Goal: Communication & Community: Answer question/provide support

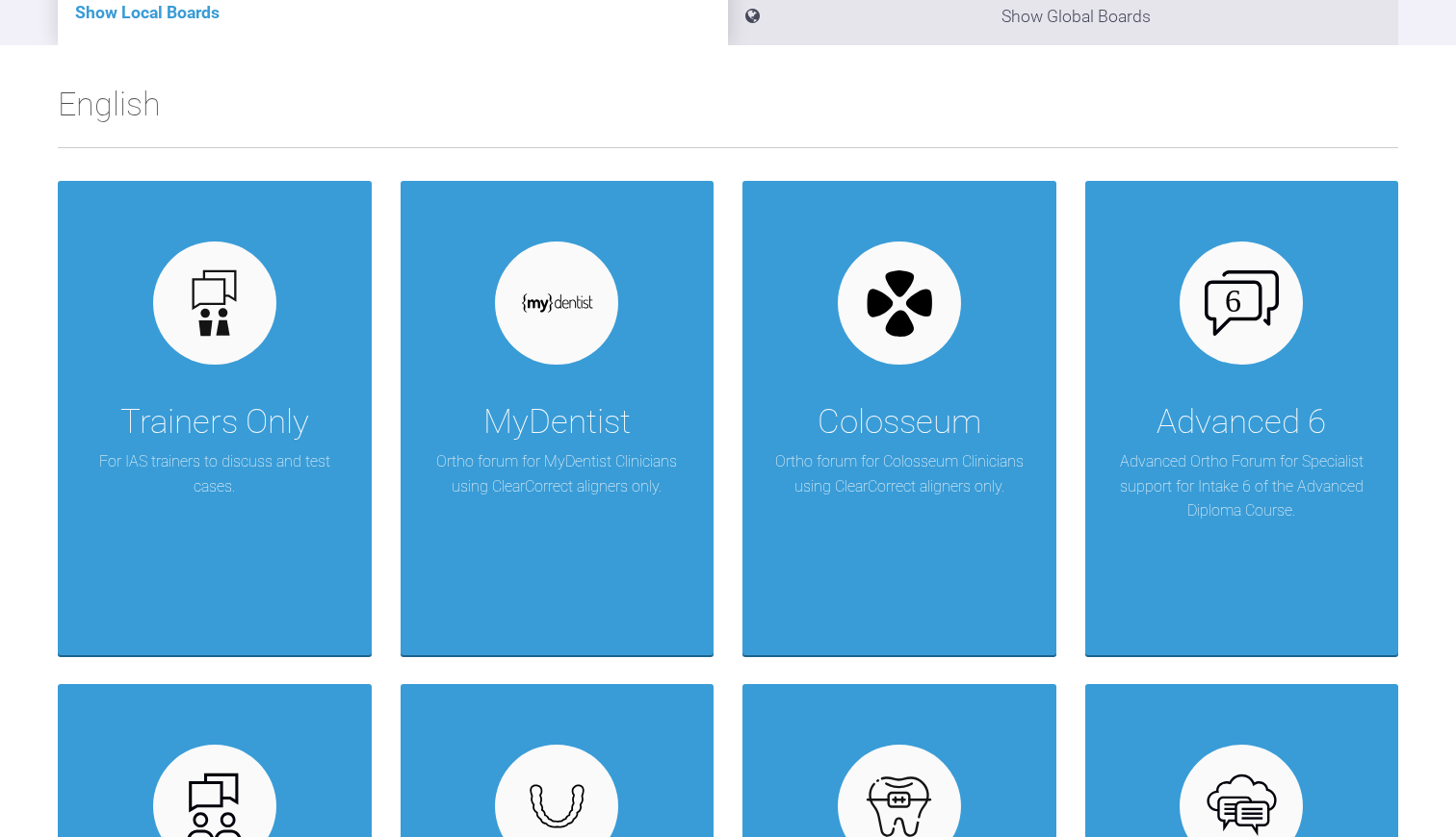
scroll to position [263, 1]
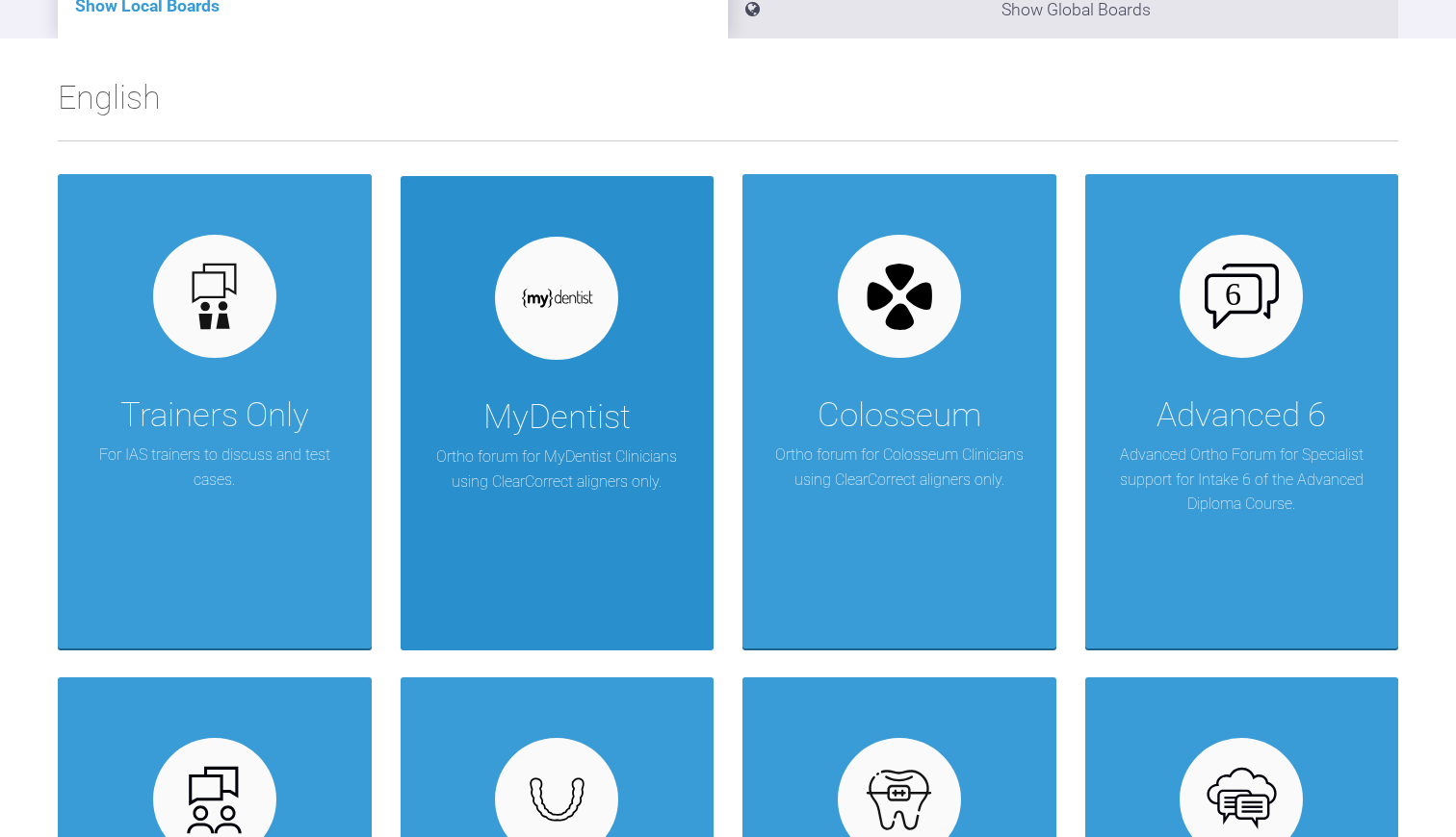
click at [650, 344] on div "MyDentist Ortho forum for MyDentist Clinicians using ClearCorrect aligners only." at bounding box center [557, 414] width 313 height 475
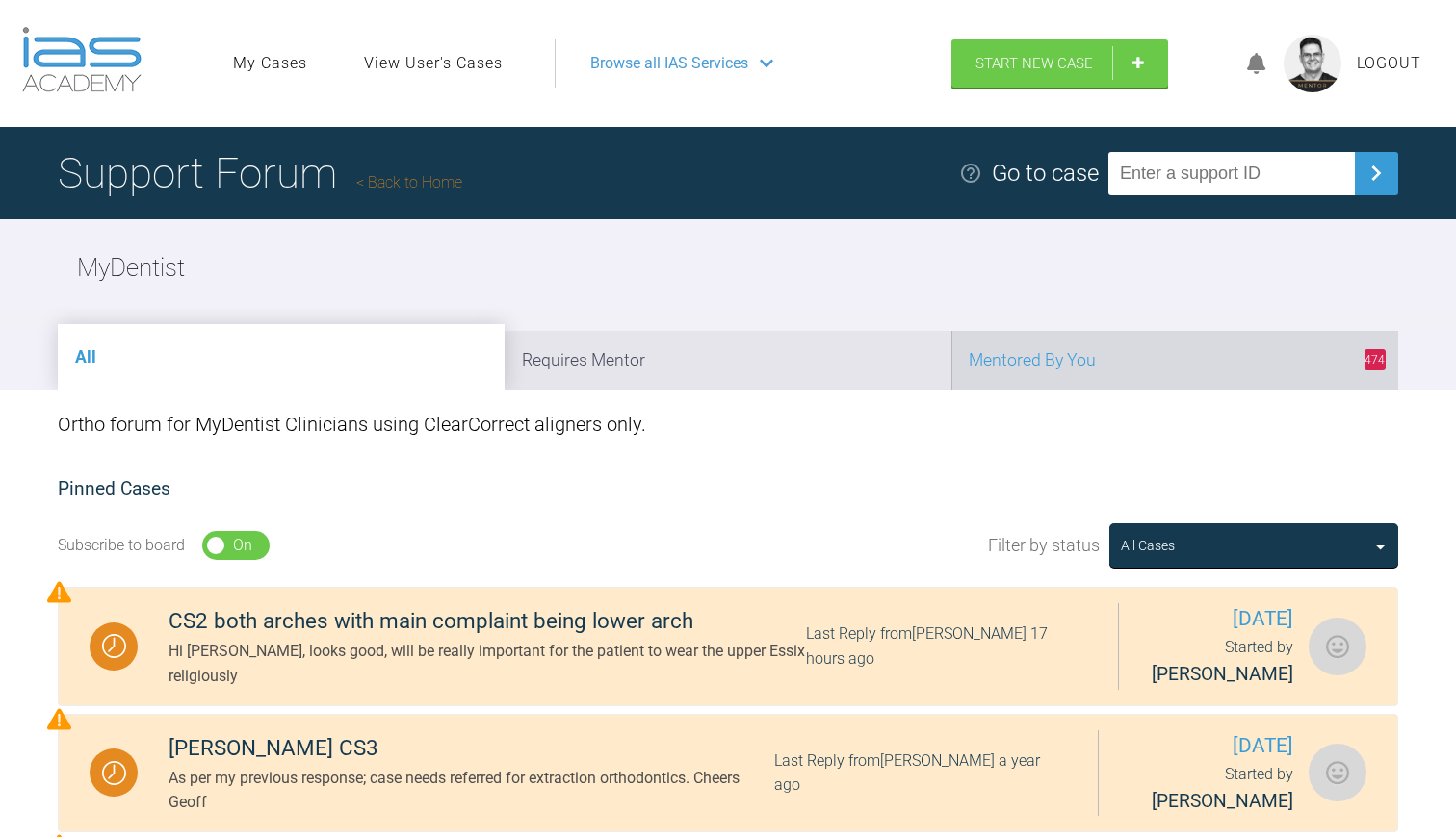
click at [1009, 351] on li "474 Mentored By You" at bounding box center [1174, 360] width 446 height 59
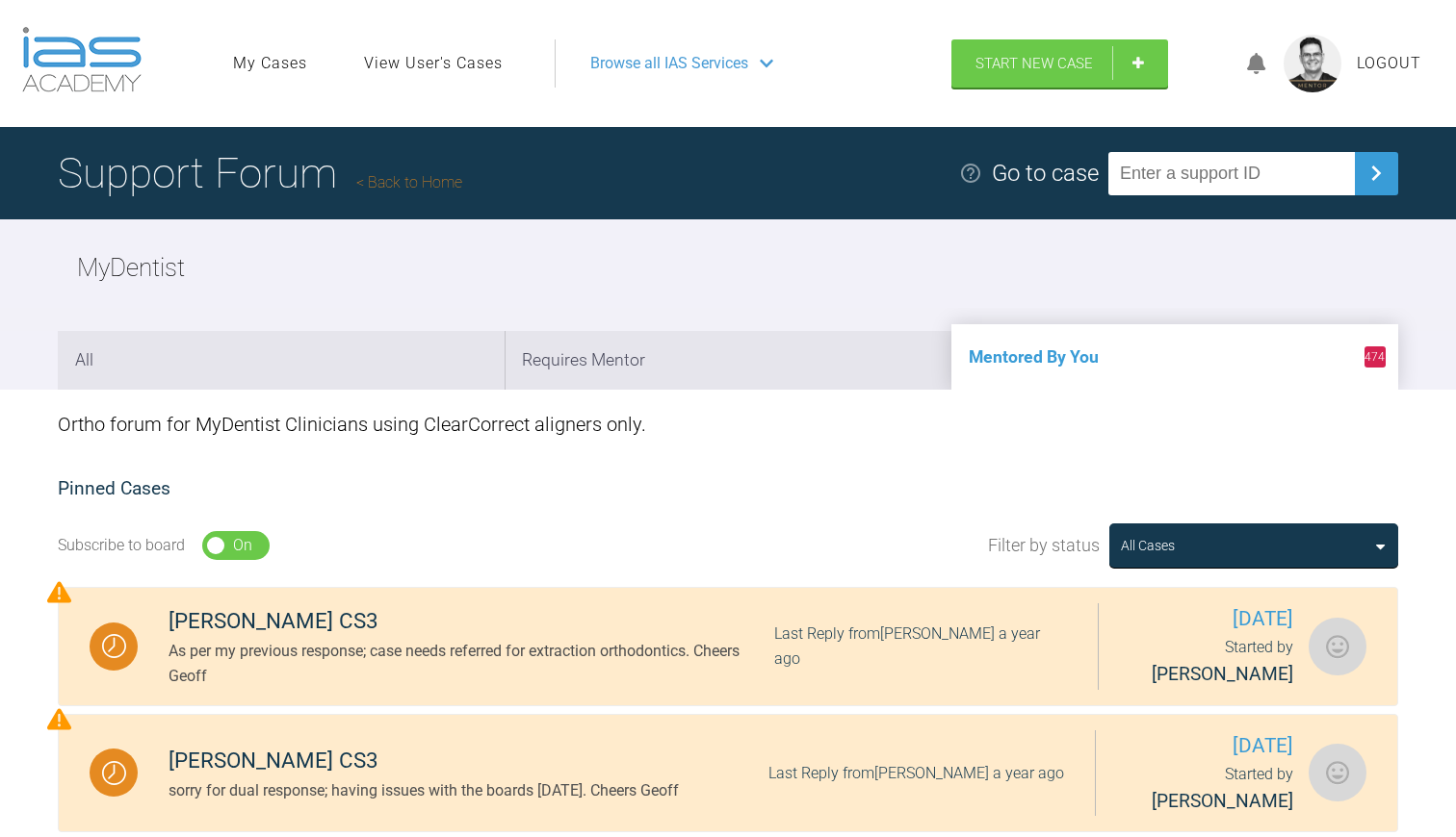
click at [410, 183] on link "Back to Home" at bounding box center [409, 182] width 106 height 18
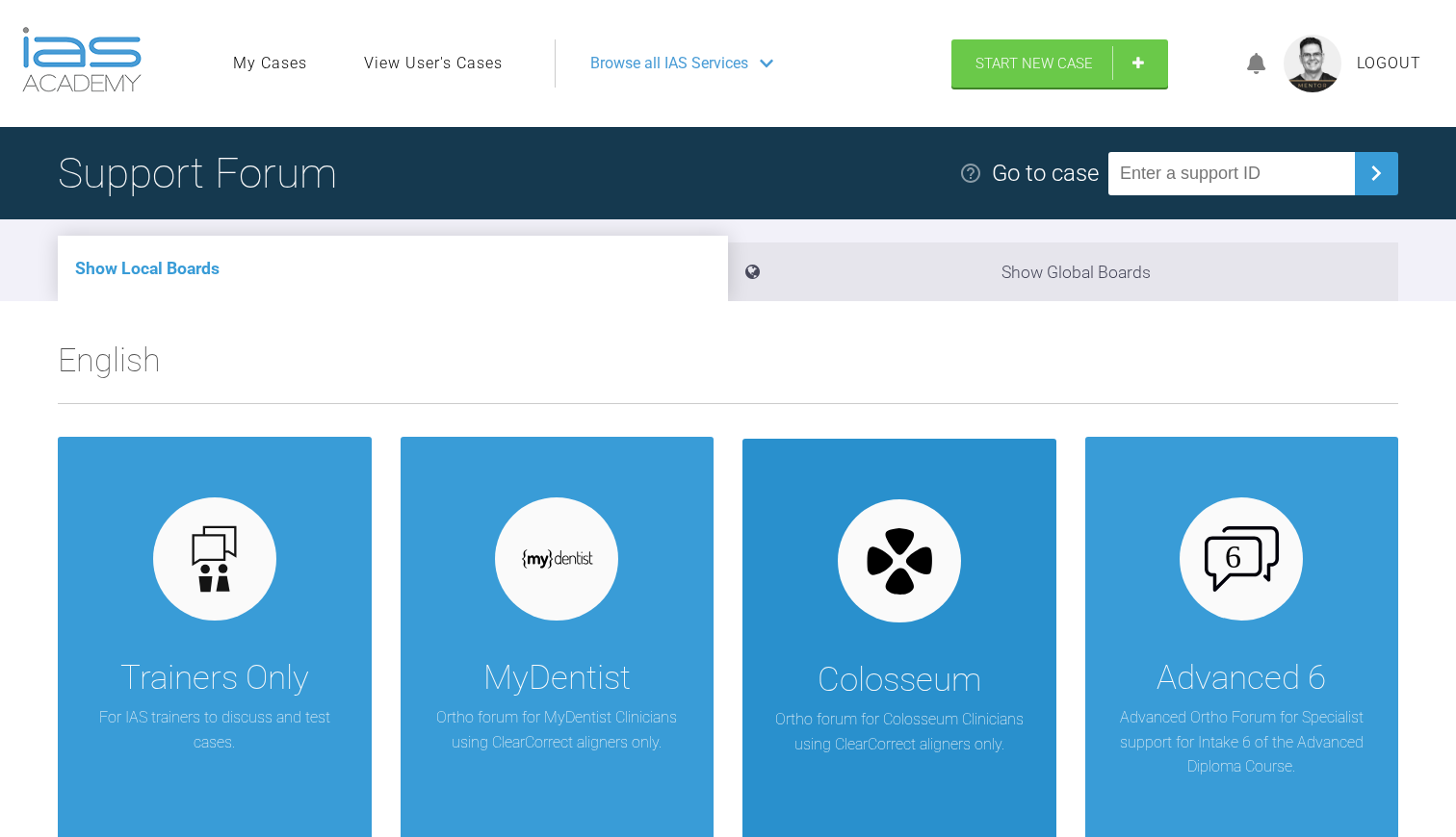
click at [881, 618] on div at bounding box center [899, 561] width 123 height 123
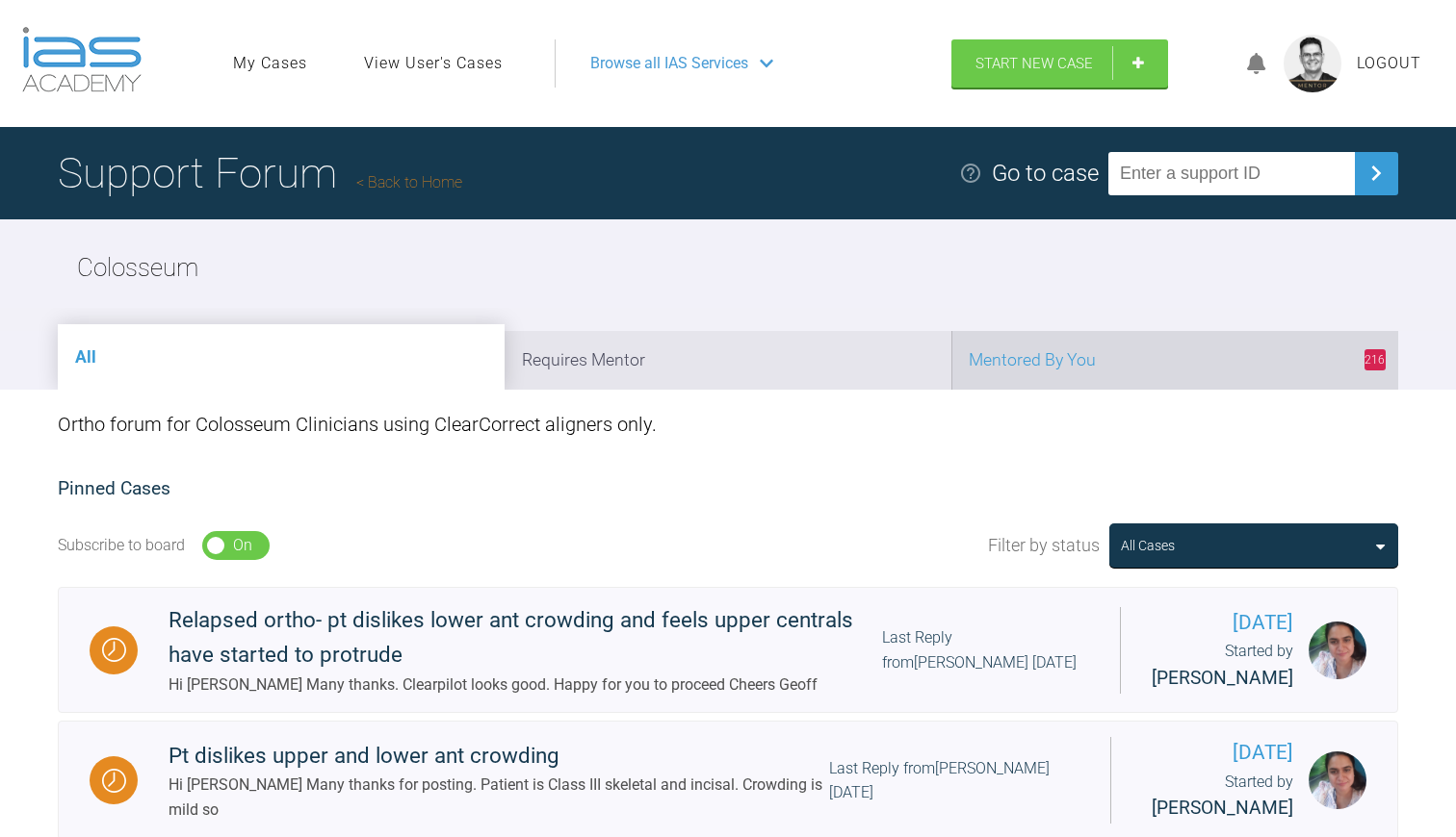
click at [1156, 357] on li "216 Mentored By You" at bounding box center [1174, 360] width 446 height 59
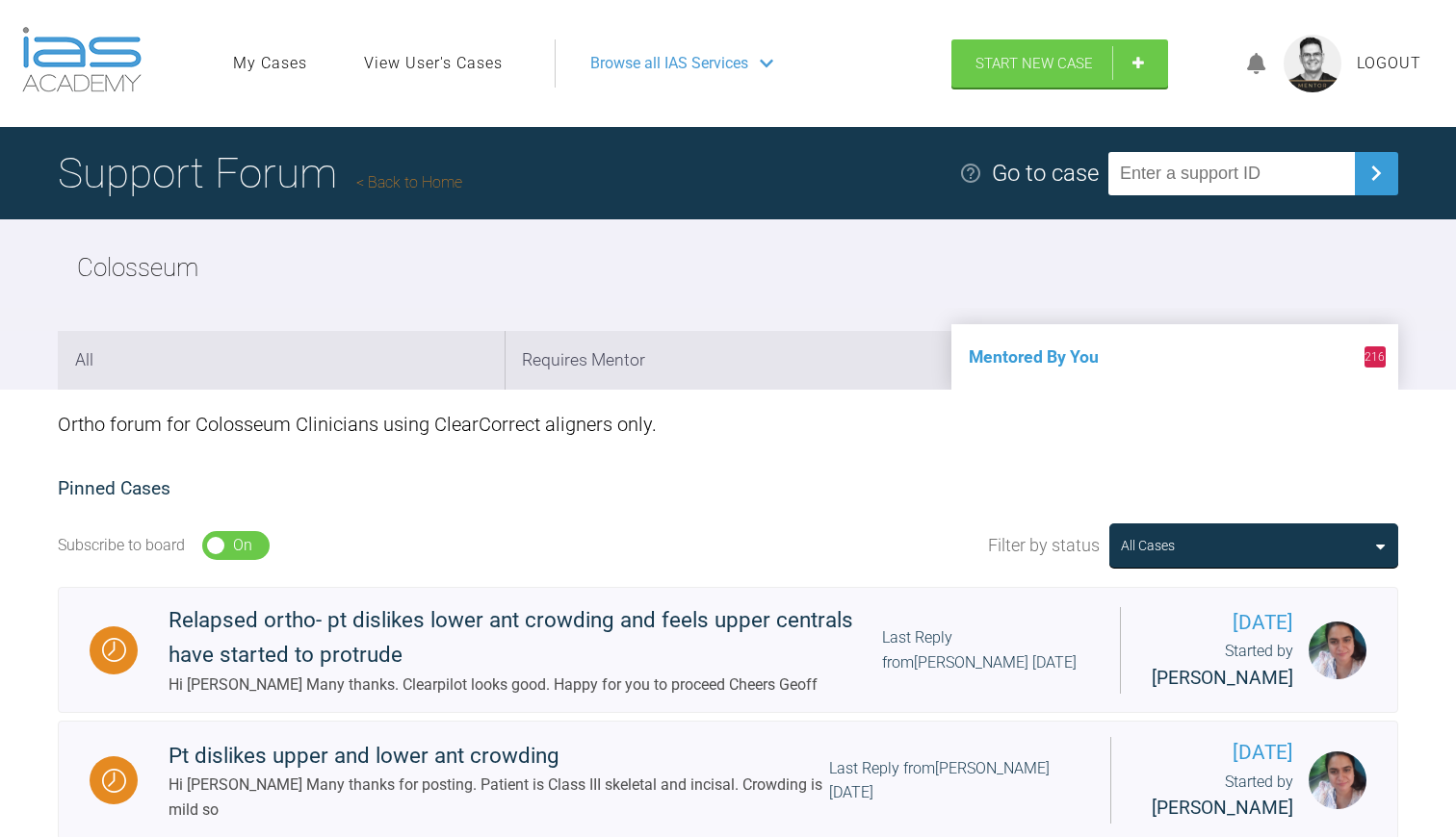
click at [418, 179] on link "Back to Home" at bounding box center [409, 182] width 106 height 18
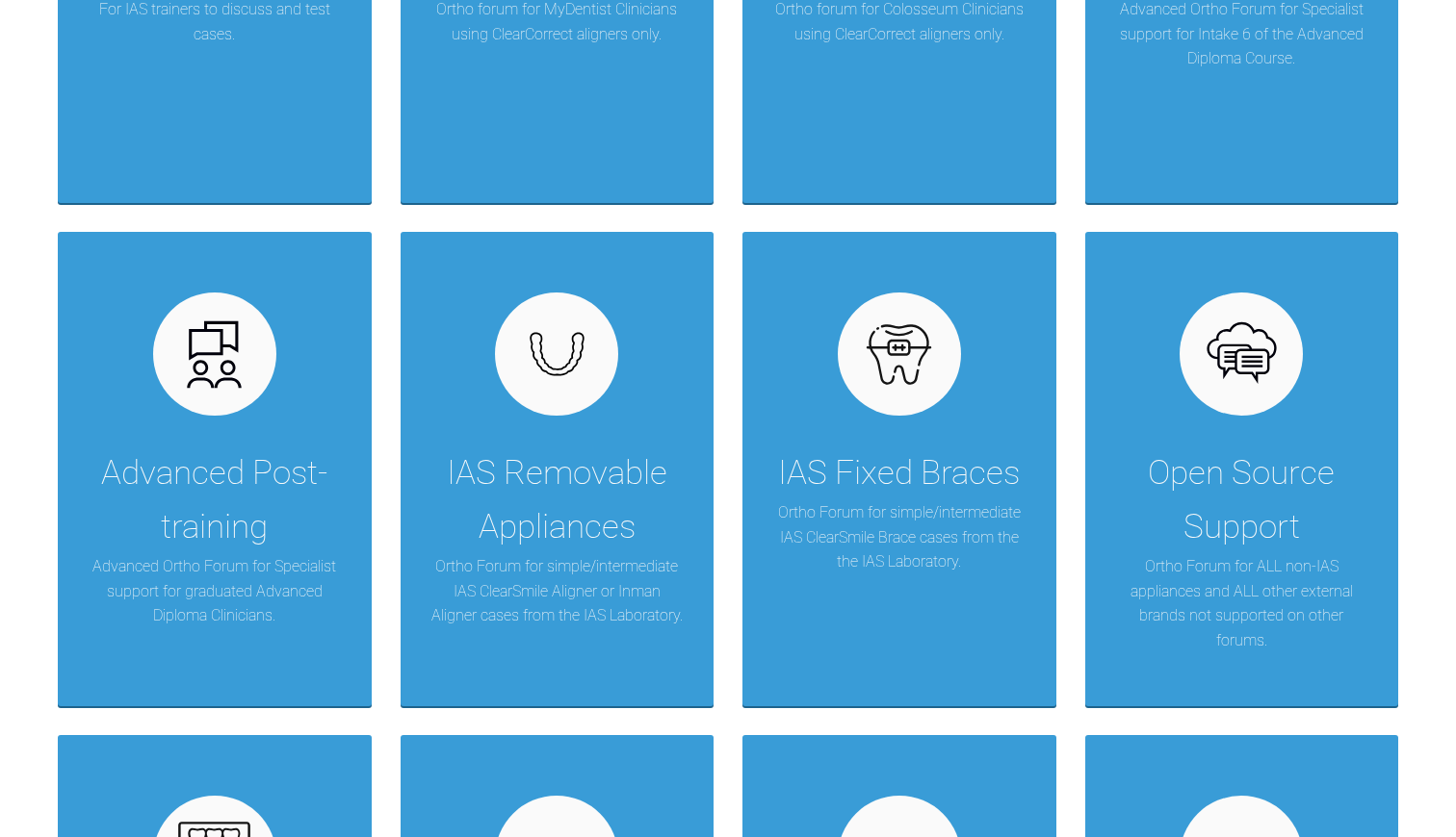
scroll to position [821, 0]
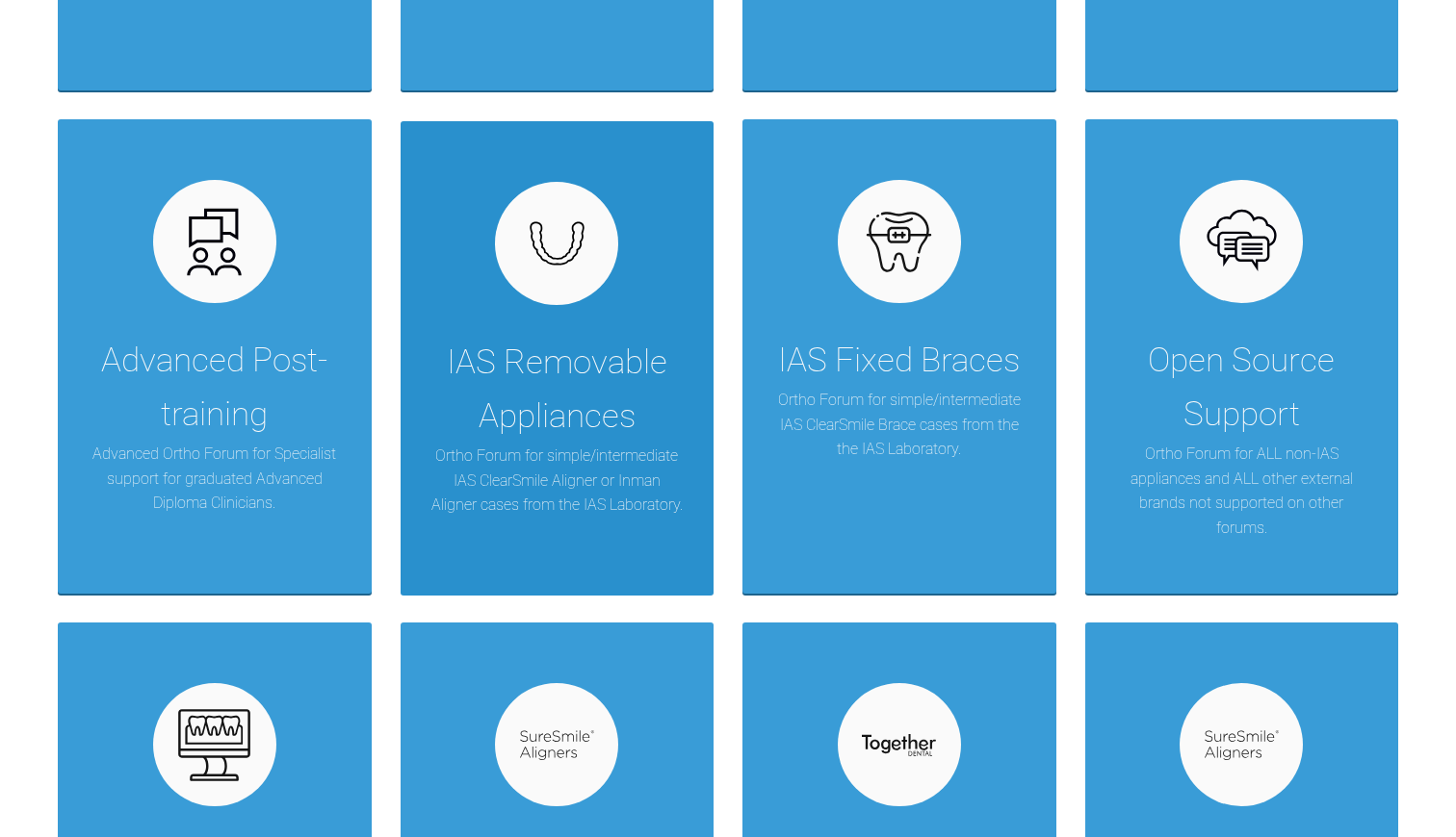
click at [622, 433] on div "IAS Removable Appliances" at bounding box center [557, 390] width 256 height 108
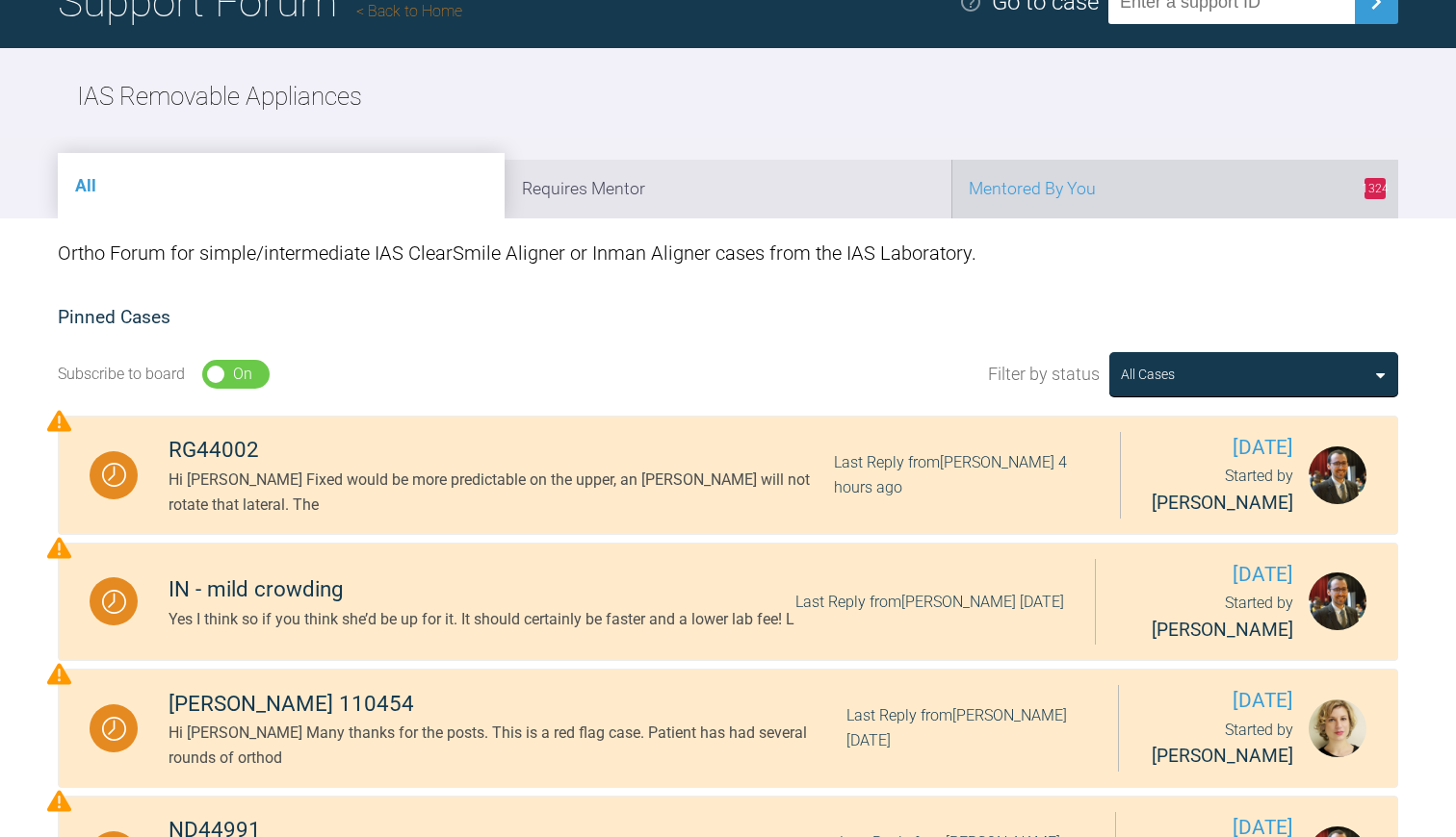
click at [1113, 189] on li "1324 Mentored By You" at bounding box center [1174, 188] width 446 height 59
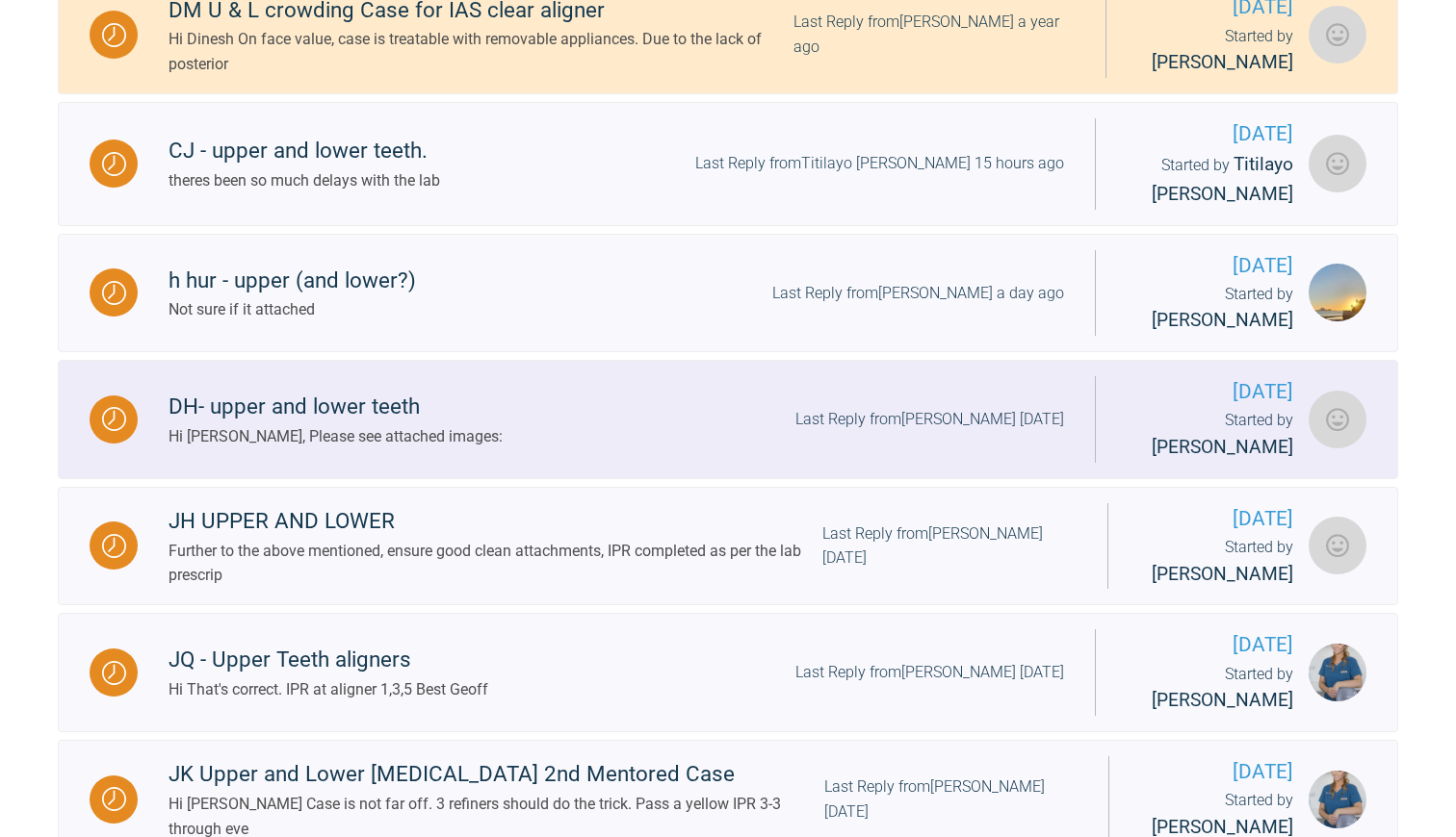
scroll to position [863, 0]
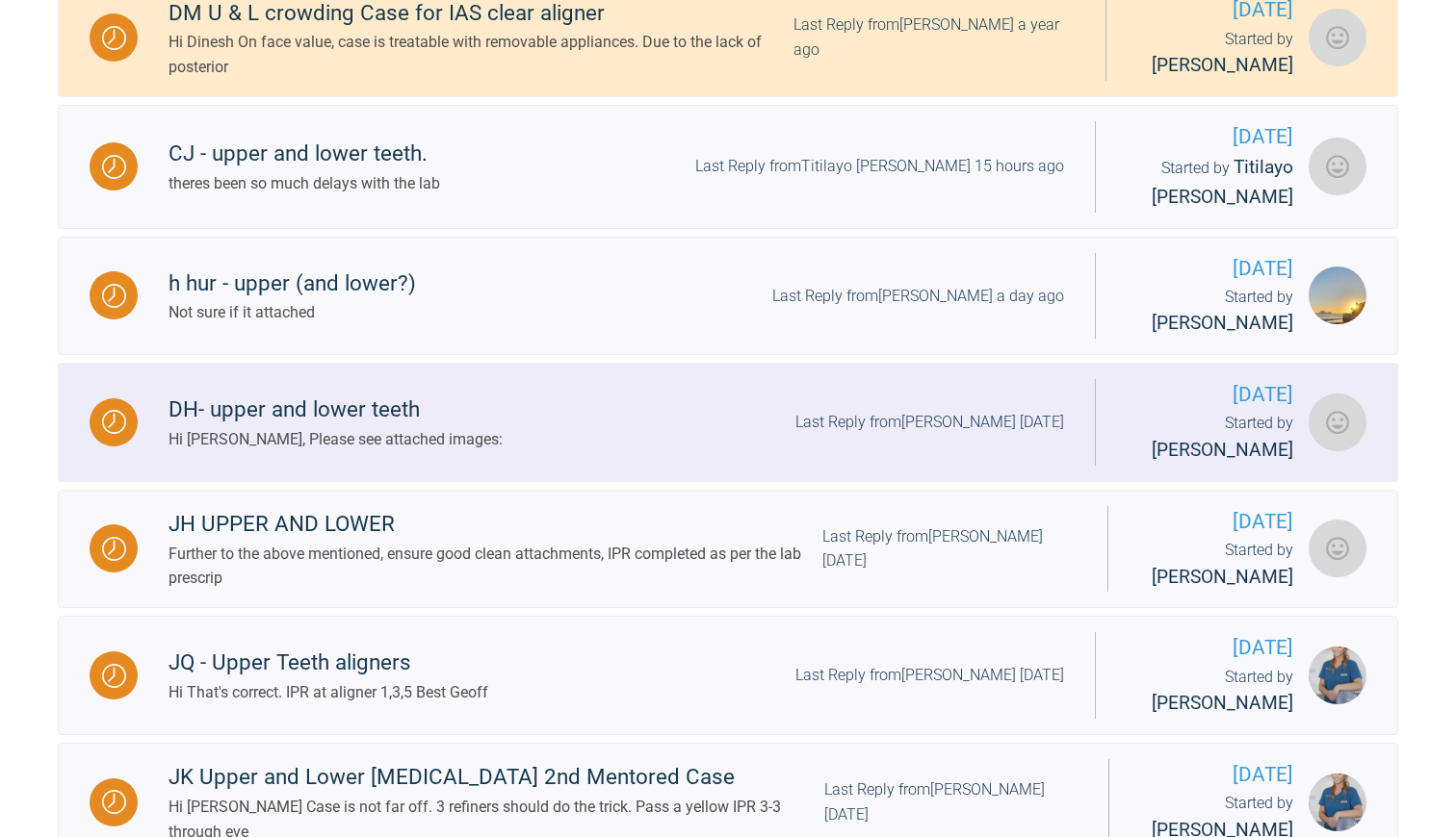
click at [382, 447] on div "Hi Geoff, Please see attached images:" at bounding box center [335, 439] width 334 height 25
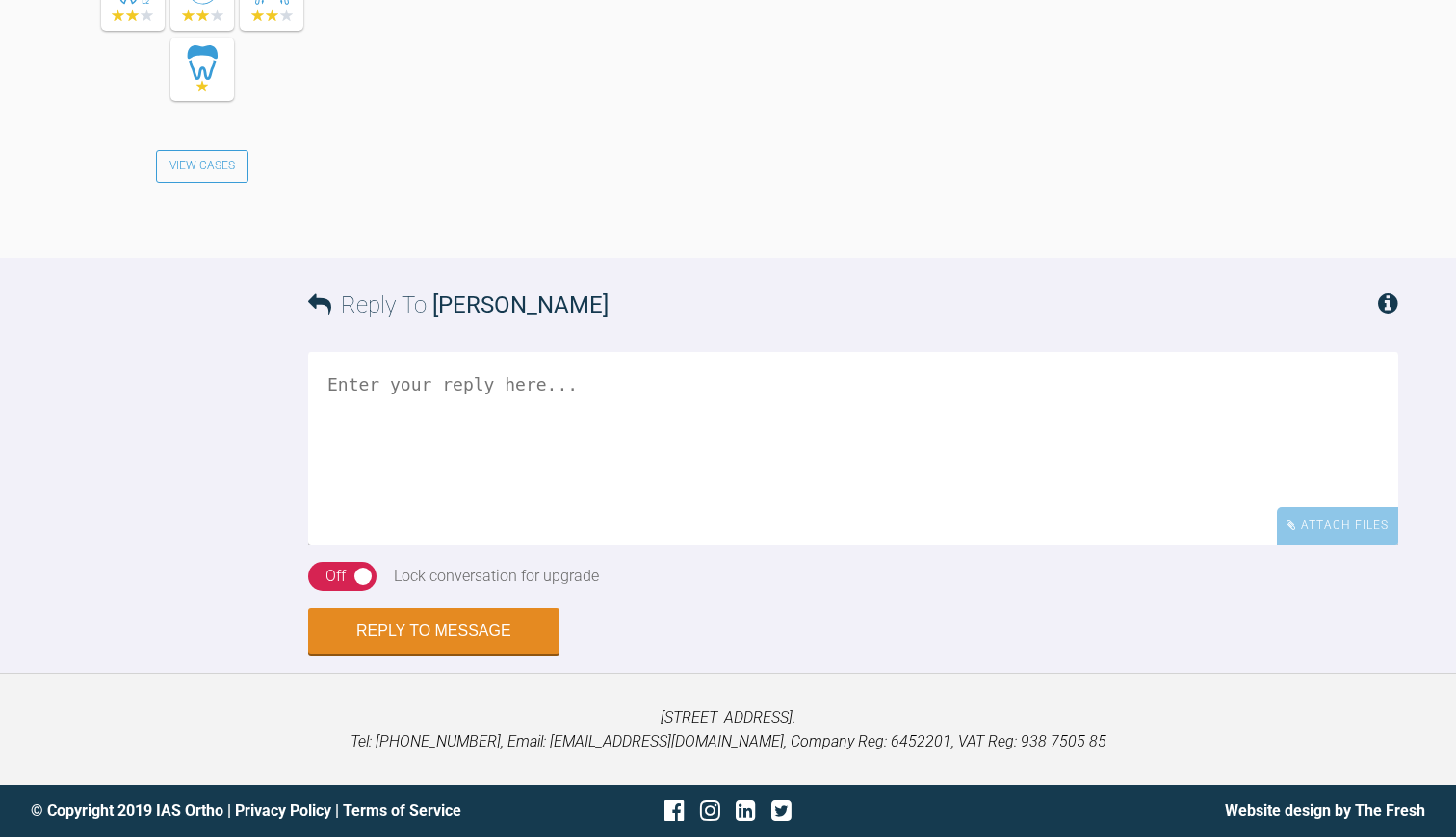
scroll to position [5417, 0]
click at [410, 544] on textarea at bounding box center [853, 448] width 1090 height 192
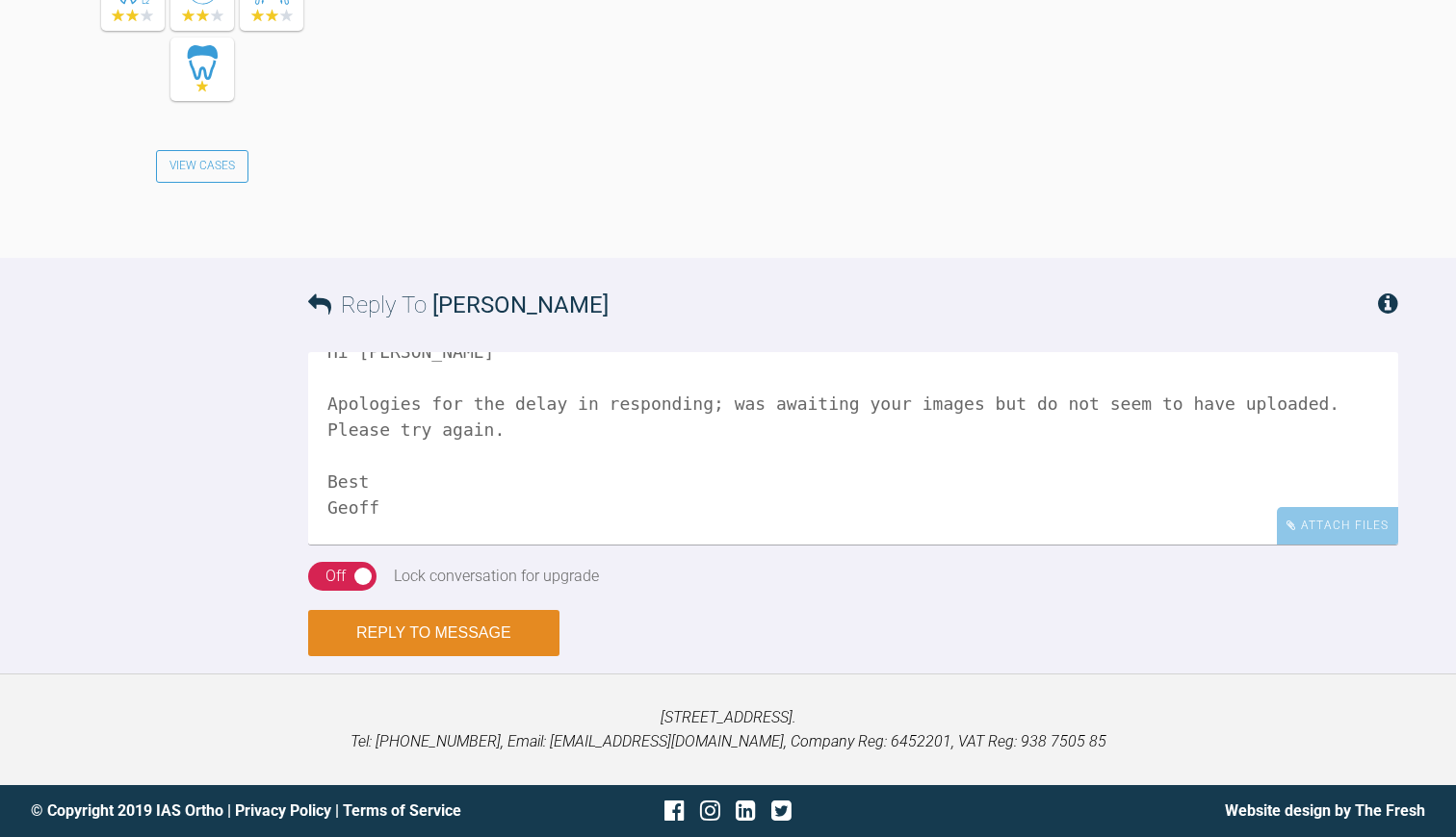
scroll to position [5647, 0]
type textarea "Hi Hannah Apologies for the delay in responding; was awaiting your images but d…"
click at [419, 633] on button "Reply to Message" at bounding box center [433, 633] width 251 height 47
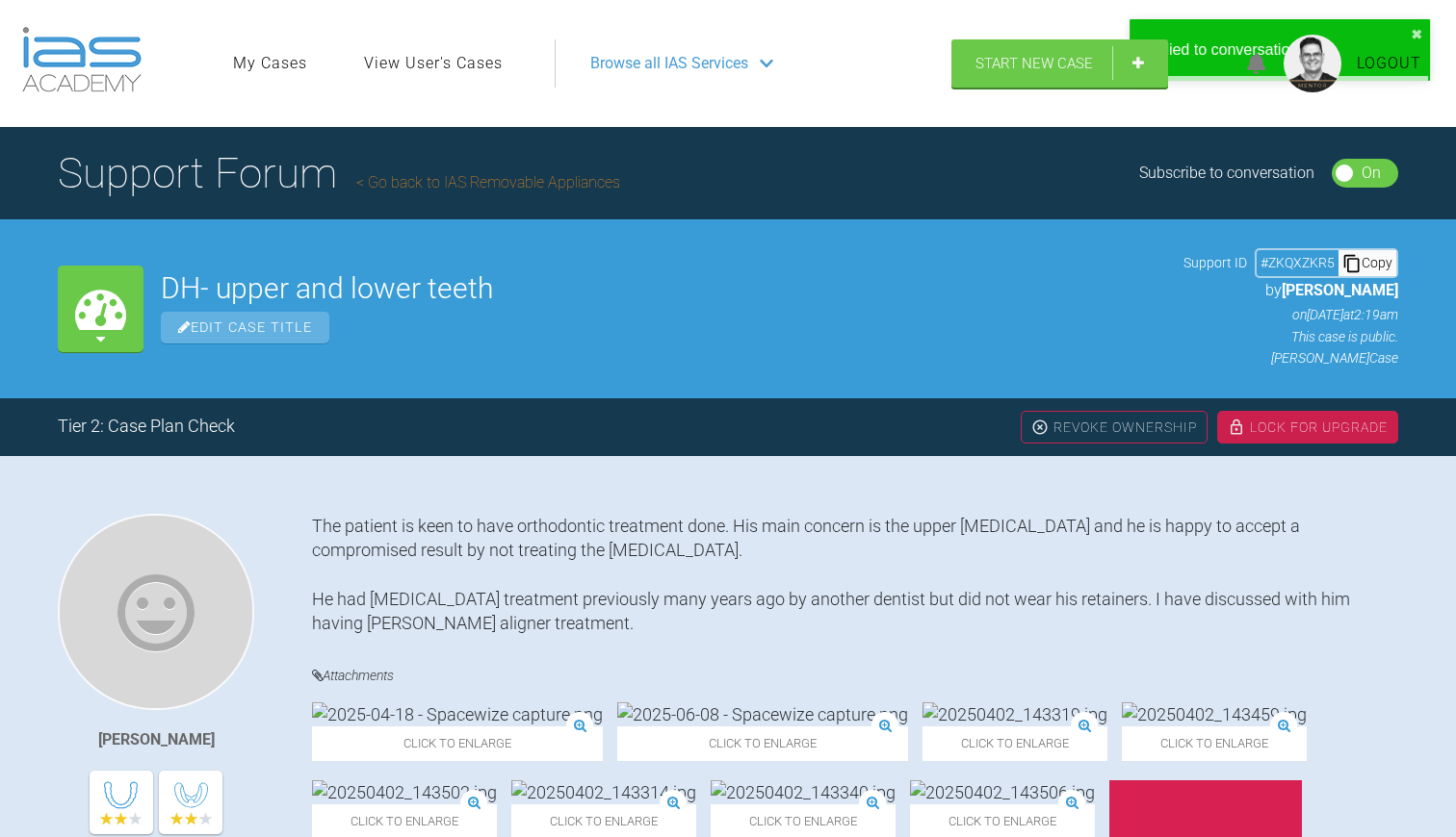
scroll to position [0, 0]
click at [464, 178] on link "Go back to IAS Removable Appliances" at bounding box center [488, 182] width 264 height 18
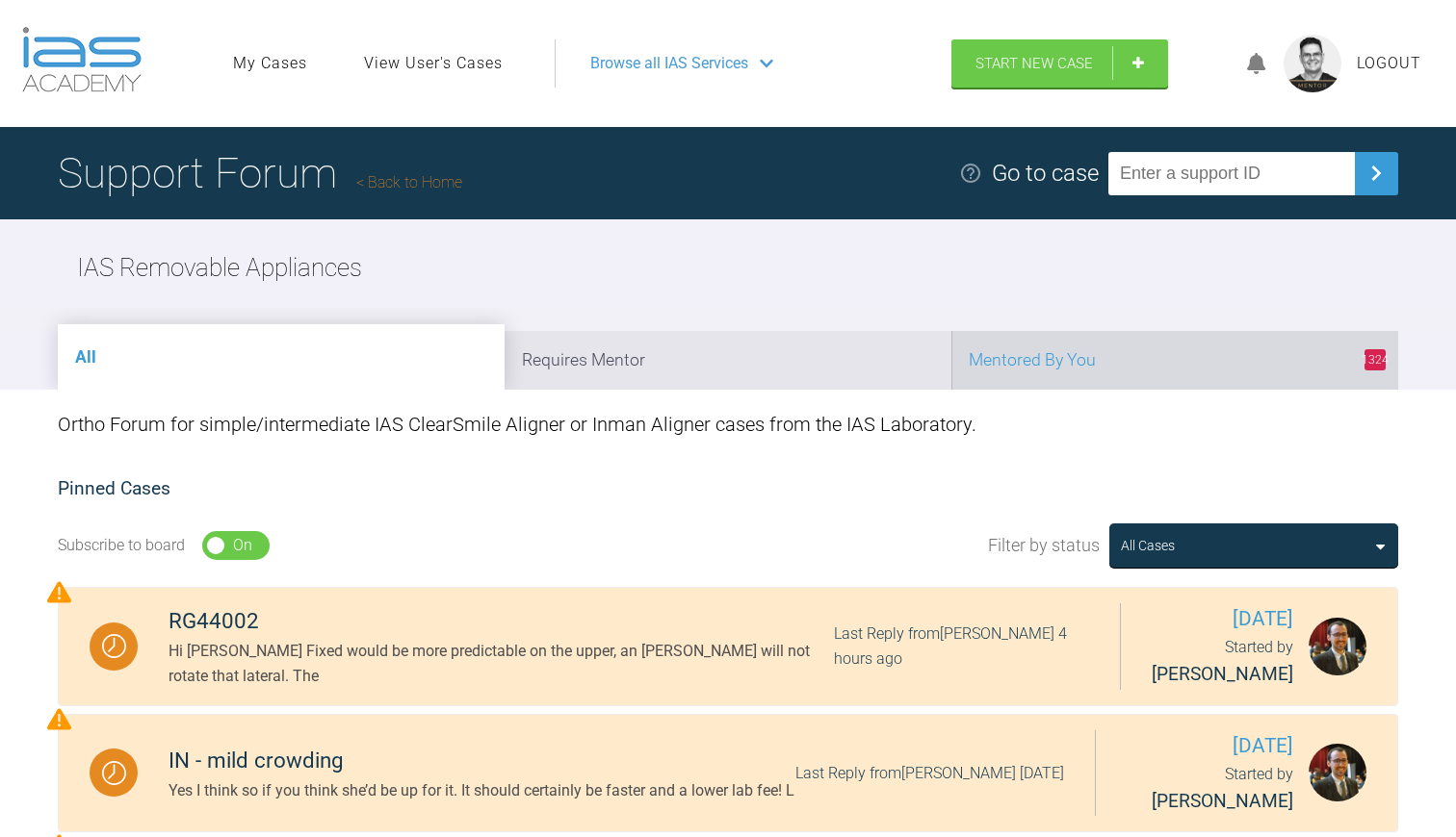
click at [1123, 374] on li "1324 Mentored By You" at bounding box center [1174, 360] width 446 height 59
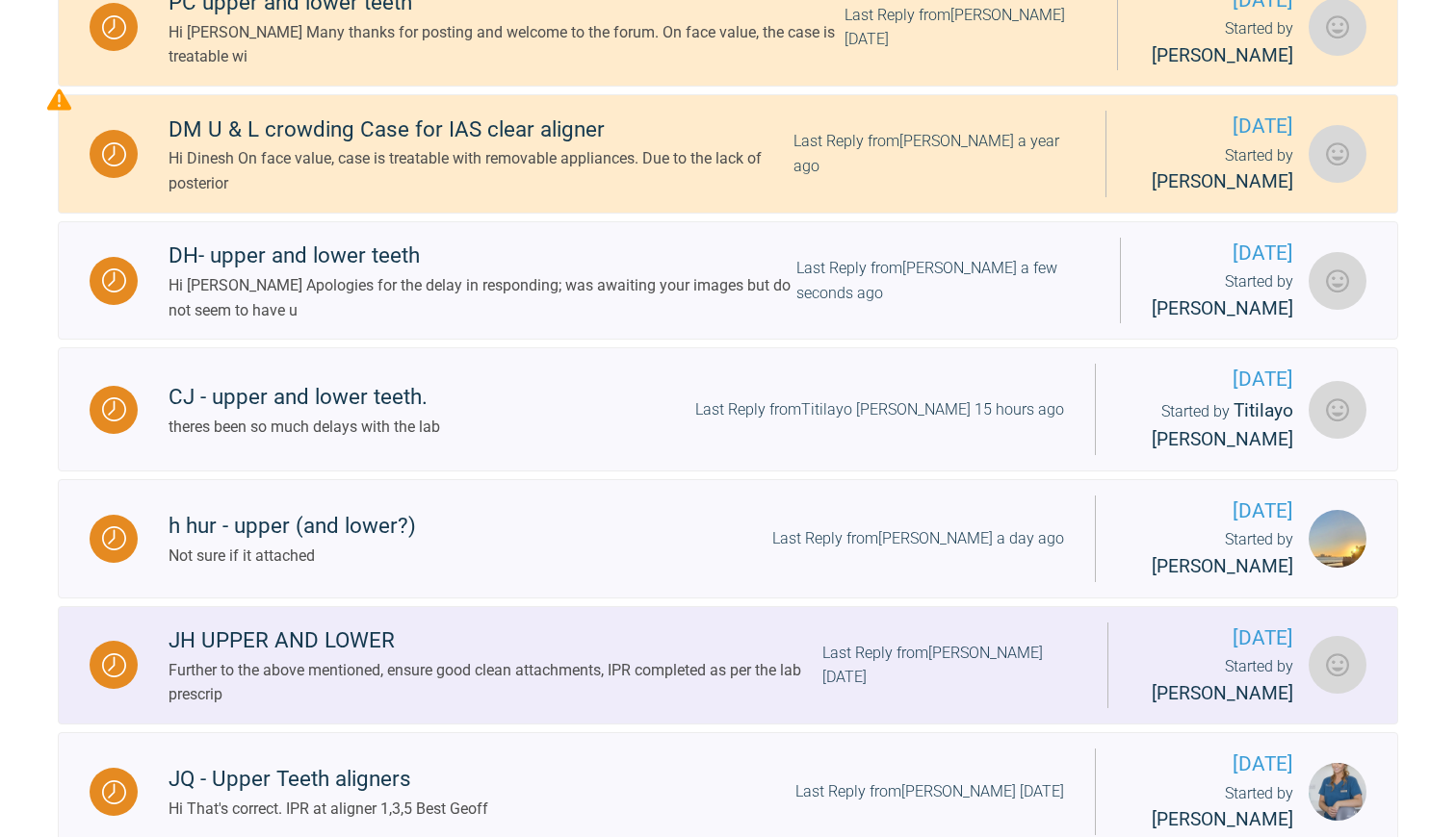
scroll to position [725, 0]
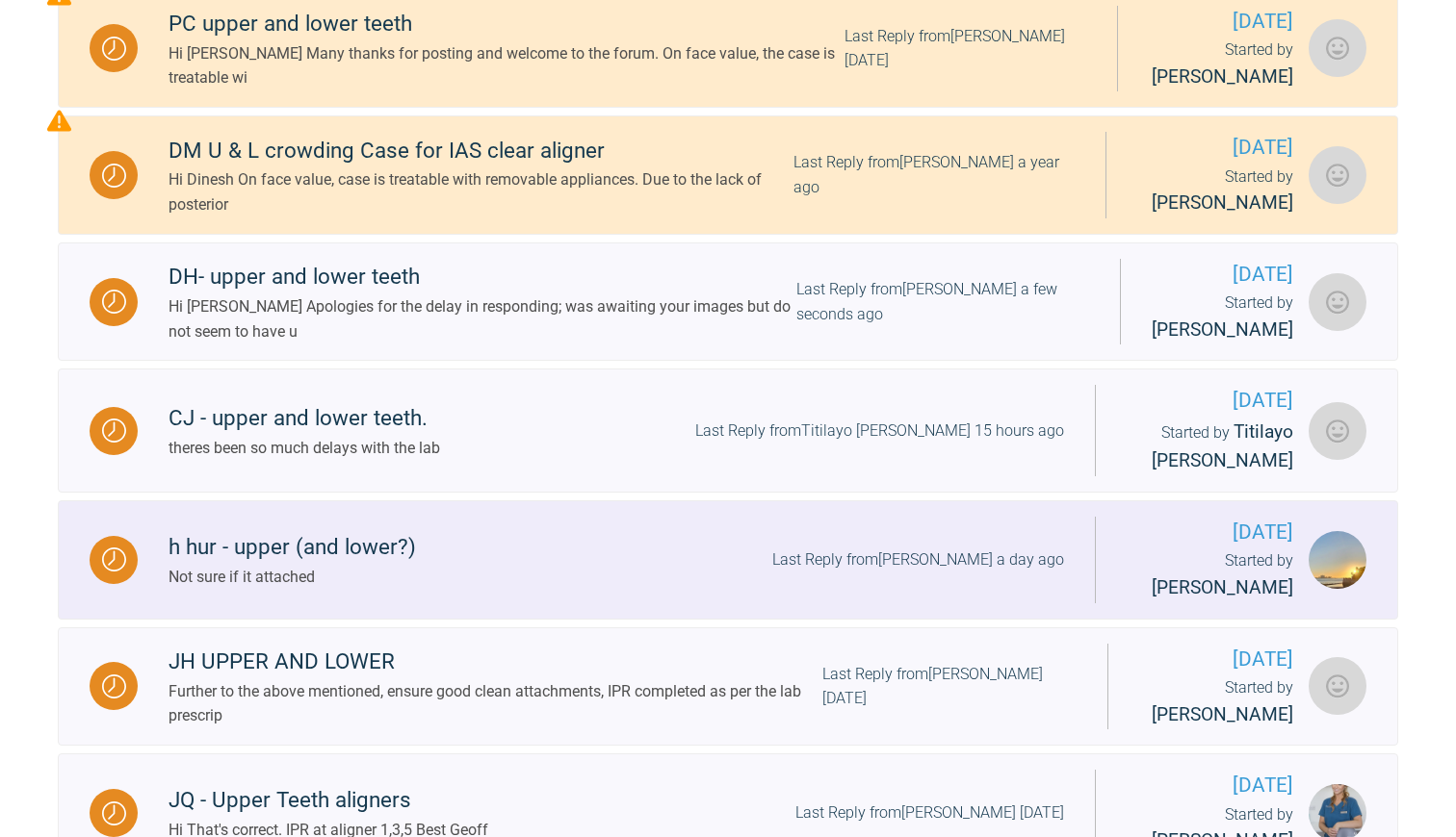
click at [643, 581] on div "h hur - upper (and lower?) Not sure if it attached Last Reply from Bernadette S…" at bounding box center [616, 559] width 957 height 59
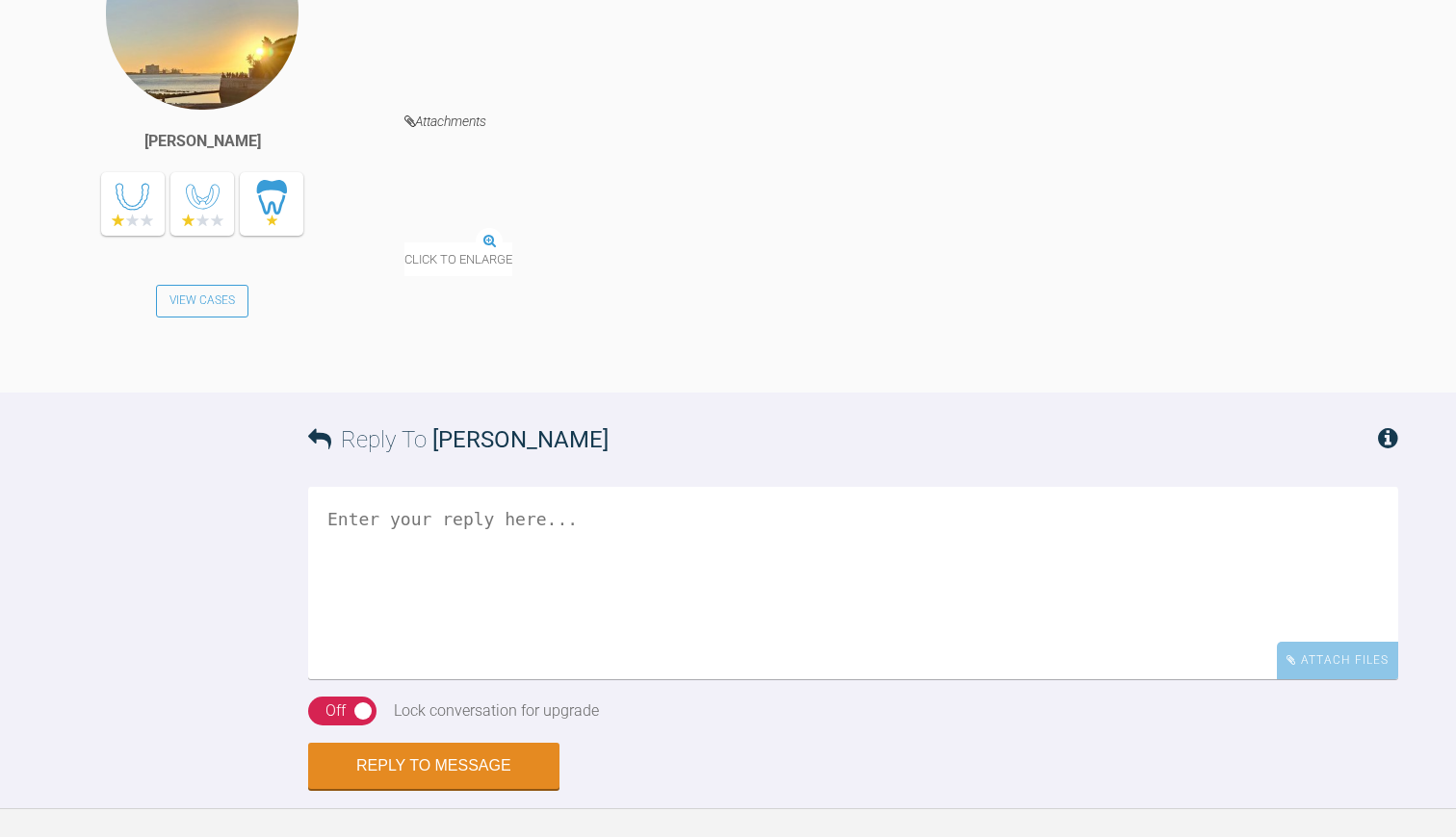
scroll to position [7748, 0]
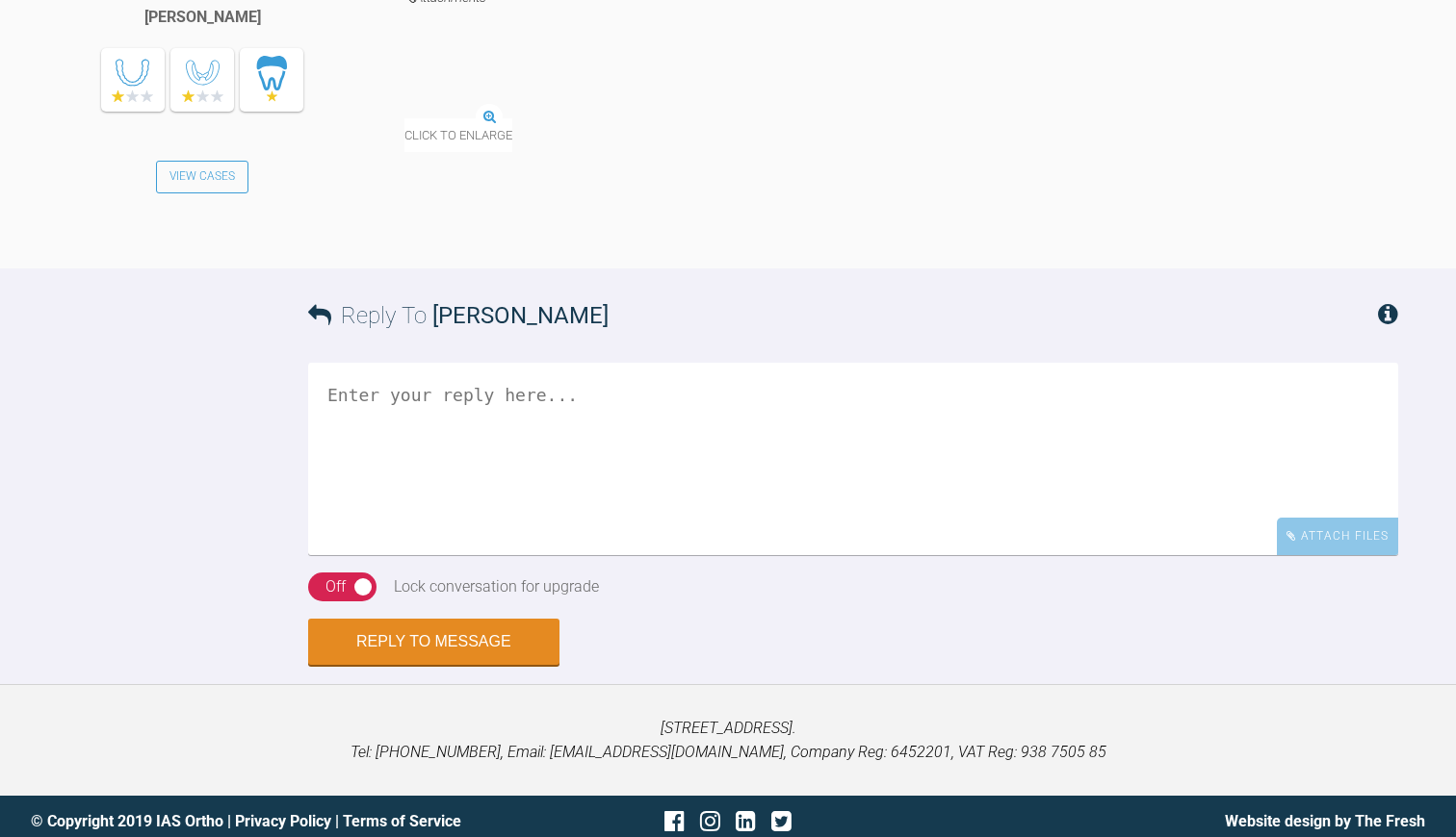
click at [405, 119] on img at bounding box center [405, 119] width 0 height 0
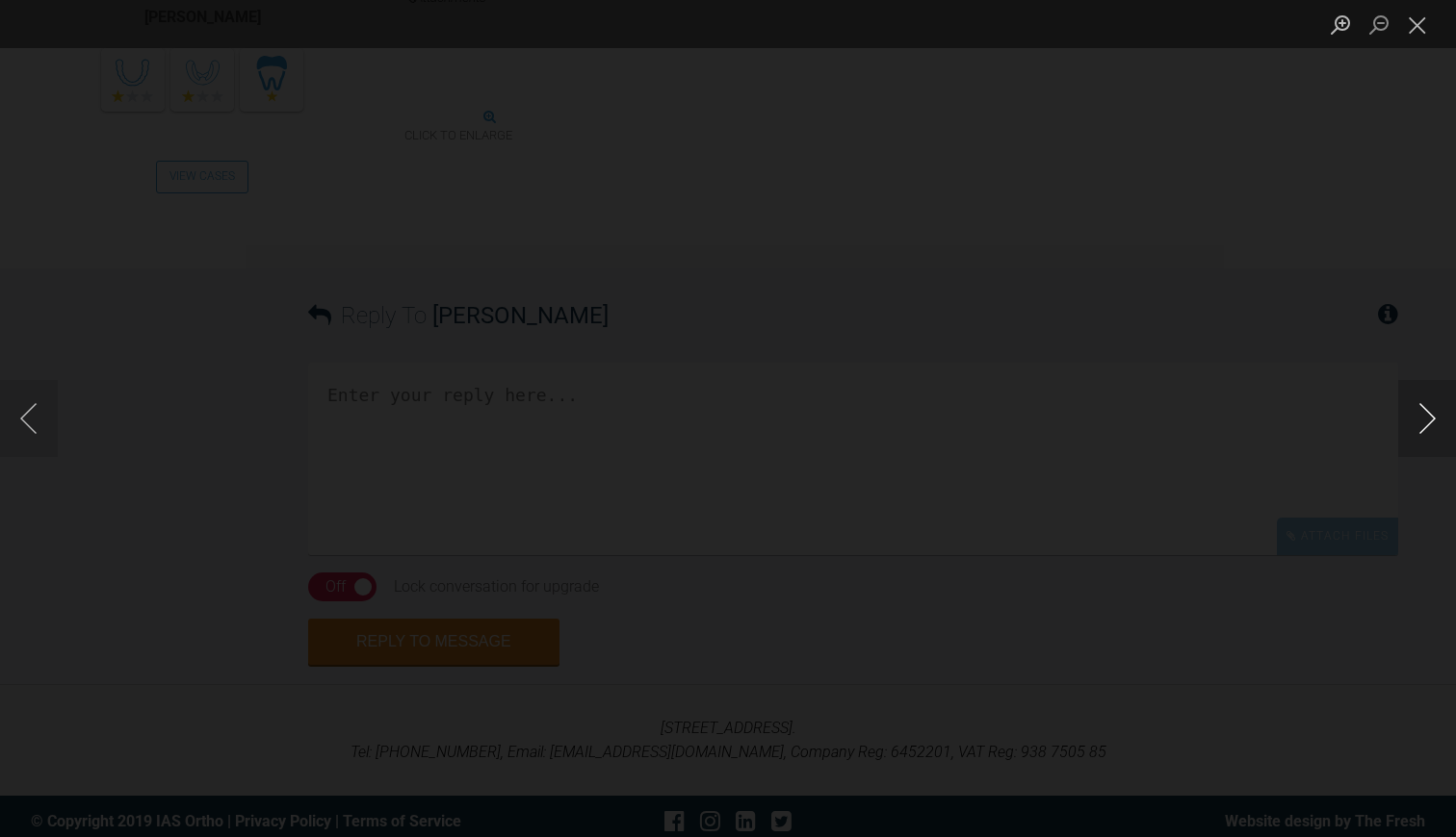
click at [1427, 422] on button "Next image" at bounding box center [1426, 418] width 58 height 77
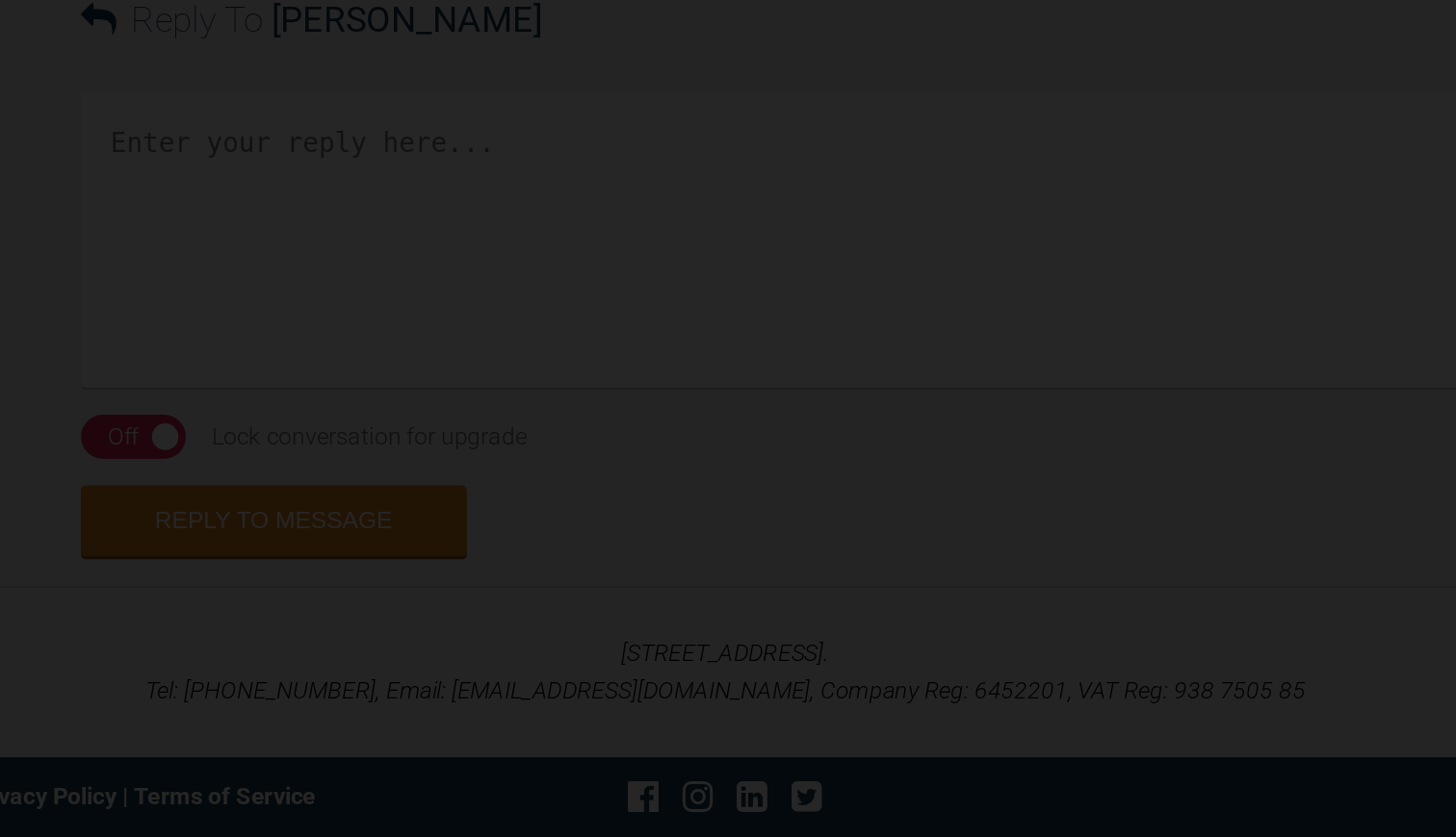
scroll to position [8193, 0]
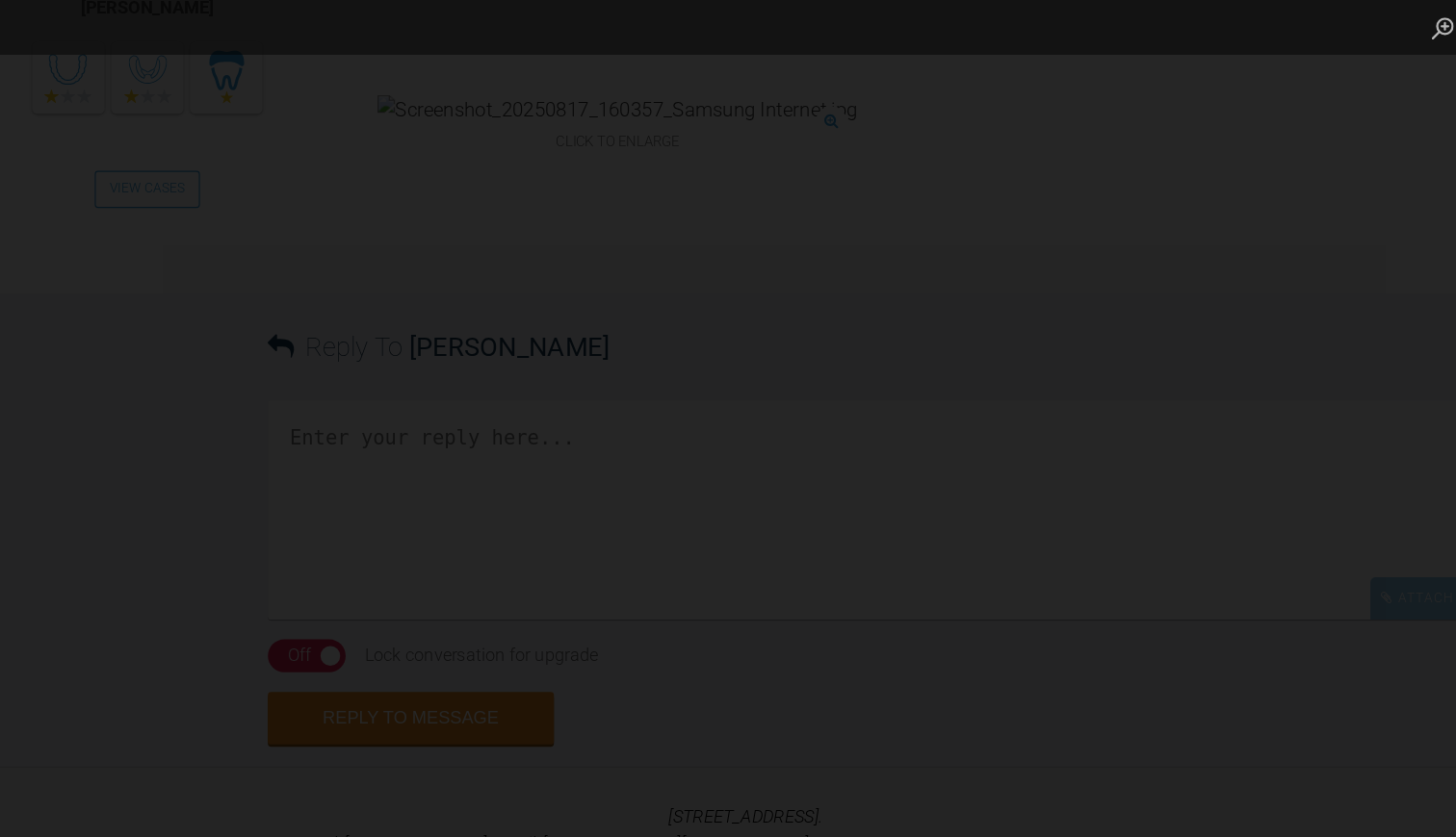
click at [618, 418] on img "Lightbox" at bounding box center [618, 418] width 0 height 0
click at [1086, 129] on div "Lightbox" at bounding box center [728, 418] width 1456 height 837
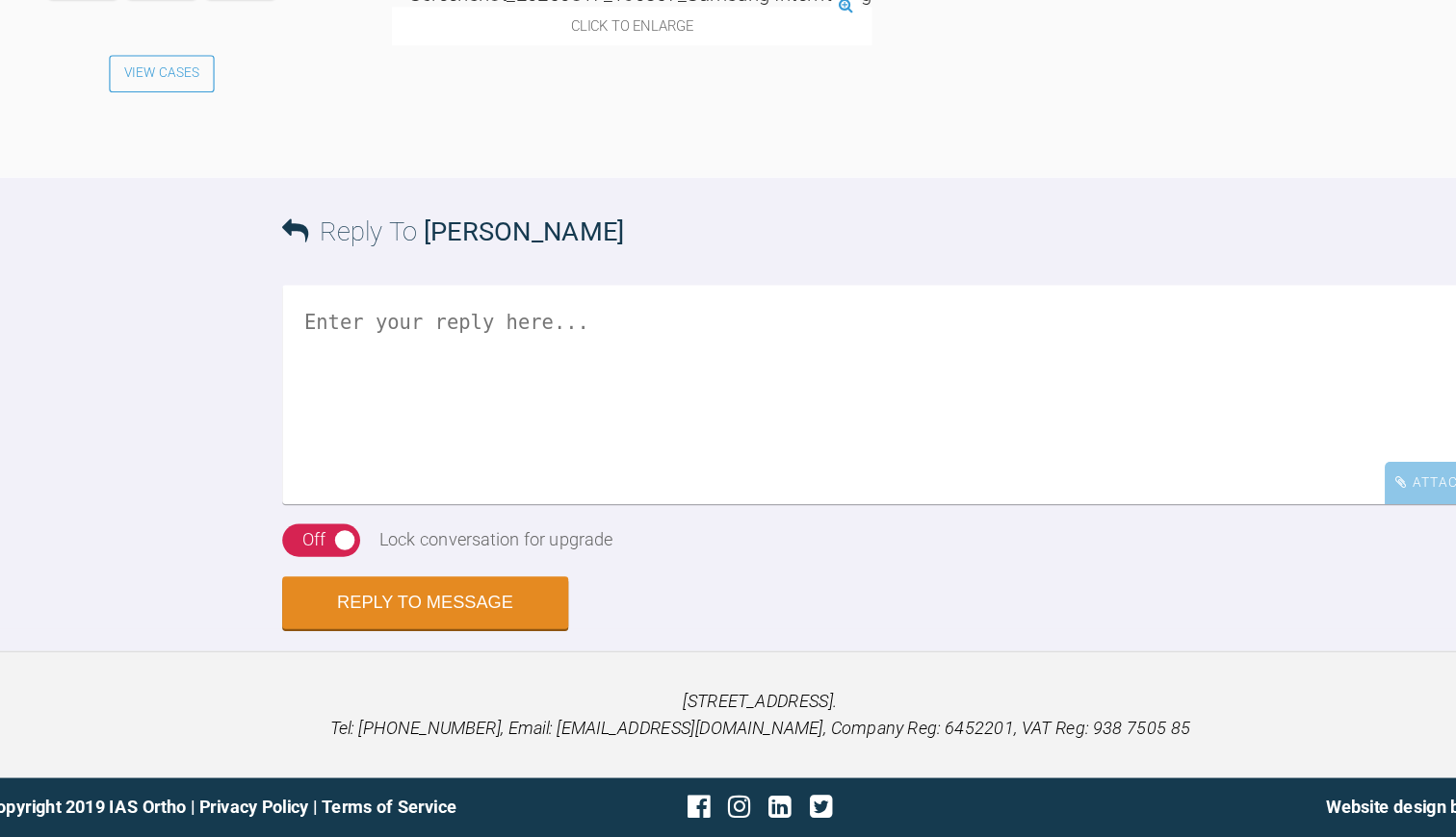
scroll to position [8086, 0]
click at [308, 526] on textarea at bounding box center [853, 448] width 1090 height 192
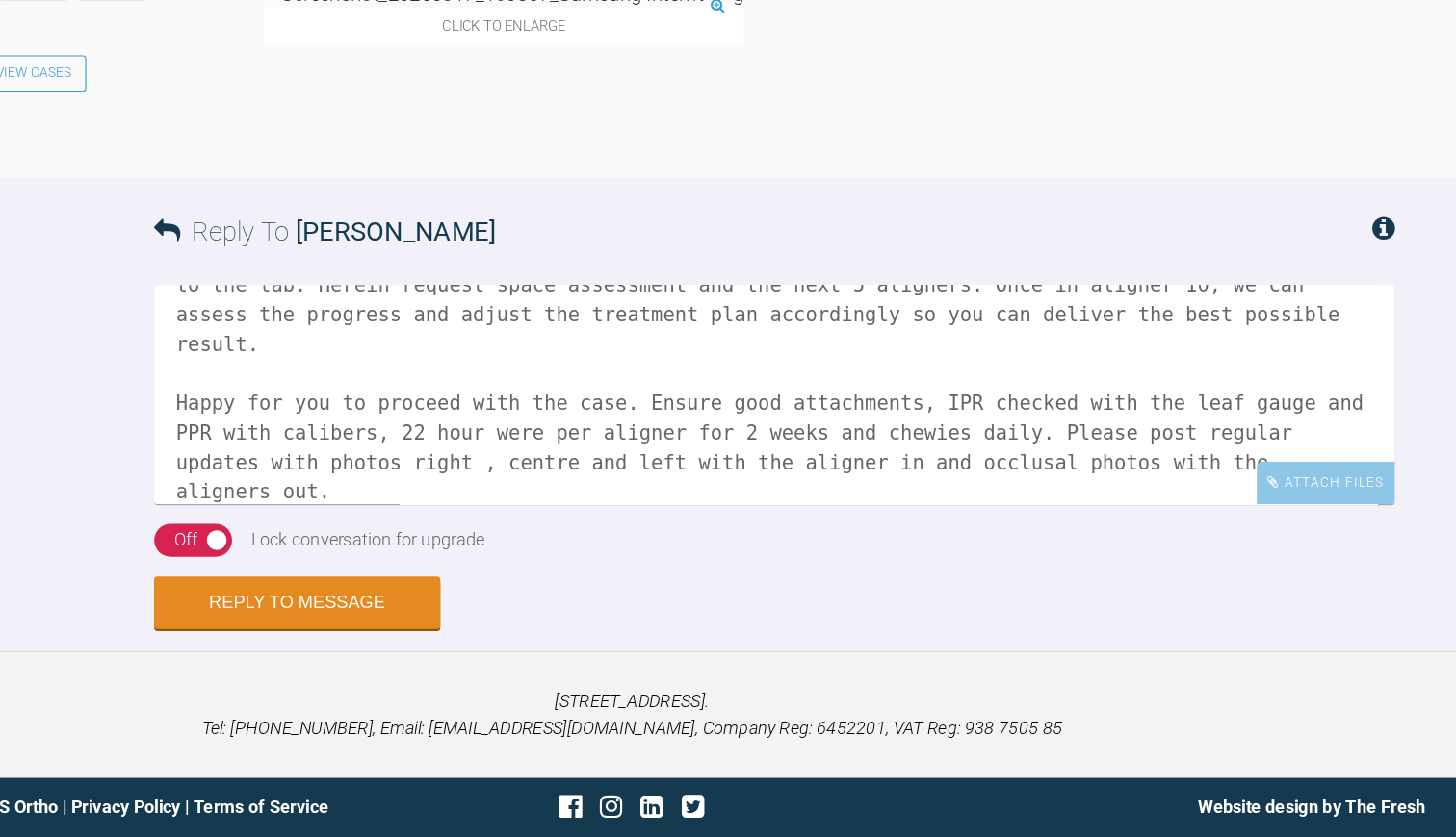
scroll to position [8256, 0]
type textarea "Hi Bernadette You are correct; new scan/imps tend to be required after every 5 …"
click at [308, 610] on button "Reply to Message" at bounding box center [433, 633] width 251 height 47
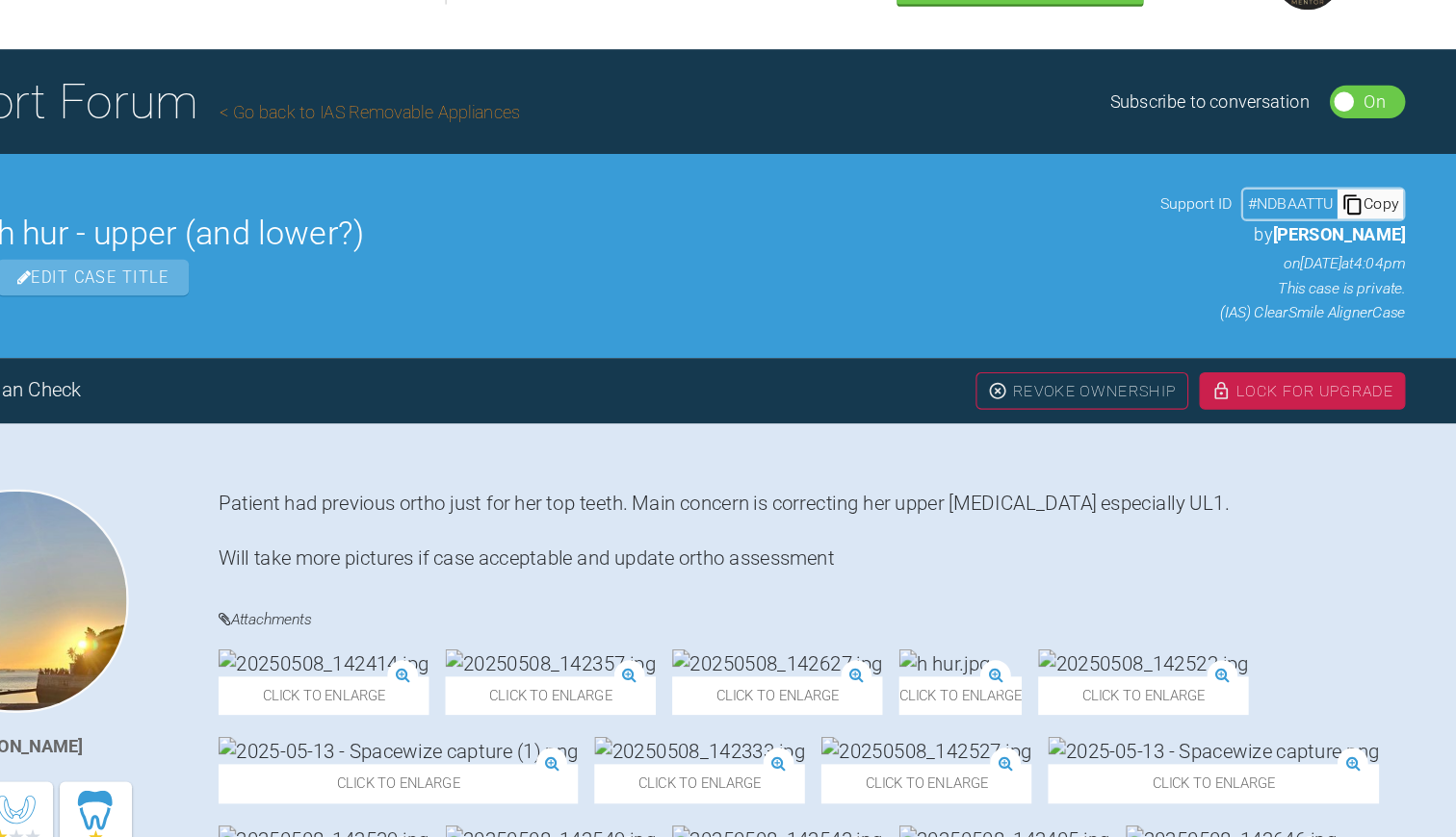
scroll to position [23, 0]
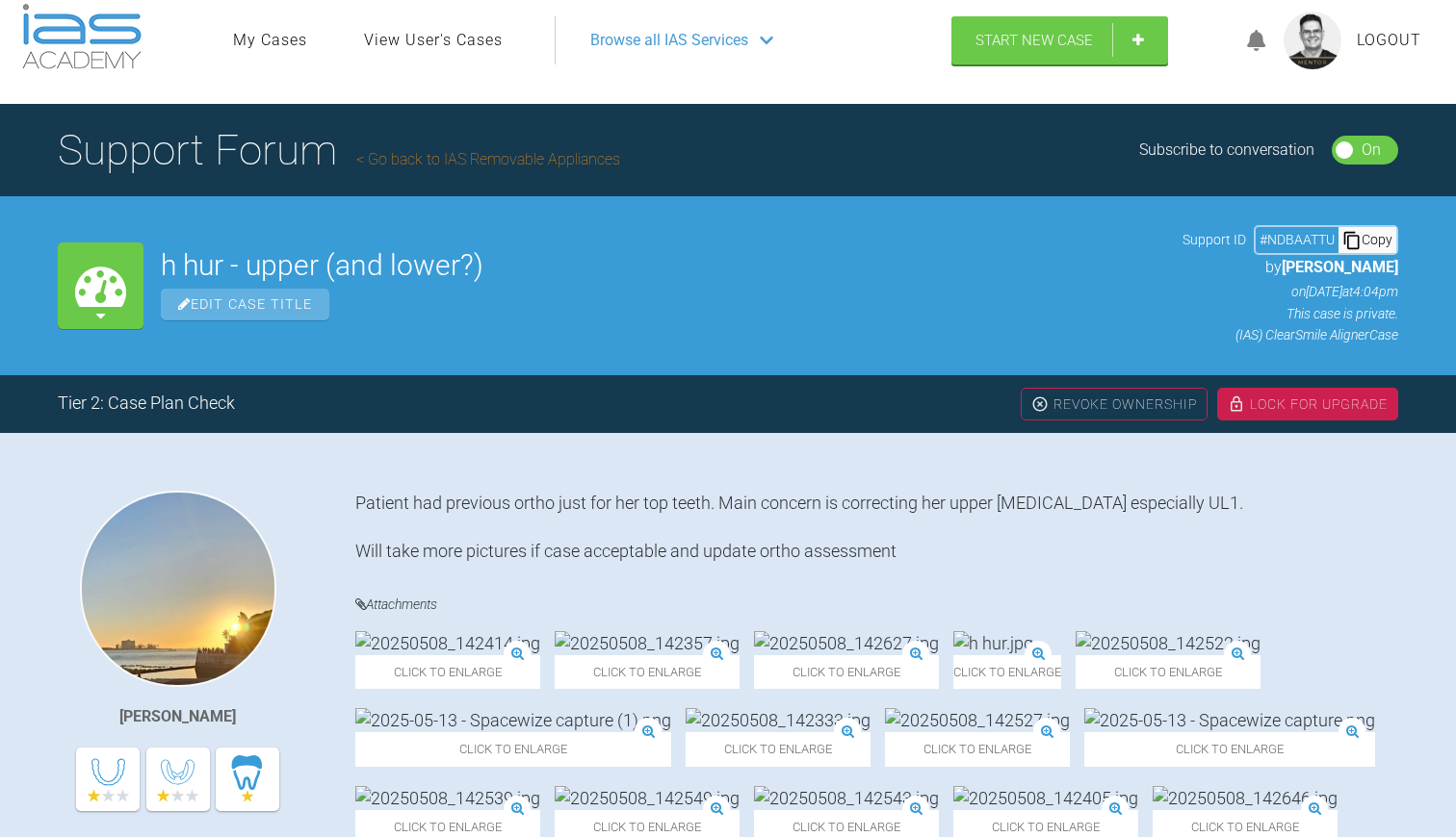
click at [1258, 402] on div "Lock For Upgrade" at bounding box center [1307, 404] width 181 height 33
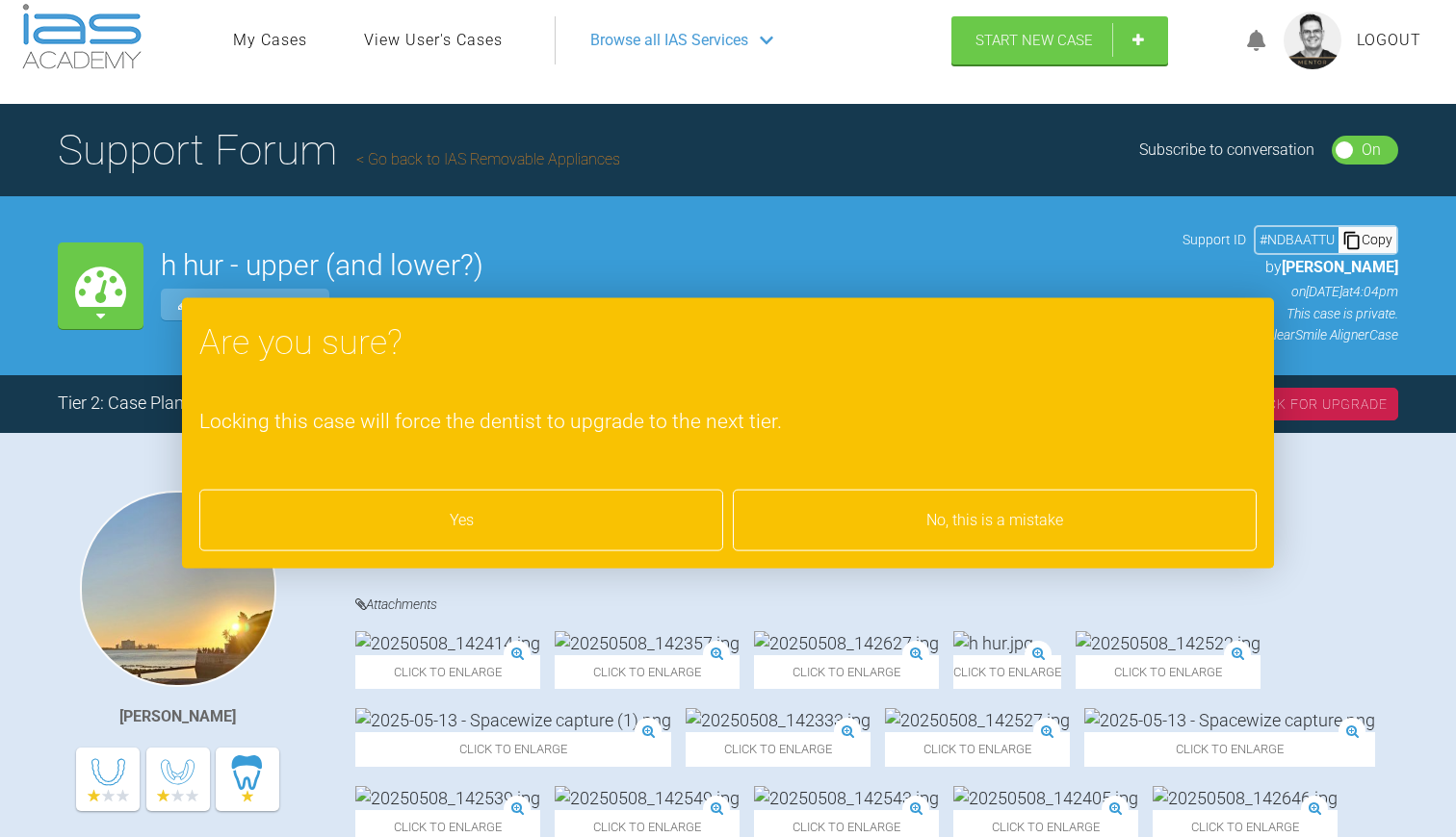
click at [517, 520] on div "Yes" at bounding box center [461, 521] width 524 height 61
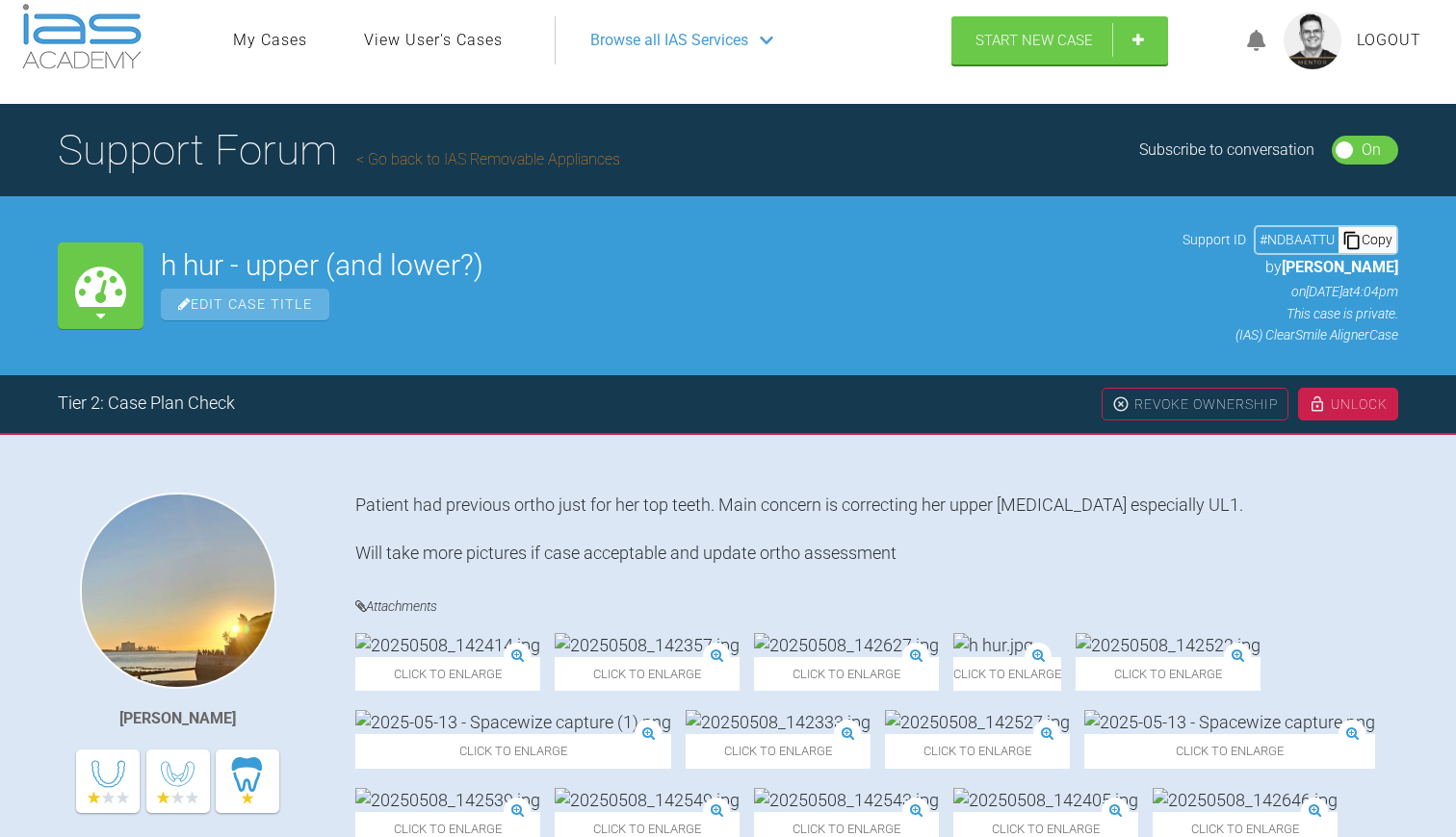
click at [462, 163] on link "Go back to IAS Removable Appliances" at bounding box center [488, 159] width 264 height 18
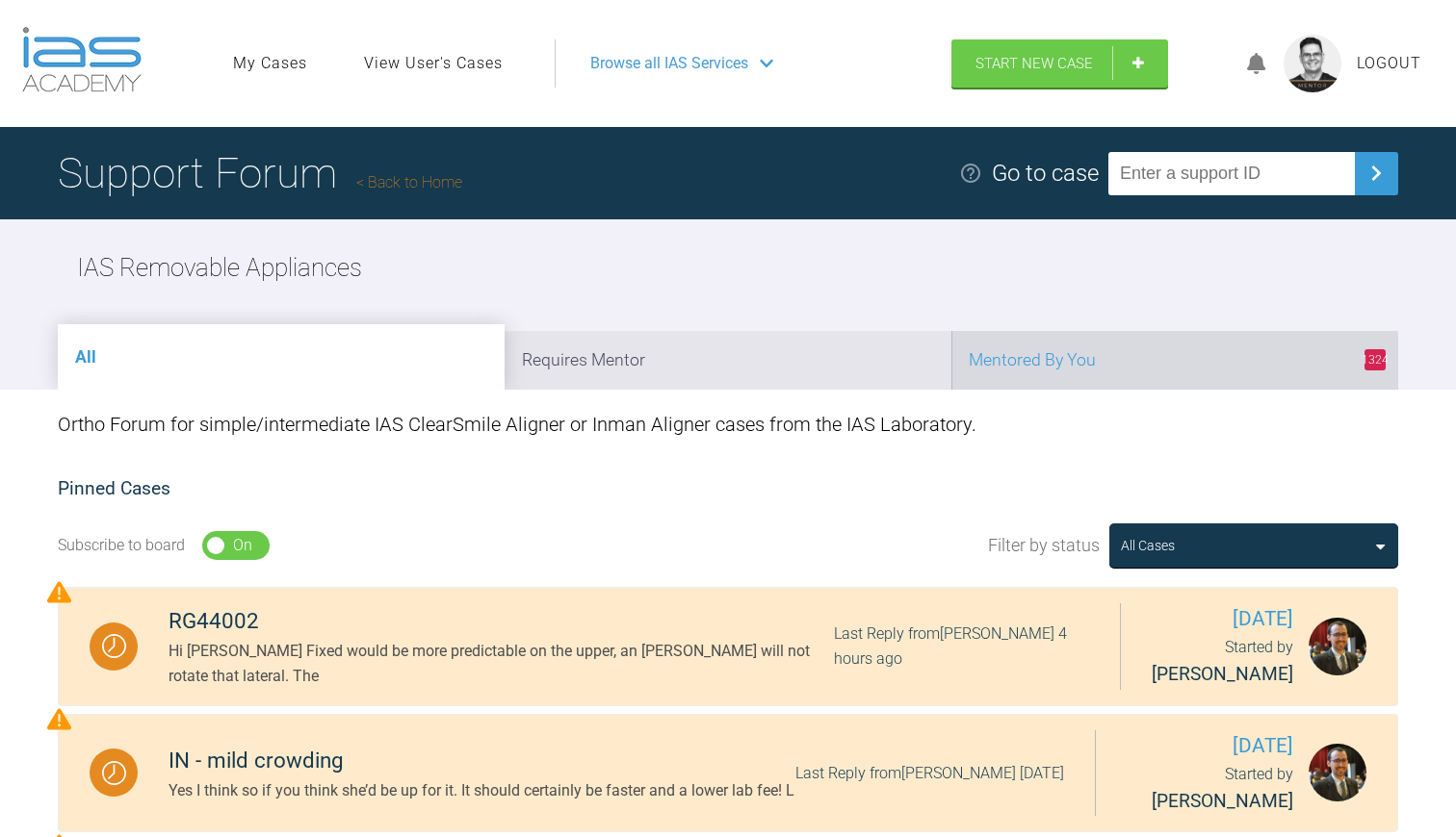
click at [1099, 361] on li "1324 Mentored By You" at bounding box center [1174, 360] width 446 height 59
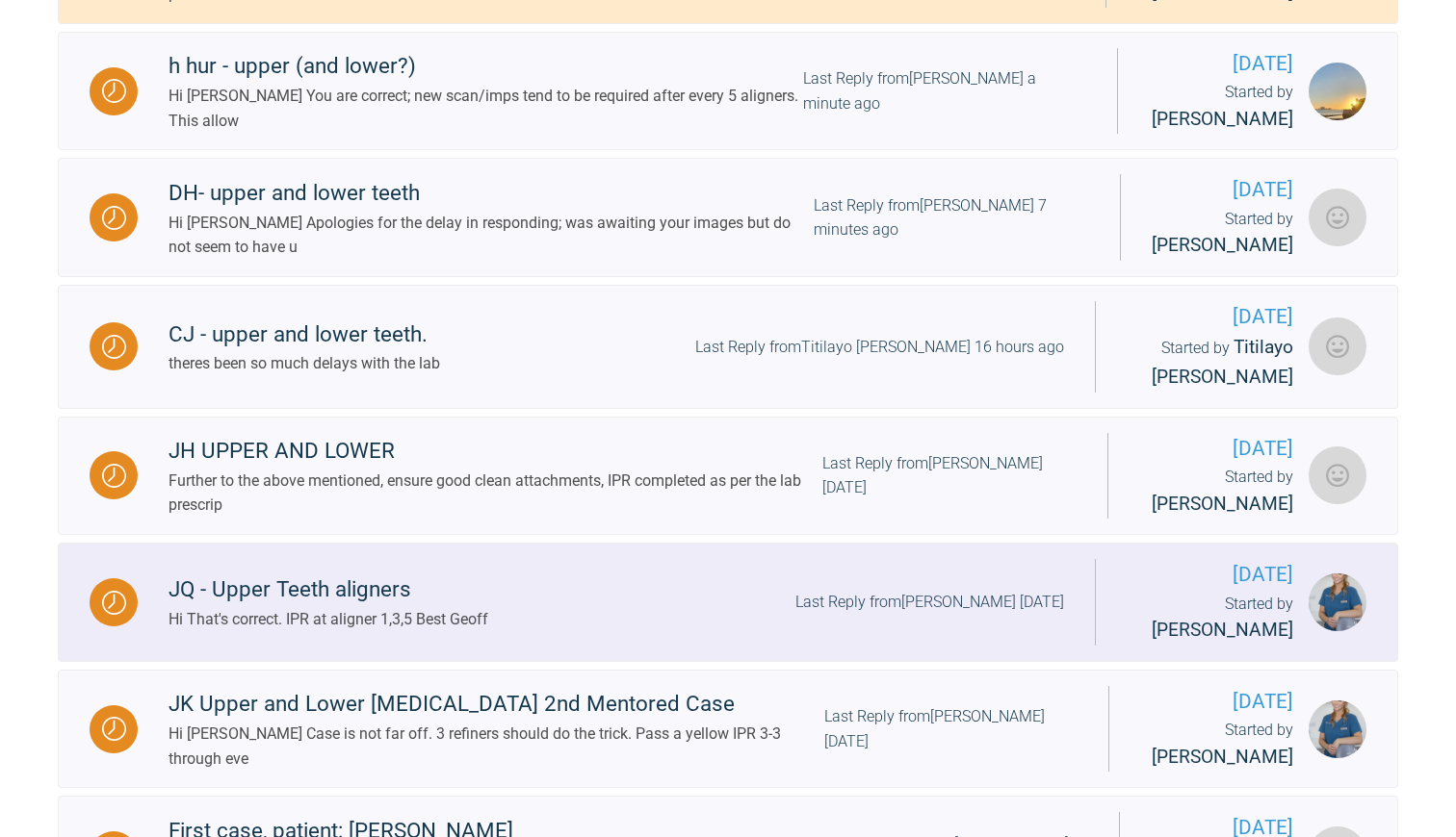
scroll to position [946, 0]
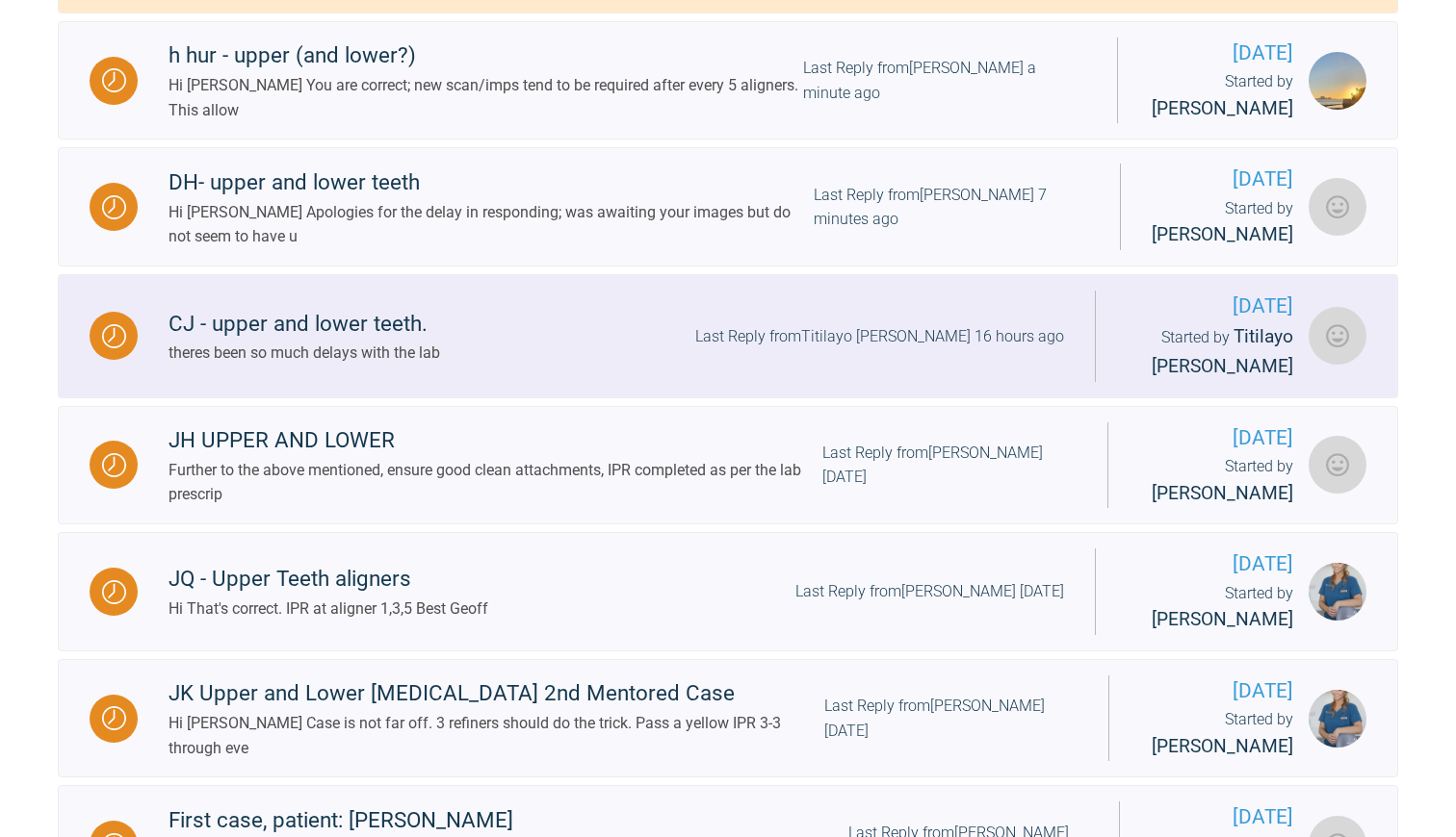
click at [394, 366] on div "theres been so much delays with the lab" at bounding box center [304, 353] width 272 height 25
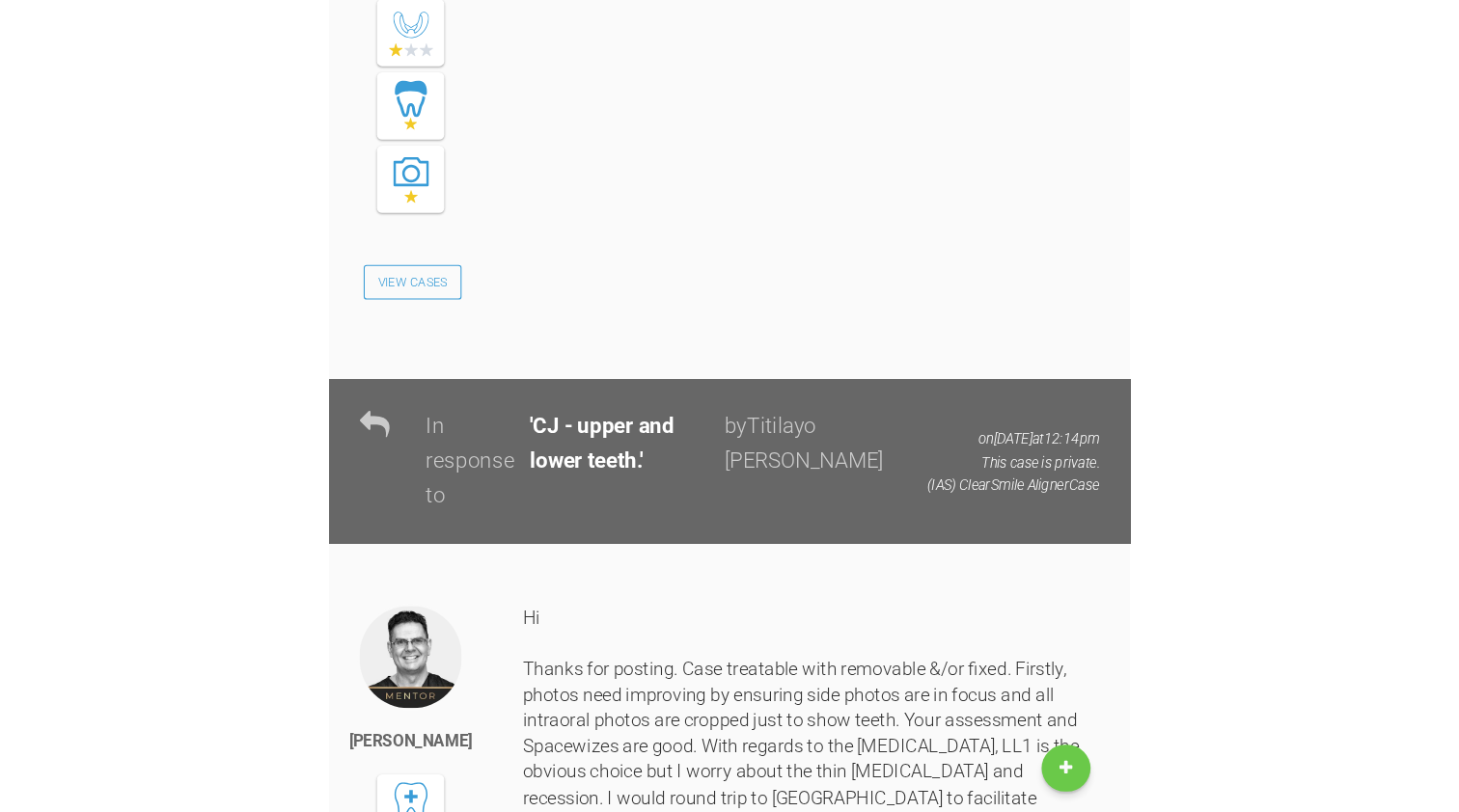
scroll to position [1790, 0]
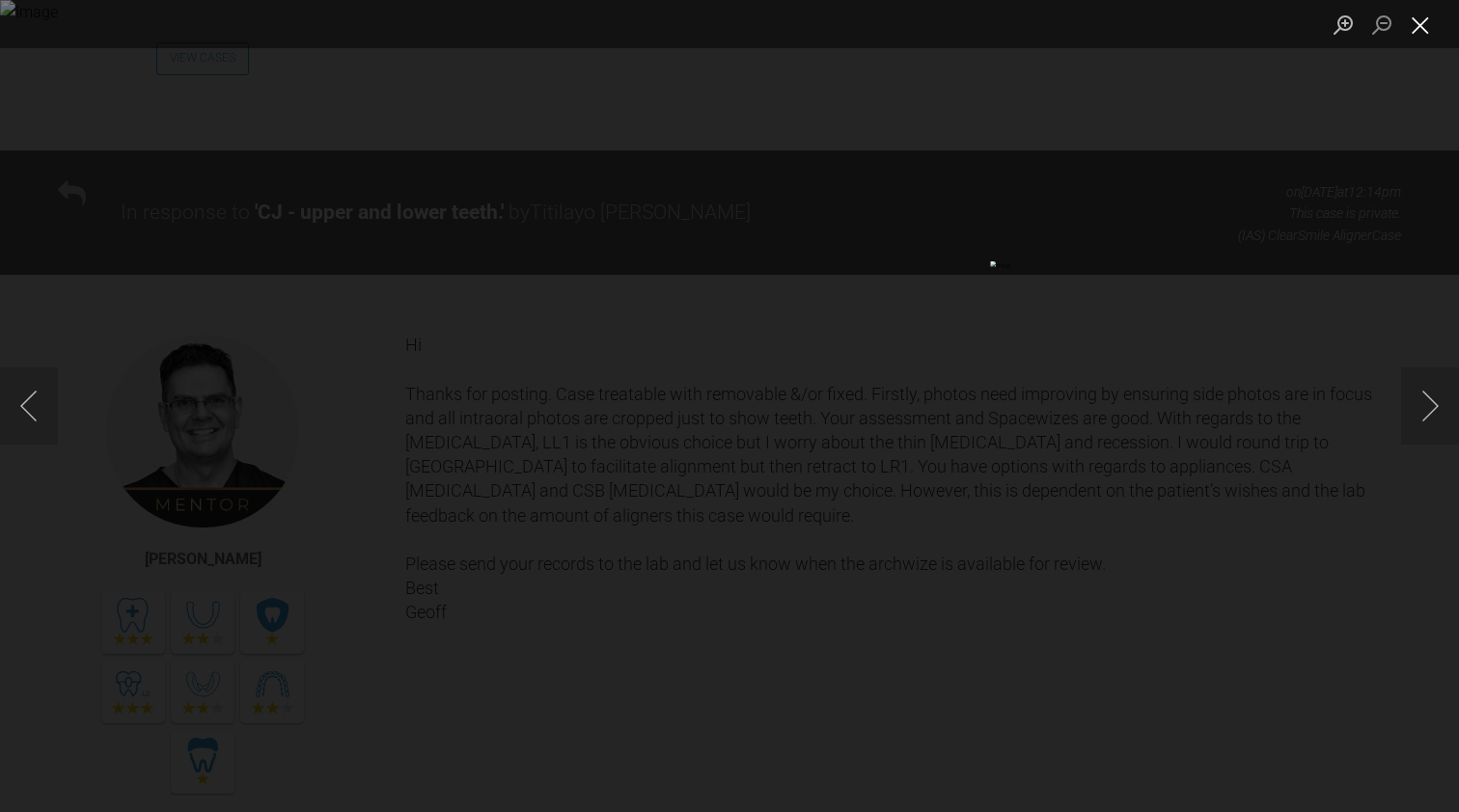
click at [1419, 22] on button "Close lightbox" at bounding box center [1419, 25] width 39 height 34
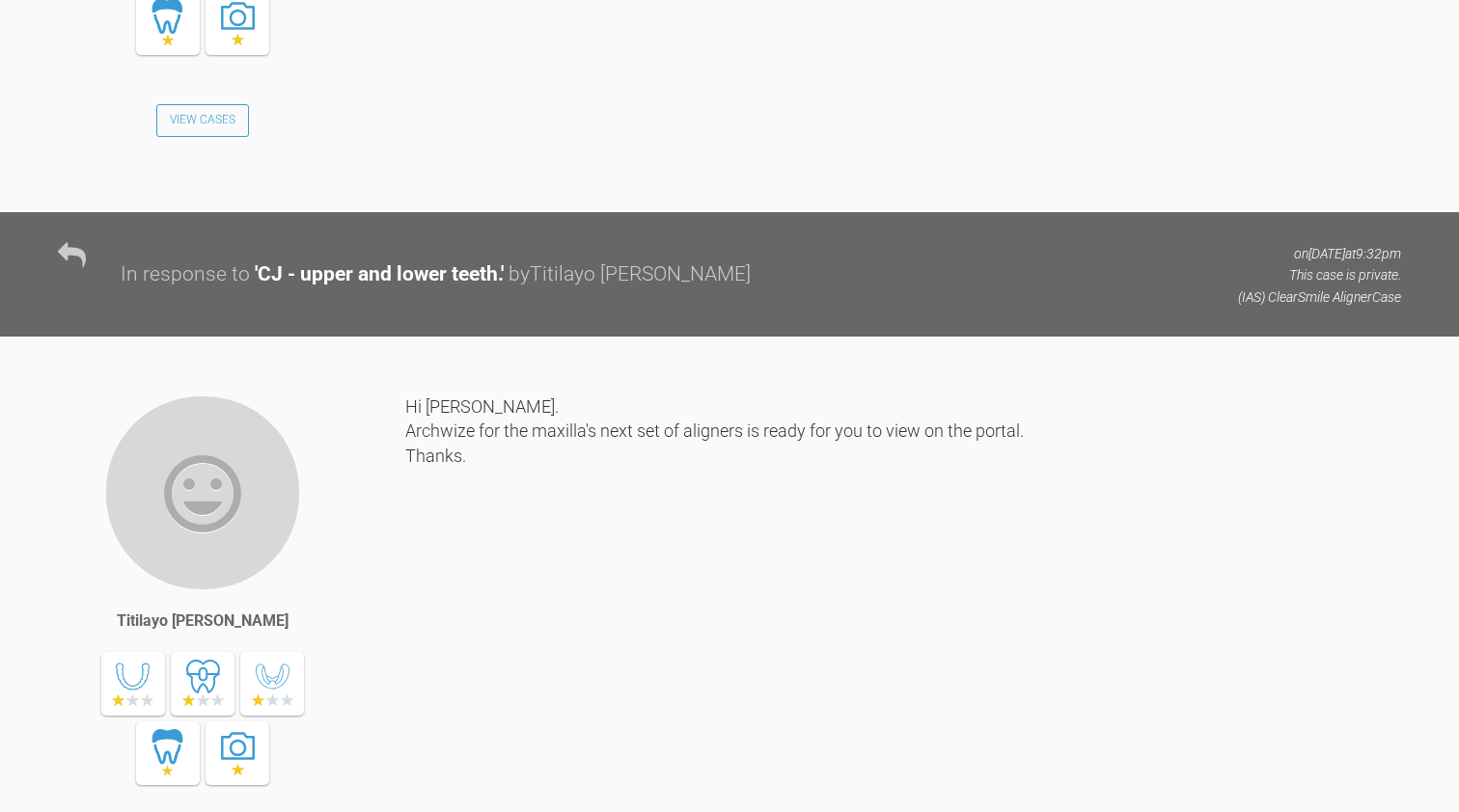
scroll to position [23845, 0]
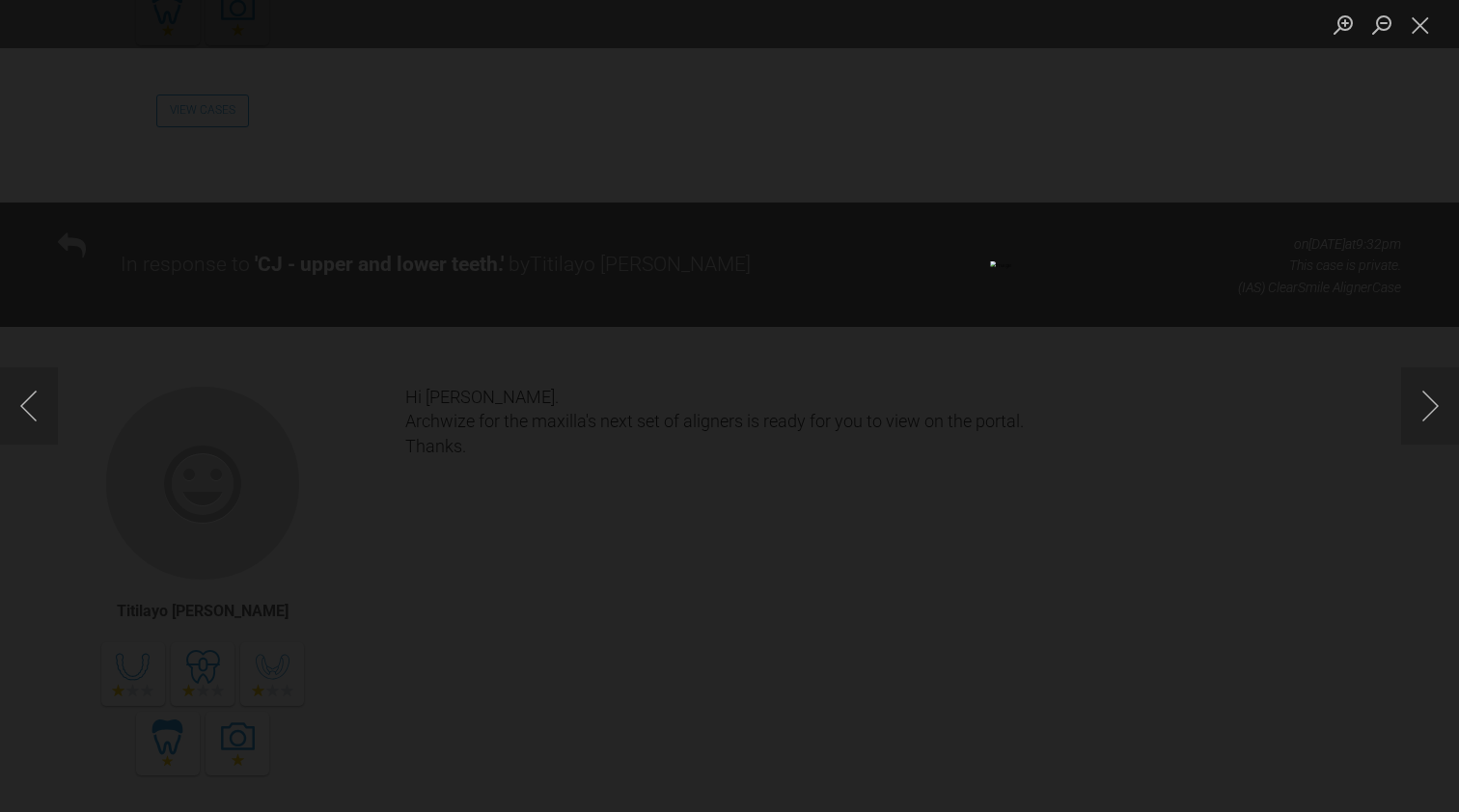
scroll to position [23843, 0]
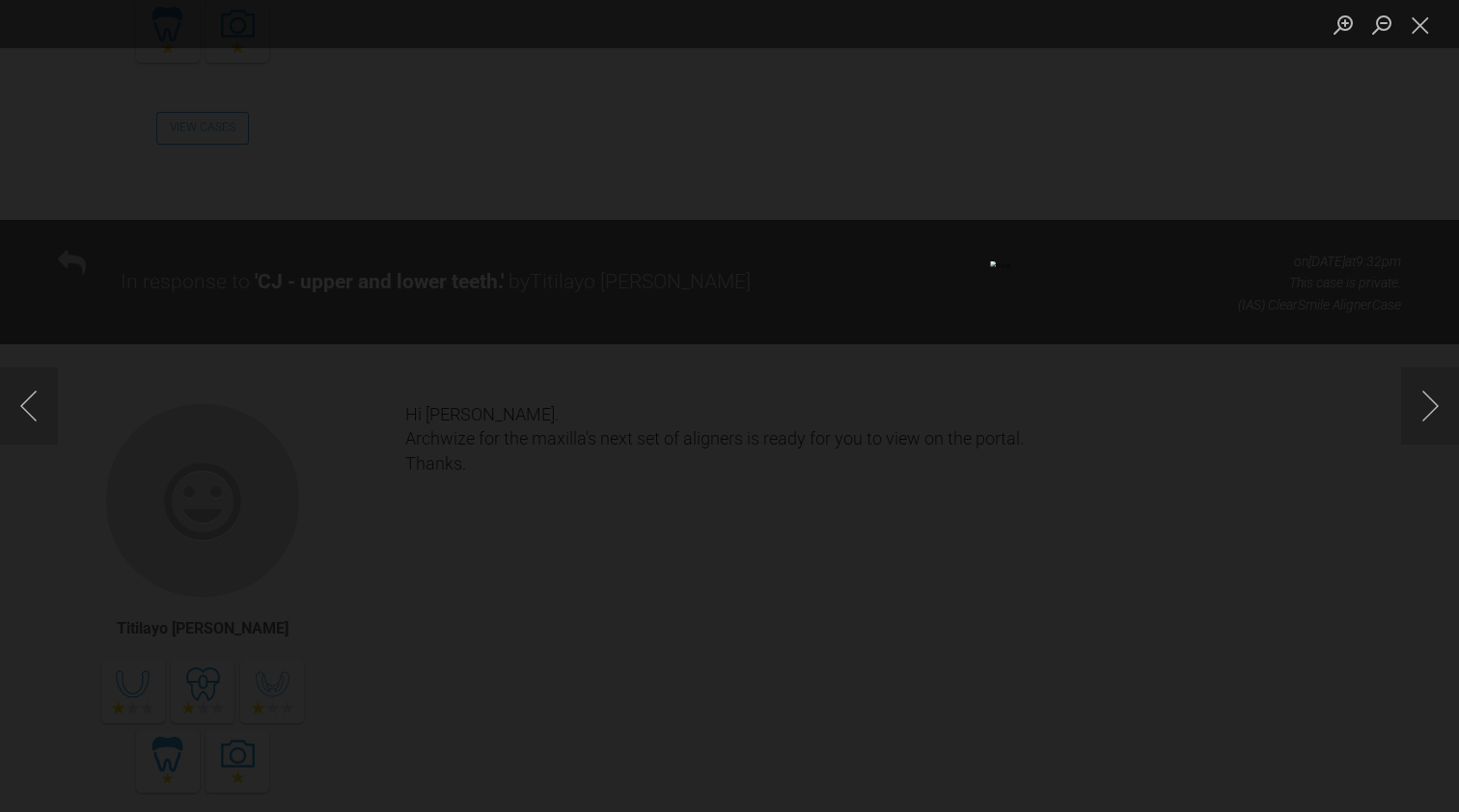
scroll to position [23874, 0]
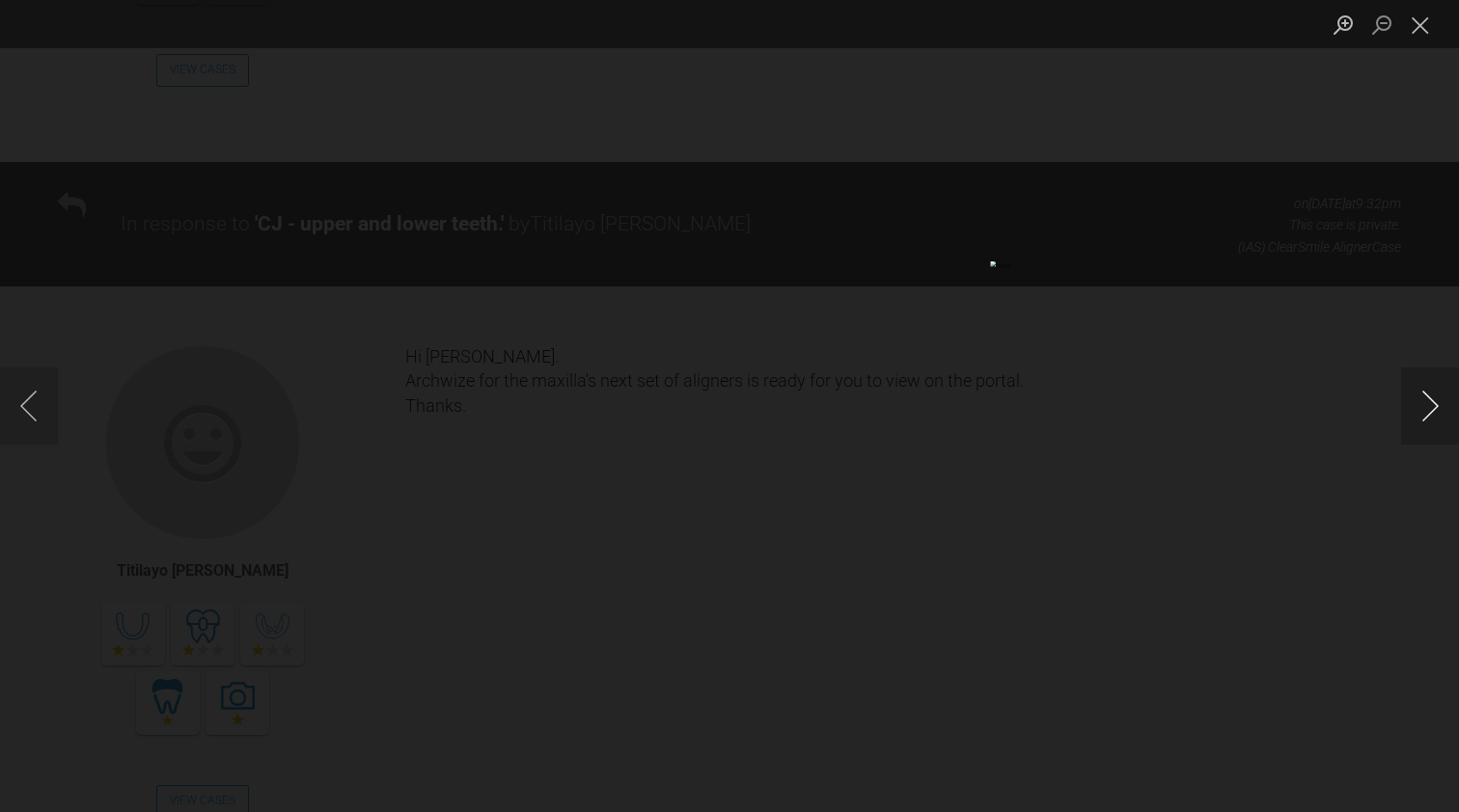
click at [1423, 398] on button "Next image" at bounding box center [1429, 406] width 58 height 78
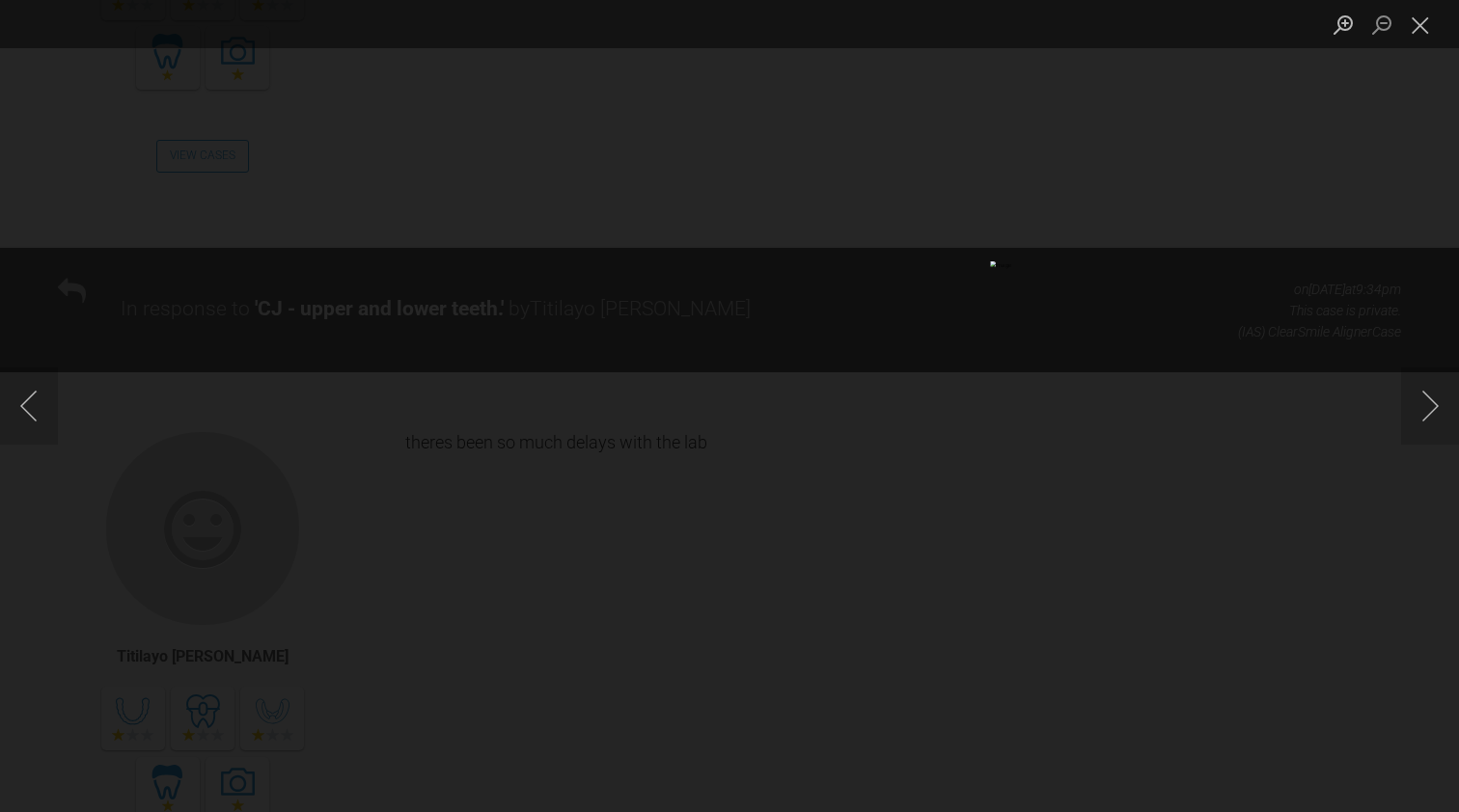
scroll to position [24541, 0]
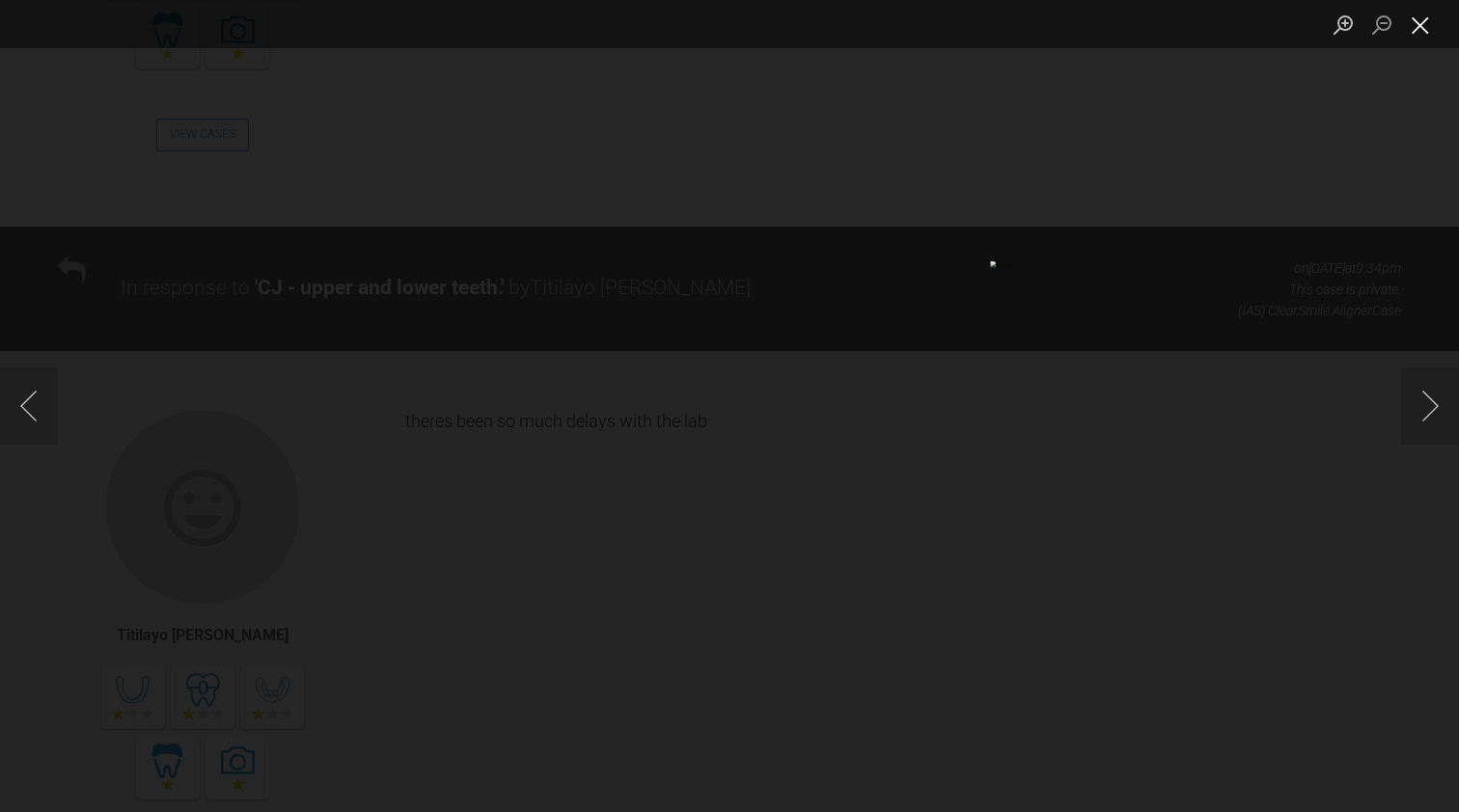
click at [1415, 28] on button "Close lightbox" at bounding box center [1419, 25] width 39 height 34
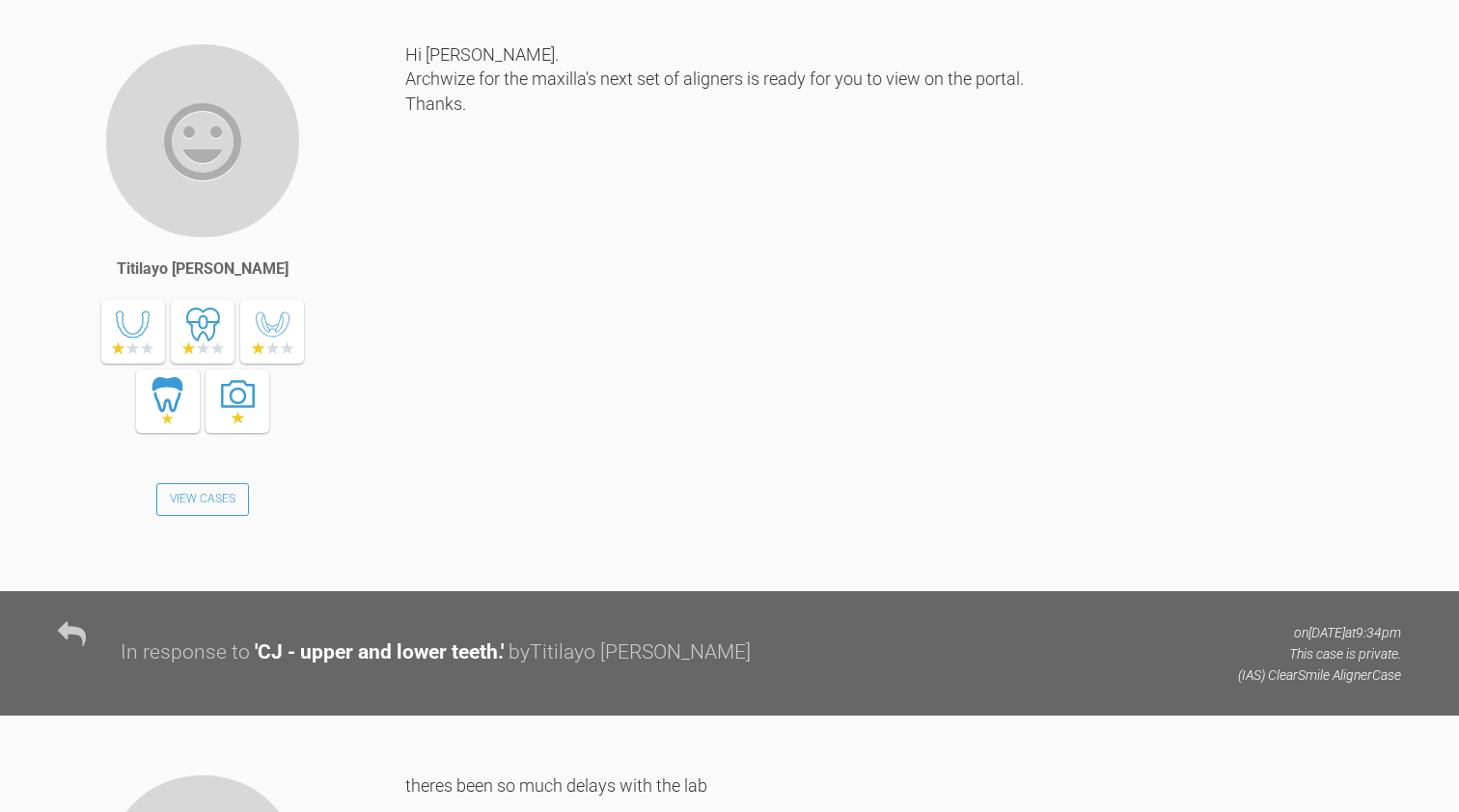
scroll to position [24179, 0]
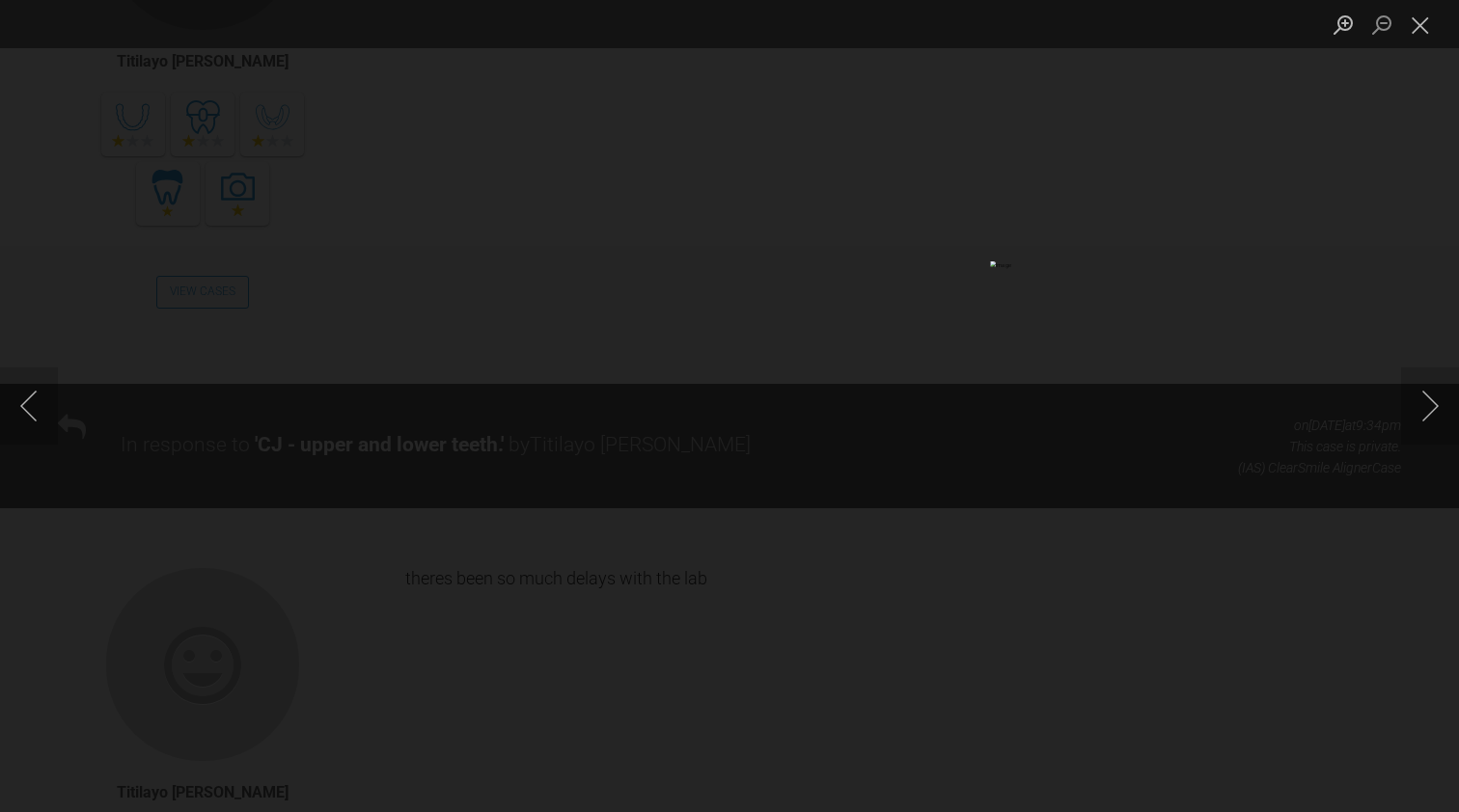
scroll to position [24386, 0]
click at [1420, 17] on button "Close lightbox" at bounding box center [1419, 25] width 39 height 34
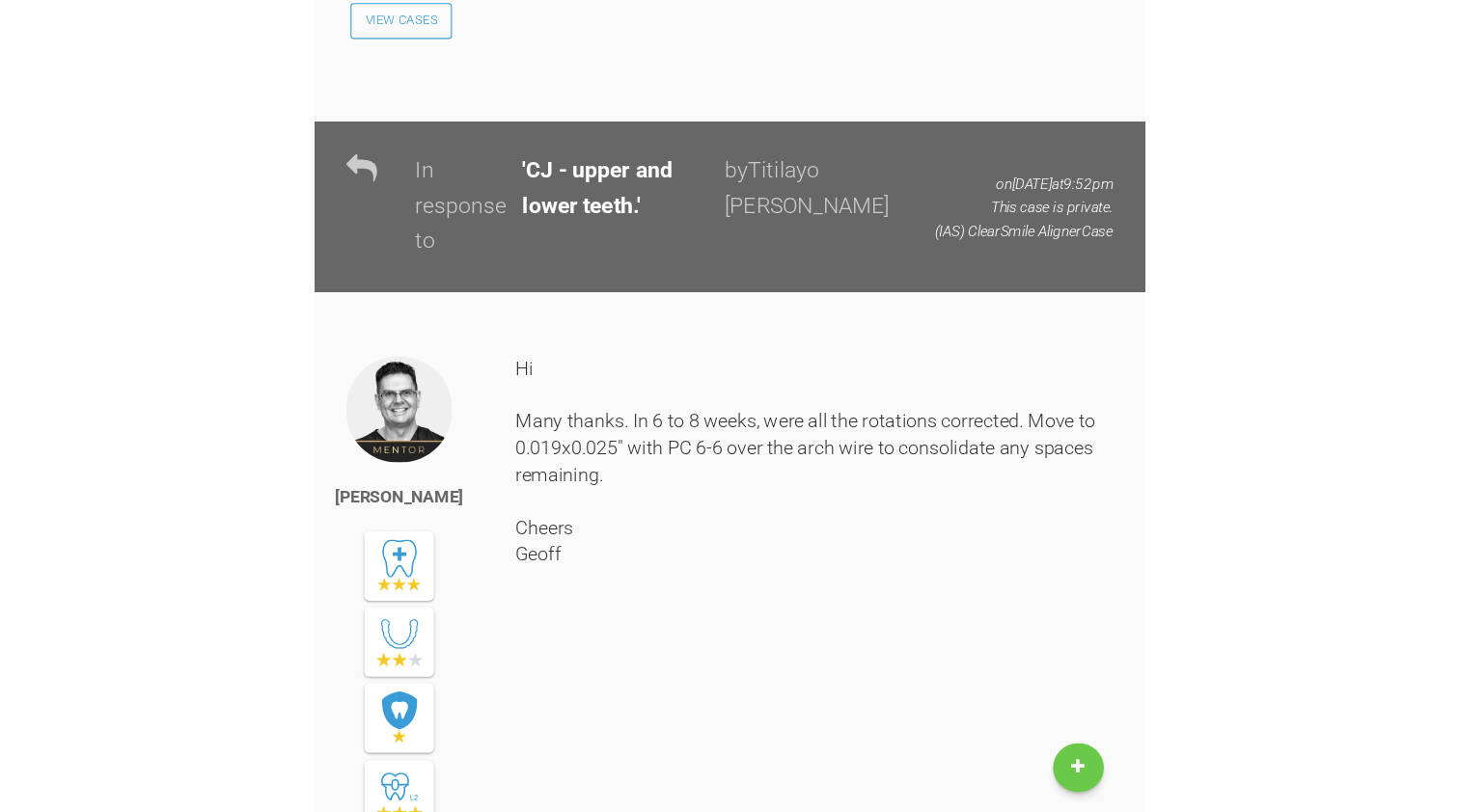
scroll to position [25892, 0]
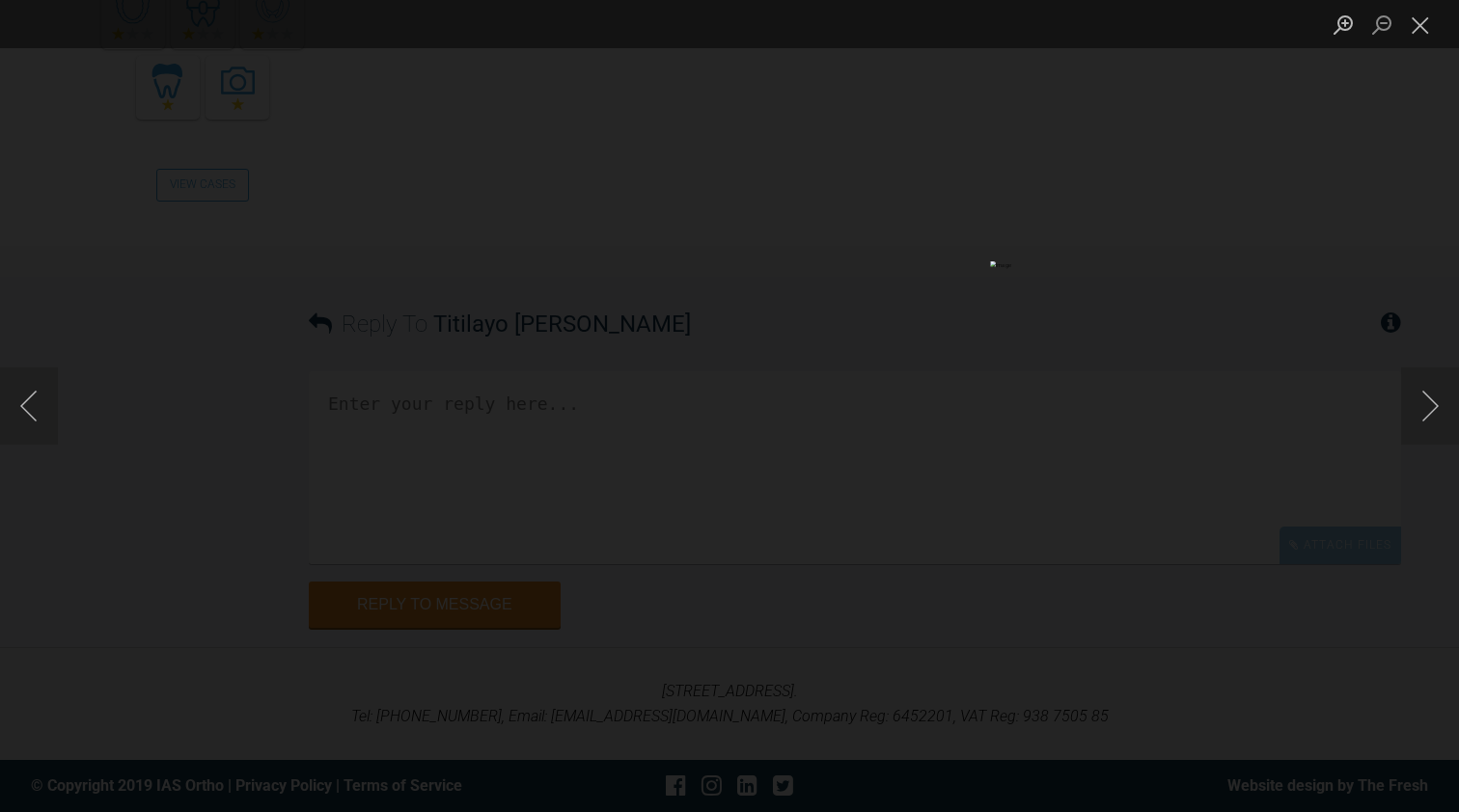
scroll to position [26019, 0]
click at [1414, 23] on button "Close lightbox" at bounding box center [1419, 25] width 39 height 34
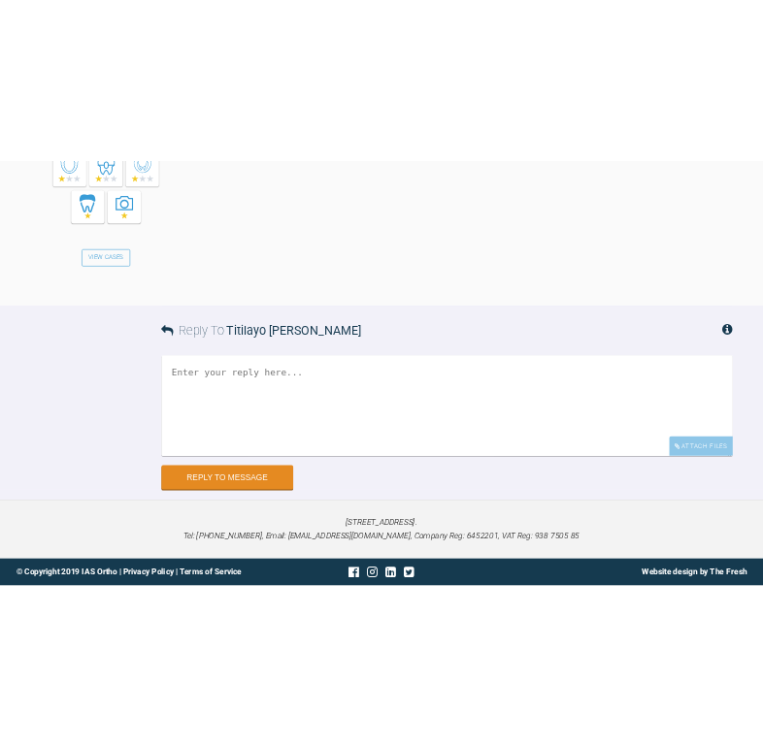
scroll to position [26615, 0]
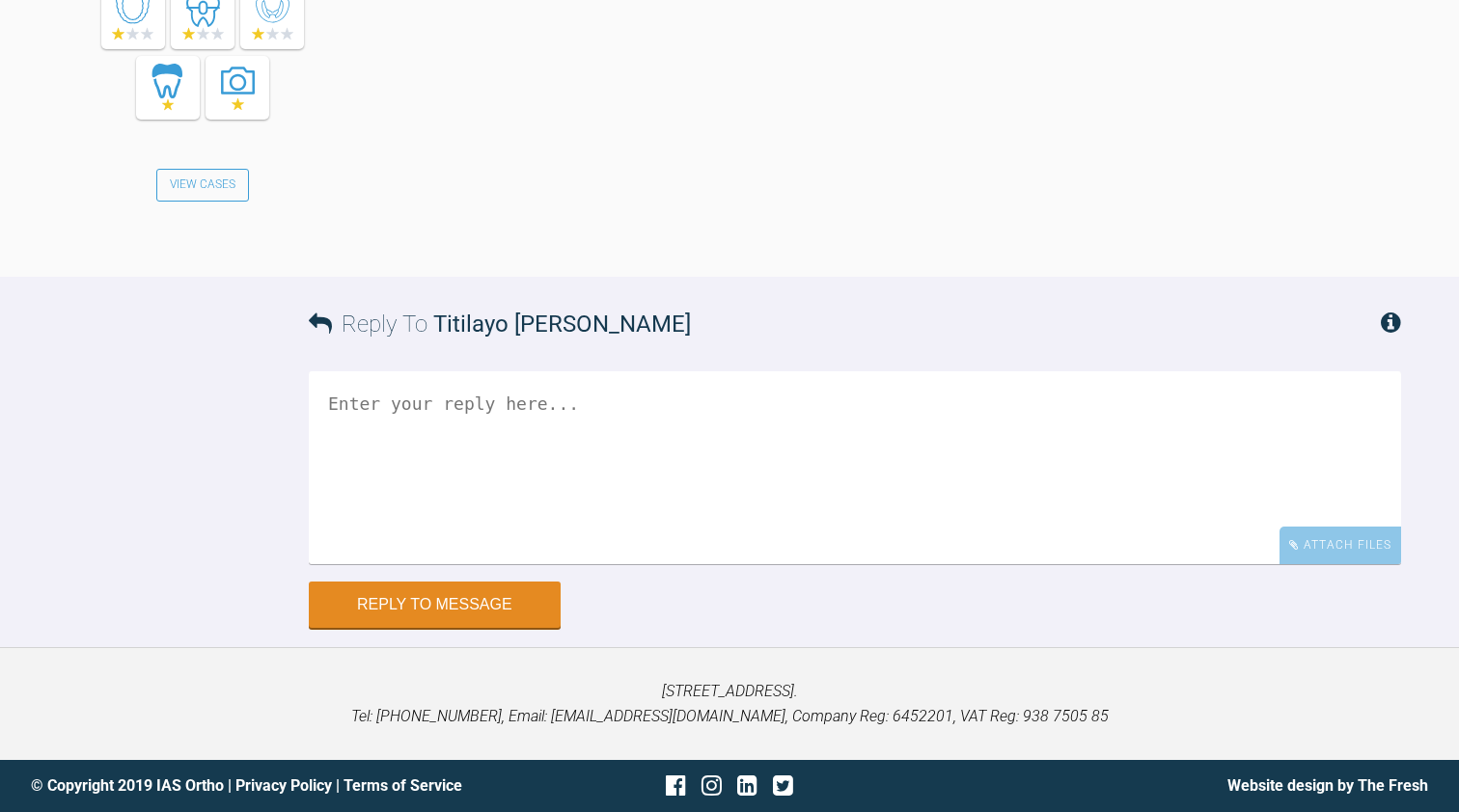
click at [354, 411] on textarea at bounding box center [855, 468] width 1092 height 193
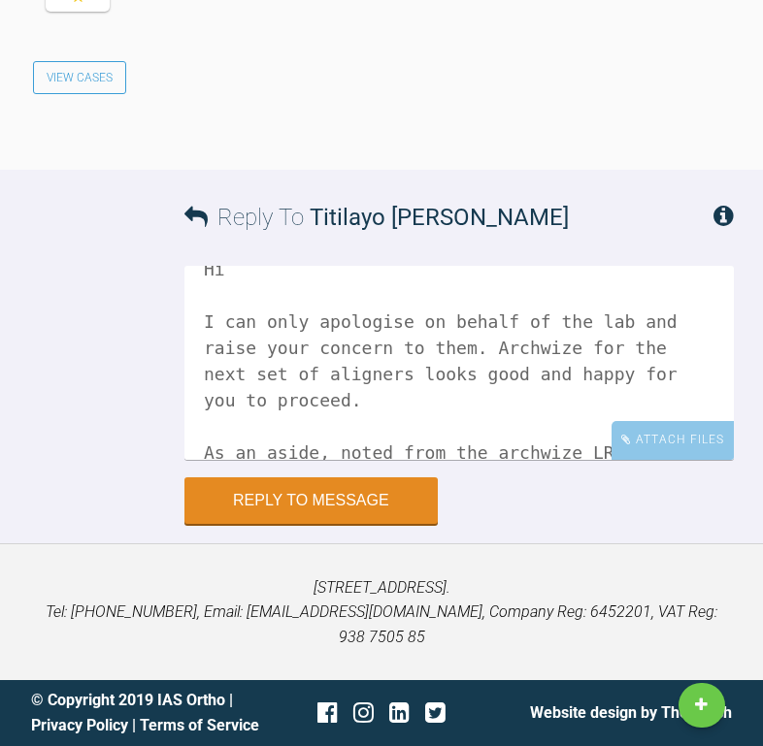
scroll to position [28, 0]
click at [658, 459] on div "Attach Files" at bounding box center [673, 440] width 122 height 38
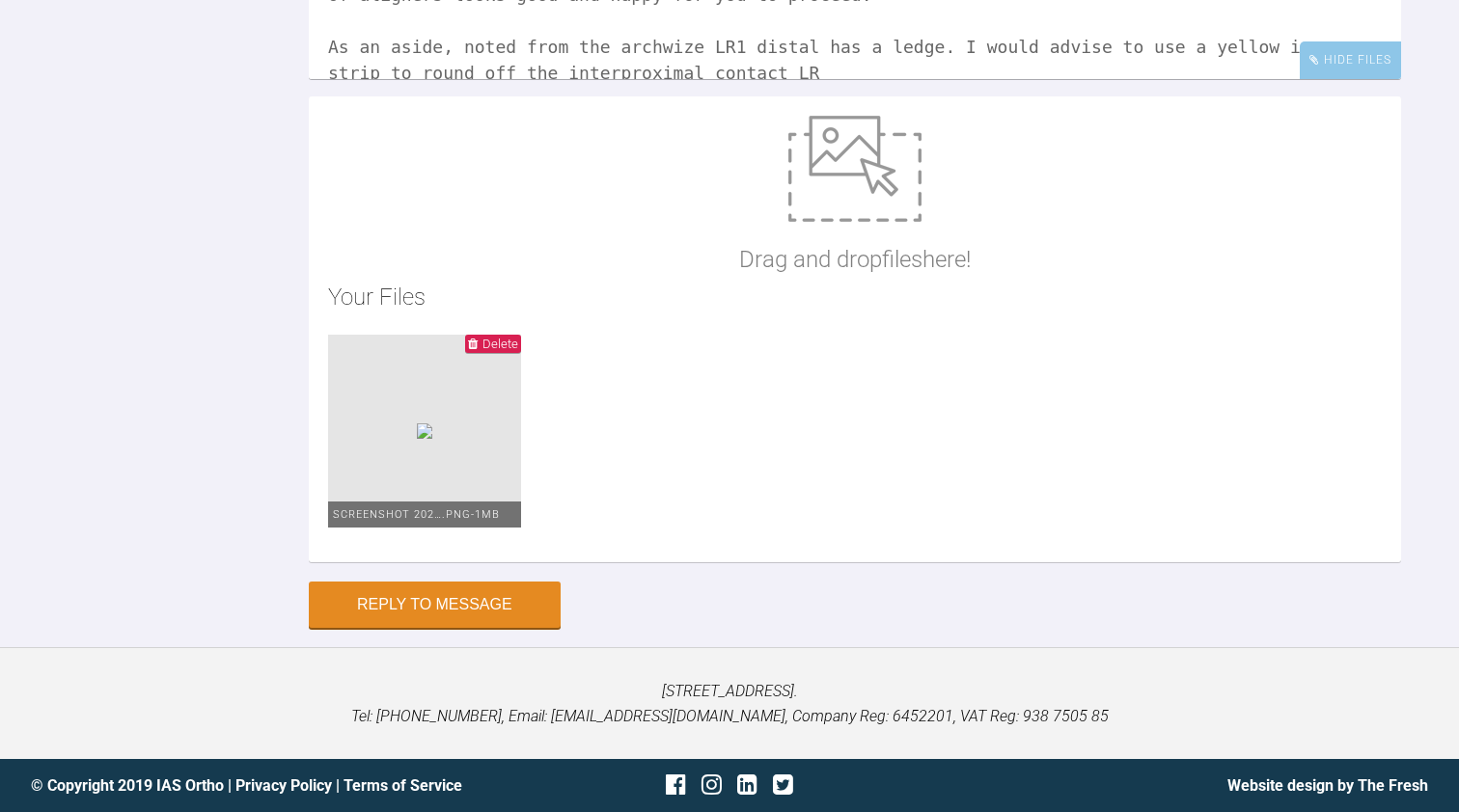
scroll to position [6, 0]
drag, startPoint x: 683, startPoint y: 310, endPoint x: 670, endPoint y: 309, distance: 13.0
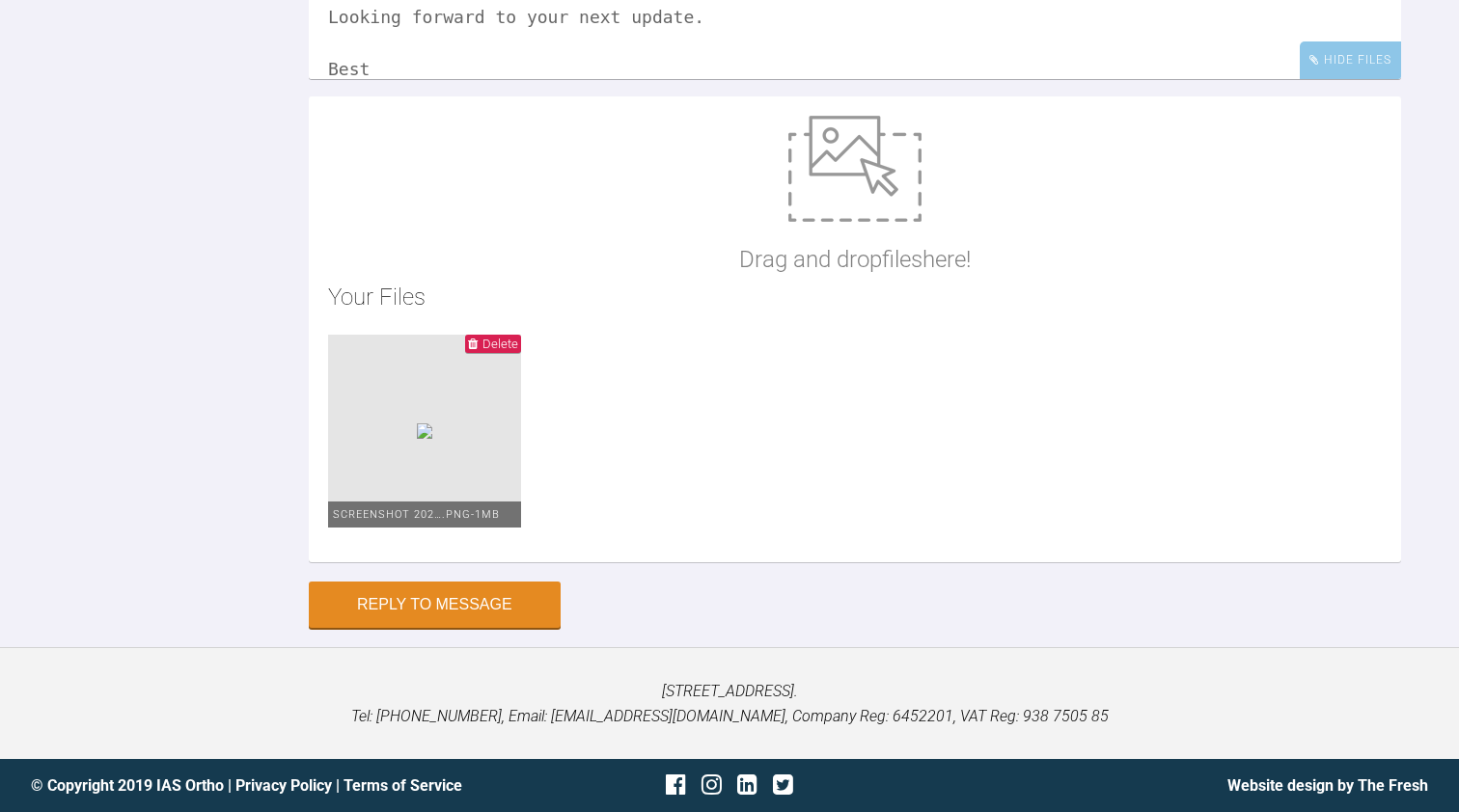
scroll to position [131, 0]
type textarea "Hi I can only apologise on behalf of the lab and raise your concern to them. Ar…"
click at [410, 619] on button "Reply to Message" at bounding box center [434, 606] width 251 height 47
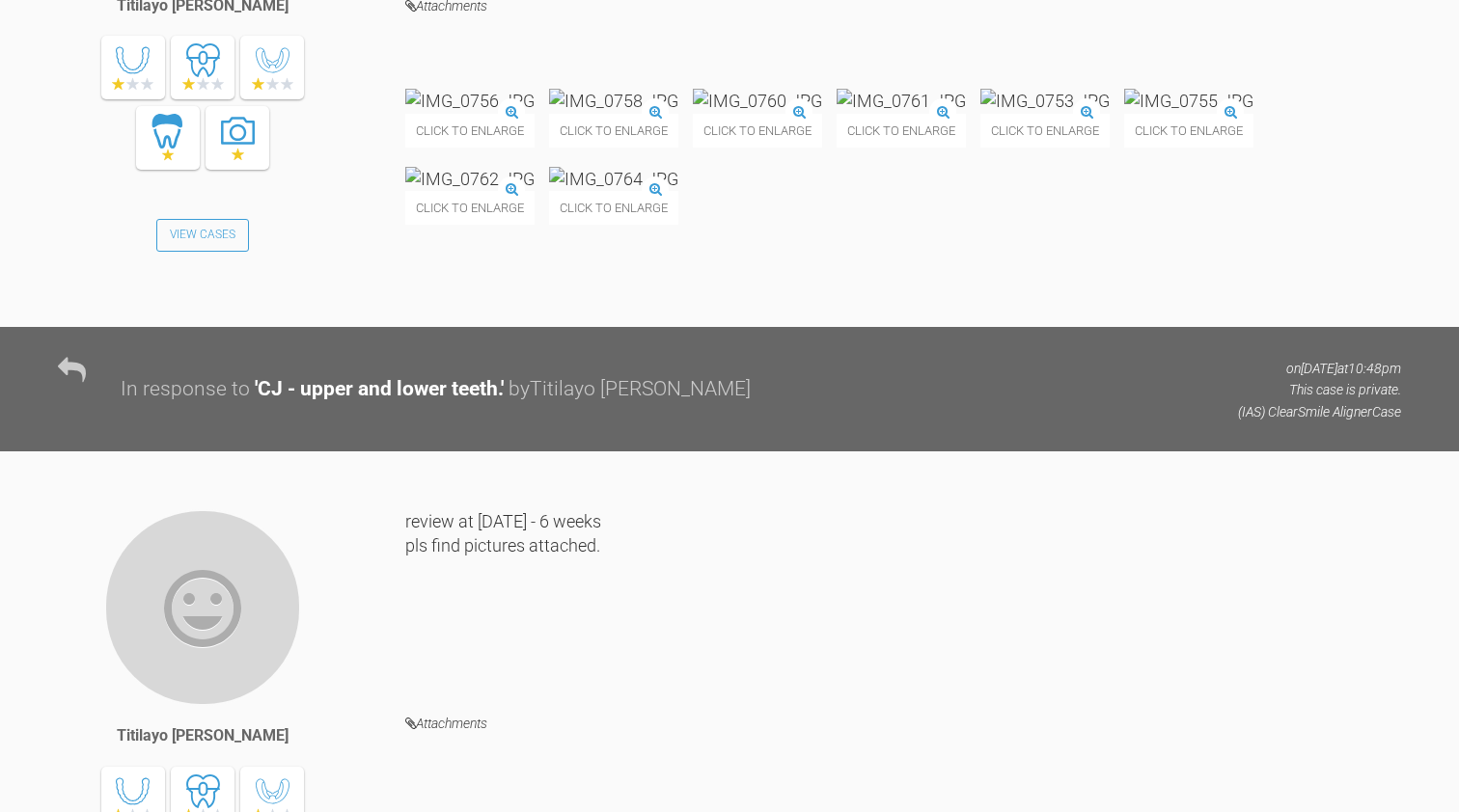
scroll to position [12147, 0]
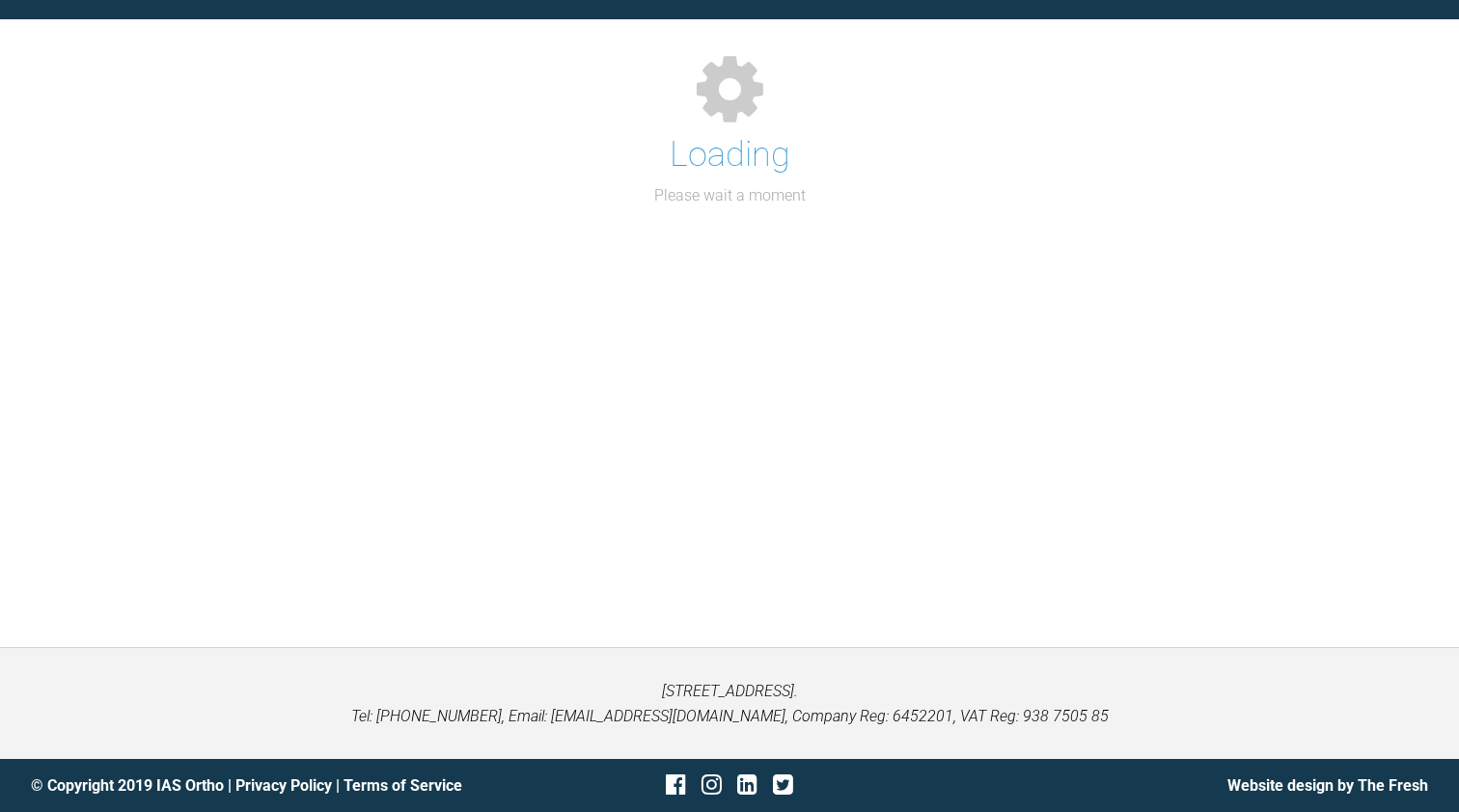
scroll to position [199, 0]
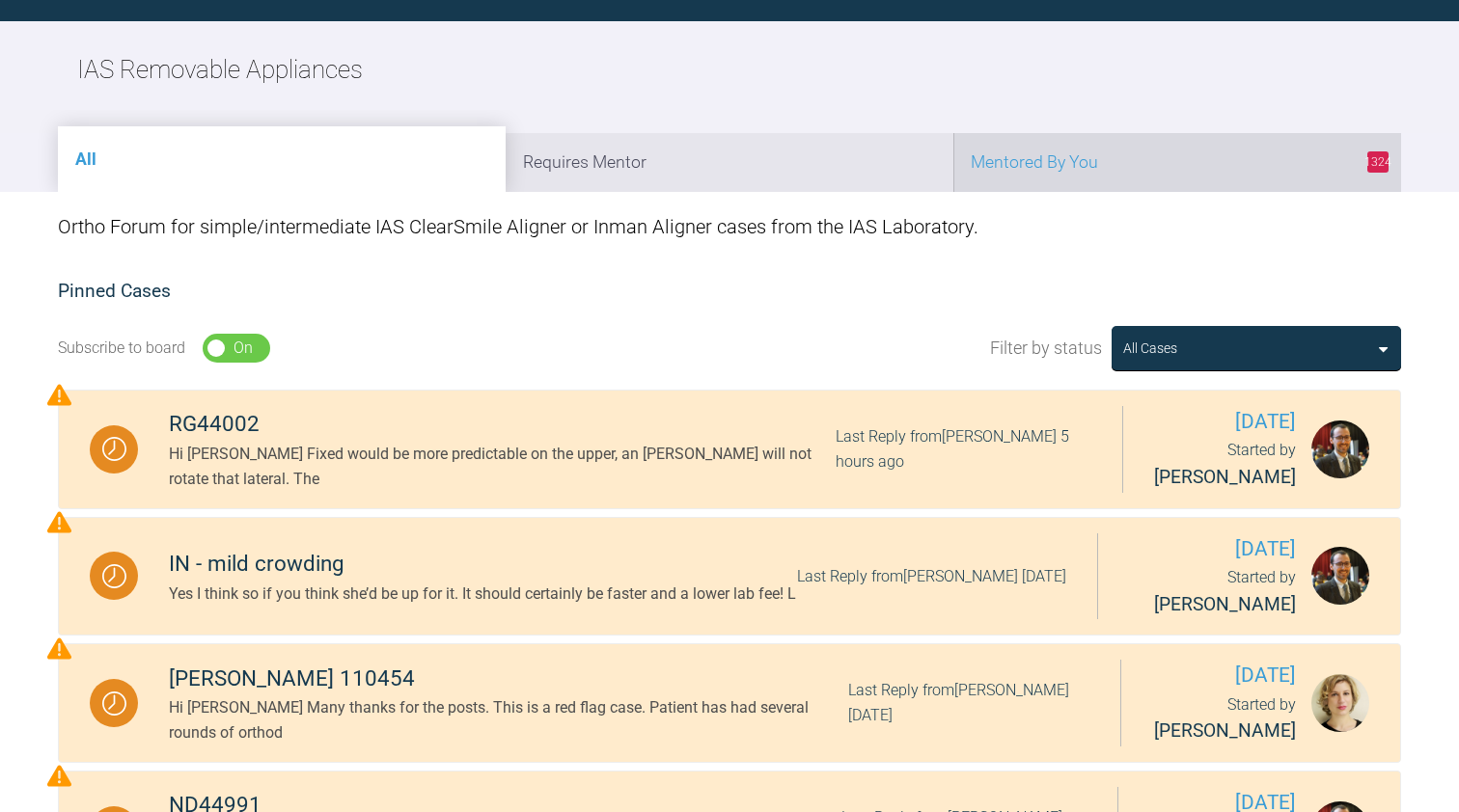
click at [1088, 168] on li "1324 Mentored By You" at bounding box center [1177, 162] width 447 height 59
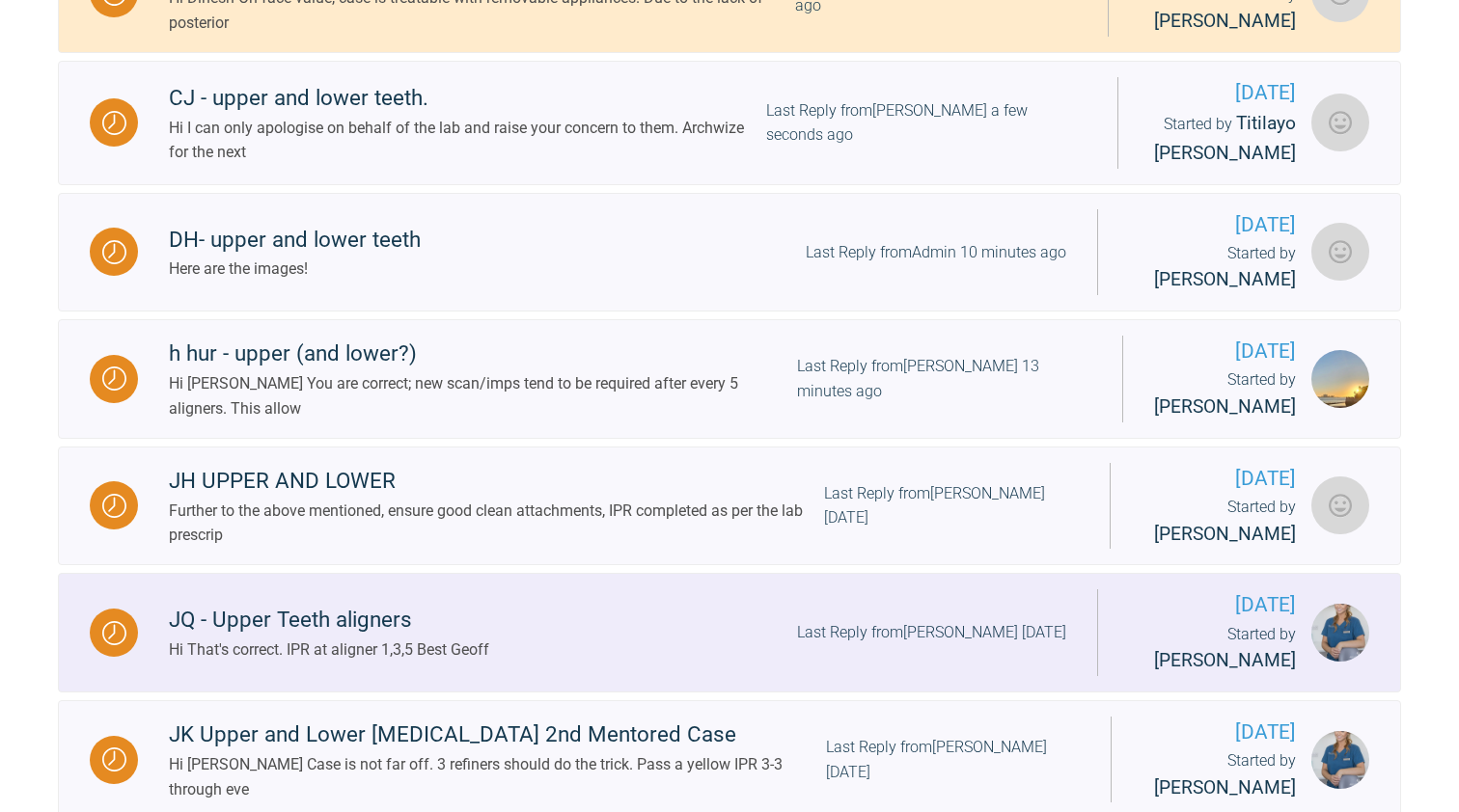
scroll to position [902, 0]
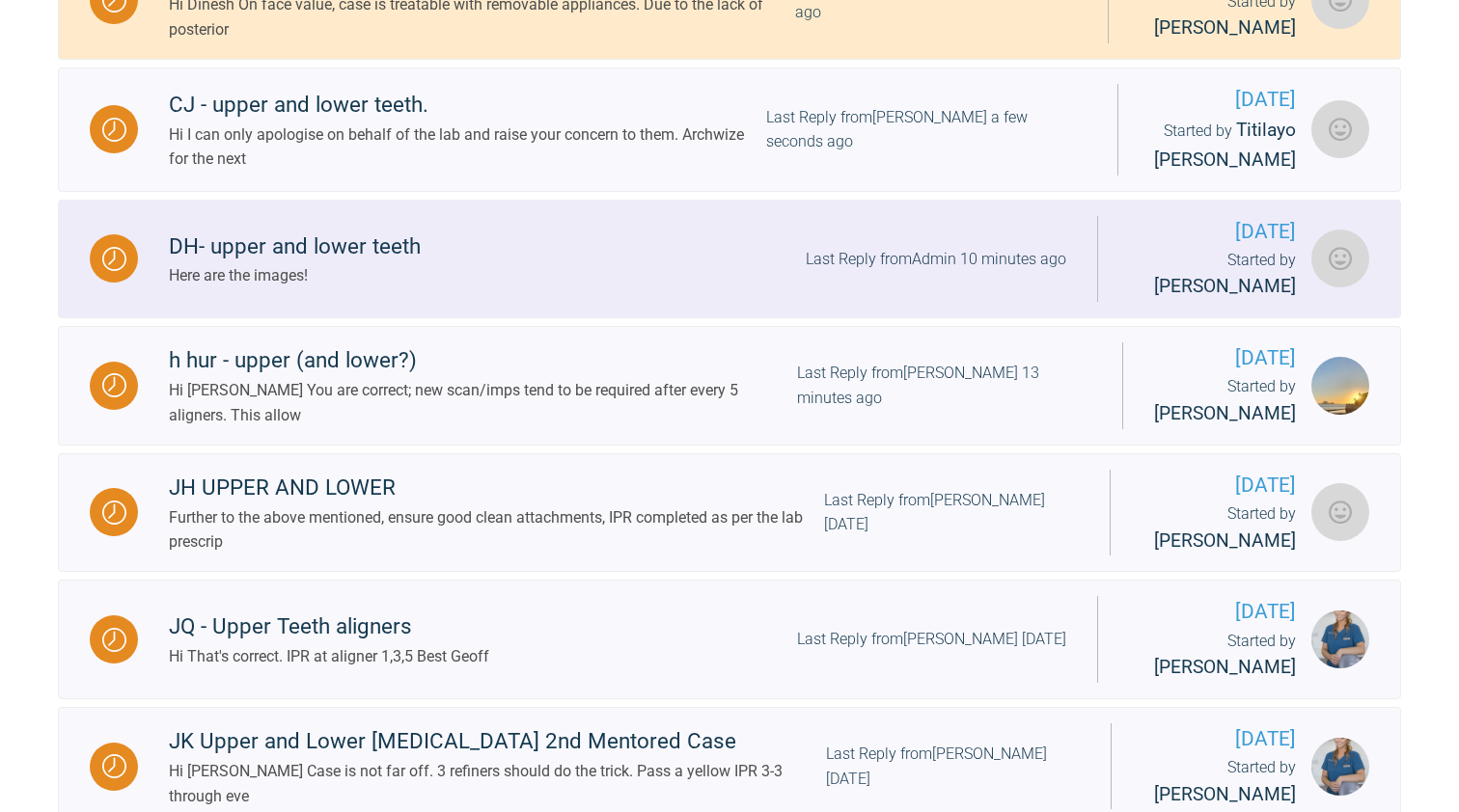
click at [378, 260] on div "DH- upper and lower teeth" at bounding box center [294, 246] width 251 height 35
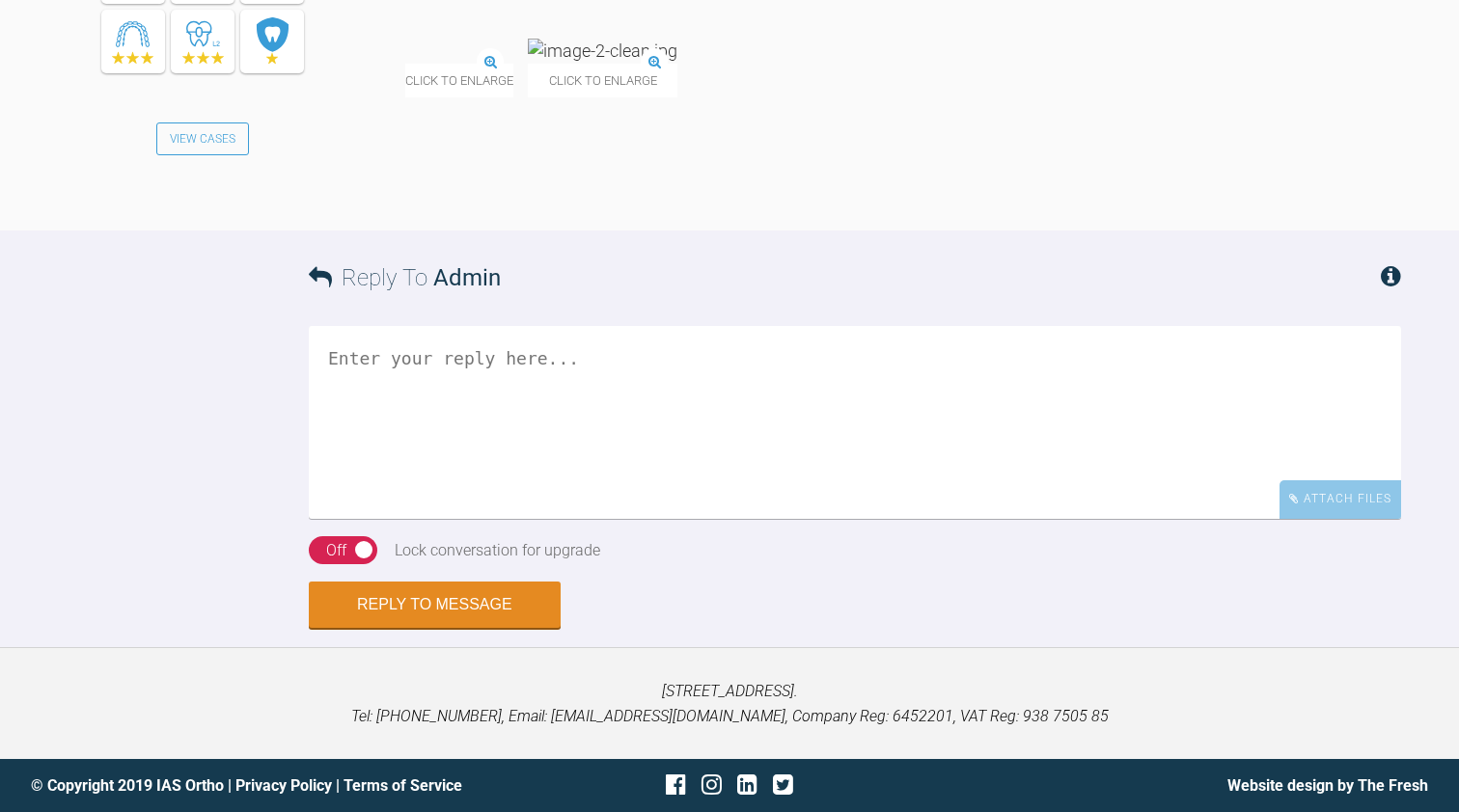
scroll to position [6917, 0]
click at [555, 96] on div "Click to enlarge" at bounding box center [480, 68] width 149 height 58
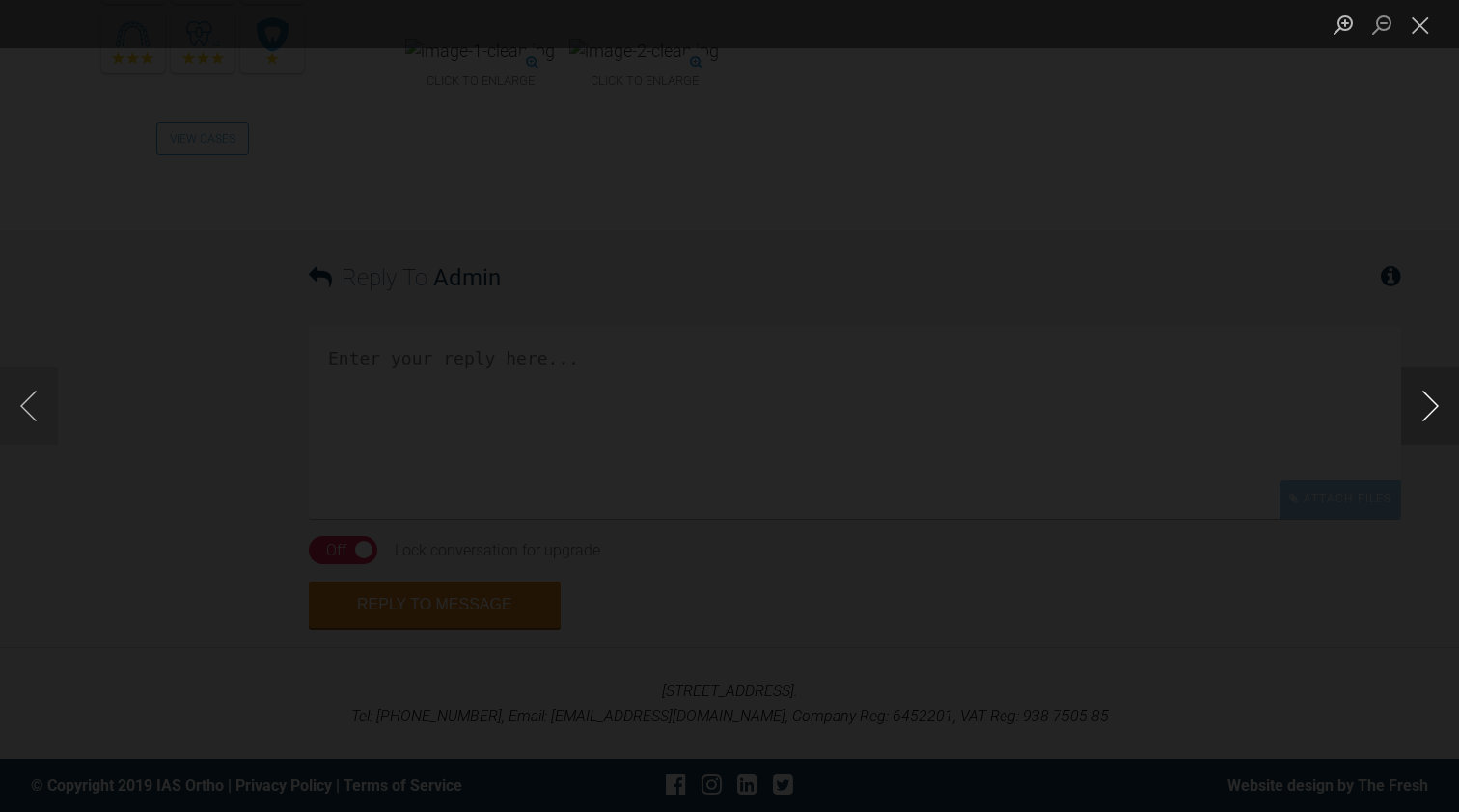
click at [1426, 409] on button "Next image" at bounding box center [1429, 406] width 58 height 78
click at [1430, 22] on button "Close lightbox" at bounding box center [1419, 25] width 39 height 34
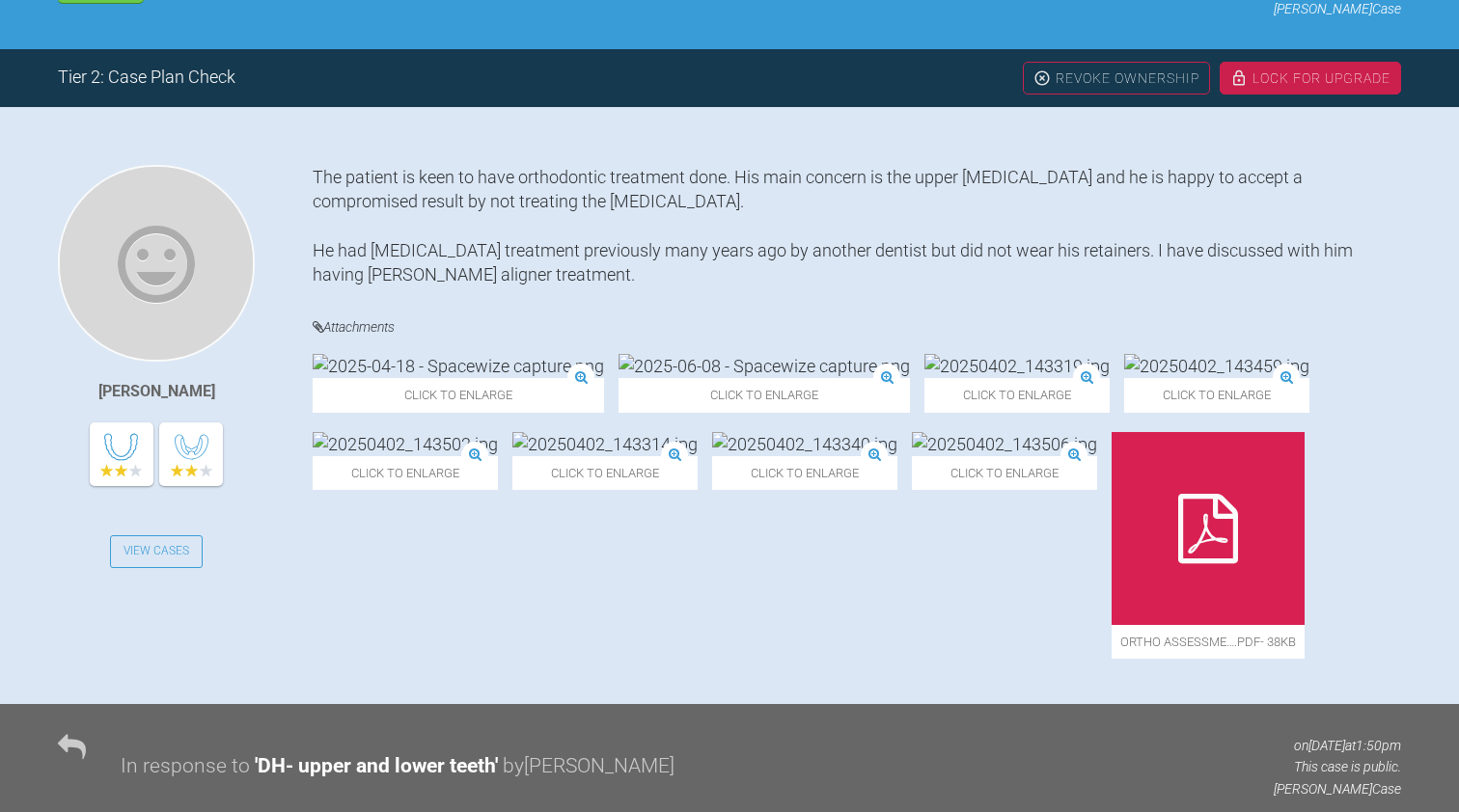
scroll to position [456, 0]
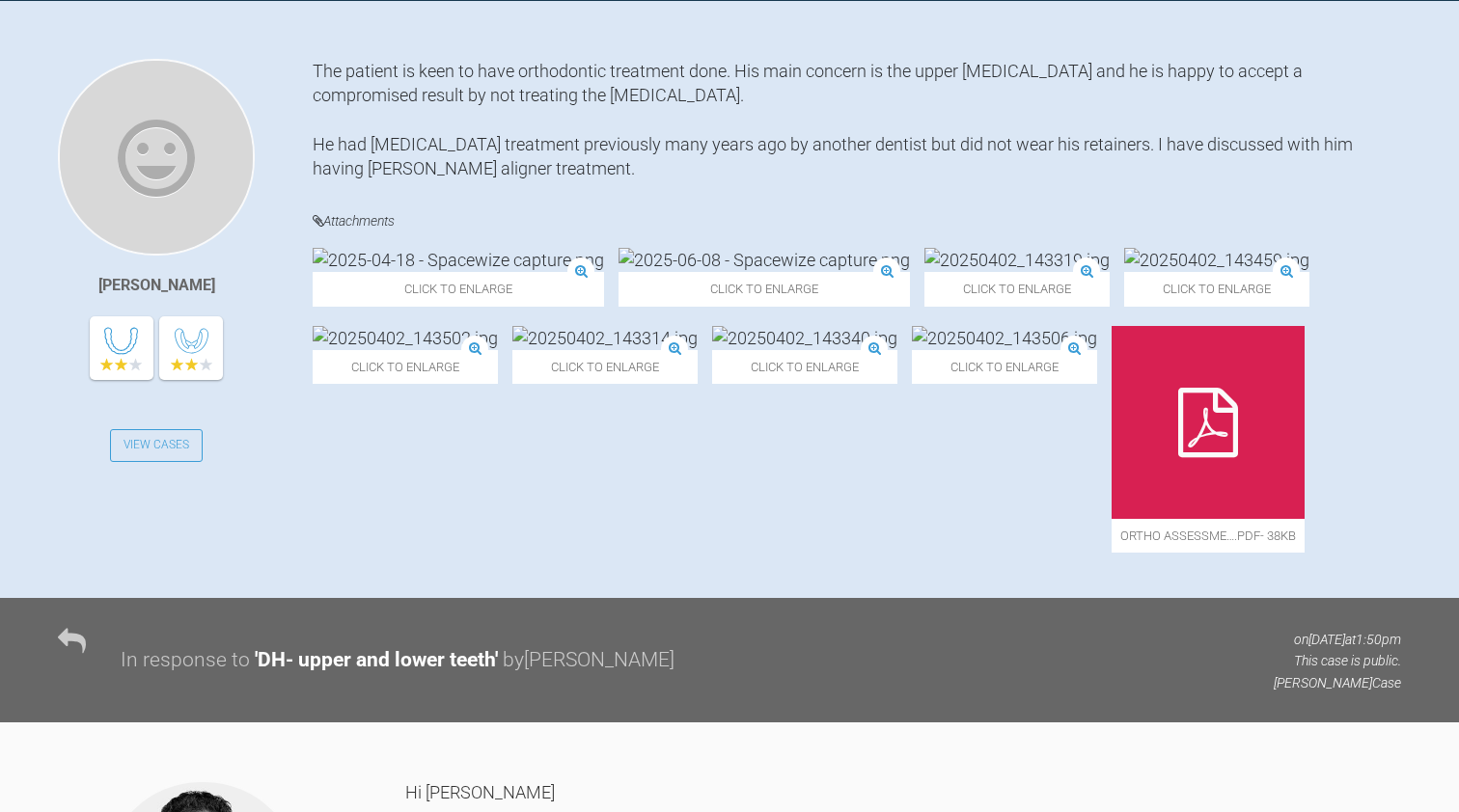
click at [1124, 272] on img at bounding box center [1216, 259] width 185 height 24
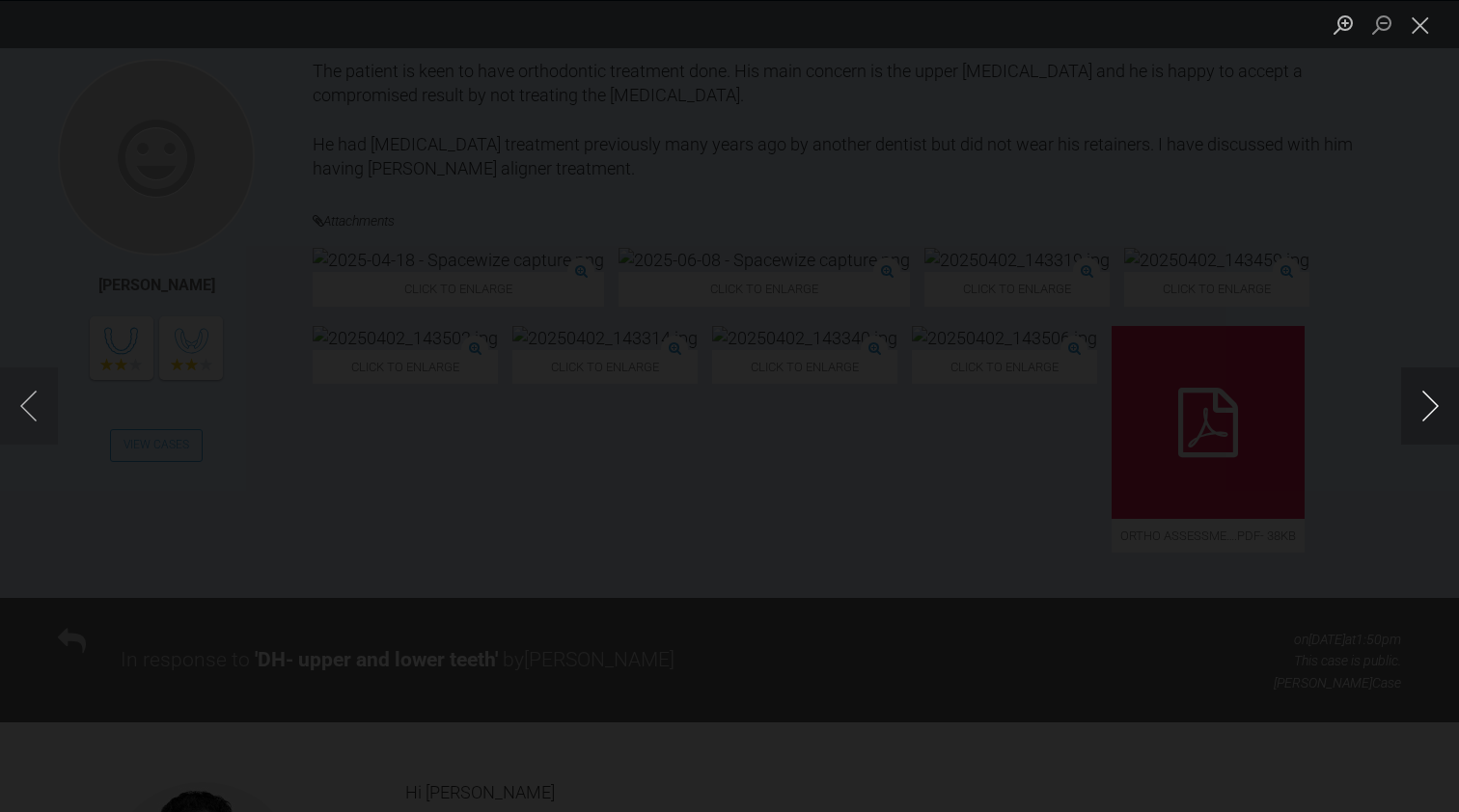
click at [1401, 403] on button "Next image" at bounding box center [1429, 406] width 58 height 78
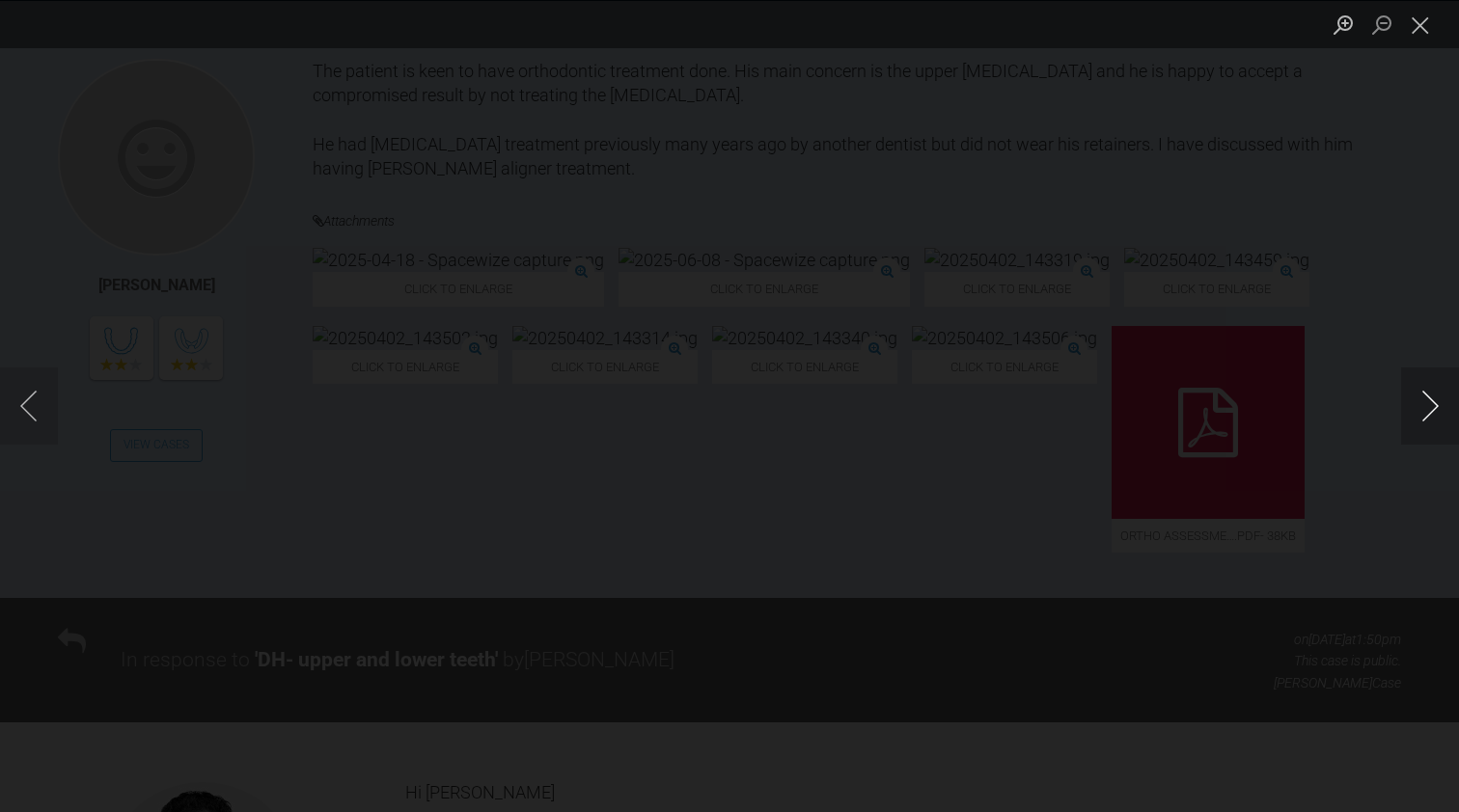
click at [1401, 403] on button "Next image" at bounding box center [1429, 406] width 58 height 78
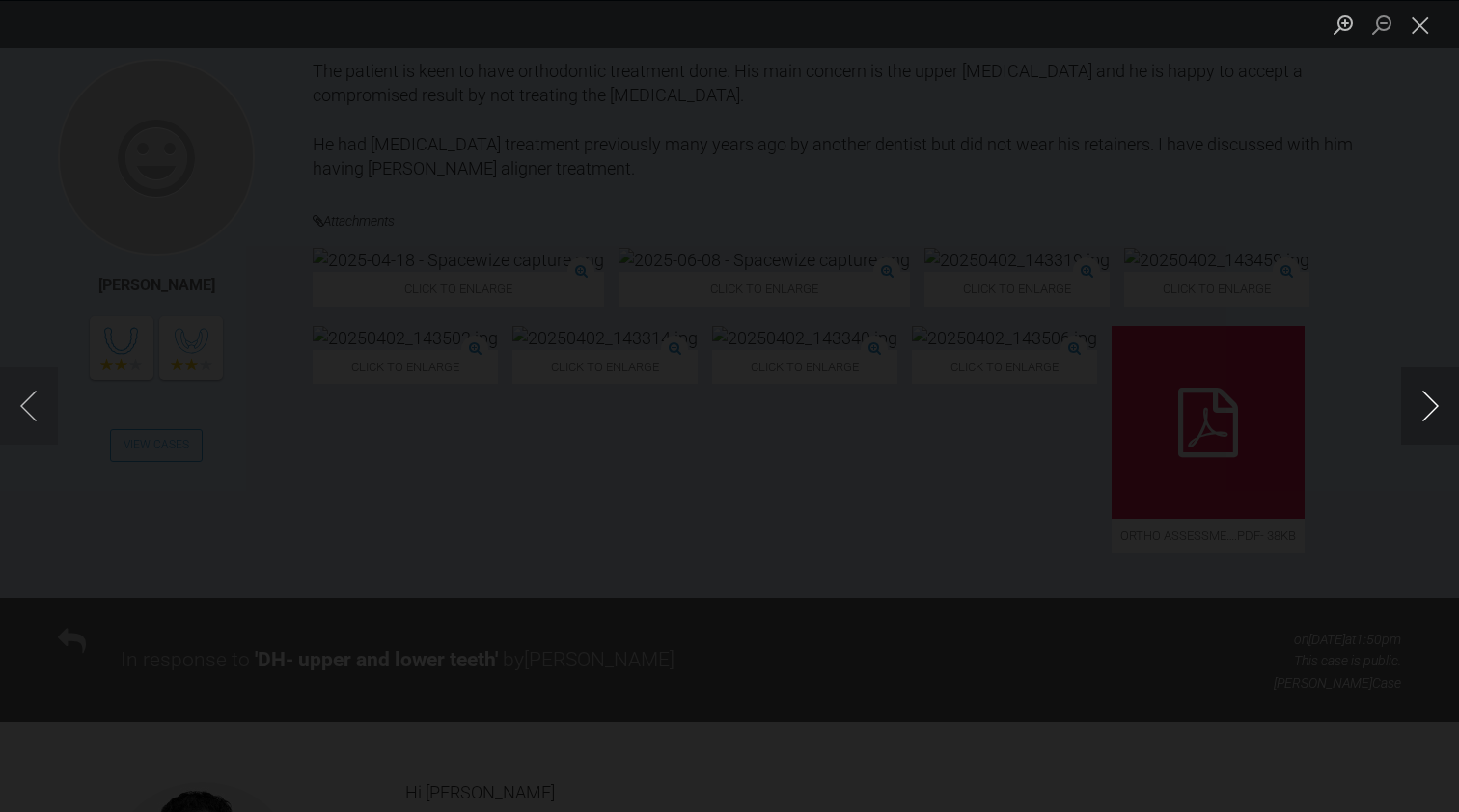
click at [1401, 403] on button "Next image" at bounding box center [1429, 406] width 58 height 78
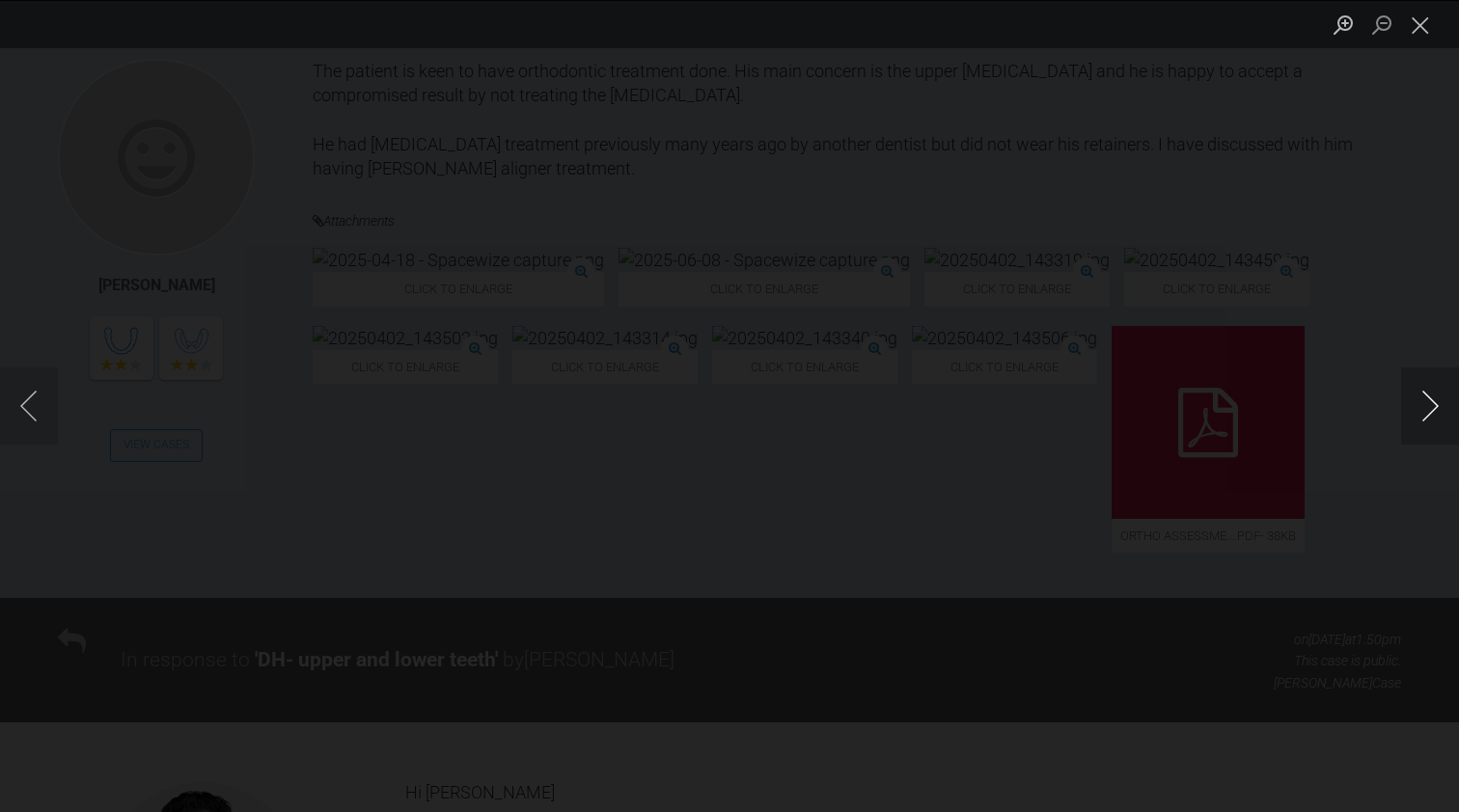
click at [1401, 403] on button "Next image" at bounding box center [1429, 406] width 58 height 78
click at [1422, 31] on button "Close lightbox" at bounding box center [1419, 25] width 39 height 34
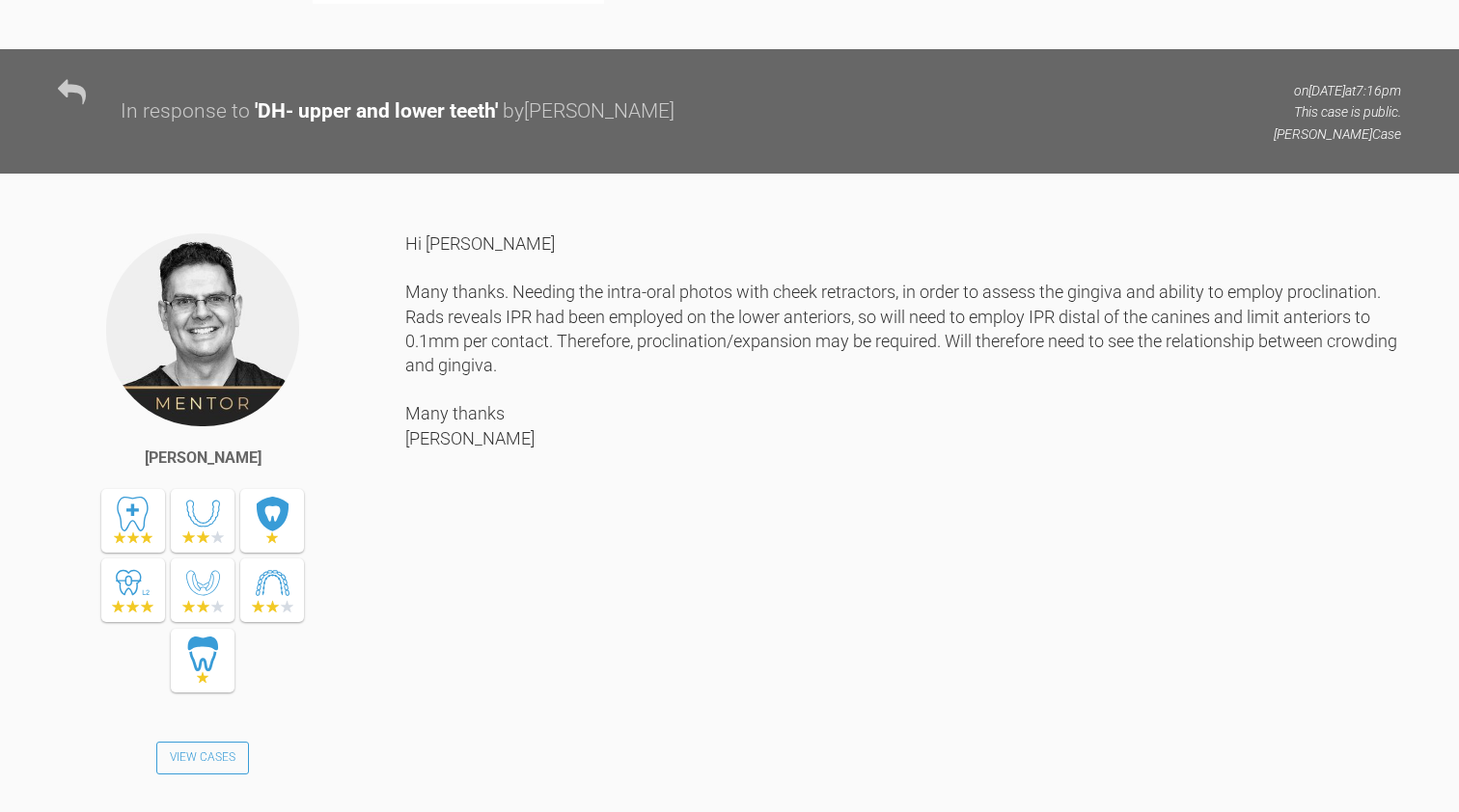
scroll to position [2430, 0]
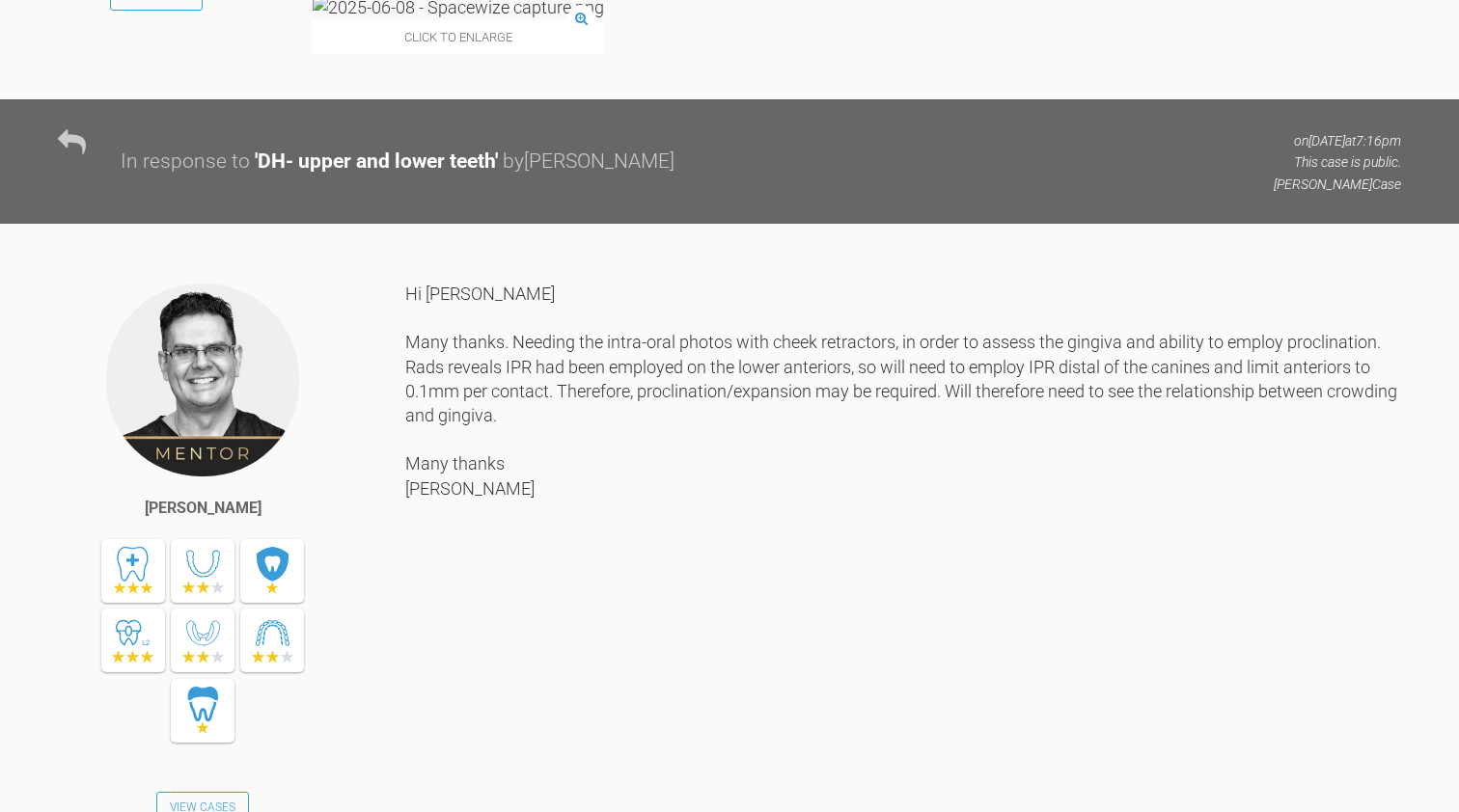
click at [470, 19] on img at bounding box center [457, 7] width 291 height 24
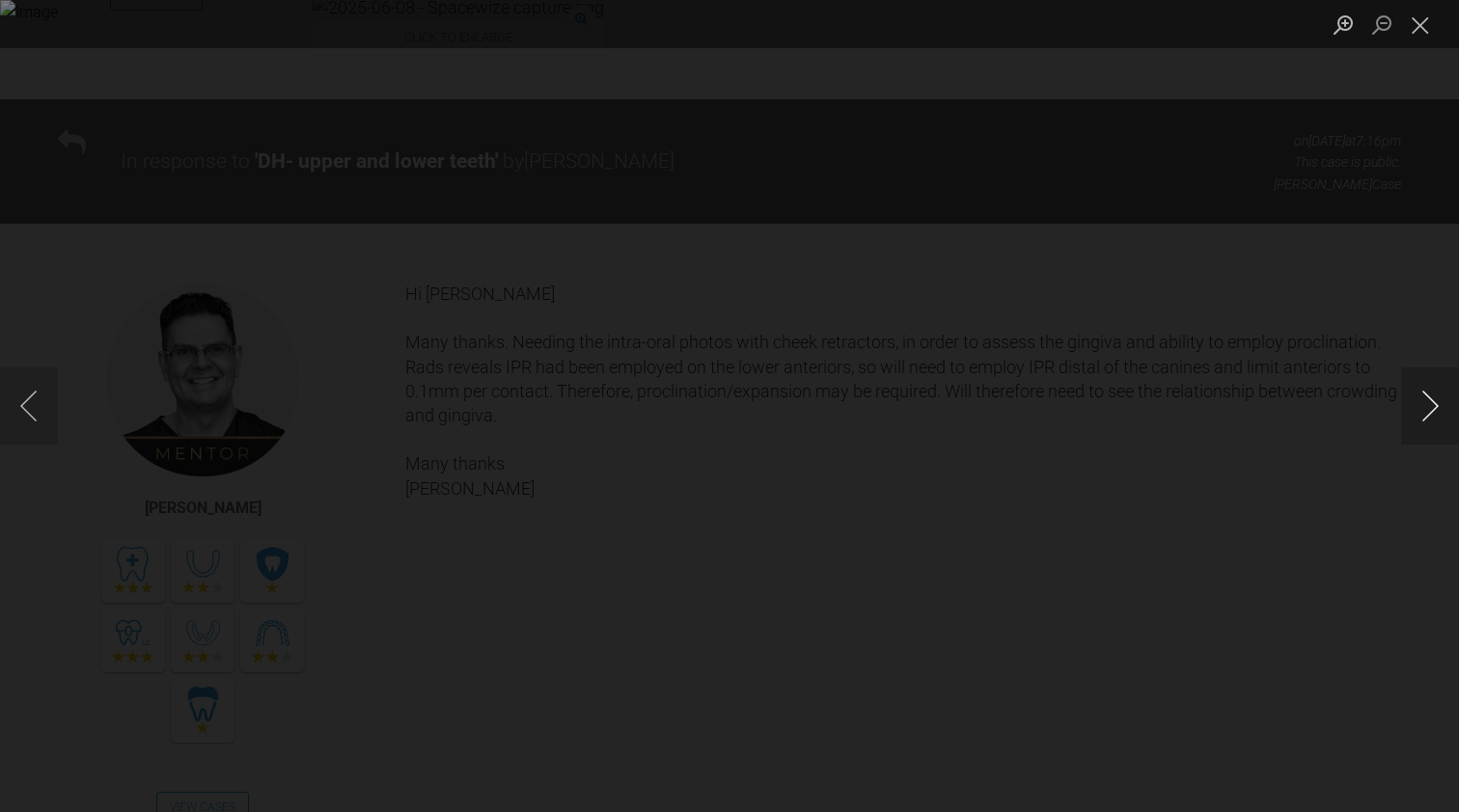
click at [1428, 401] on button "Next image" at bounding box center [1429, 406] width 58 height 78
click at [1426, 407] on button "Next image" at bounding box center [1429, 406] width 58 height 78
click at [1420, 26] on button "Close lightbox" at bounding box center [1419, 25] width 39 height 34
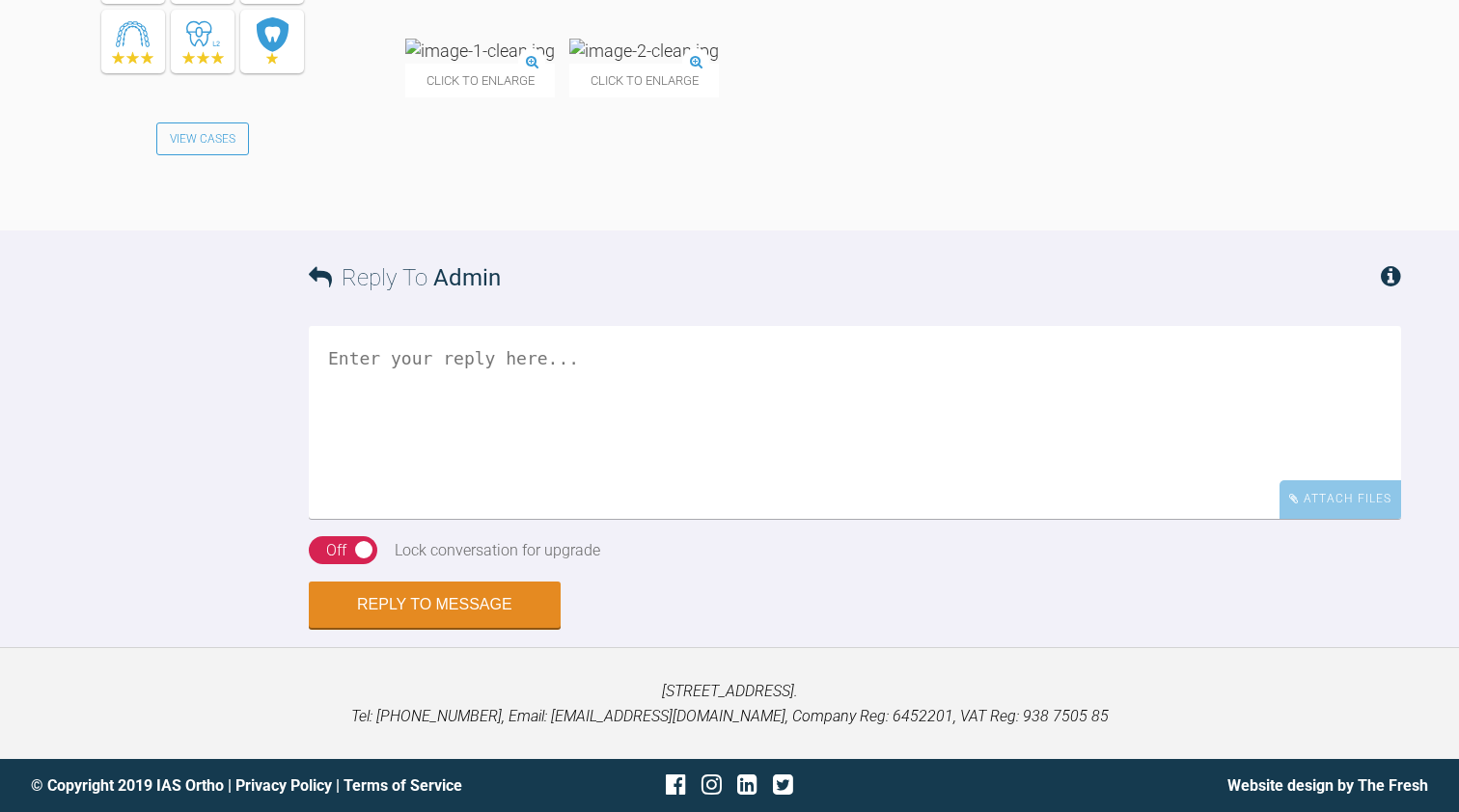
scroll to position [6964, 0]
click at [491, 63] on img at bounding box center [480, 51] width 149 height 24
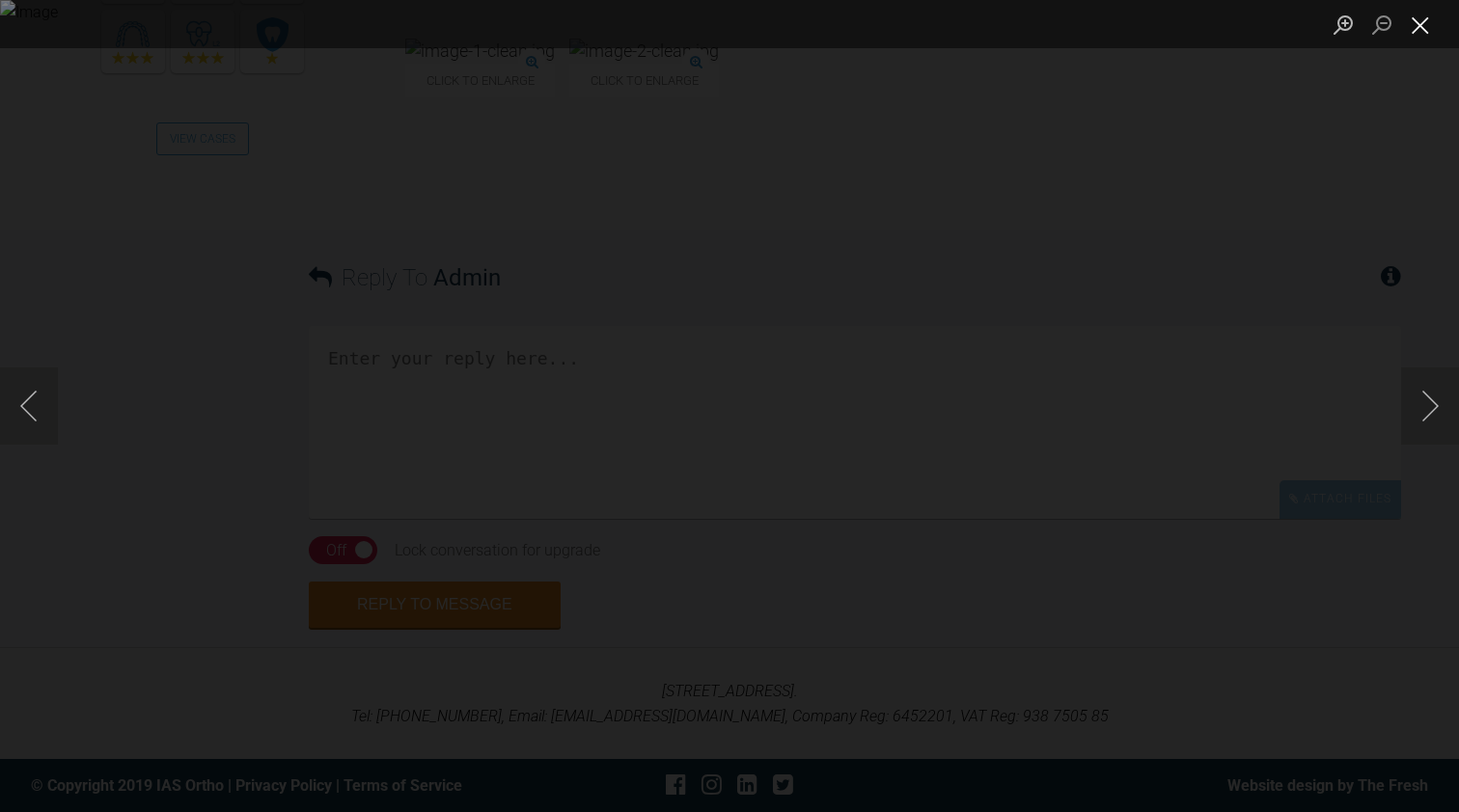
click at [1418, 21] on button "Close lightbox" at bounding box center [1419, 25] width 39 height 34
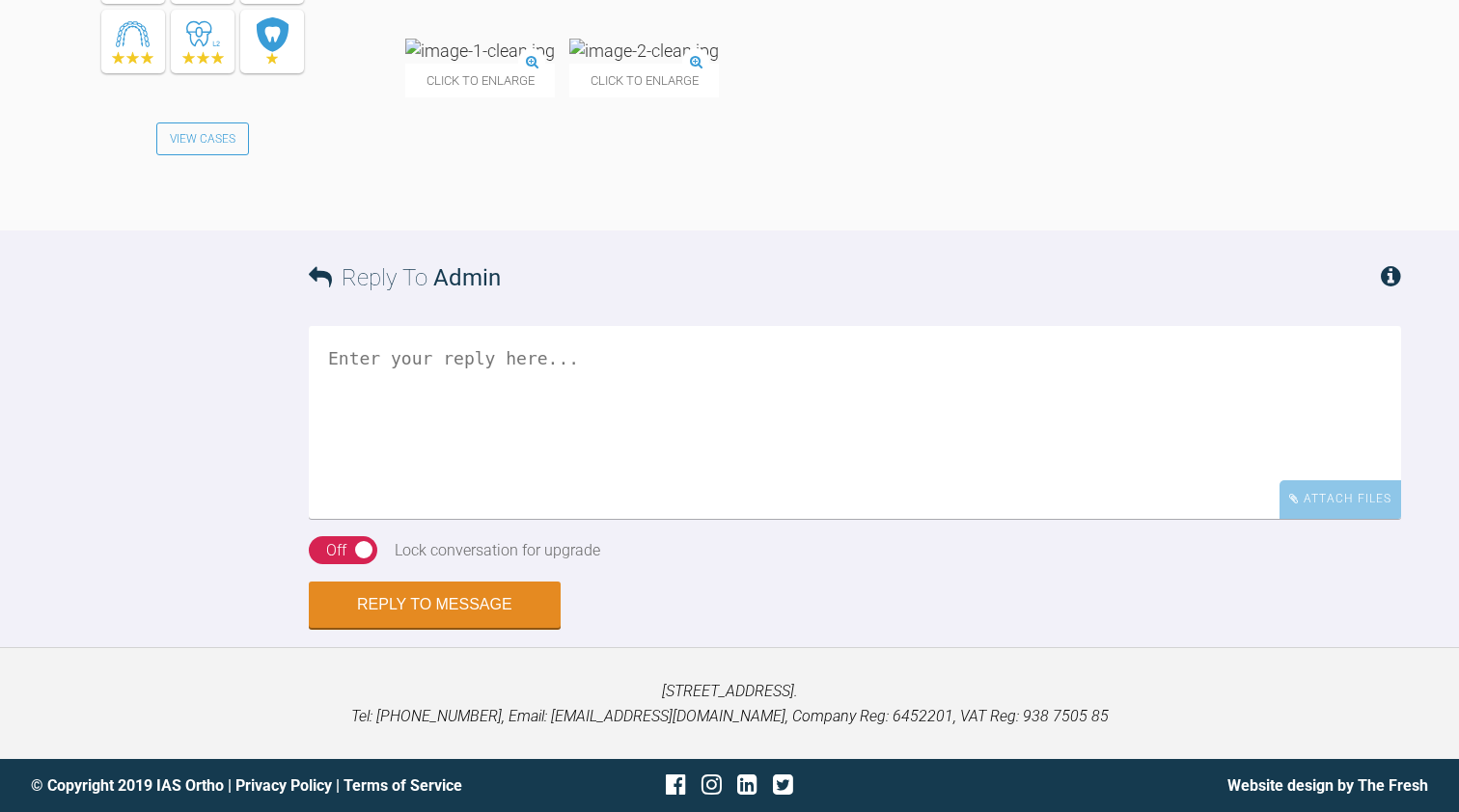
click at [402, 519] on textarea at bounding box center [855, 422] width 1092 height 193
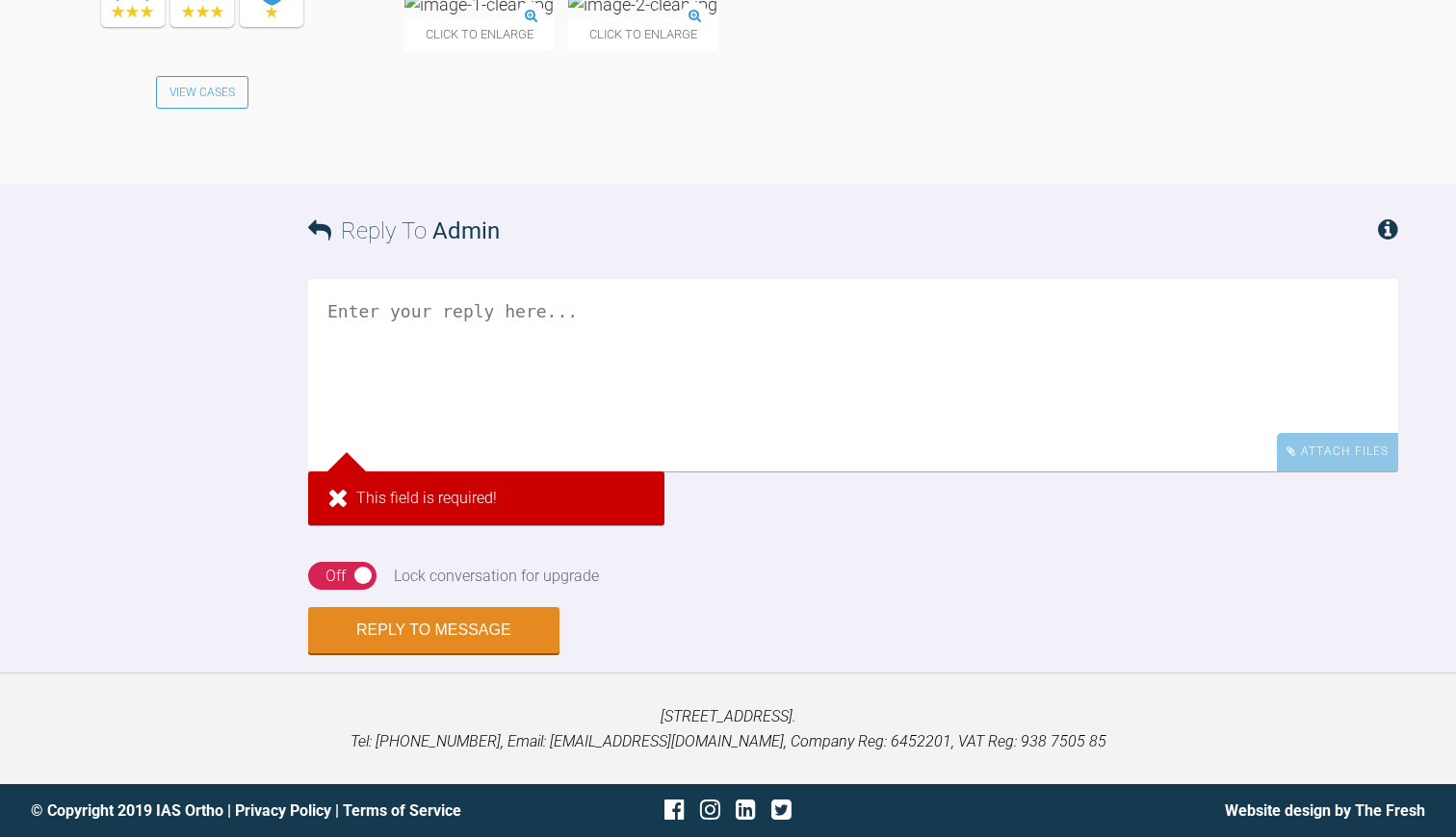
scroll to position [7243, 0]
click at [400, 337] on textarea at bounding box center [853, 375] width 1090 height 192
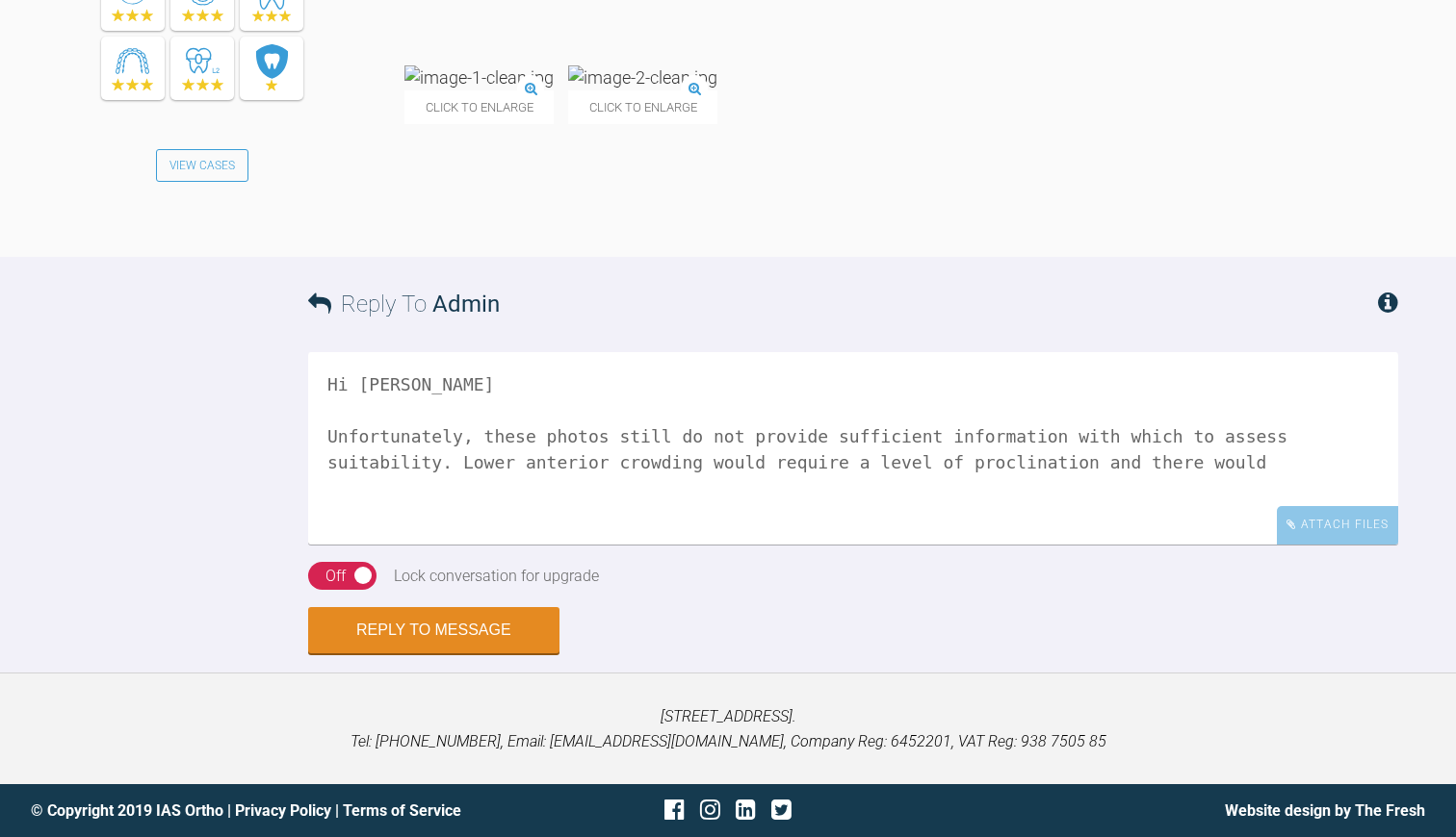
drag, startPoint x: 400, startPoint y: 337, endPoint x: 626, endPoint y: 467, distance: 260.7
click at [626, 467] on textarea "Hi Hinna Unfortunately, these photos still do not provide sufficient informatio…" at bounding box center [853, 448] width 1090 height 192
click at [734, 467] on textarea "Hi Hinna Unfortunately, these photos still do not provide sufficient informatio…" at bounding box center [853, 448] width 1090 height 192
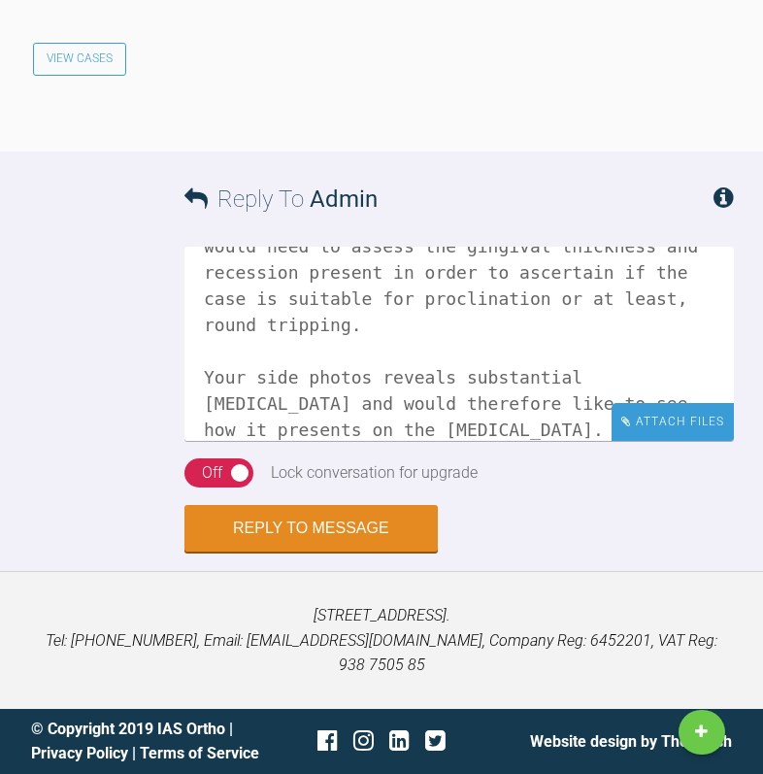
scroll to position [9125, 0]
click at [653, 441] on div "Attach Files" at bounding box center [673, 422] width 122 height 38
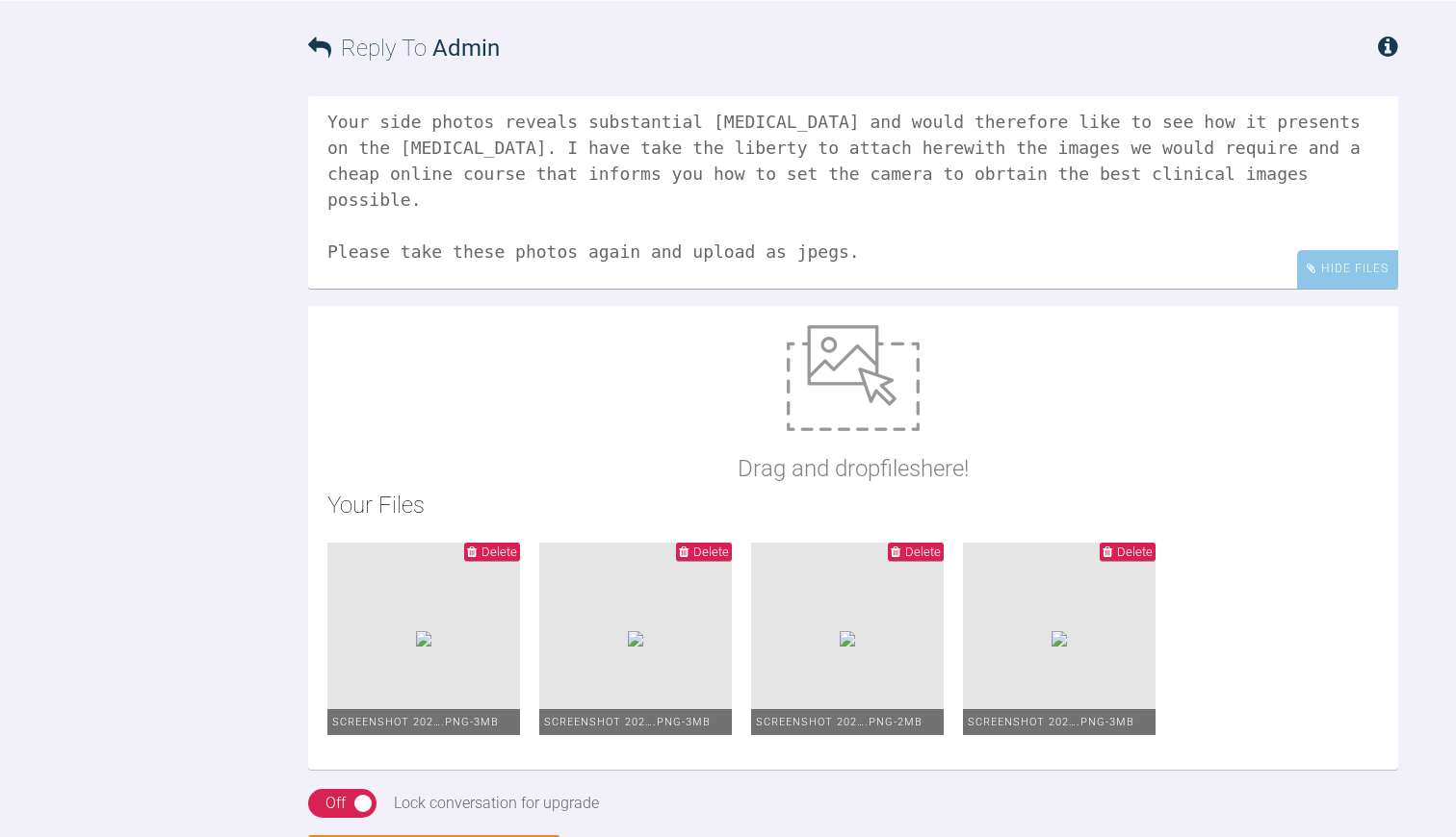
scroll to position [7041, 0]
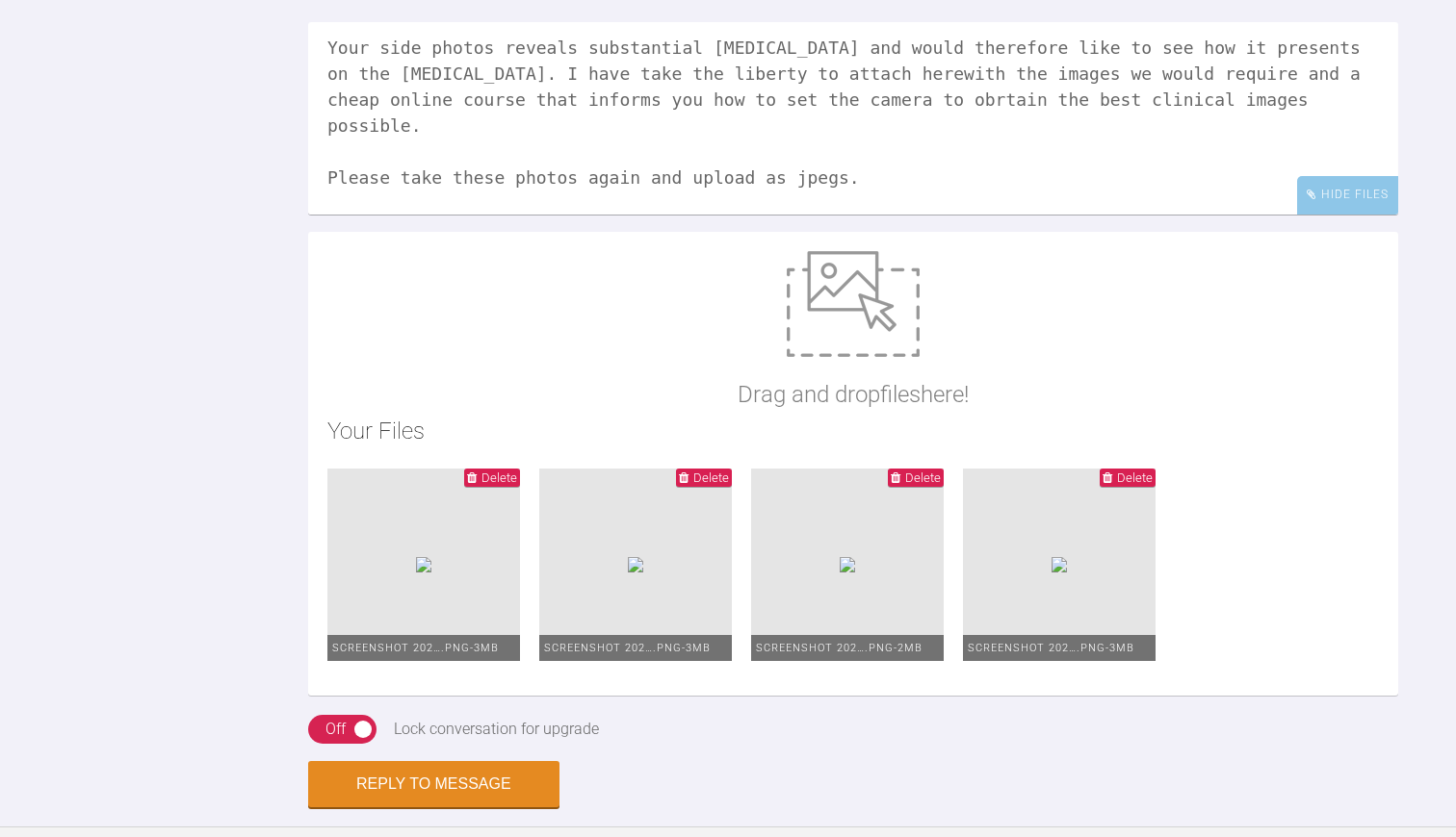
click at [782, 214] on textarea "Hi Hinna Unfortunately, these photos still do not provide sufficient informatio…" at bounding box center [853, 118] width 1090 height 192
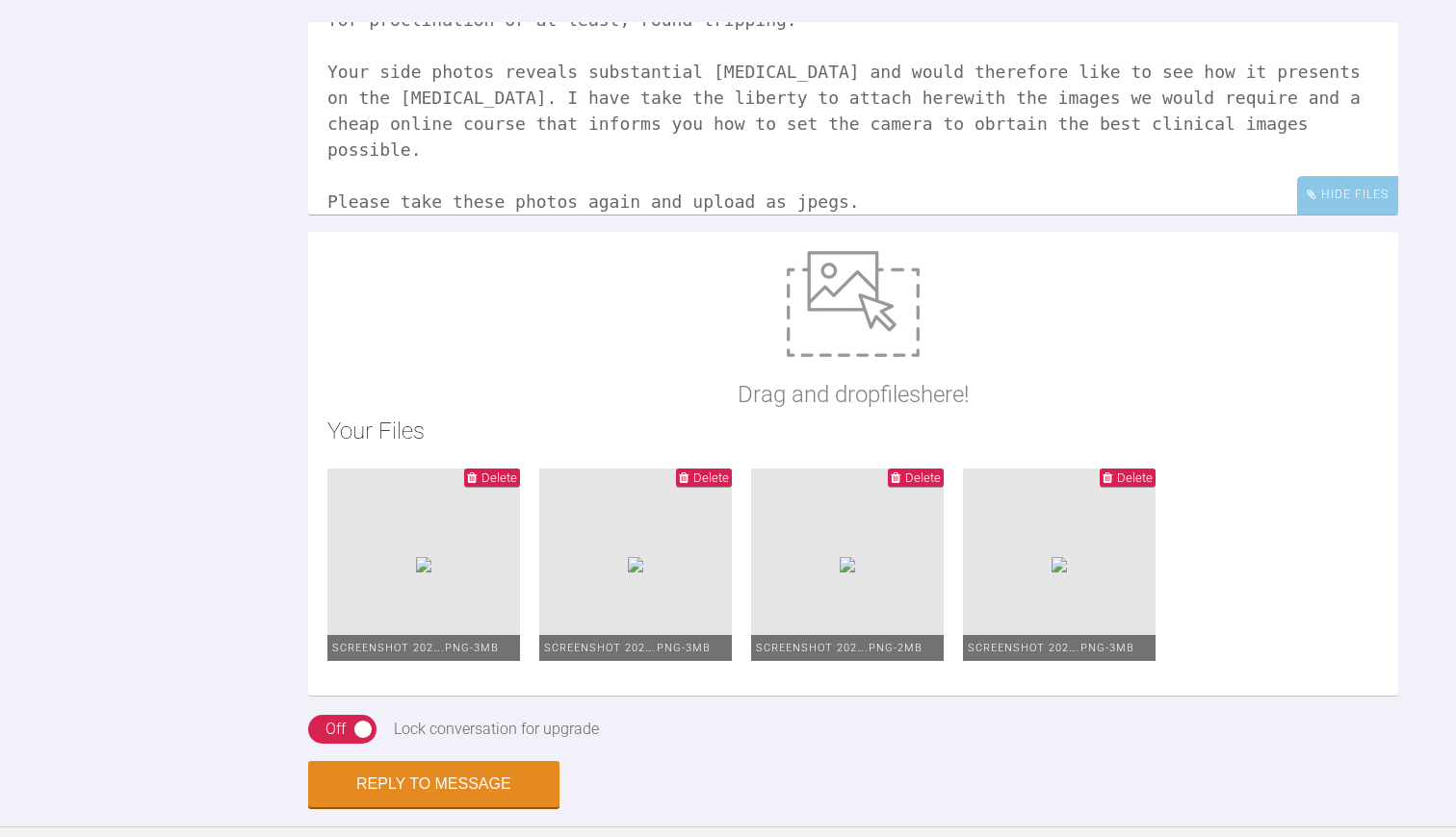
scroll to position [171, 0]
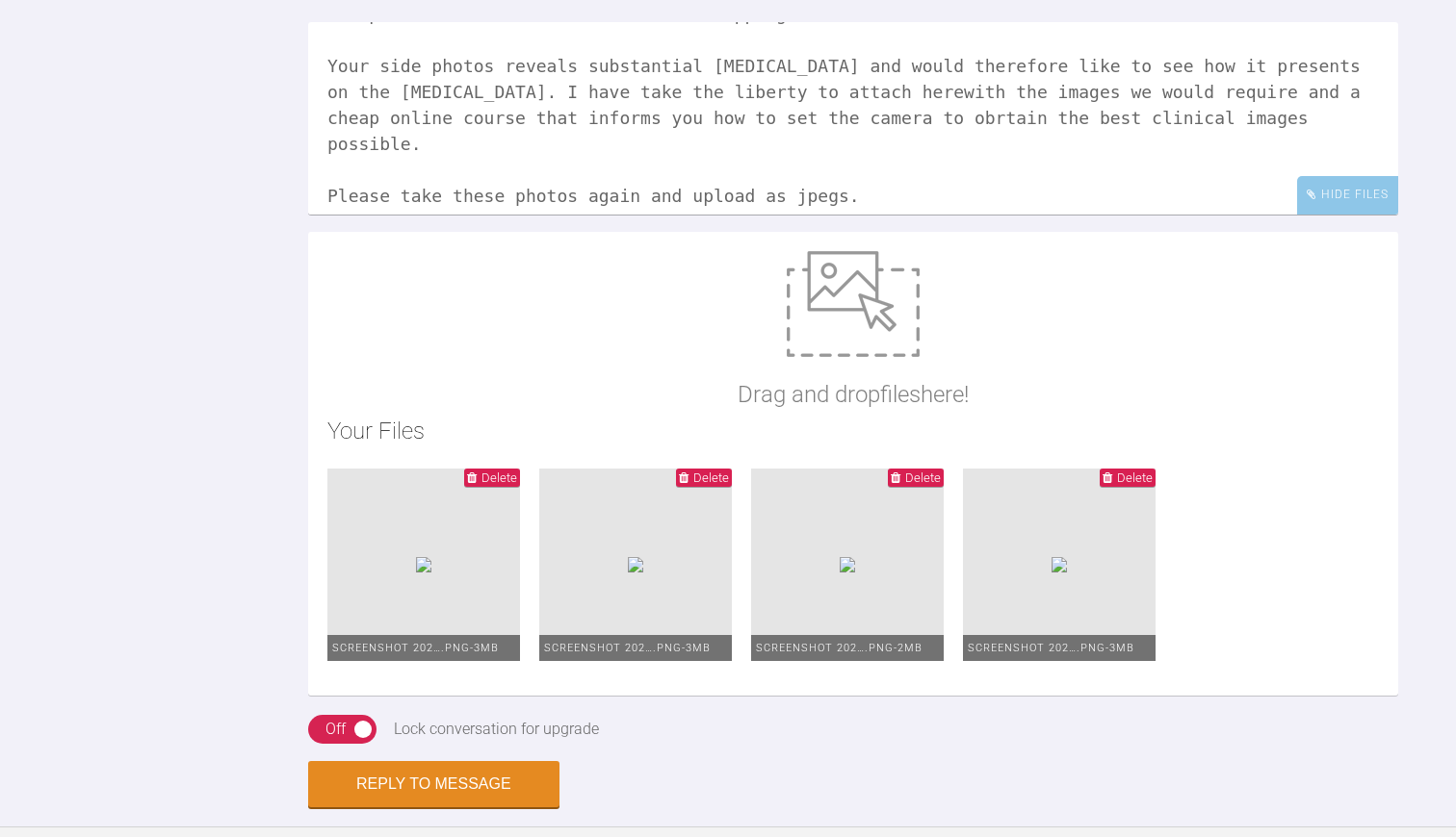
click at [901, 214] on textarea "Hi Hinna Unfortunately, these photos still do not provide sufficient informatio…" at bounding box center [853, 118] width 1090 height 192
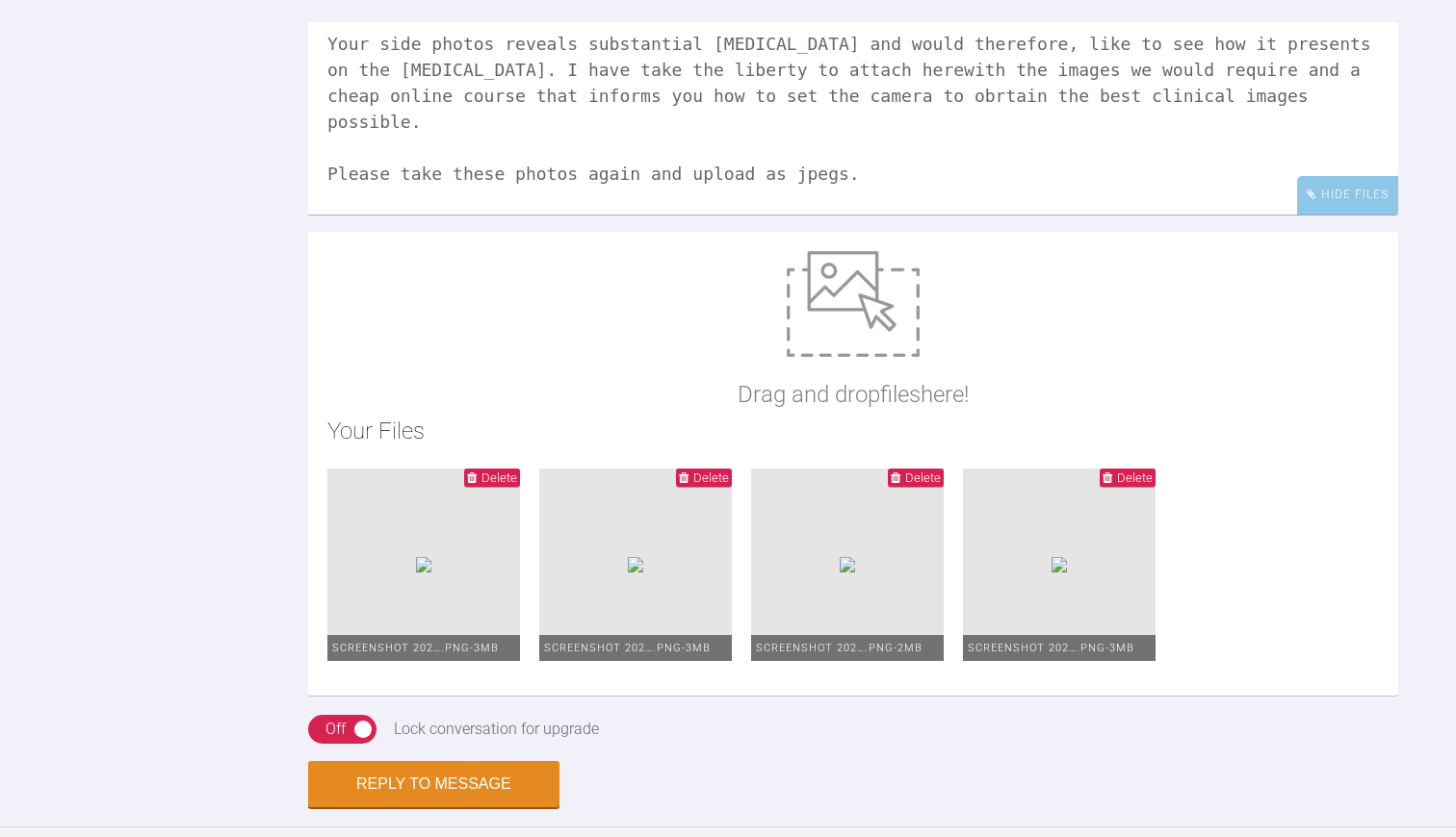
scroll to position [194, 0]
click at [1326, 214] on textarea "Hi Hinna Unfortunately, these photos still do not provide sufficient informatio…" at bounding box center [853, 118] width 1090 height 192
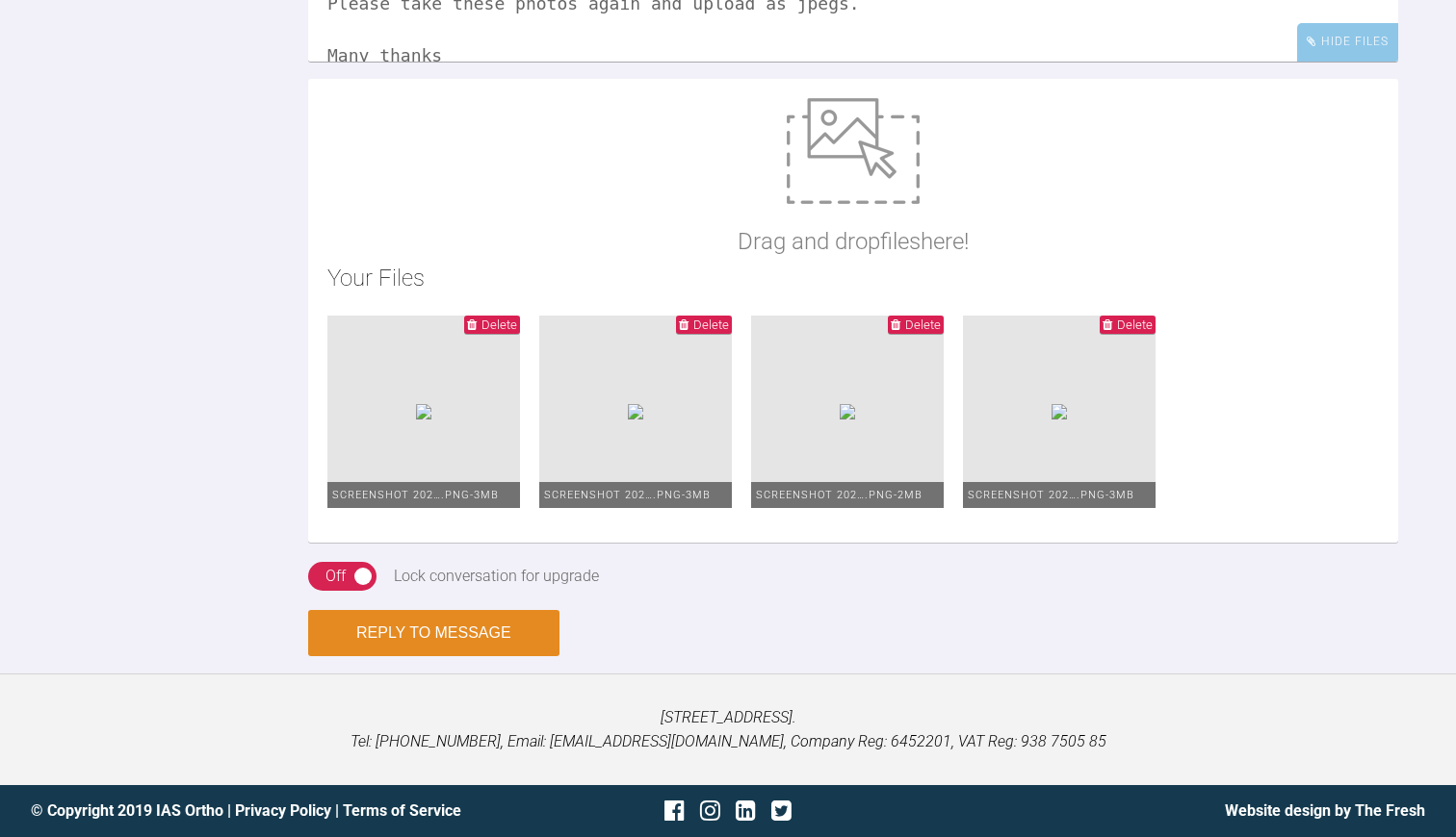
scroll to position [7861, 0]
type textarea "Hi Hinna Unfortunately, these photos still do not provide sufficient informatio…"
click at [405, 635] on button "Reply to Message" at bounding box center [433, 633] width 251 height 47
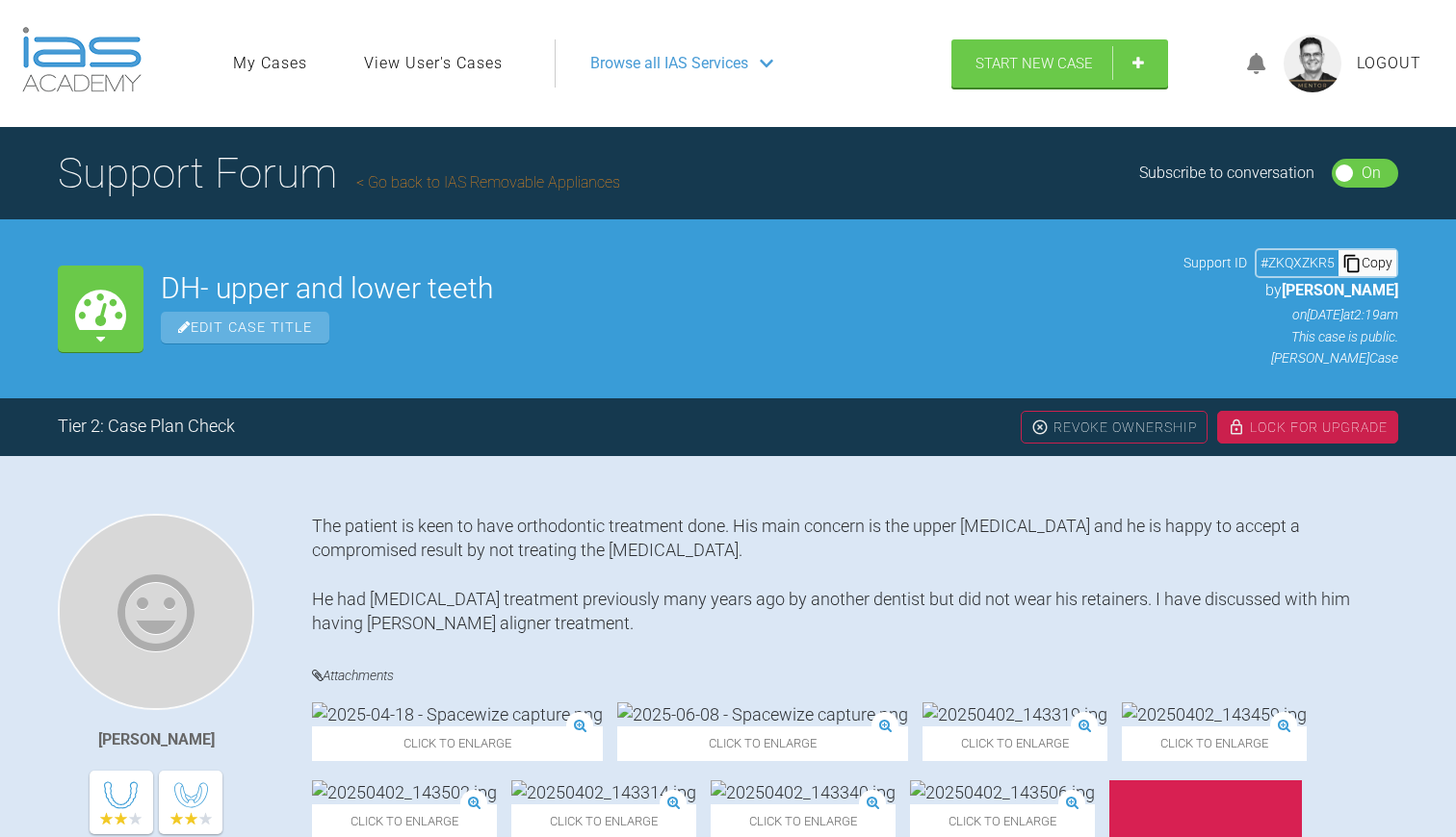
scroll to position [0, 0]
click at [474, 179] on link "Go back to IAS Removable Appliances" at bounding box center [488, 182] width 264 height 18
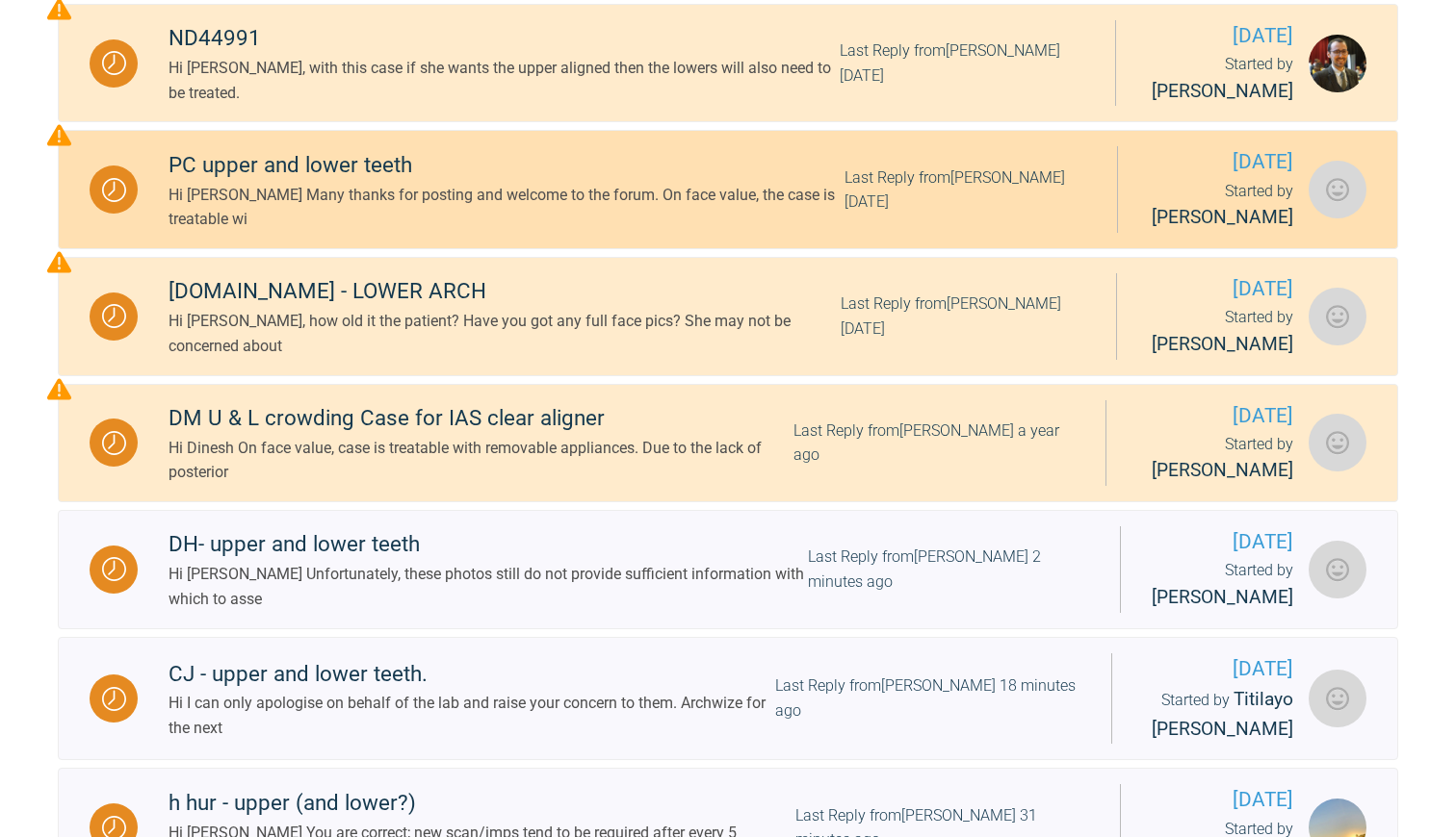
scroll to position [1184, 0]
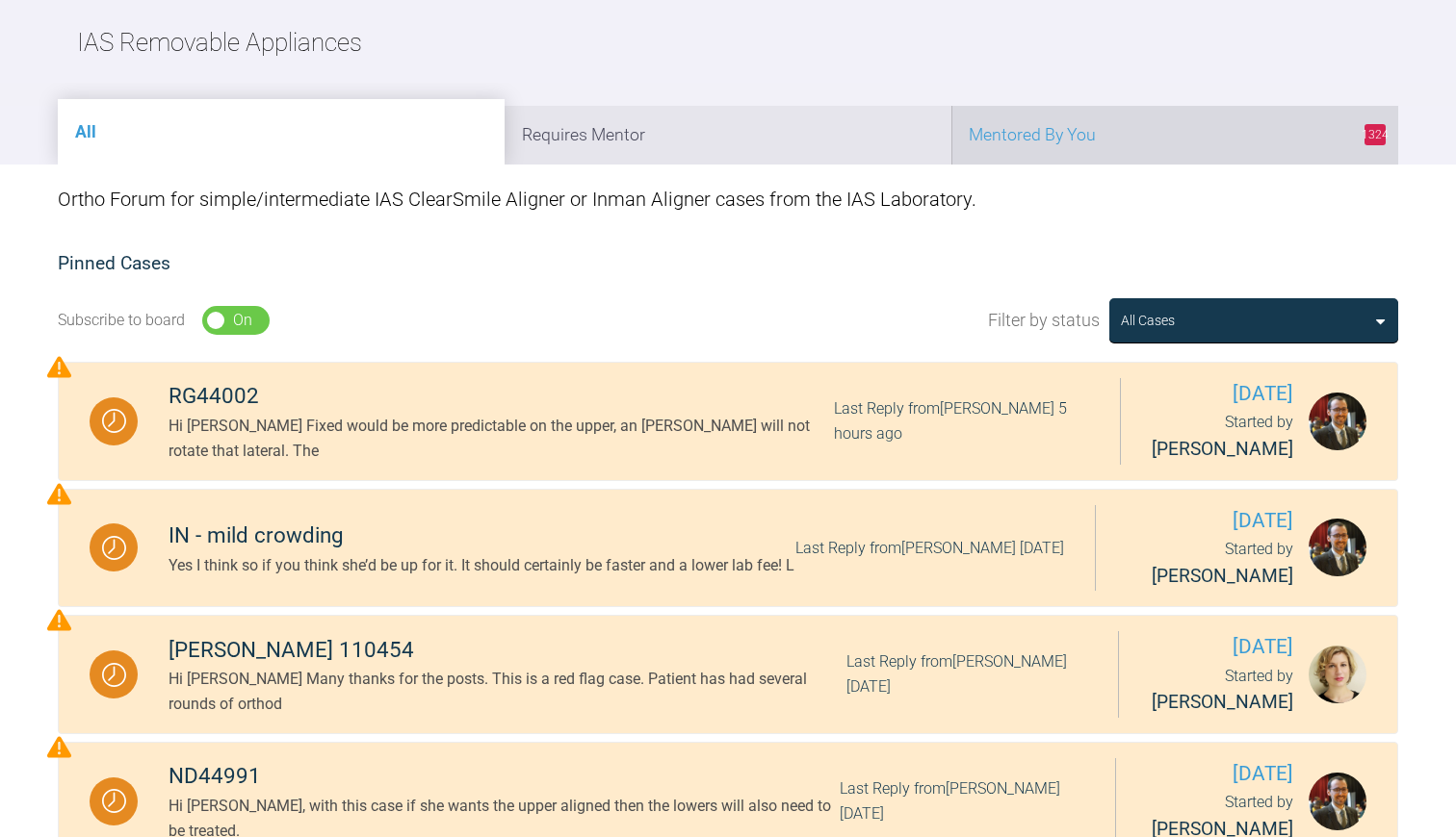
click at [1127, 147] on li "1324 Mentored By You" at bounding box center [1174, 135] width 446 height 59
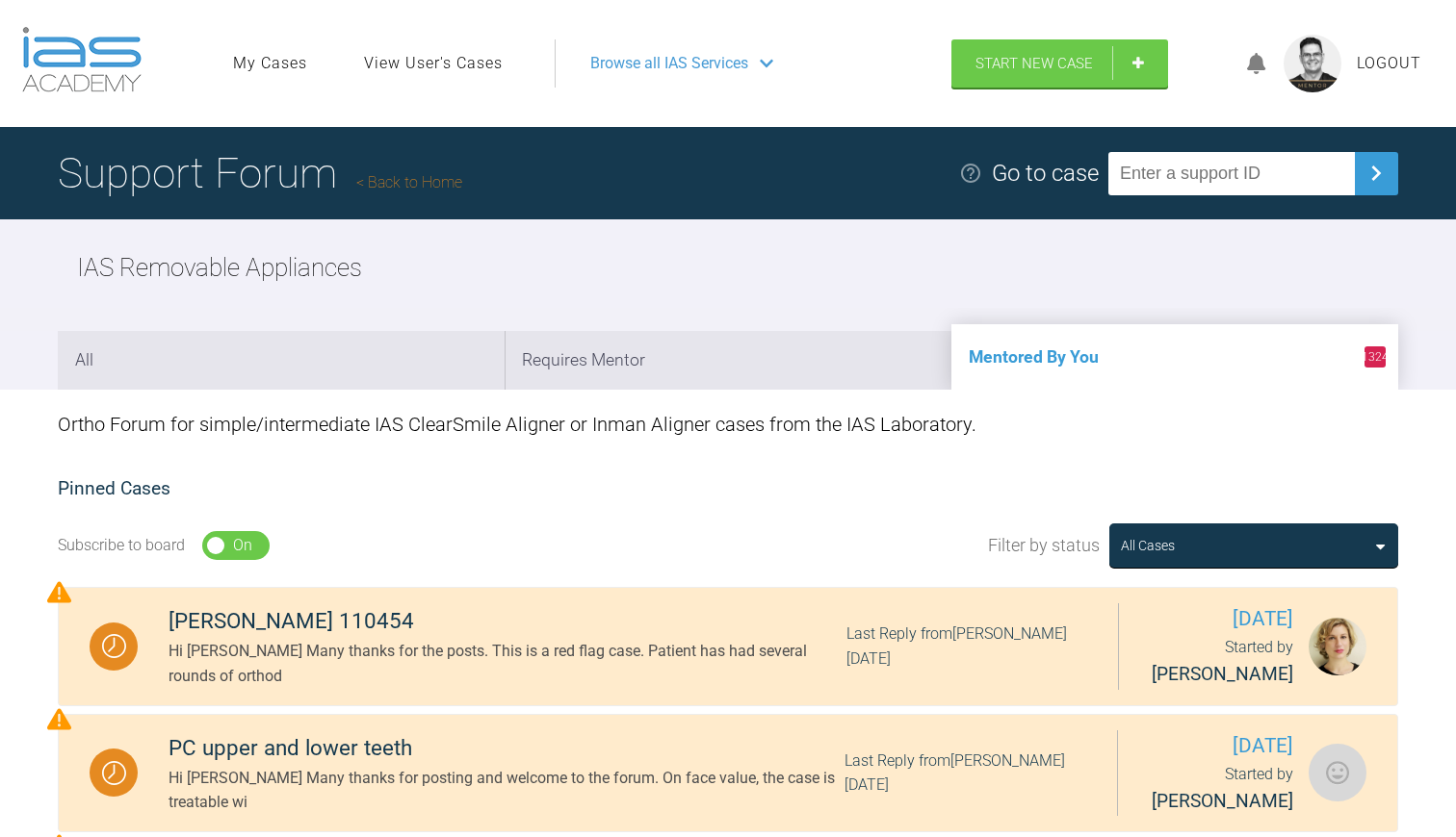
scroll to position [0, 0]
click at [417, 183] on link "Back to Home" at bounding box center [409, 182] width 106 height 18
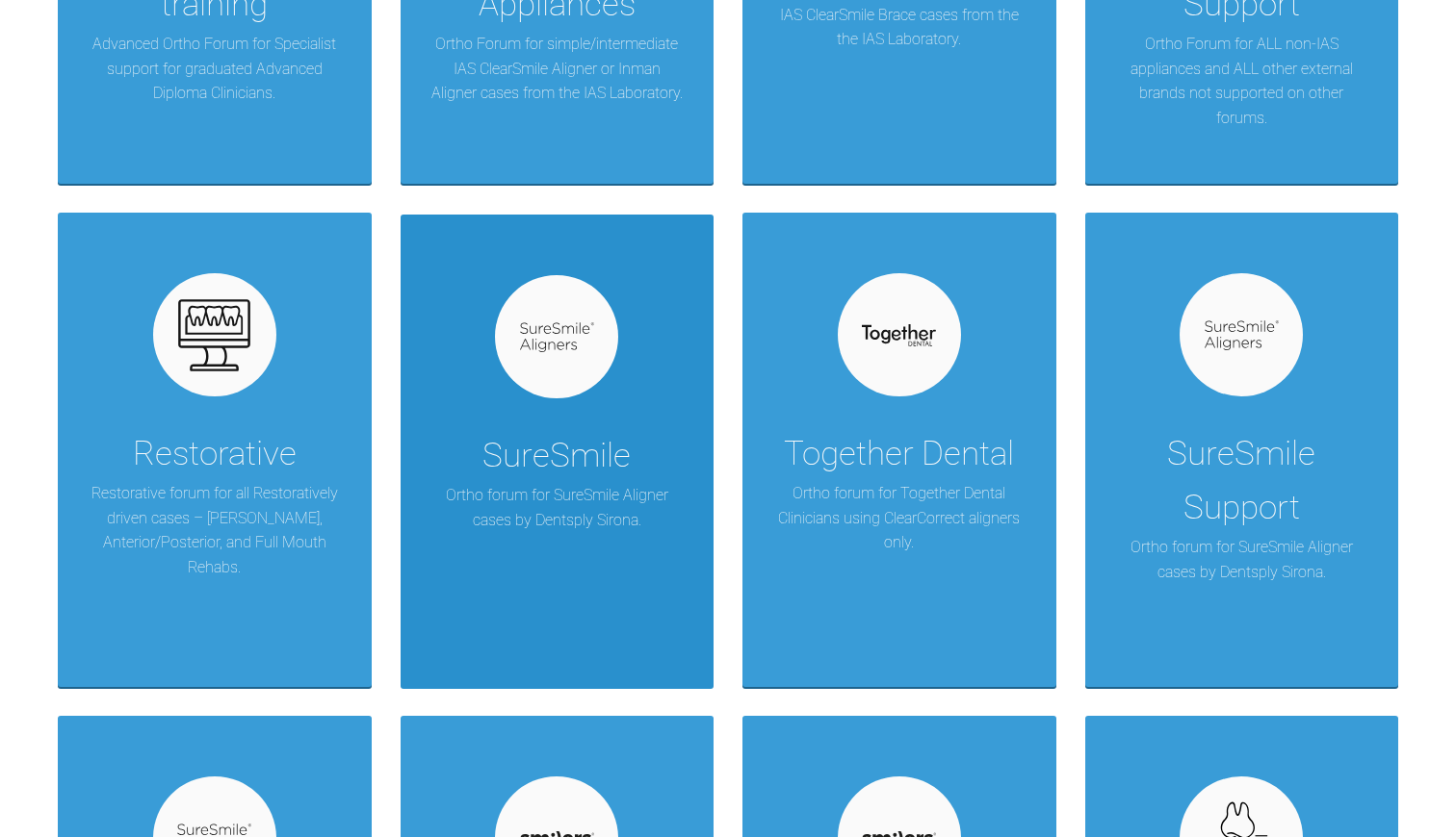
click at [589, 470] on div "SureSmile" at bounding box center [555, 456] width 148 height 54
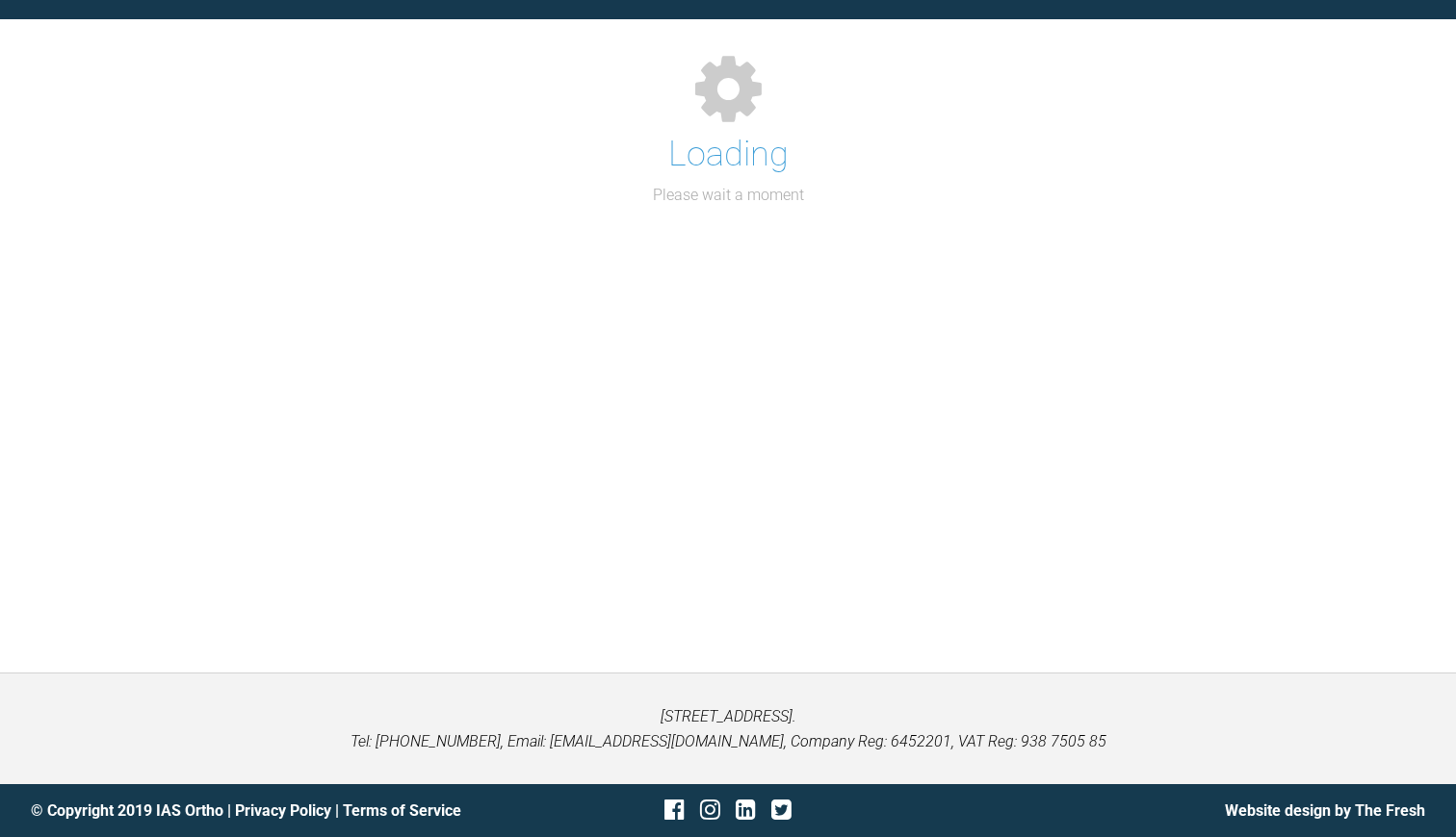
scroll to position [198, 0]
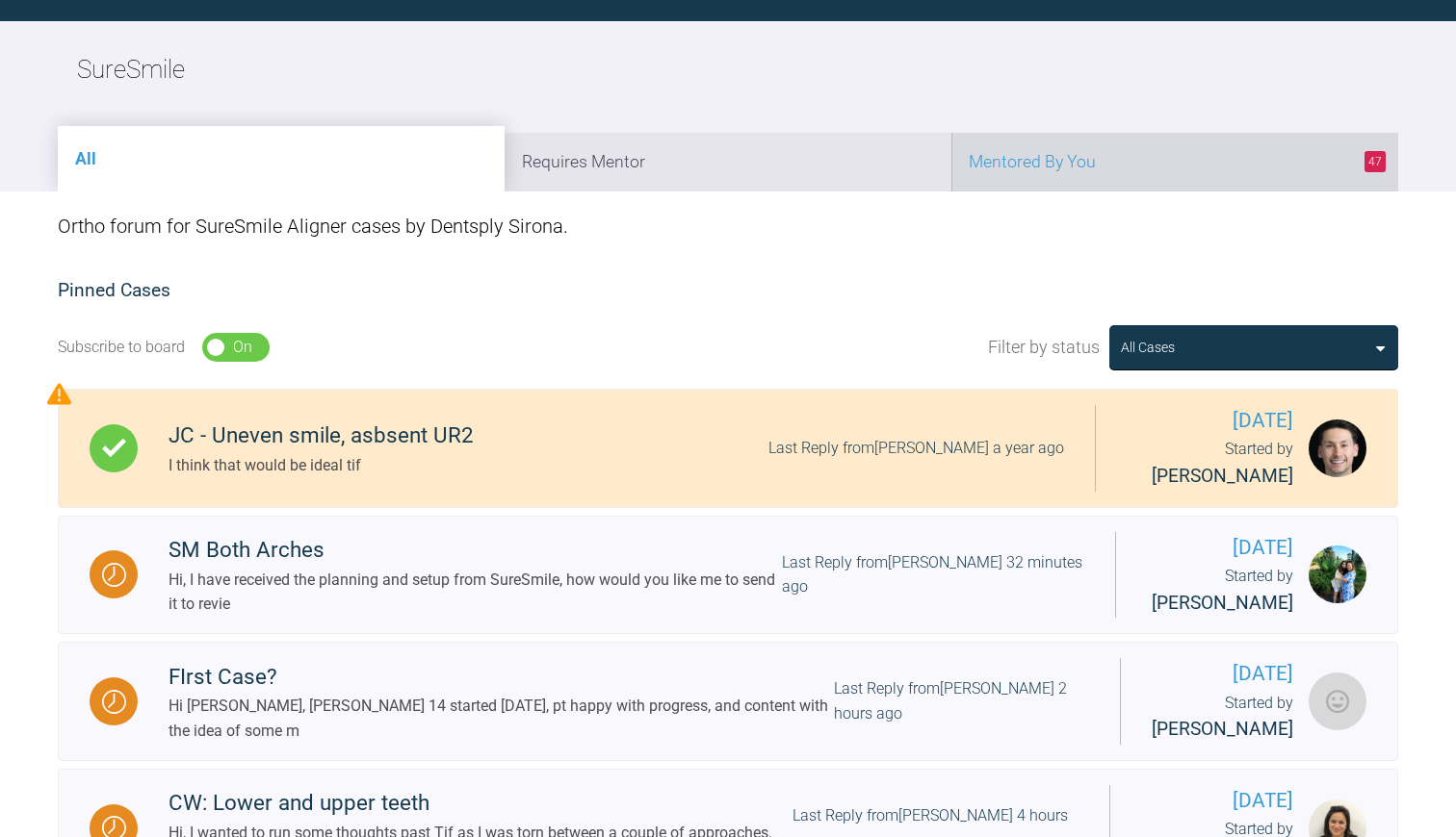
click at [1063, 182] on li "47 Mentored By You" at bounding box center [1174, 162] width 446 height 59
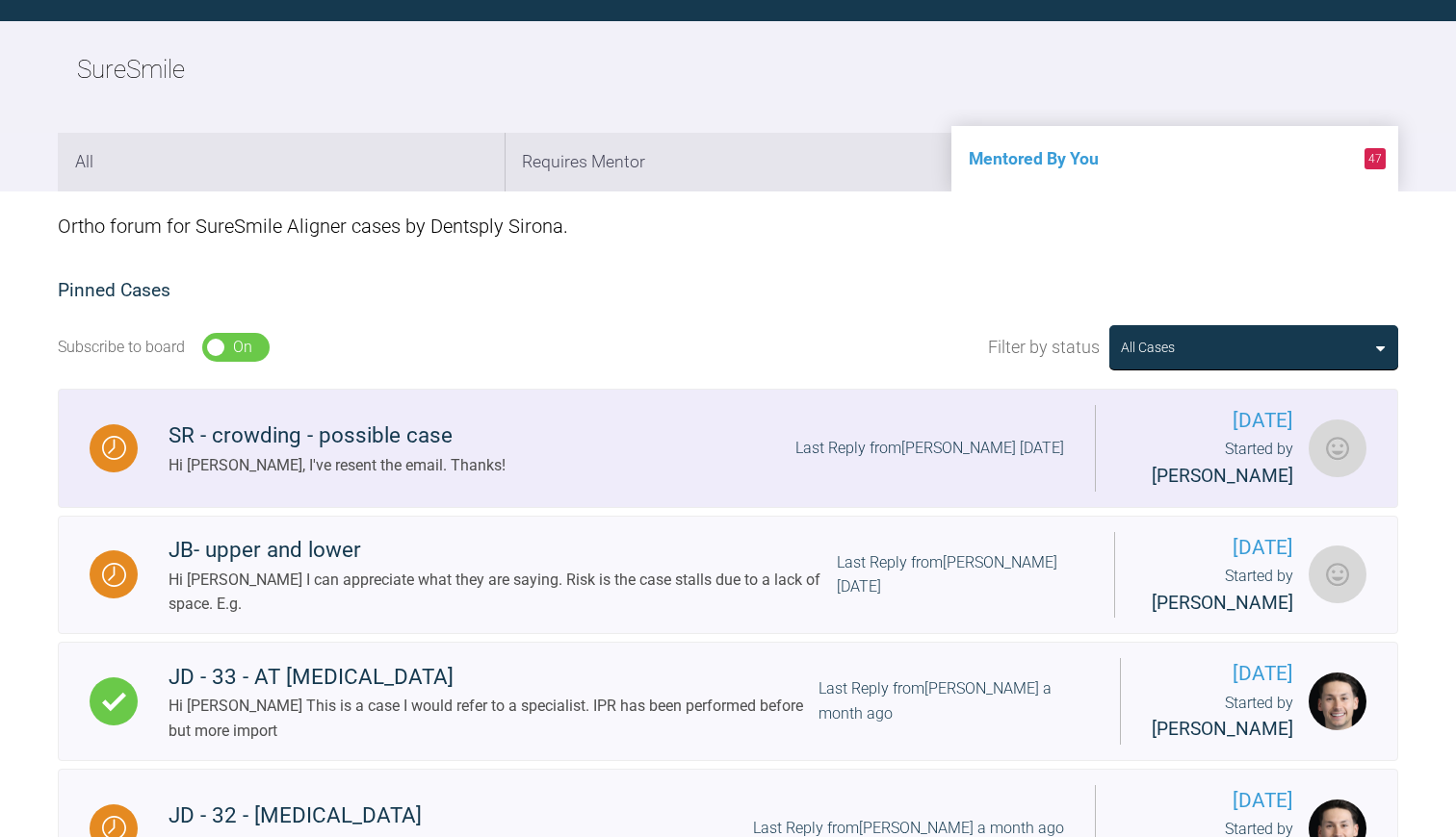
click at [403, 475] on div "Hi Geoff, I've resent the email. Thanks!" at bounding box center [337, 465] width 337 height 25
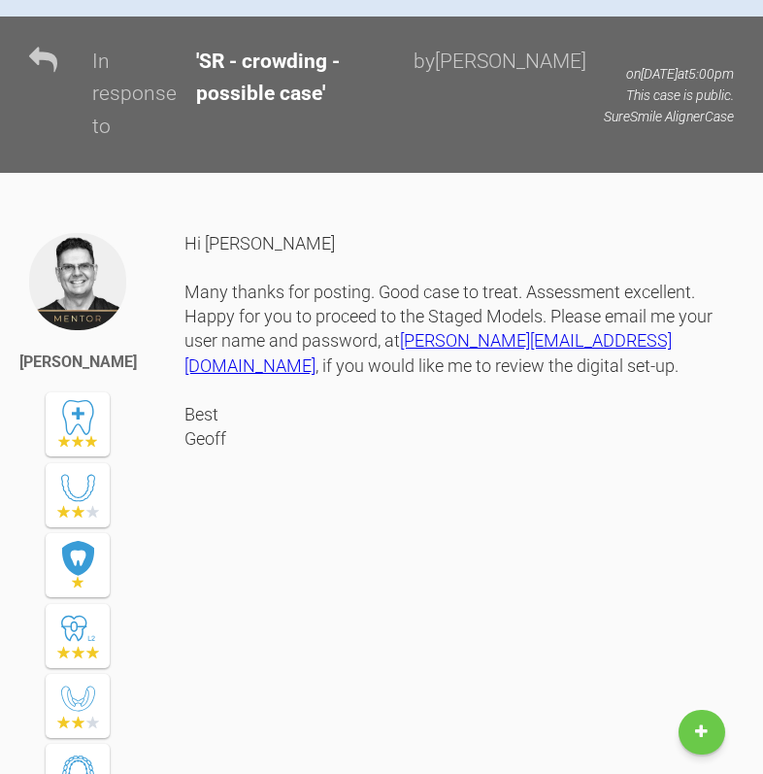
scroll to position [1278, 0]
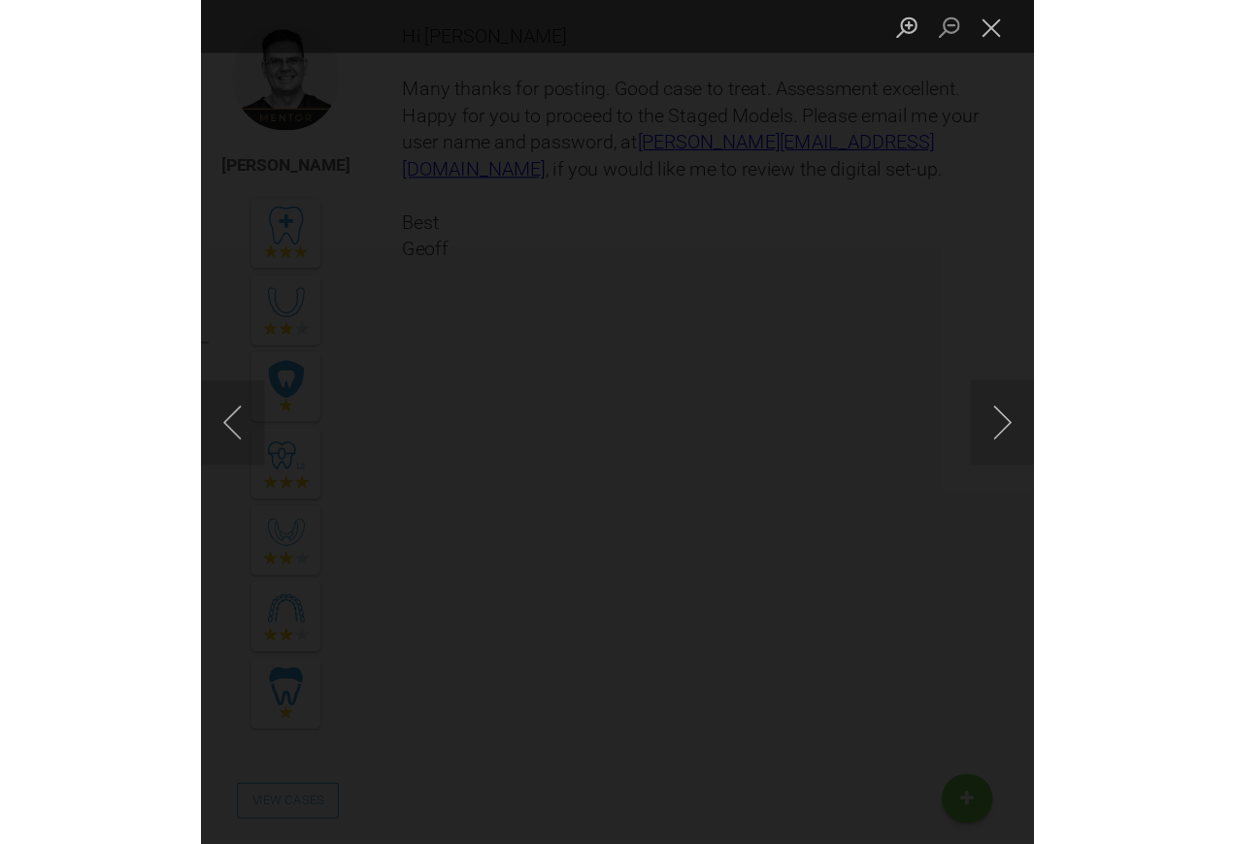
scroll to position [1476, 0]
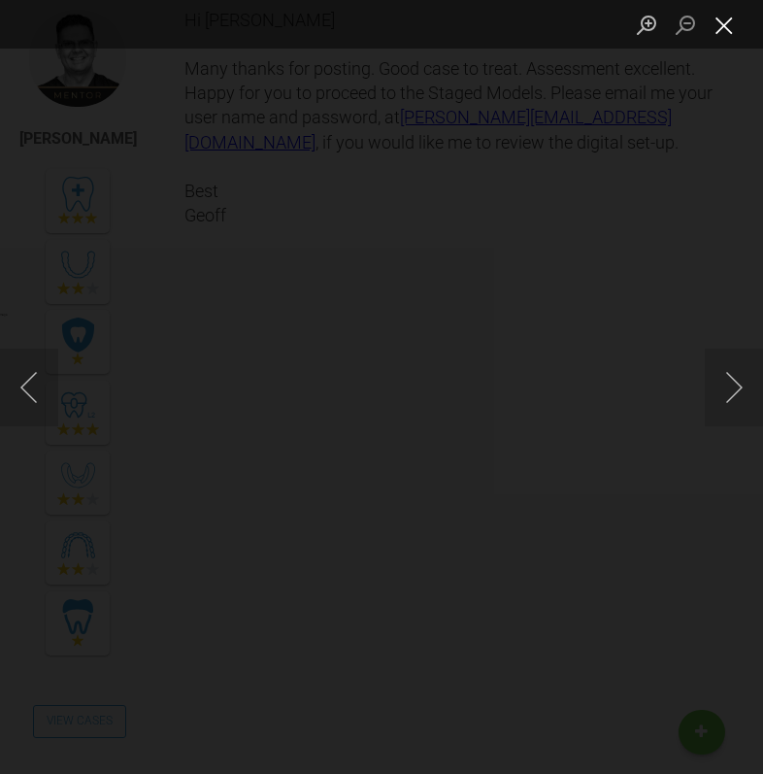
click at [727, 25] on button "Close lightbox" at bounding box center [724, 25] width 39 height 34
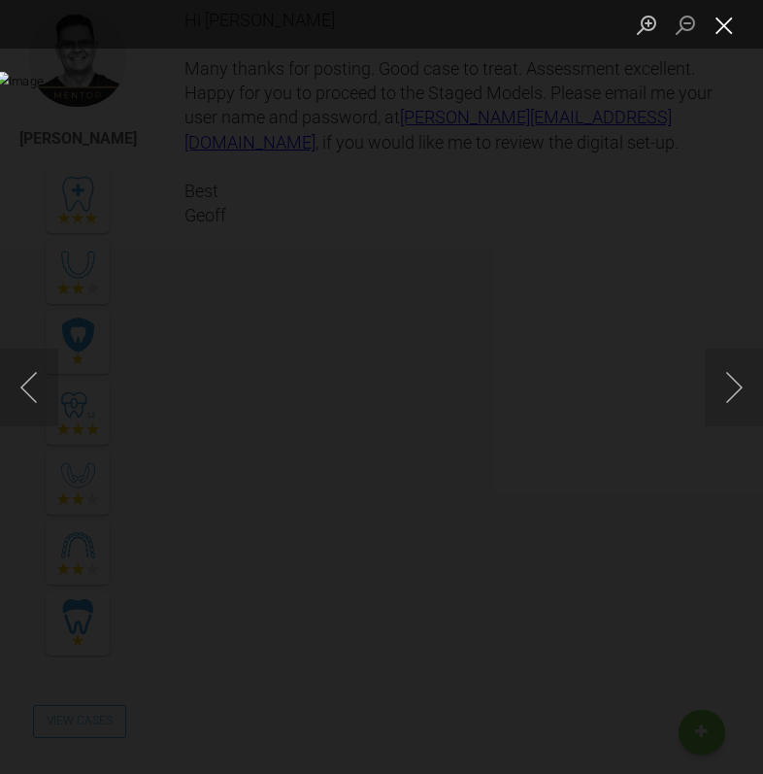
click at [730, 27] on button "Close lightbox" at bounding box center [724, 25] width 39 height 34
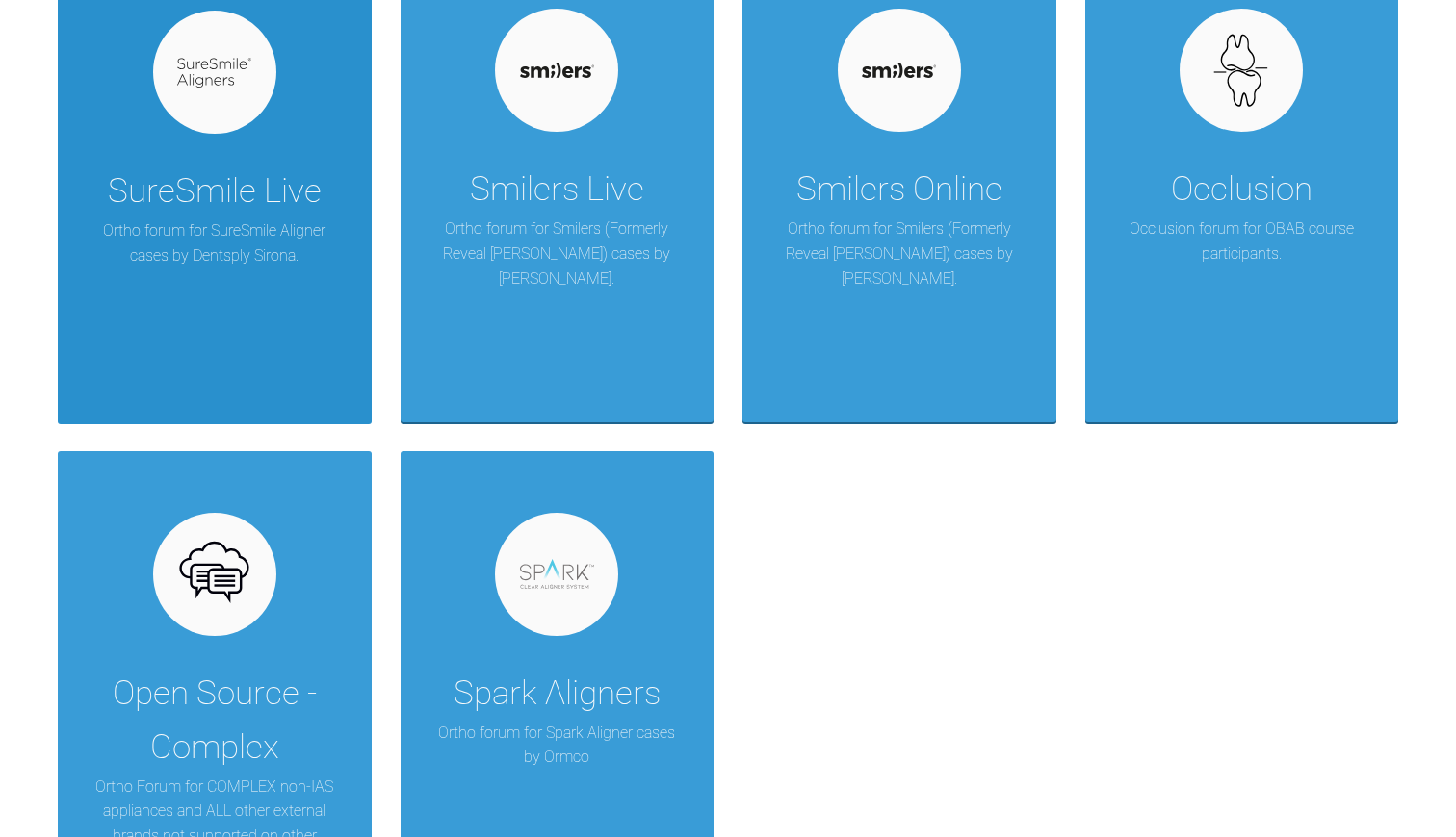
click at [196, 218] on p "Ortho forum for SureSmile Aligner cases by Dentsply Sirona." at bounding box center [214, 243] width 256 height 50
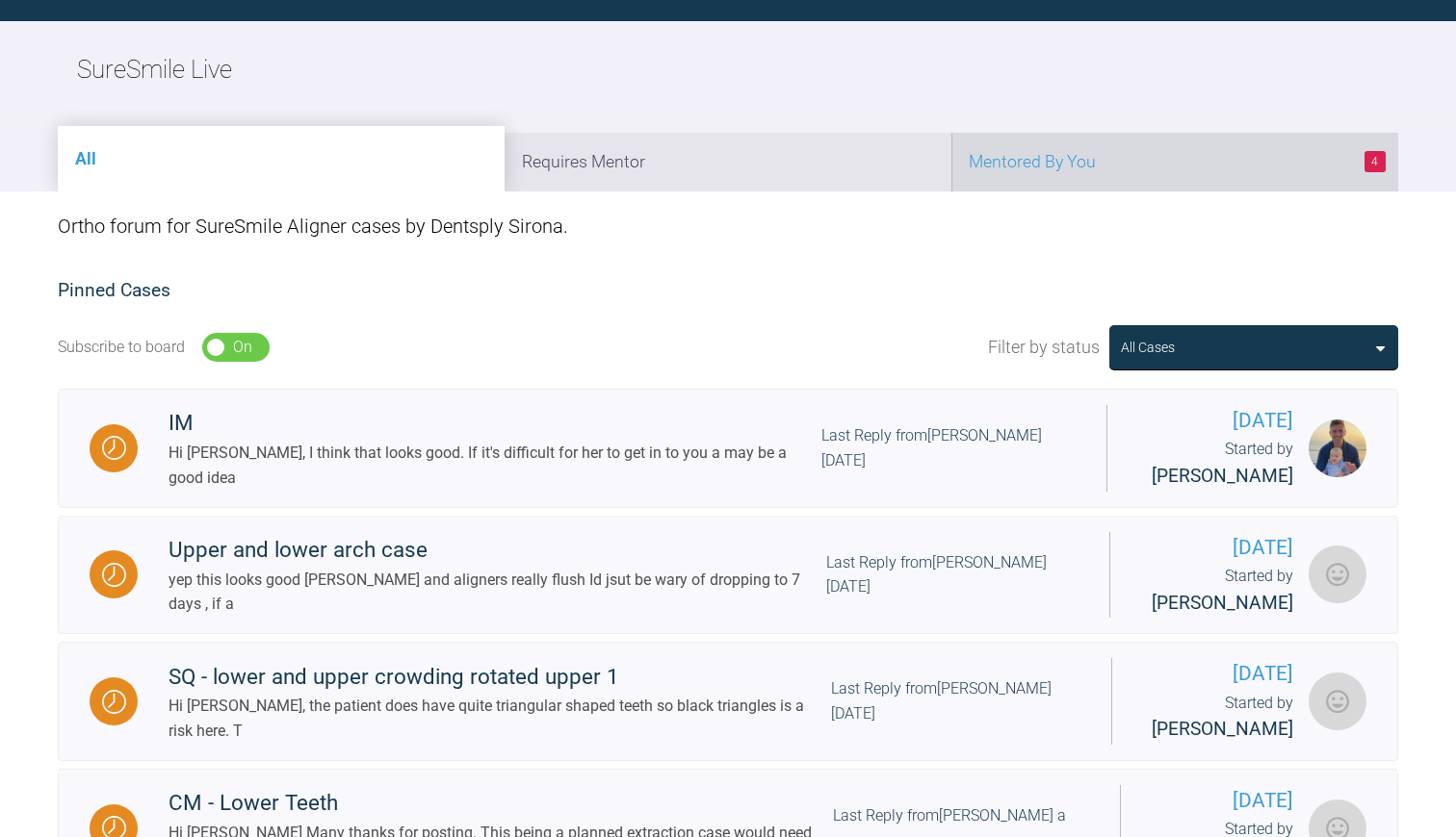
click at [1055, 165] on li "4 Mentored By You" at bounding box center [1174, 162] width 446 height 59
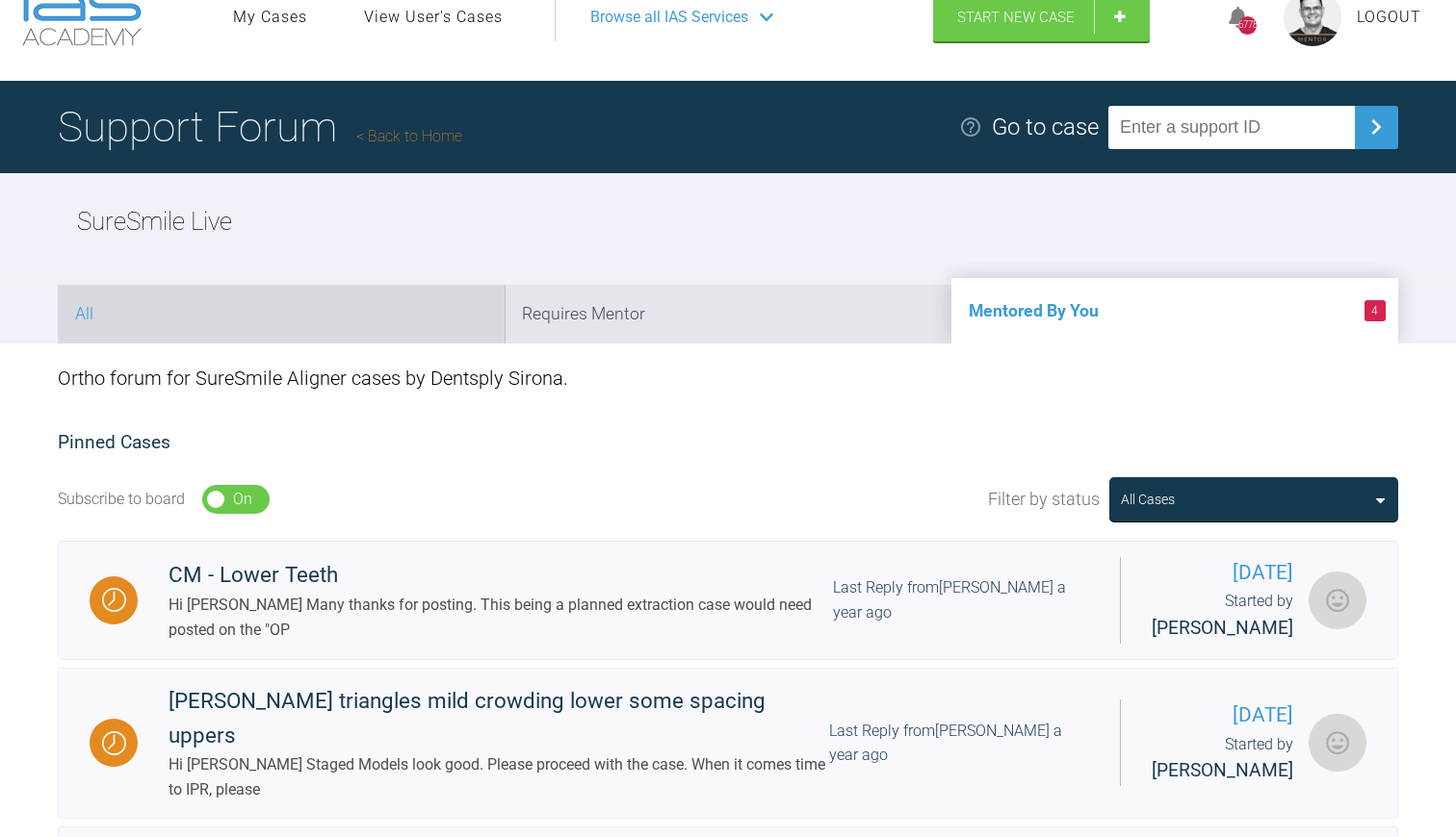
scroll to position [73, 0]
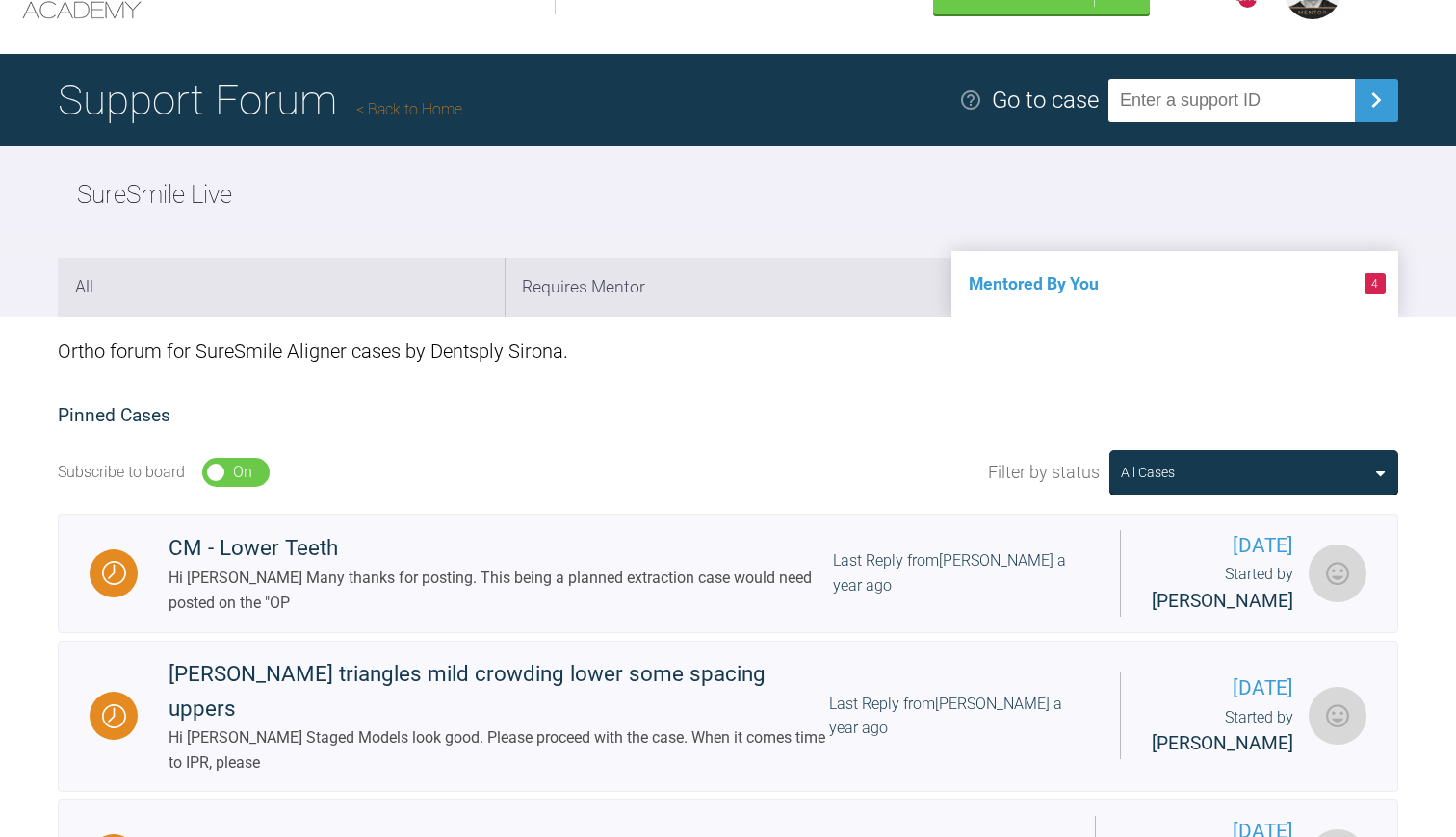
click at [391, 109] on link "Back to Home" at bounding box center [409, 109] width 106 height 18
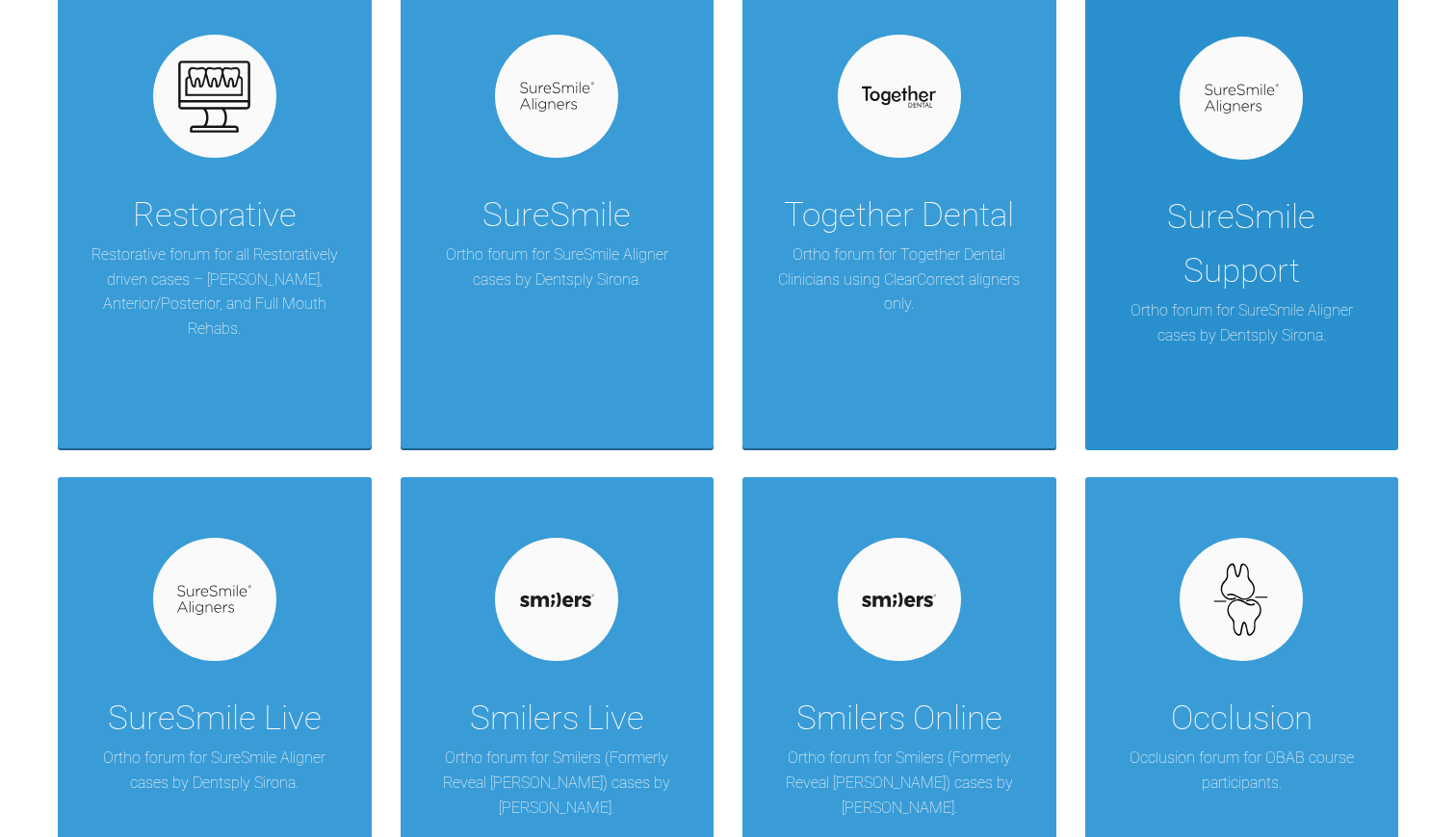
click at [1256, 329] on p "Ortho forum for SureSmile Aligner cases by Dentsply Sirona." at bounding box center [1242, 323] width 256 height 50
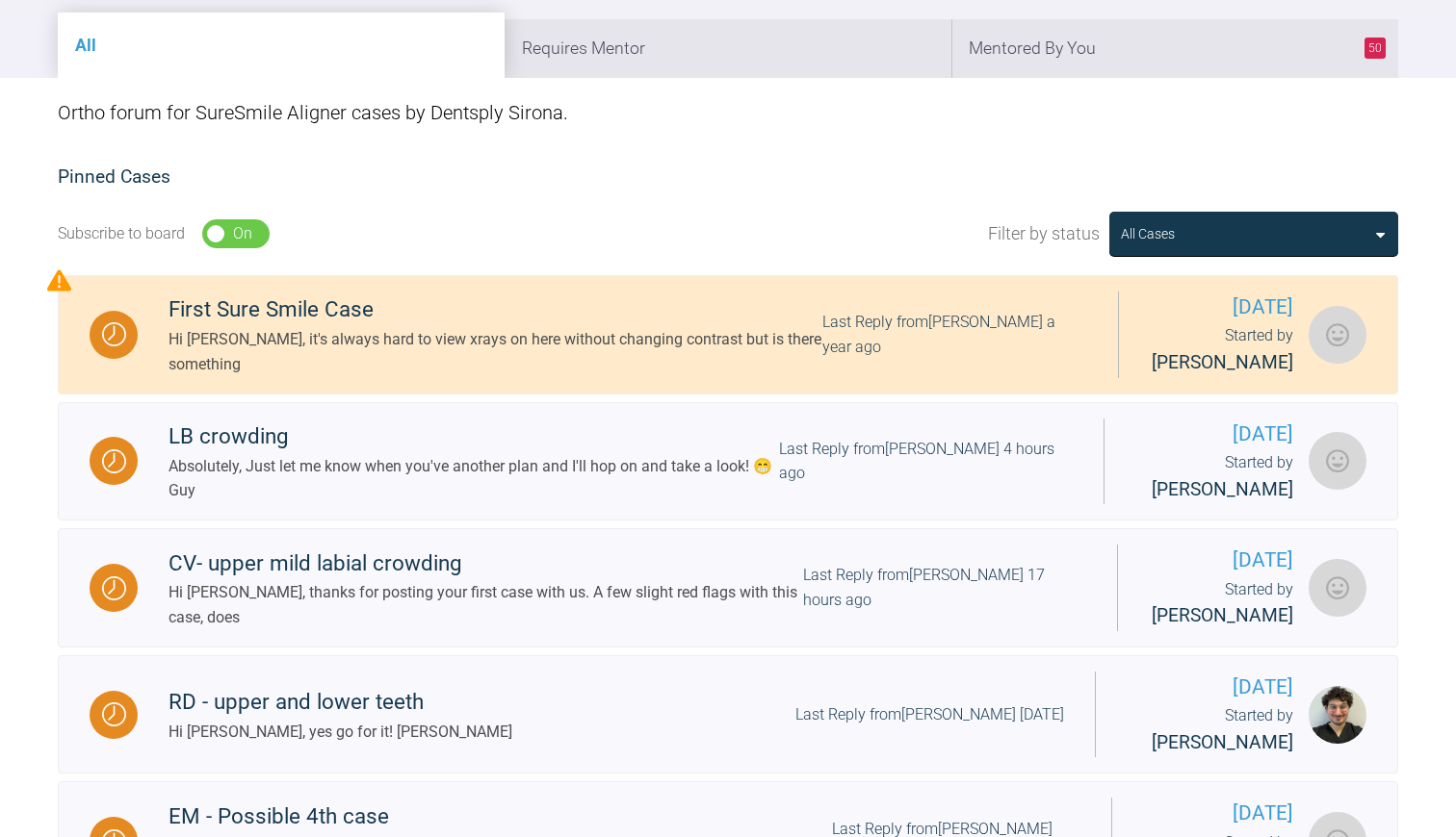
scroll to position [334, 0]
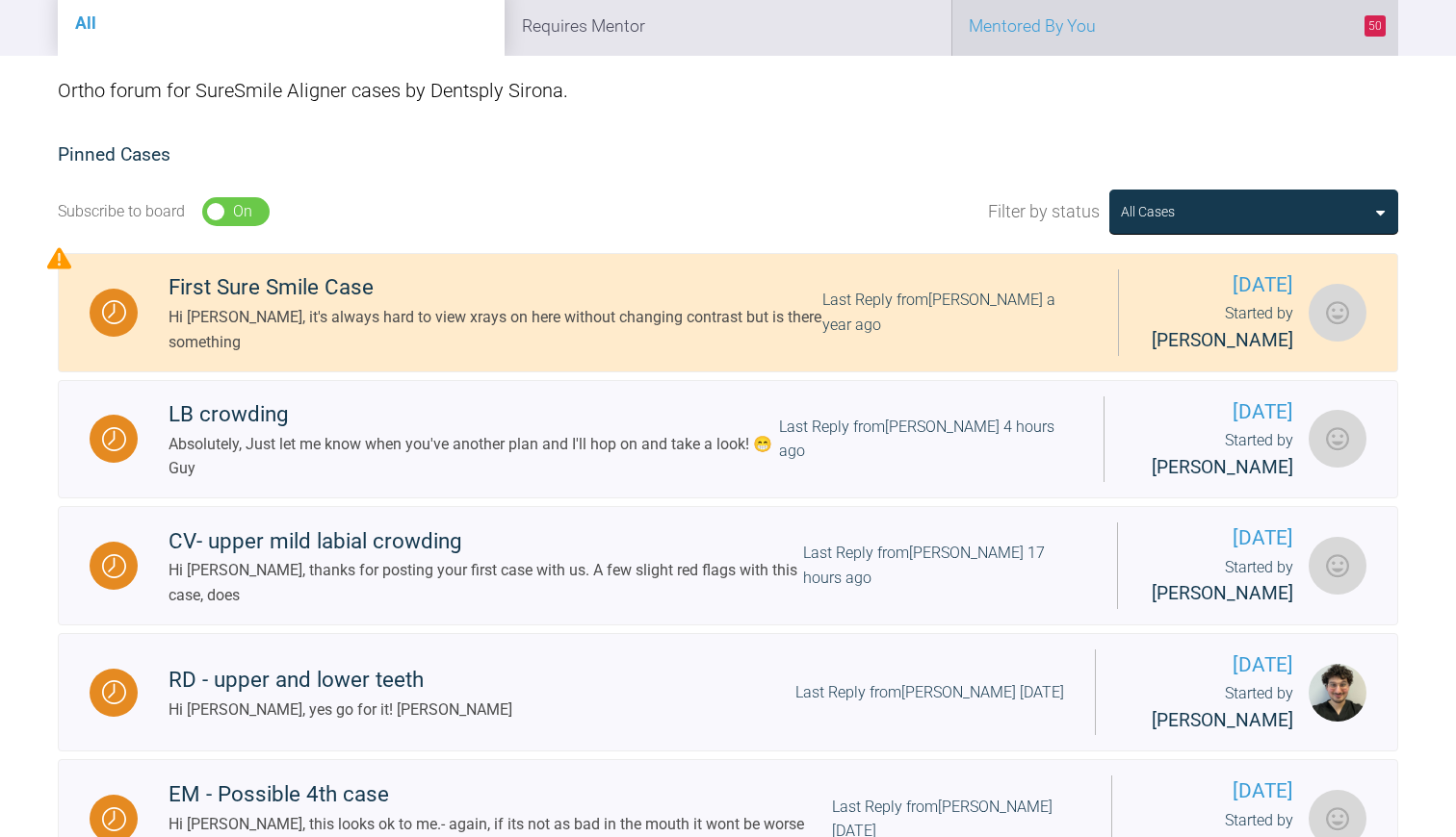
click at [1050, 29] on li "50 Mentored By You" at bounding box center [1174, 26] width 446 height 59
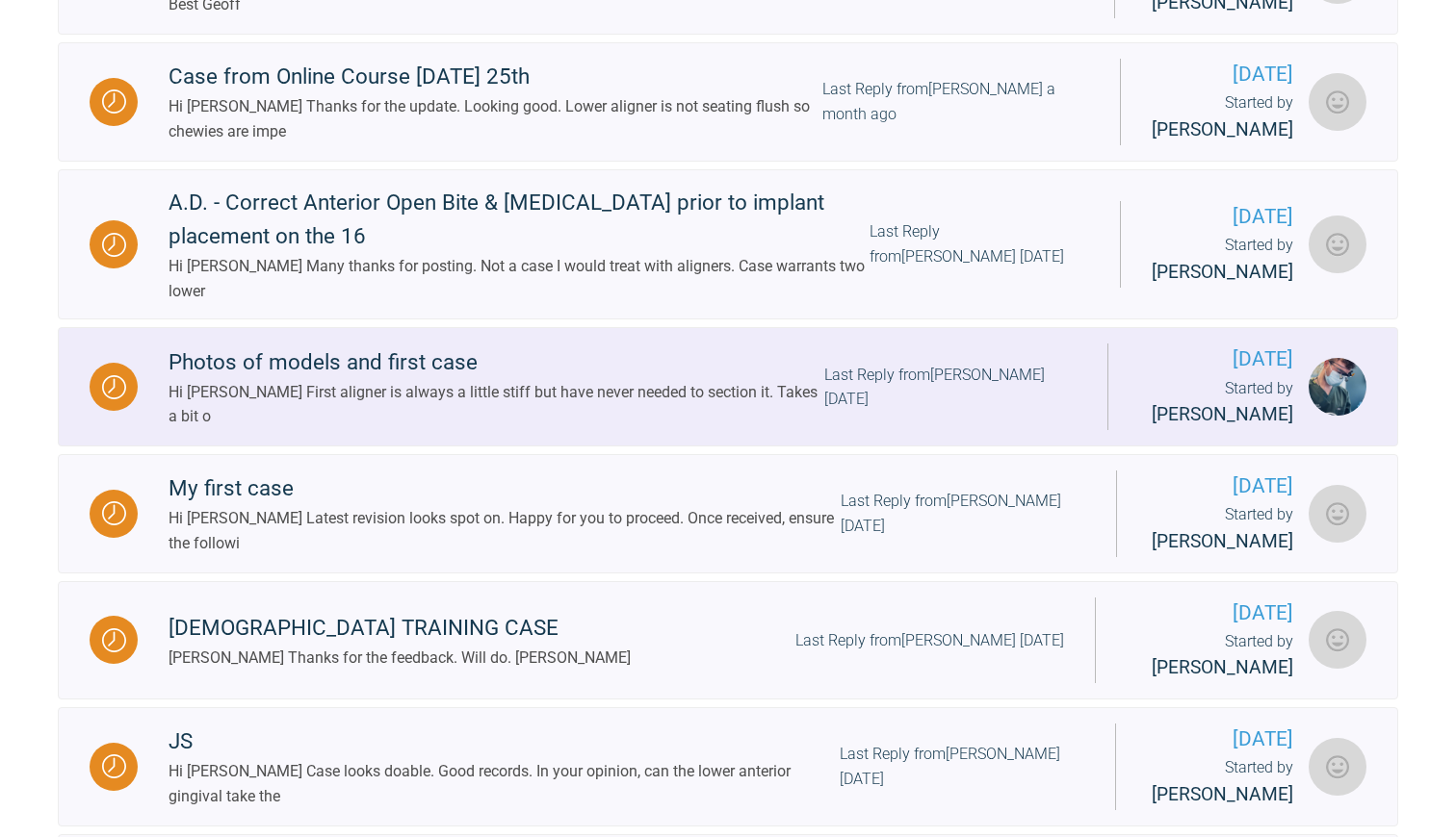
scroll to position [1382, 0]
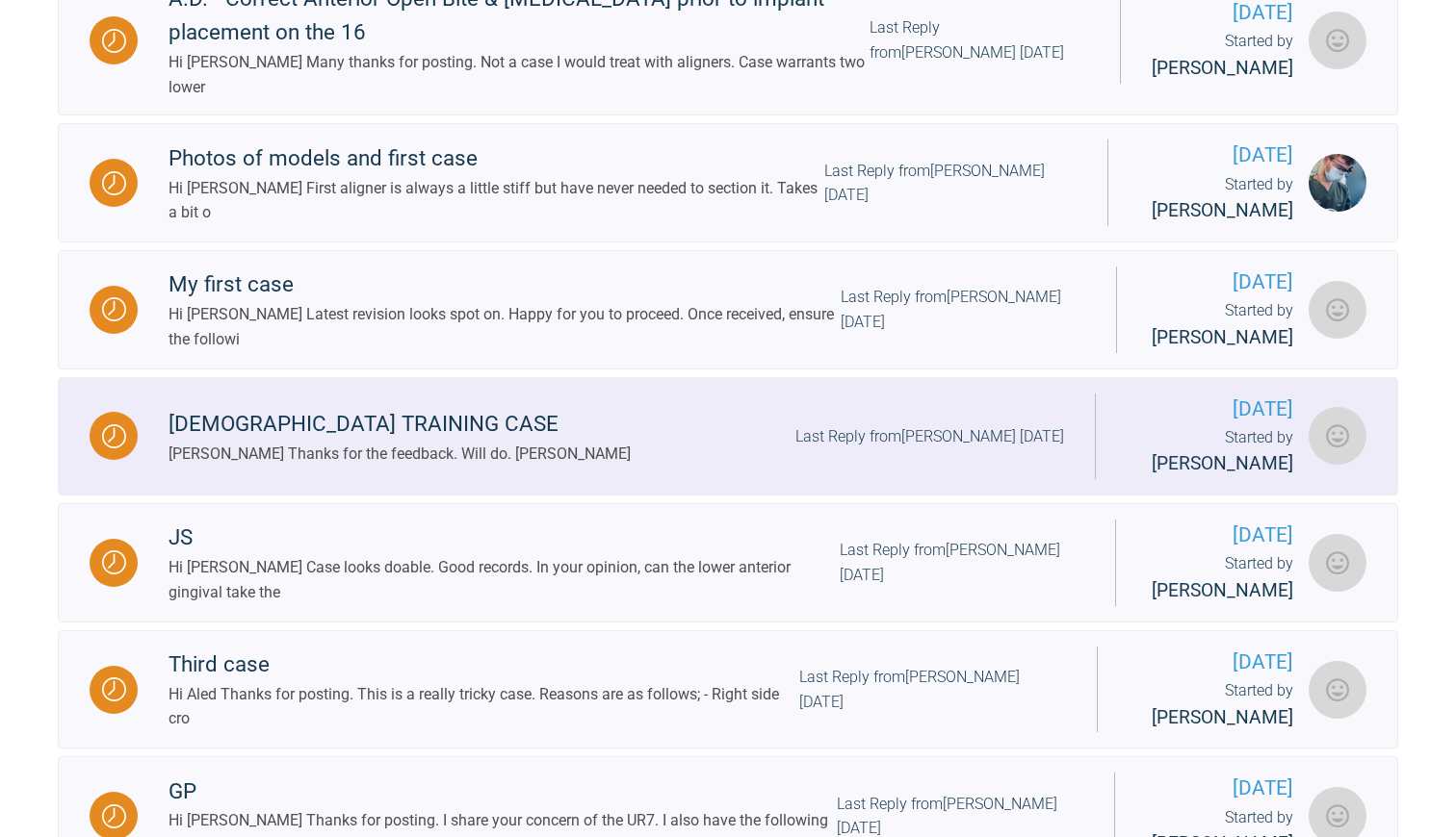
click at [583, 456] on div "[DEMOGRAPHIC_DATA] TRAINING CASE [PERSON_NAME] Thanks for the feedback. Will do…" at bounding box center [616, 436] width 957 height 59
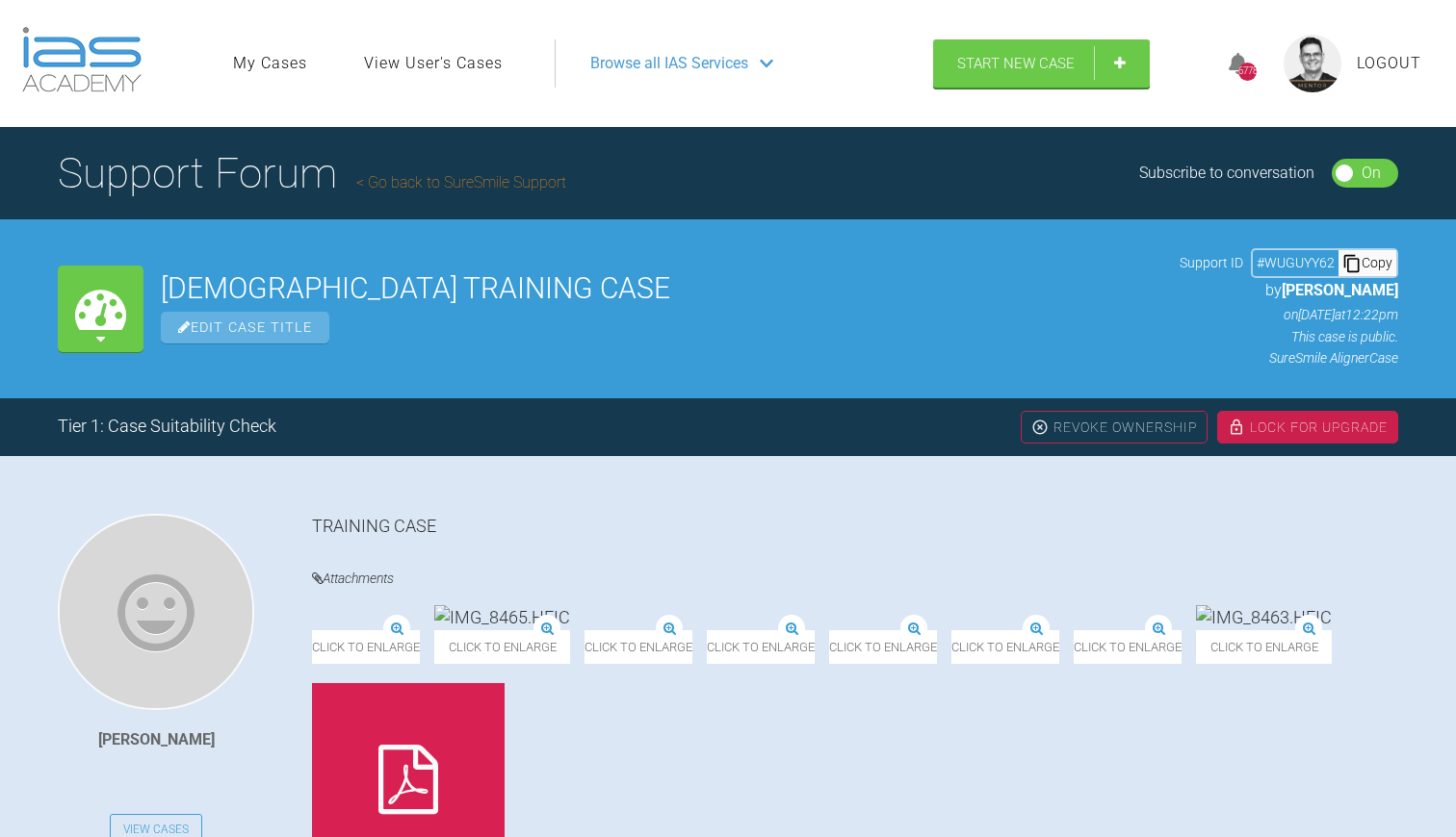
click at [425, 186] on link "Go back to SureSmile Support" at bounding box center [461, 182] width 210 height 18
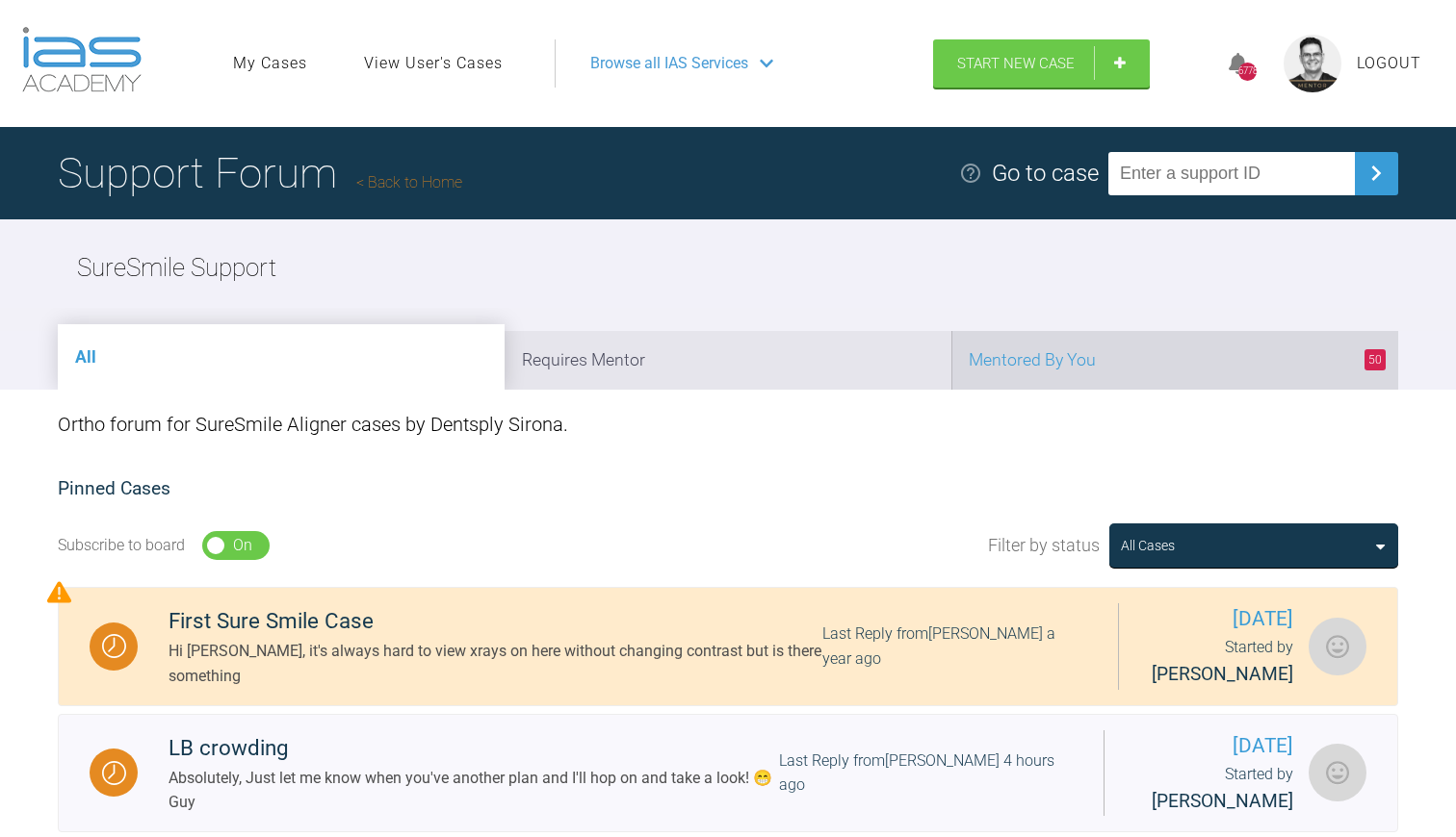
click at [1047, 356] on li "50 Mentored By You" at bounding box center [1174, 360] width 446 height 59
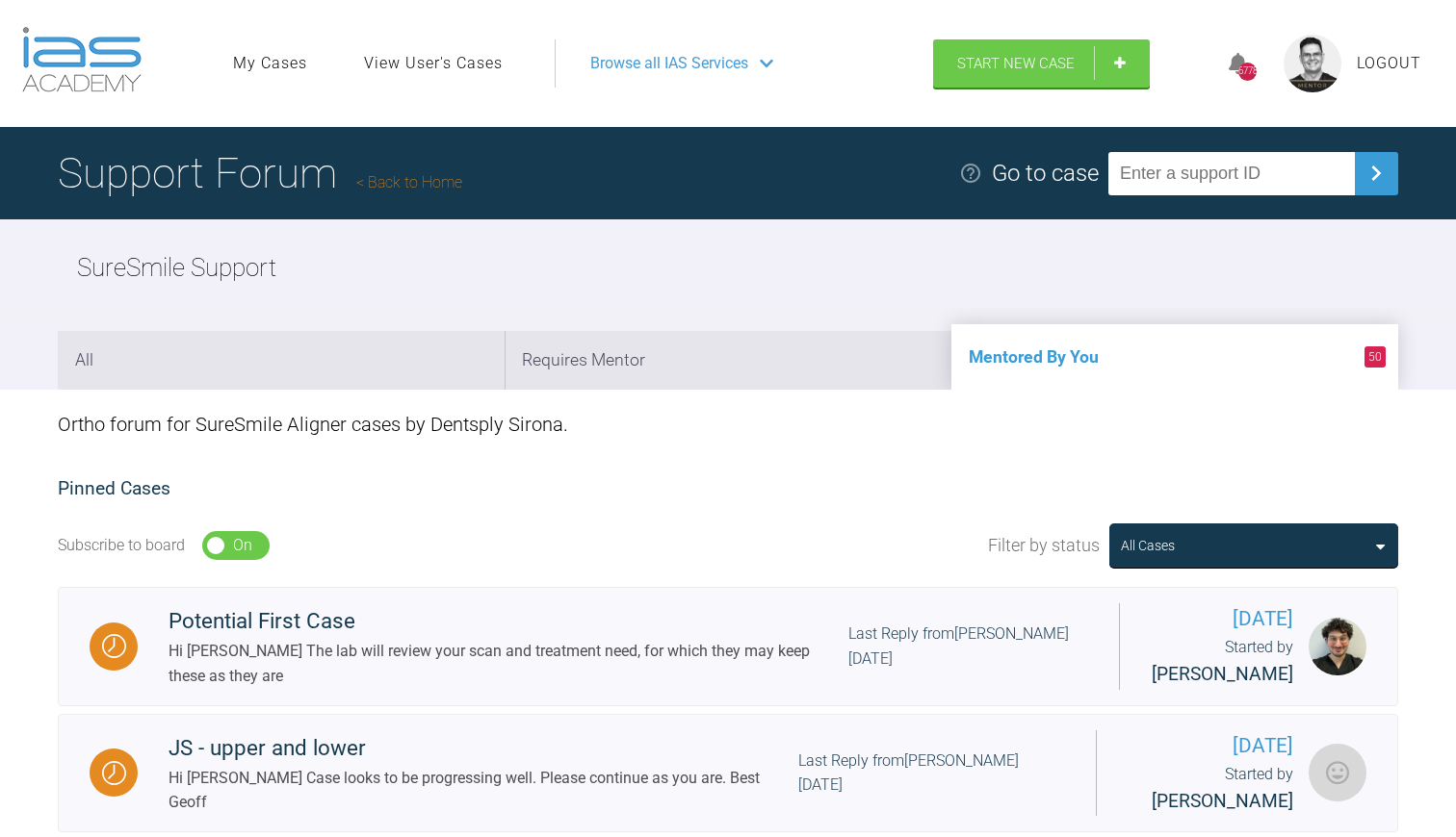
click at [427, 180] on link "Back to Home" at bounding box center [409, 182] width 106 height 18
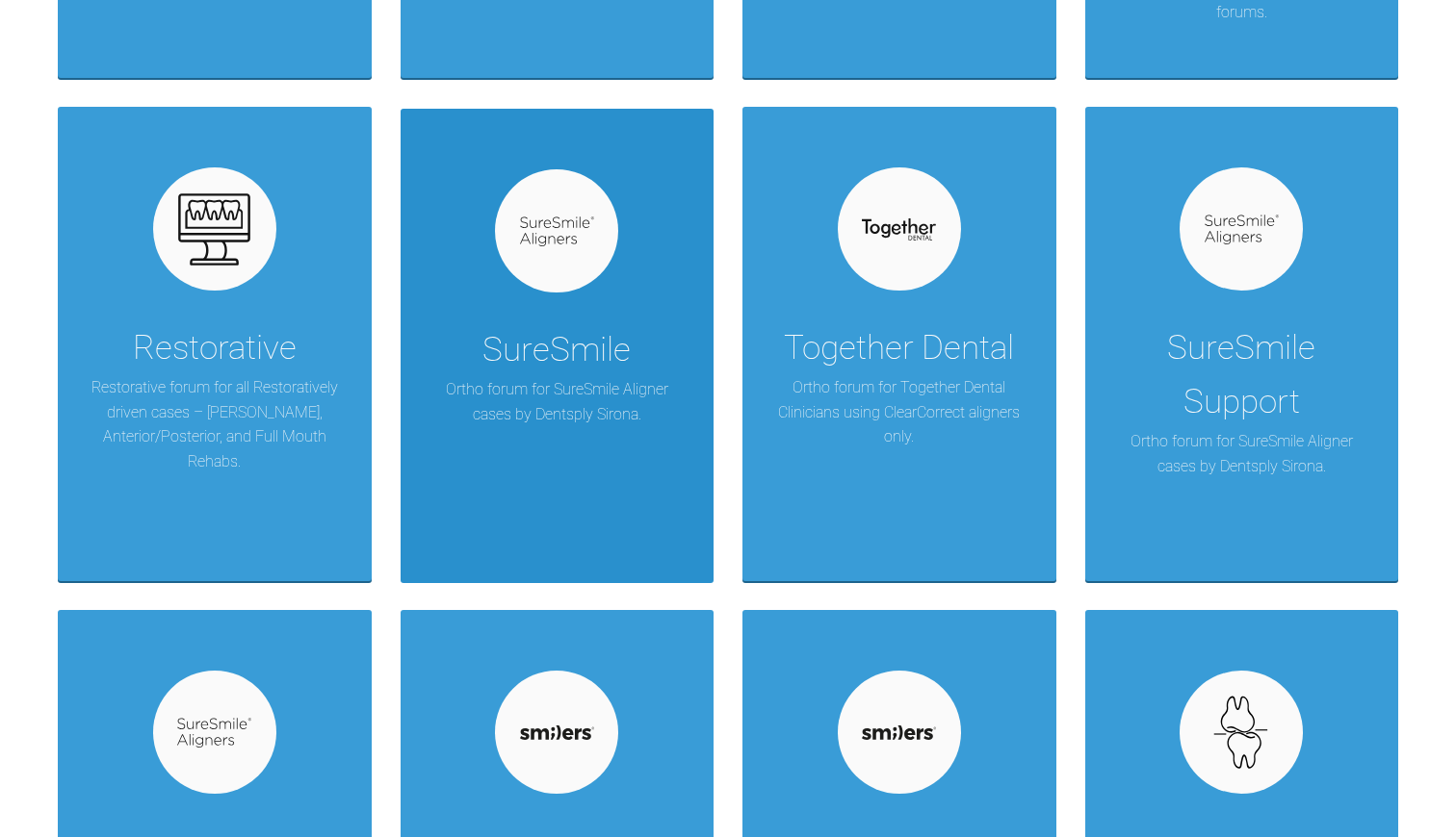
scroll to position [1344, 0]
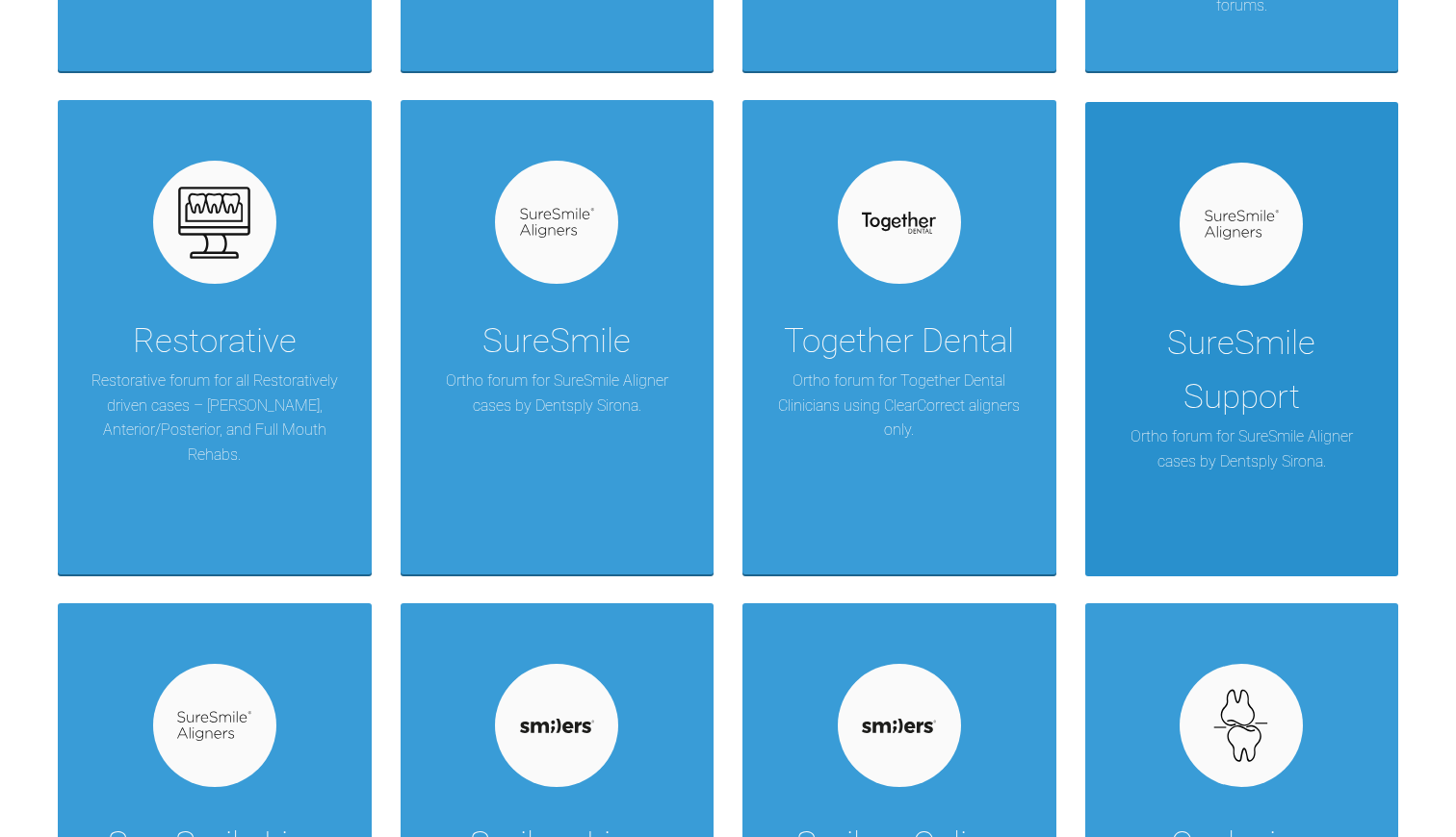
click at [1291, 392] on div "SureSmile Support" at bounding box center [1242, 370] width 256 height 108
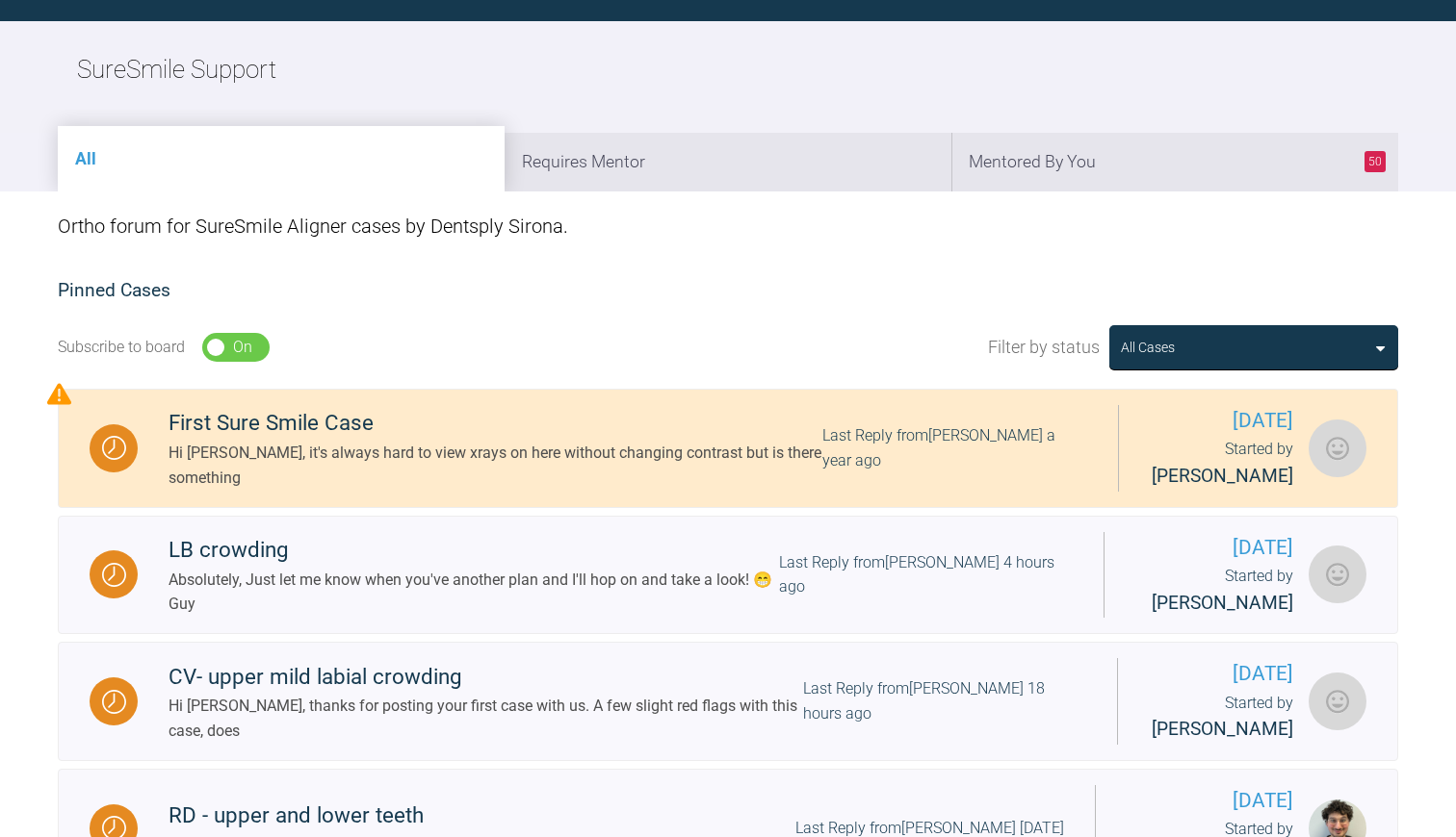
scroll to position [207, 1]
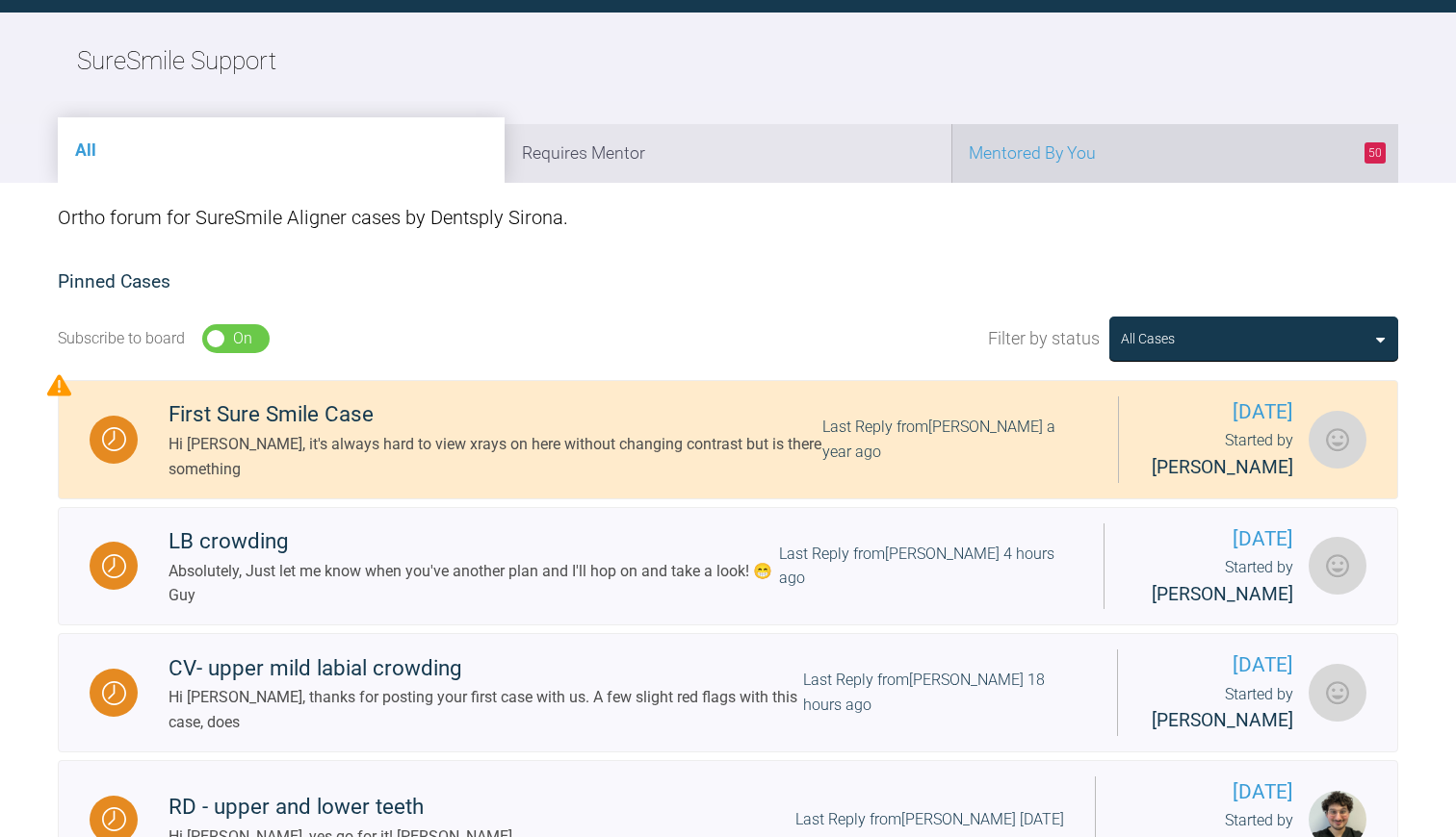
click at [1085, 160] on li "50 Mentored By You" at bounding box center [1174, 153] width 446 height 59
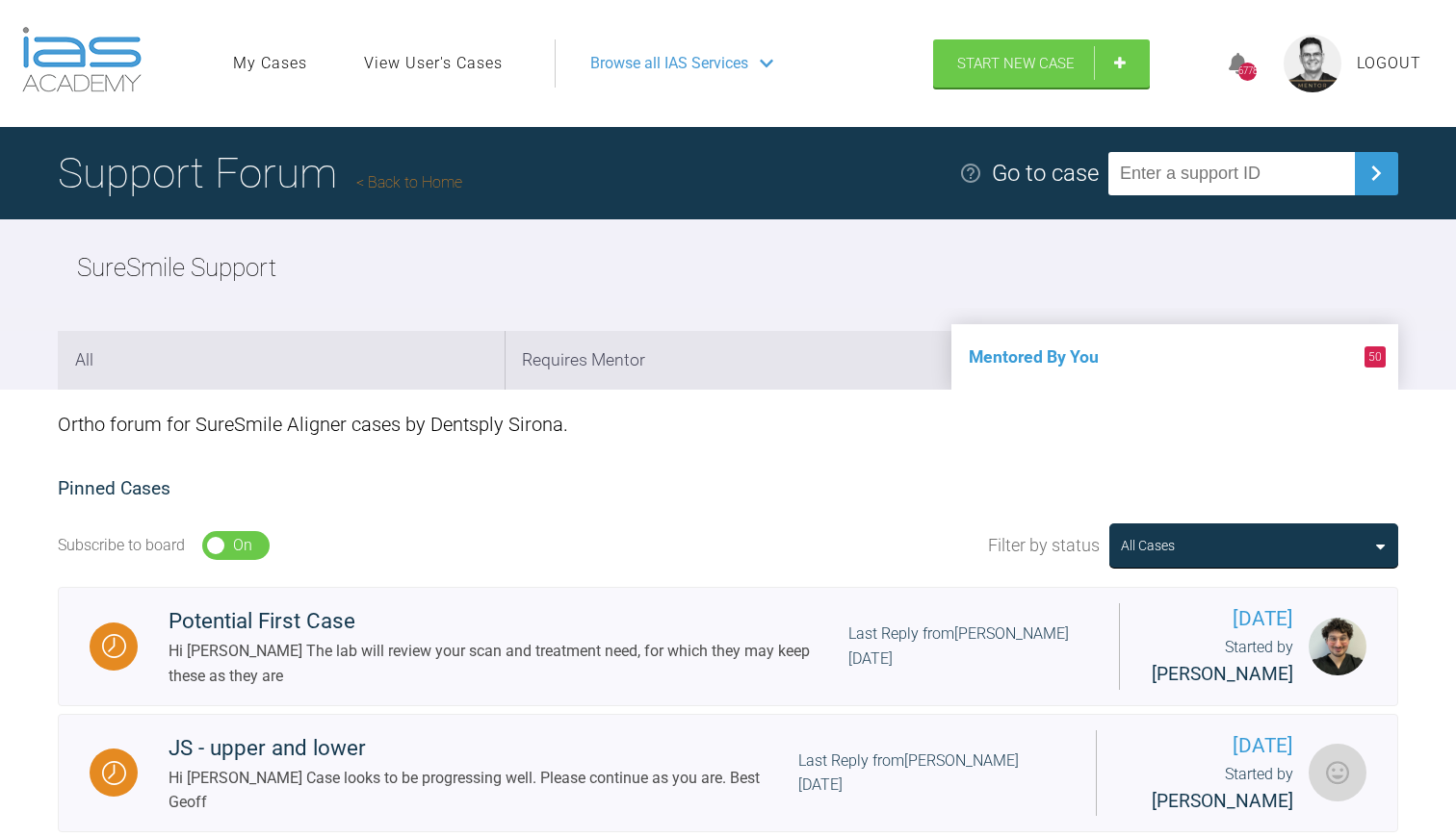
scroll to position [0, 0]
click at [411, 188] on link "Back to Home" at bounding box center [409, 182] width 106 height 18
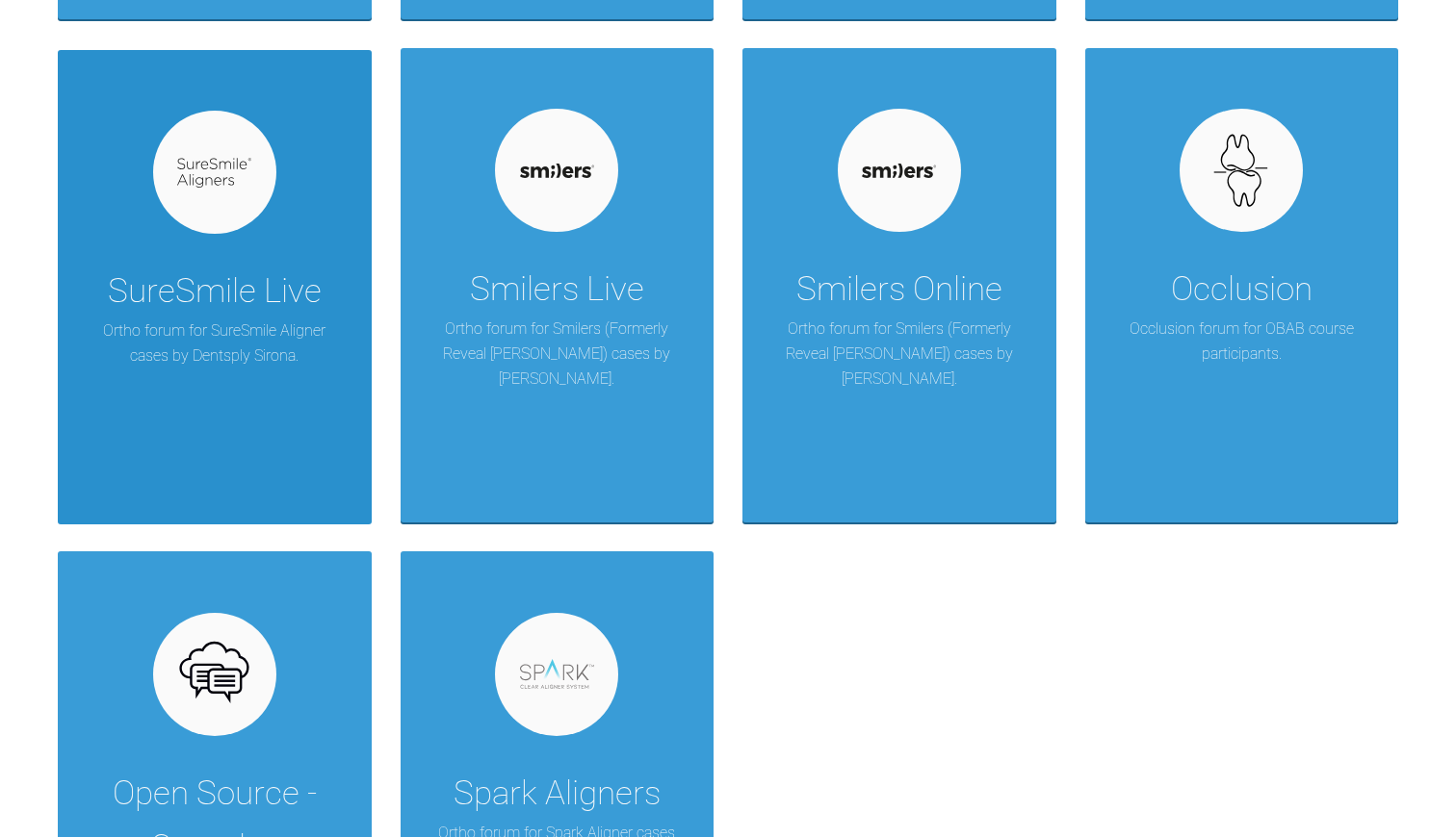
click at [213, 293] on div "SureSmile Live" at bounding box center [214, 292] width 213 height 54
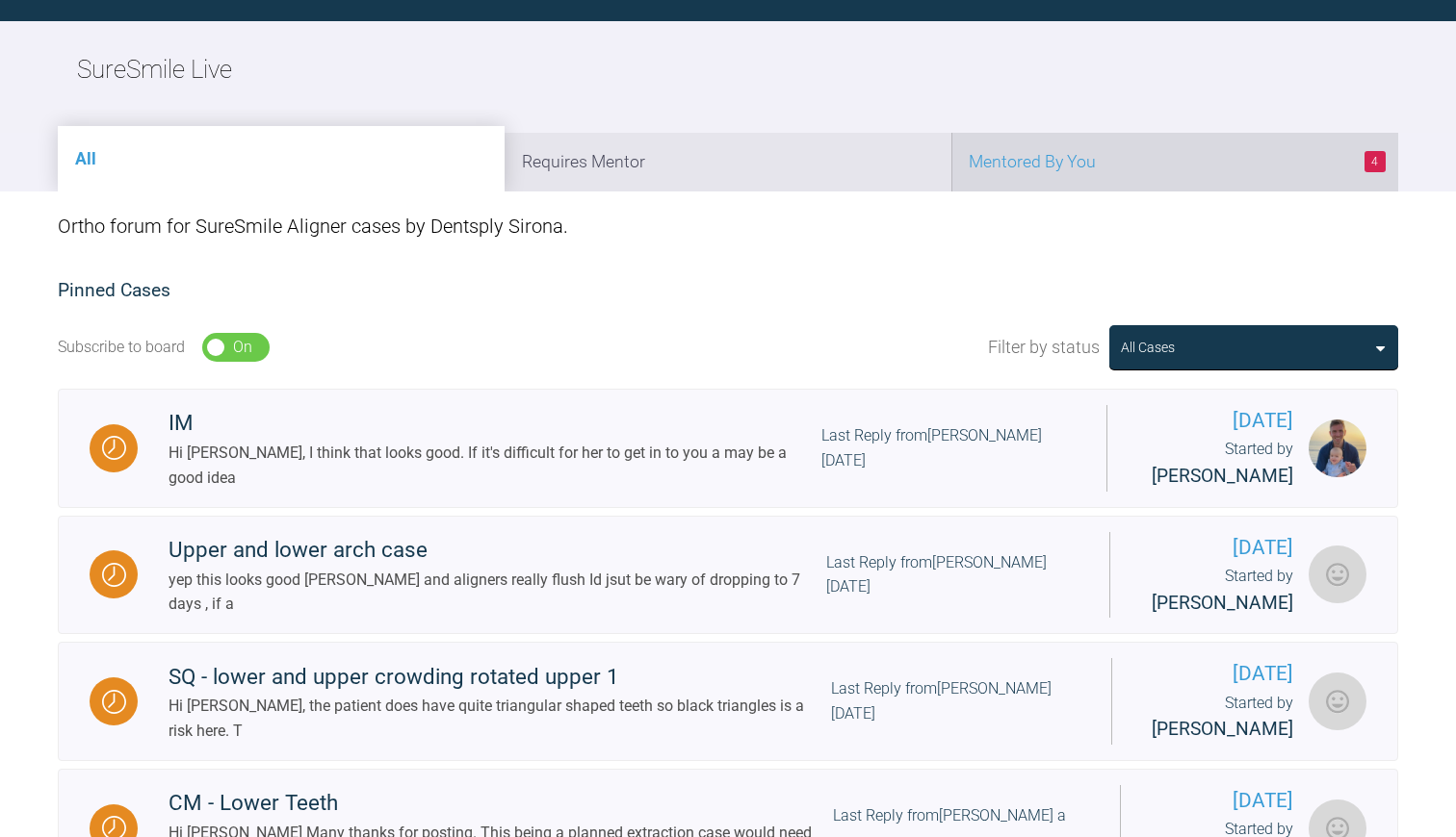
click at [1009, 176] on li "4 Mentored By You" at bounding box center [1174, 162] width 446 height 59
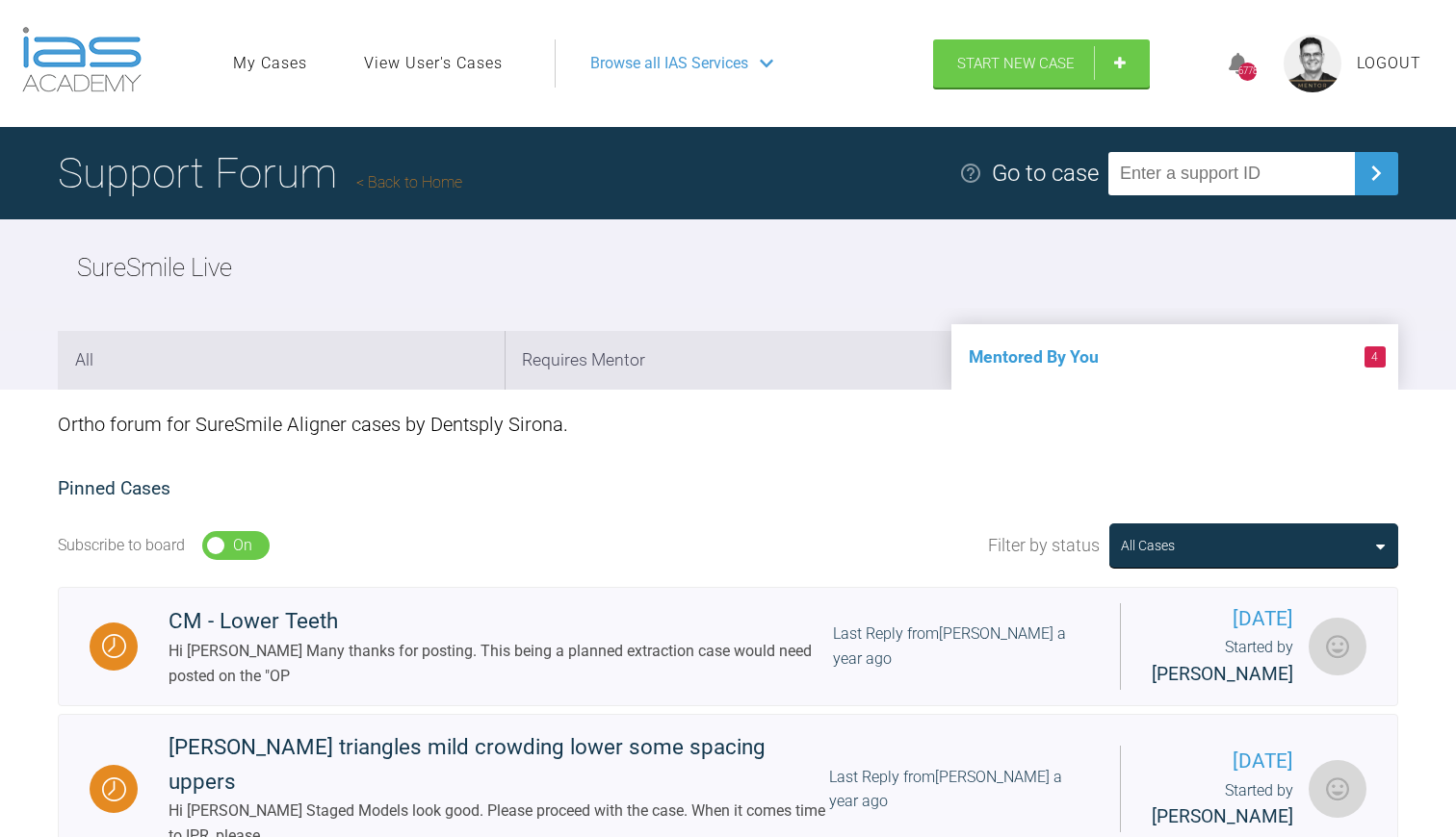
scroll to position [0, 0]
click at [430, 174] on link "Back to Home" at bounding box center [409, 182] width 106 height 18
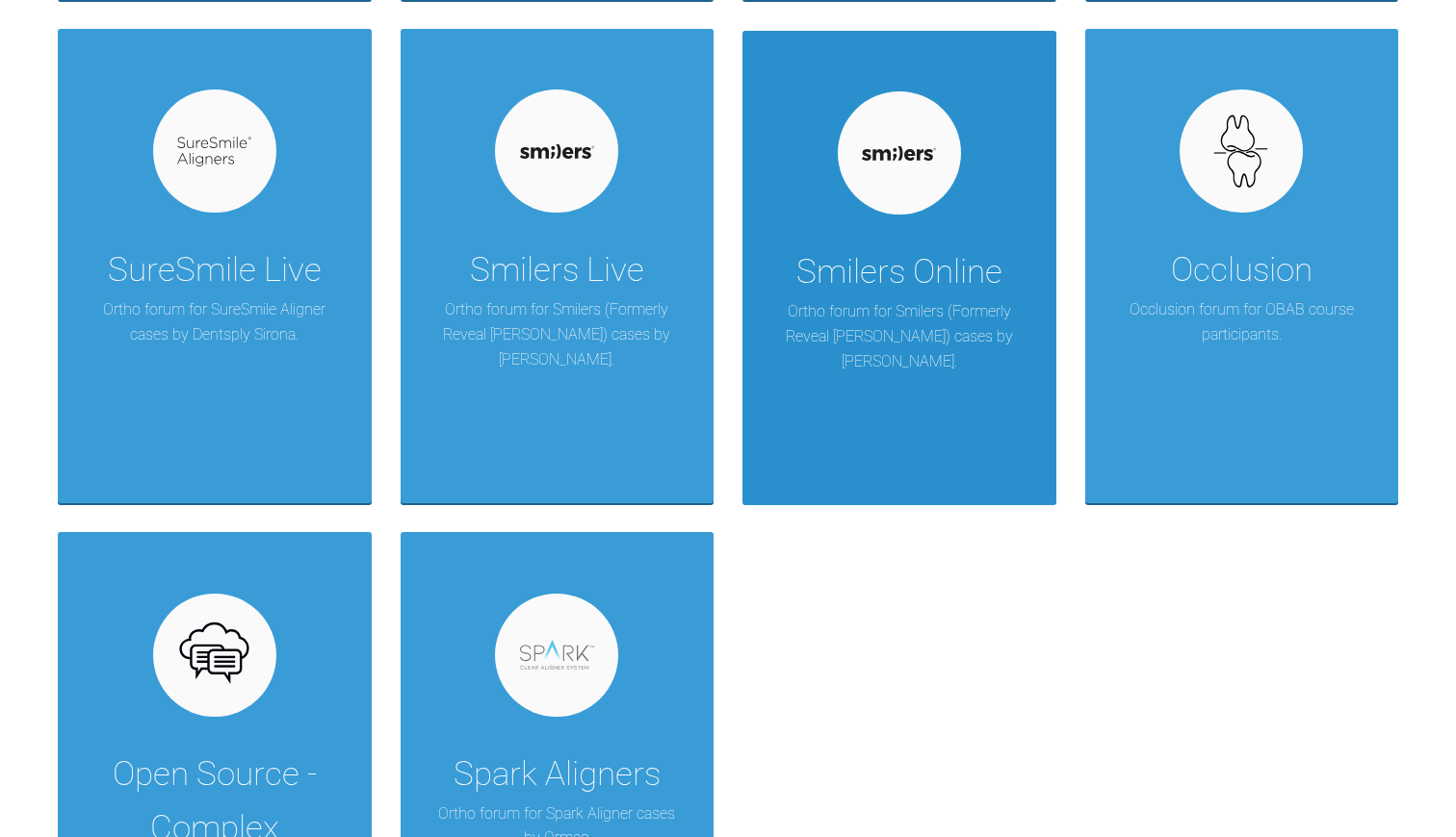
click at [1003, 279] on div "Smilers Online Ortho forum for Smilers (Formerly Reveal Aligner) cases by [PERS…" at bounding box center [899, 268] width 313 height 475
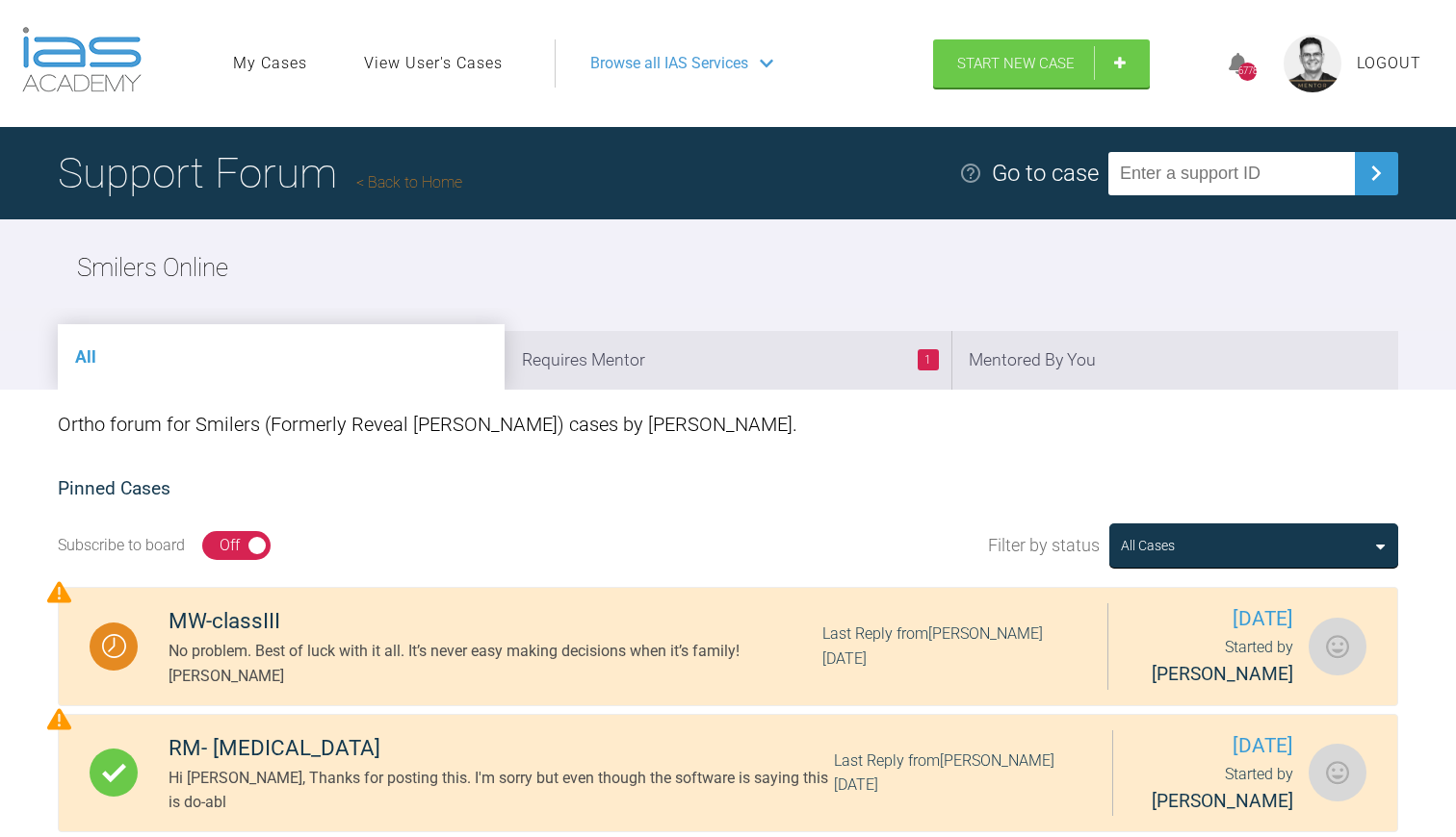
scroll to position [15, 0]
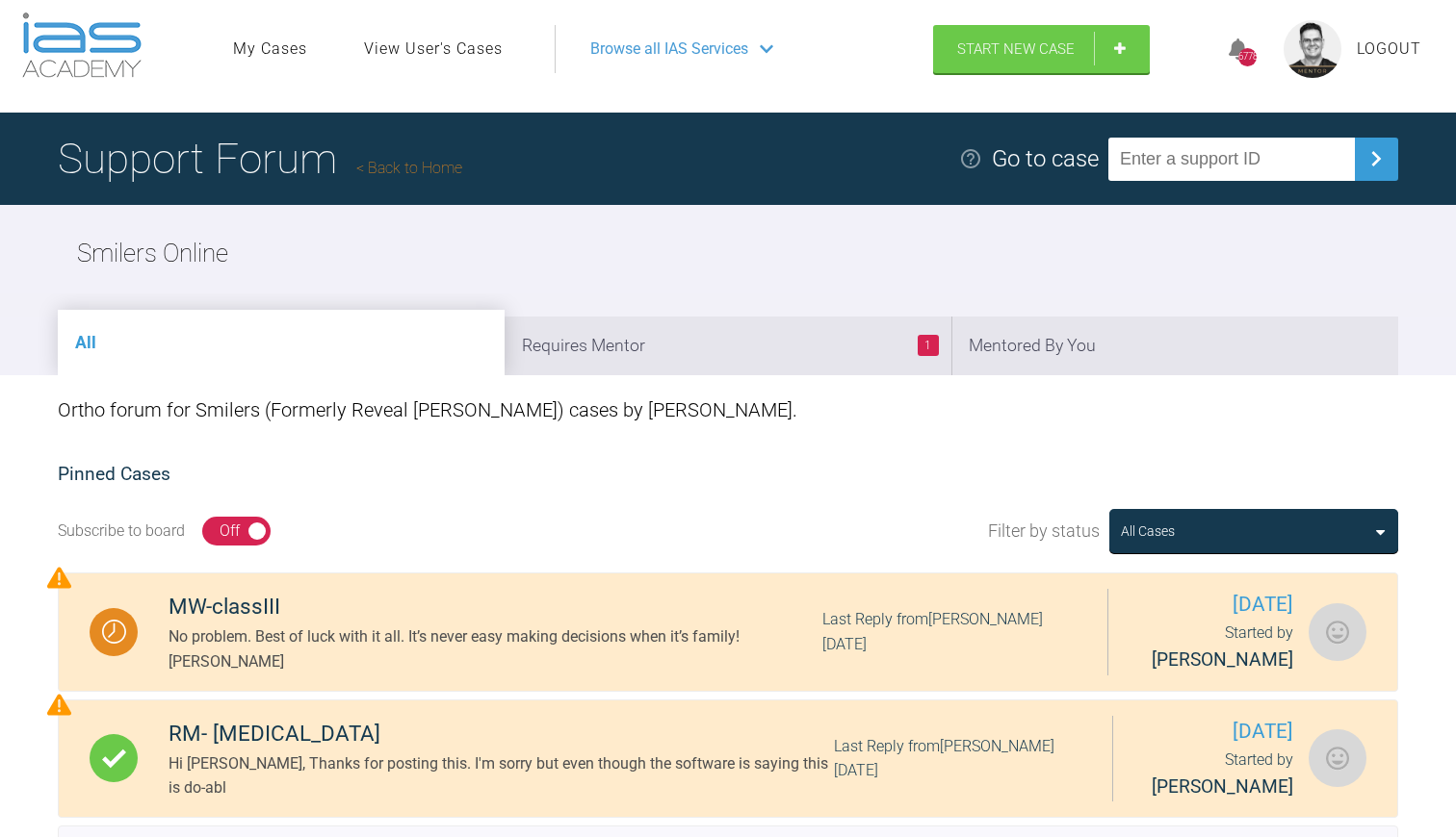
click at [434, 176] on link "Back to Home" at bounding box center [409, 168] width 106 height 18
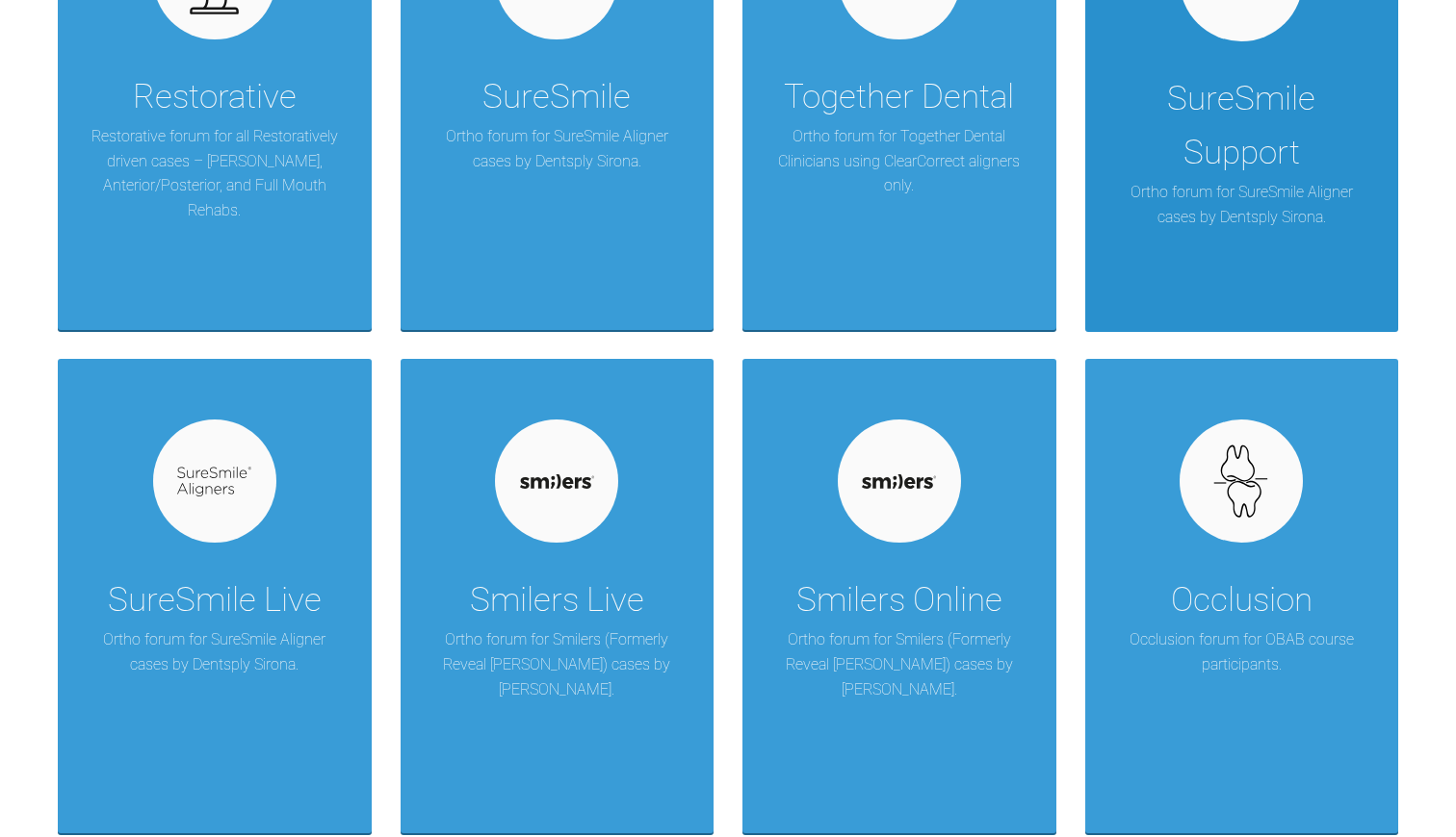
click at [1167, 203] on p "Ortho forum for SureSmile Aligner cases by Dentsply Sirona." at bounding box center [1242, 205] width 256 height 50
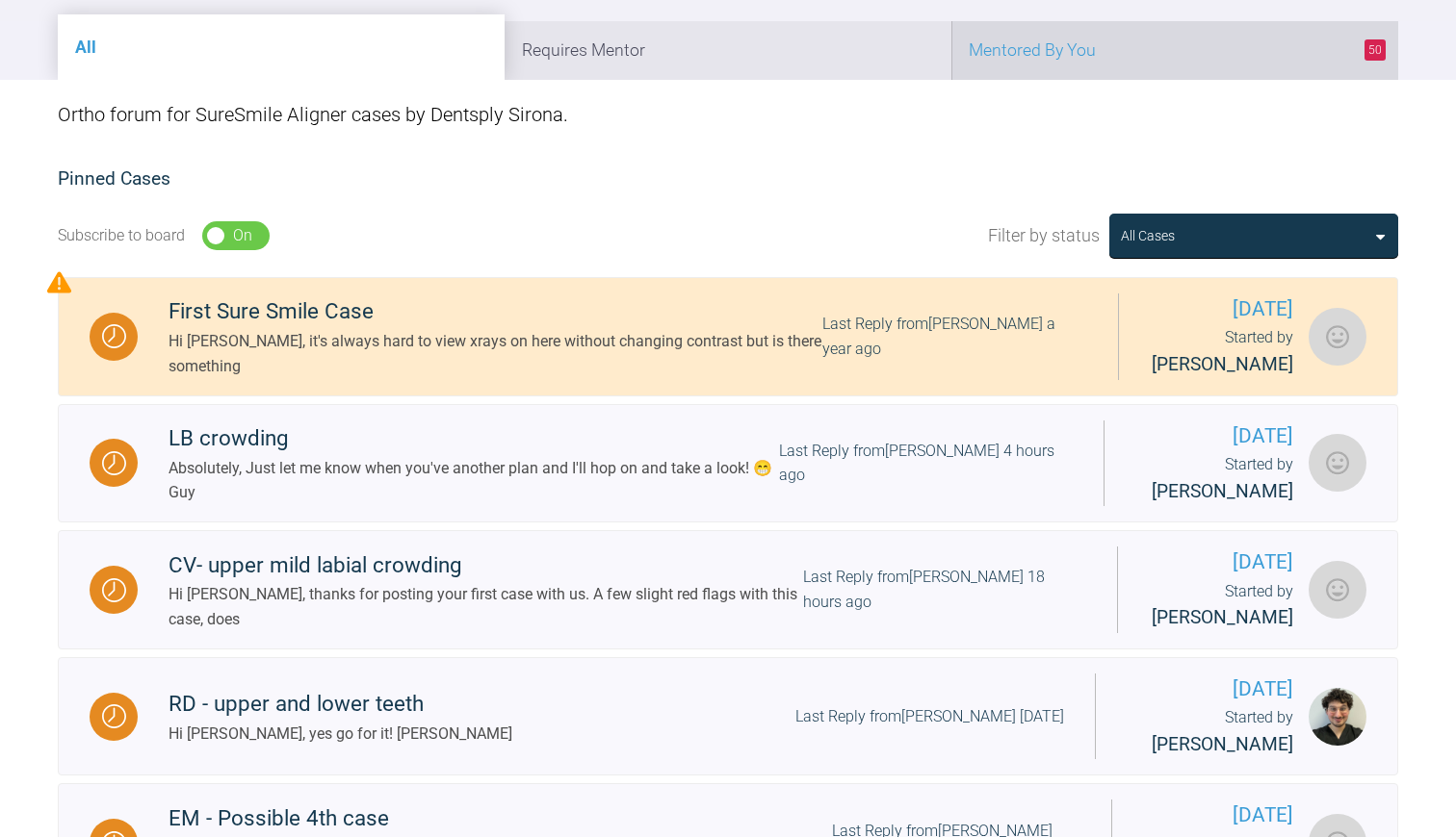
click at [1100, 53] on li "50 Mentored By You" at bounding box center [1174, 50] width 446 height 59
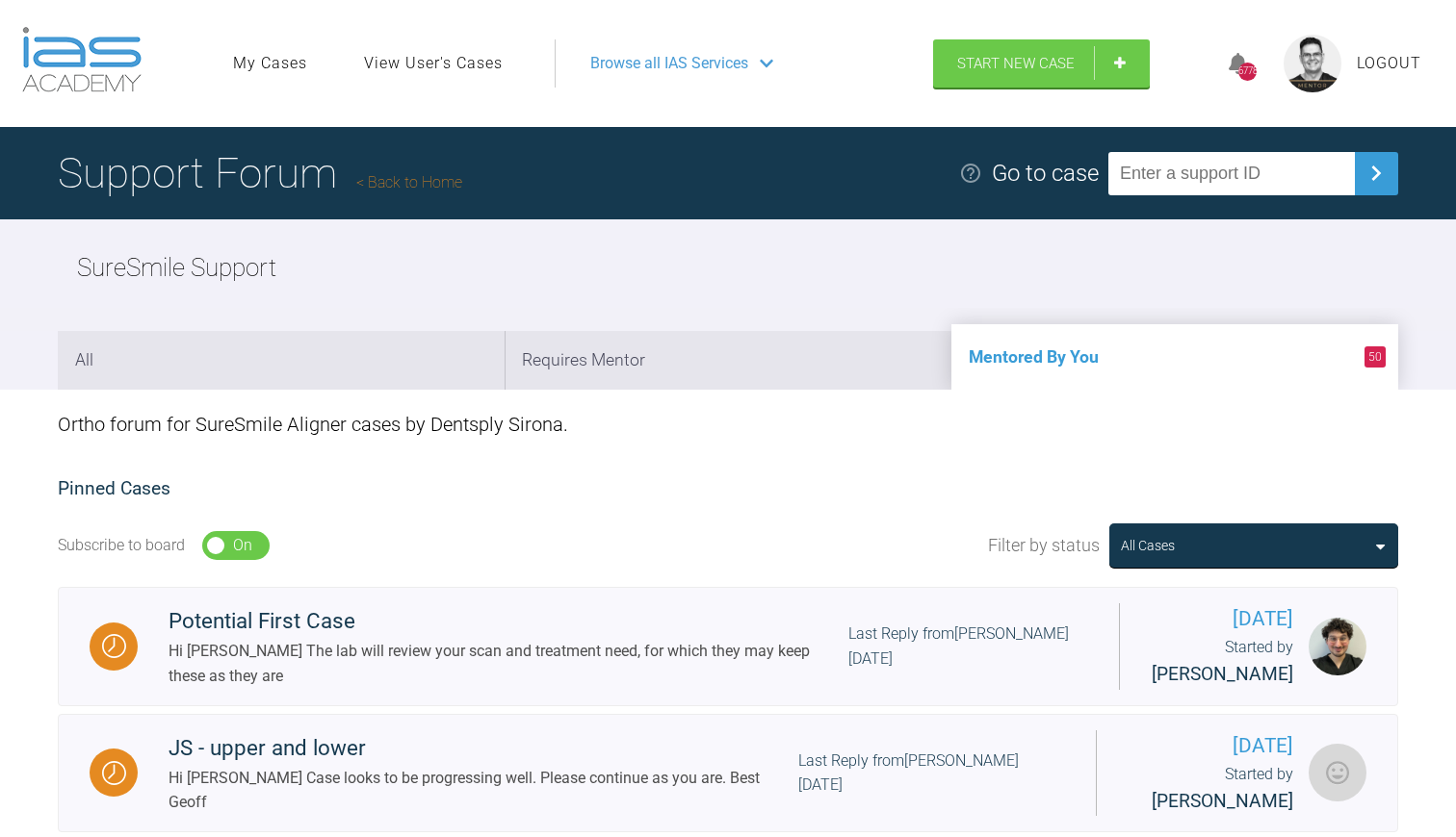
click at [419, 184] on link "Back to Home" at bounding box center [409, 182] width 106 height 18
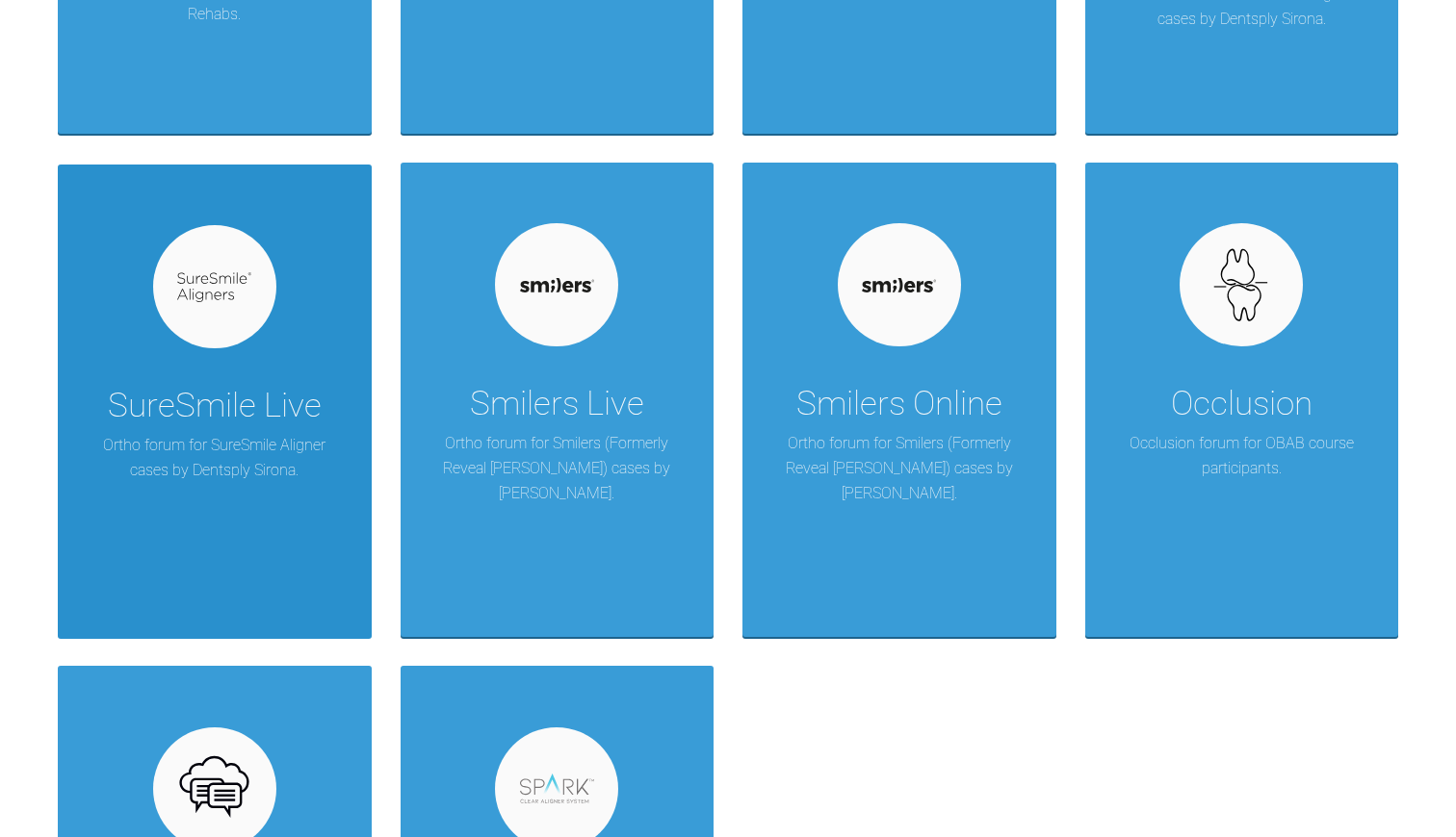
click at [177, 325] on div at bounding box center [214, 287] width 123 height 123
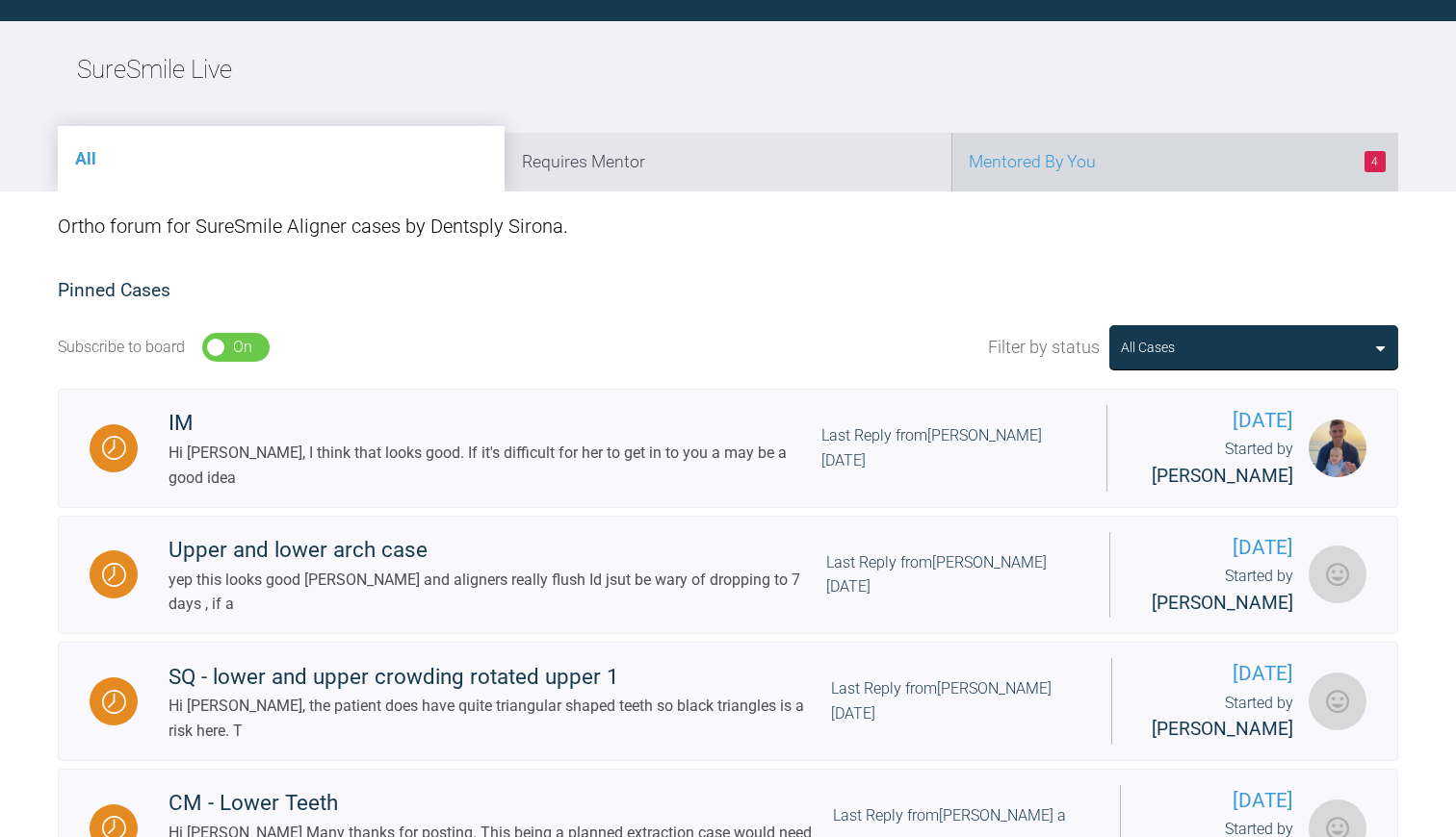
click at [1062, 166] on li "4 Mentored By You" at bounding box center [1174, 162] width 446 height 59
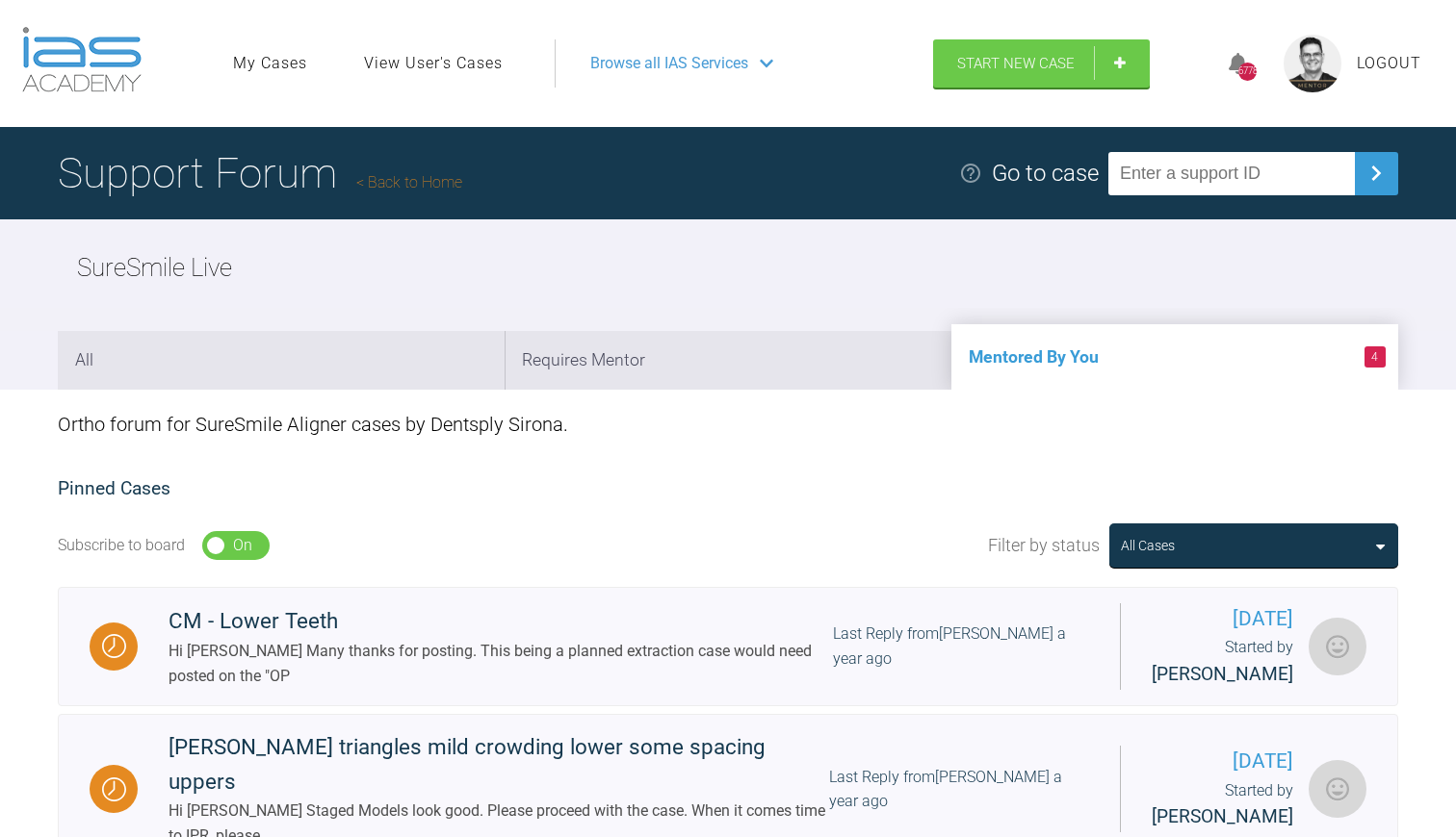
click at [397, 177] on link "Back to Home" at bounding box center [409, 182] width 106 height 18
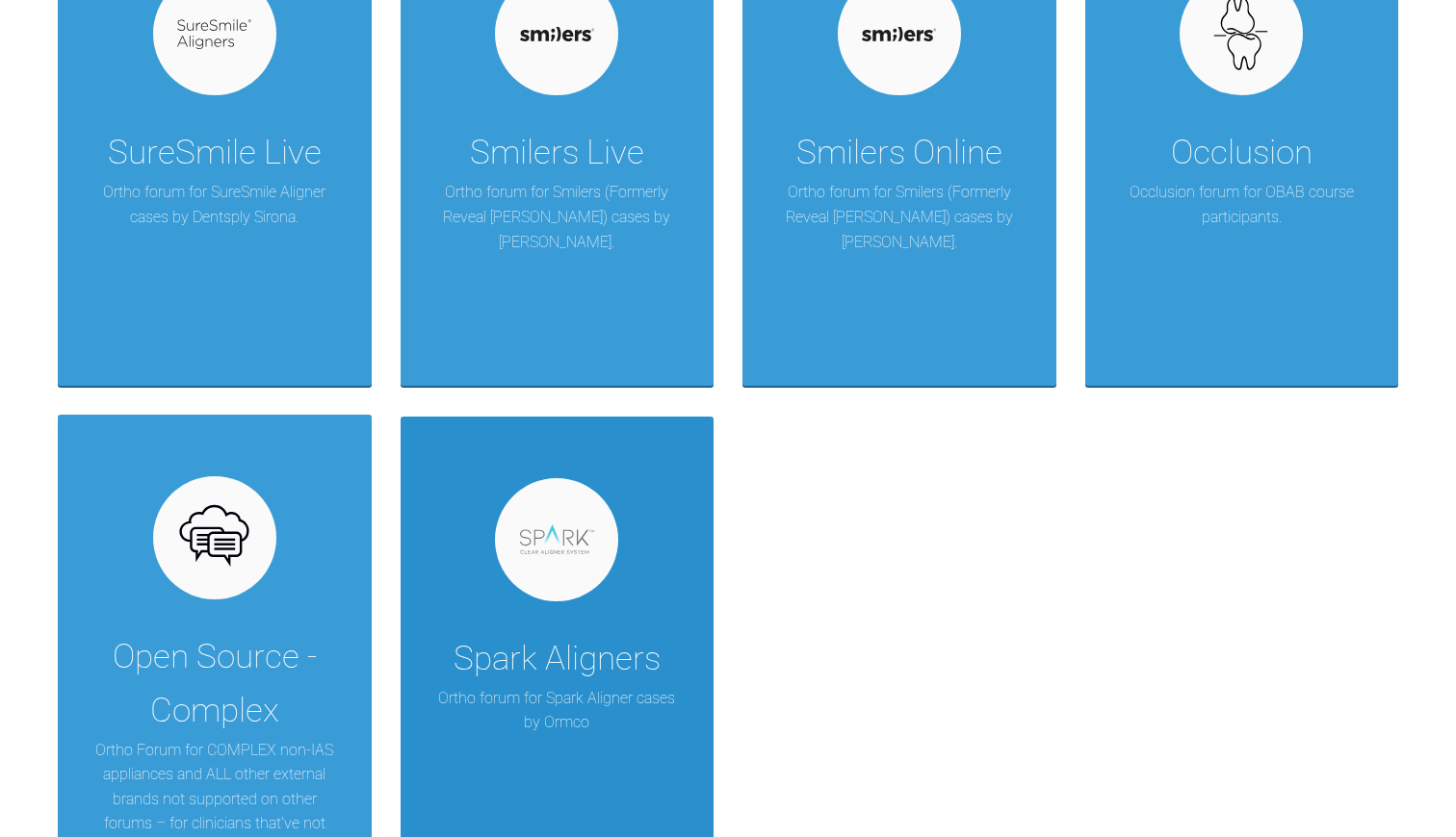
click at [593, 550] on div at bounding box center [556, 539] width 123 height 123
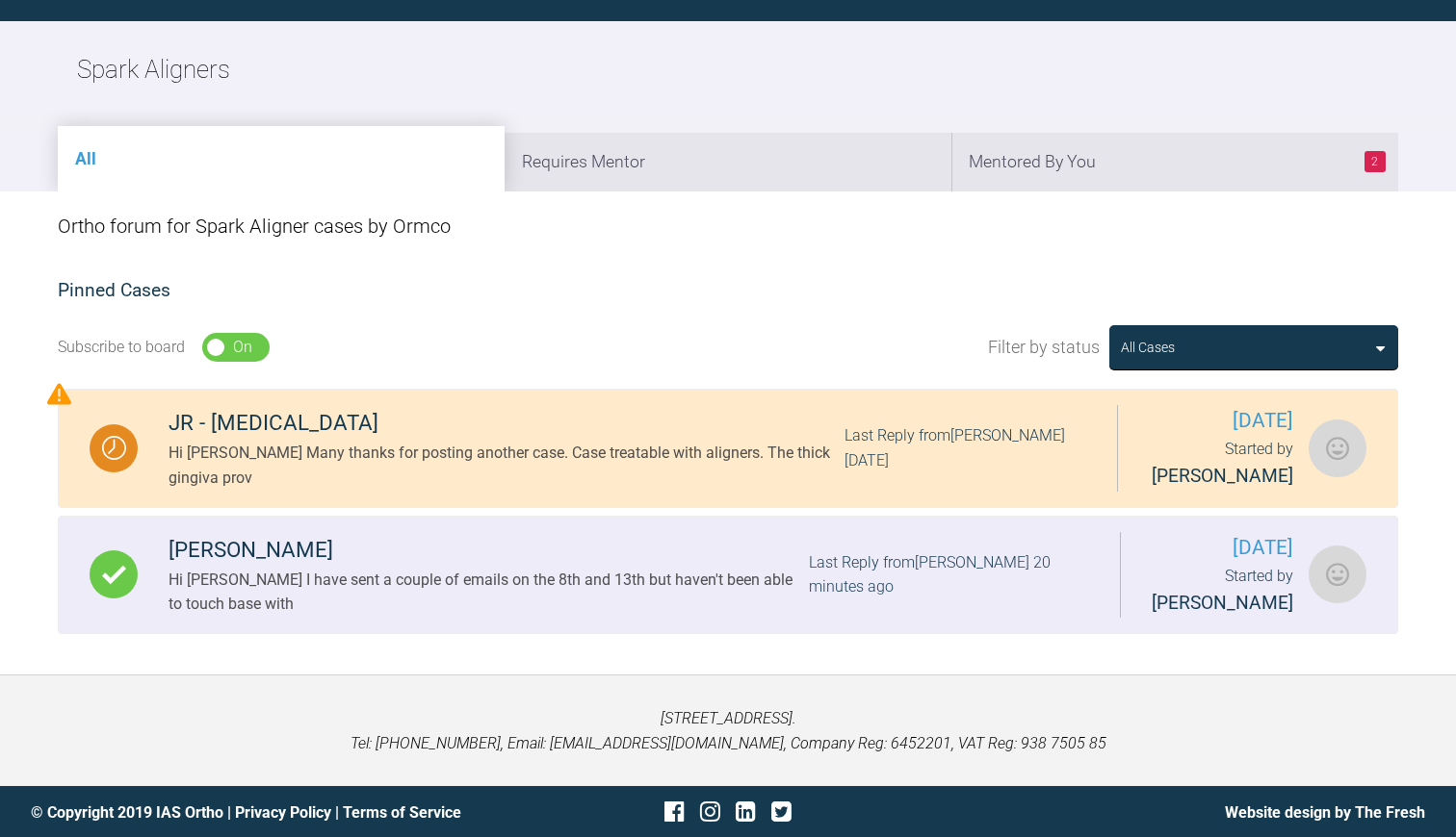
click at [537, 597] on div "Hi [PERSON_NAME] I have sent a couple of emails on the 8th and 13th but haven't…" at bounding box center [488, 593] width 640 height 50
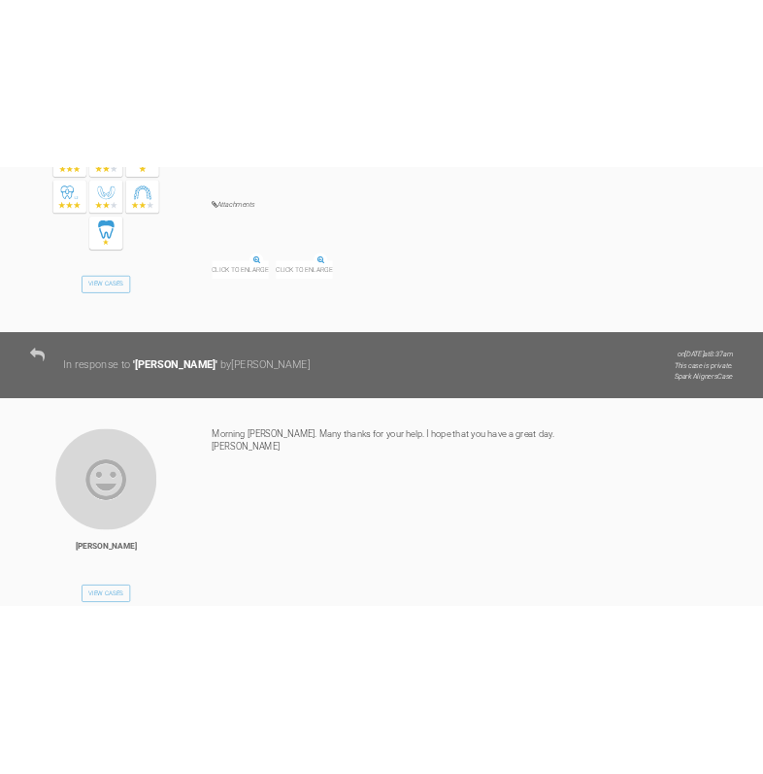
scroll to position [4692, 0]
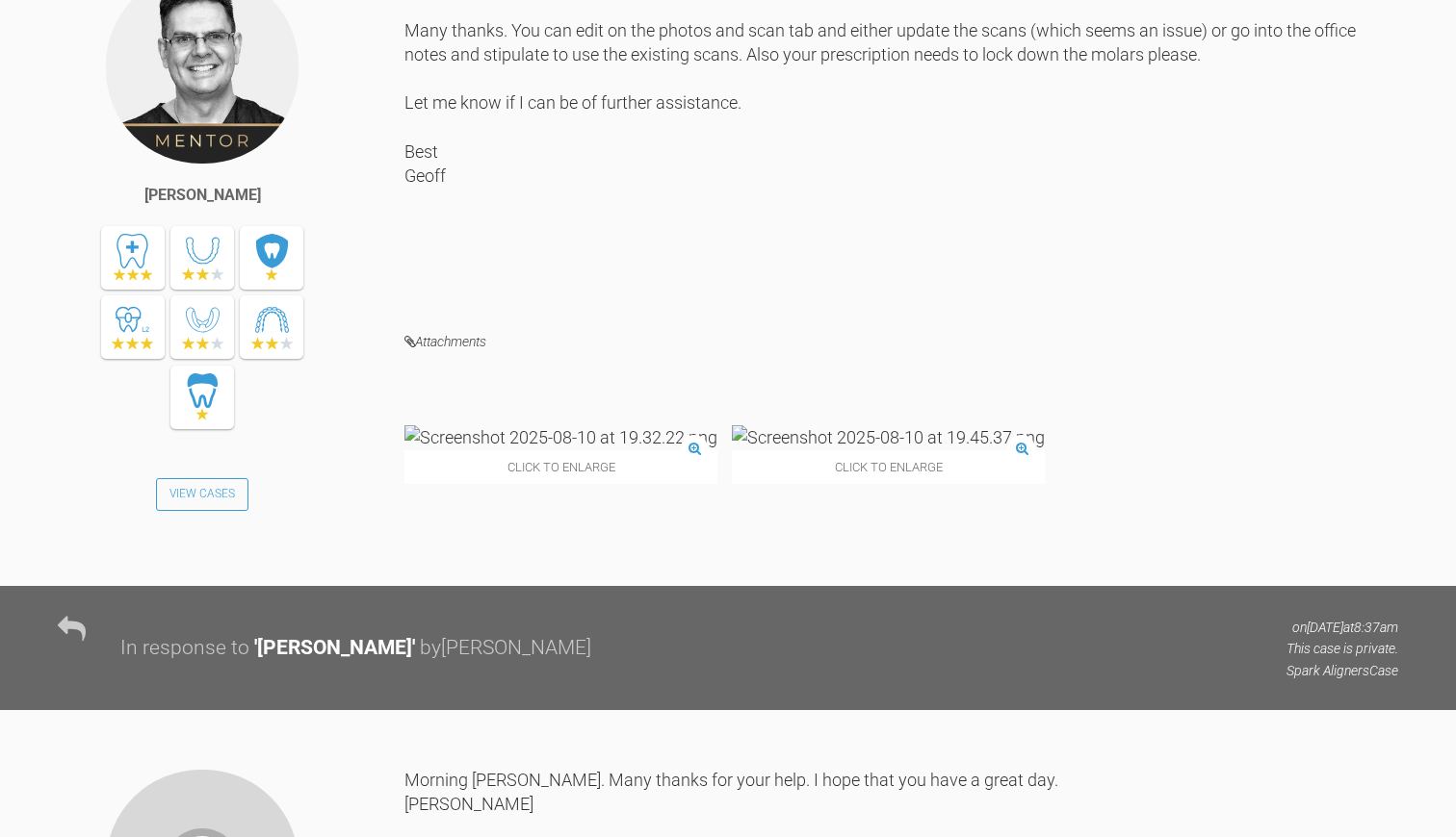
drag, startPoint x: 311, startPoint y: 363, endPoint x: 378, endPoint y: 371, distance: 67.5
copy div "Fergusj"
drag, startPoint x: 313, startPoint y: 389, endPoint x: 411, endPoint y: 394, distance: 98.1
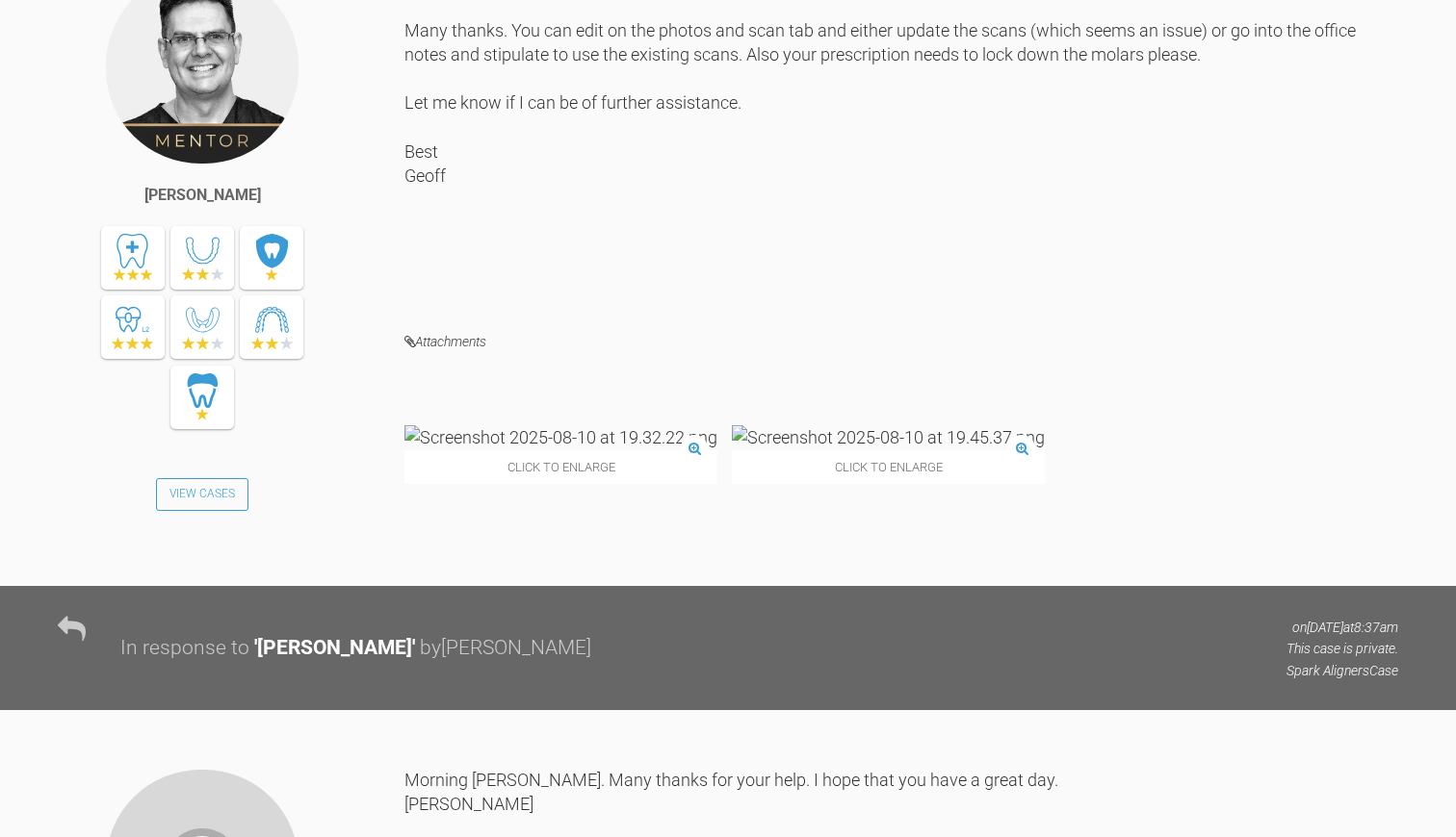
copy div "Spark1234@"
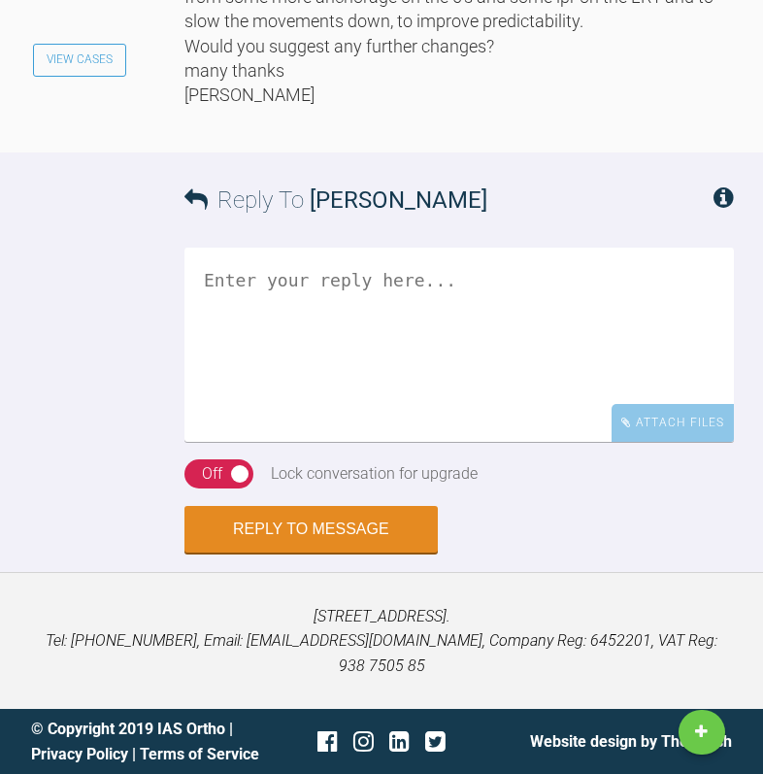
scroll to position [8241, 0]
click at [244, 442] on textarea at bounding box center [458, 345] width 549 height 194
type textarea "J"
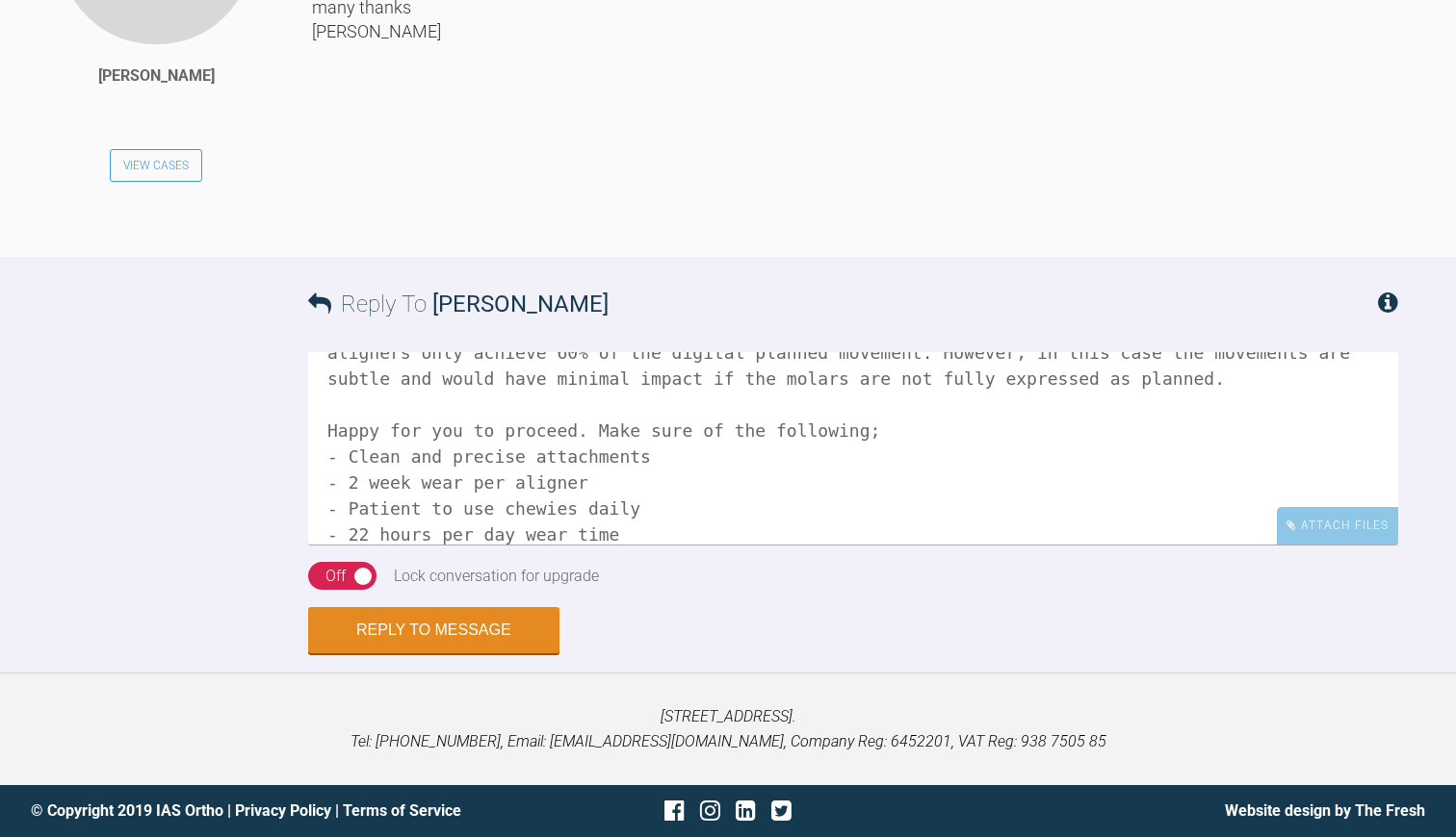
scroll to position [213, 0]
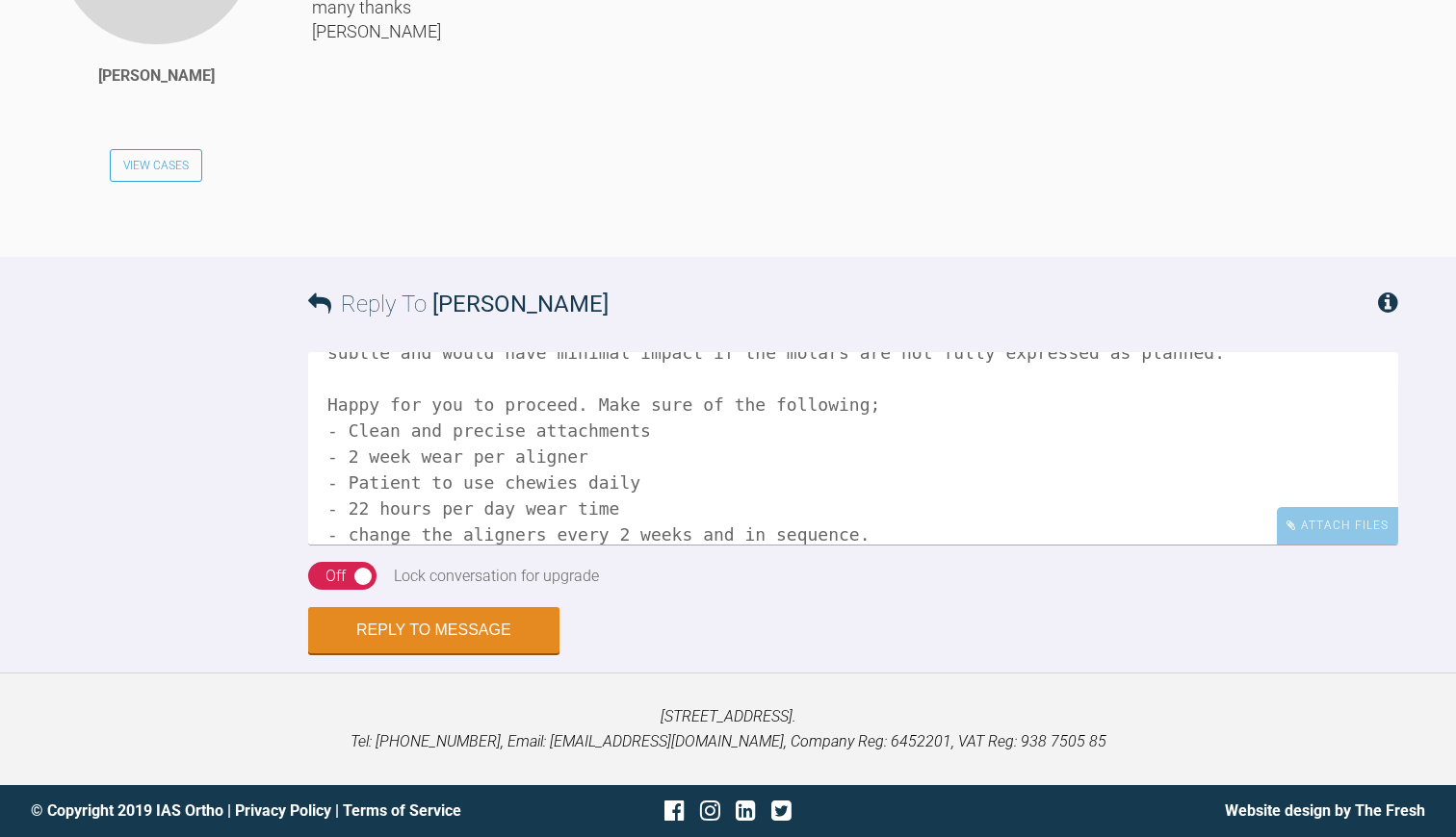
click at [340, 515] on textarea "Hi [PERSON_NAME] I am so sorry; was away for my anniversary to [GEOGRAPHIC_DATA…" at bounding box center [853, 448] width 1090 height 192
click at [753, 513] on textarea "Hi [PERSON_NAME] I am so sorry; was away for my anniversary to [GEOGRAPHIC_DATA…" at bounding box center [853, 448] width 1090 height 192
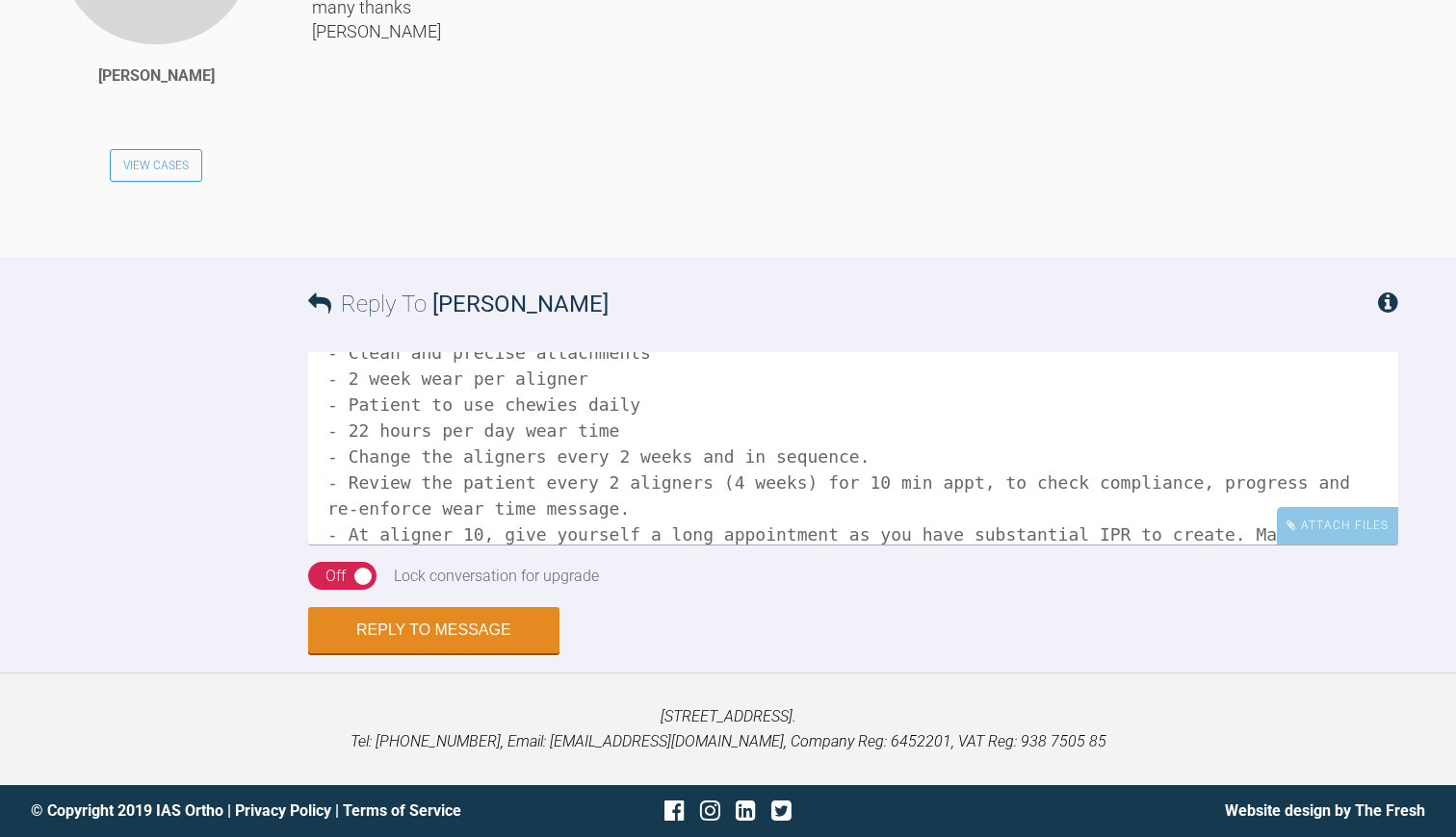
scroll to position [317, 0]
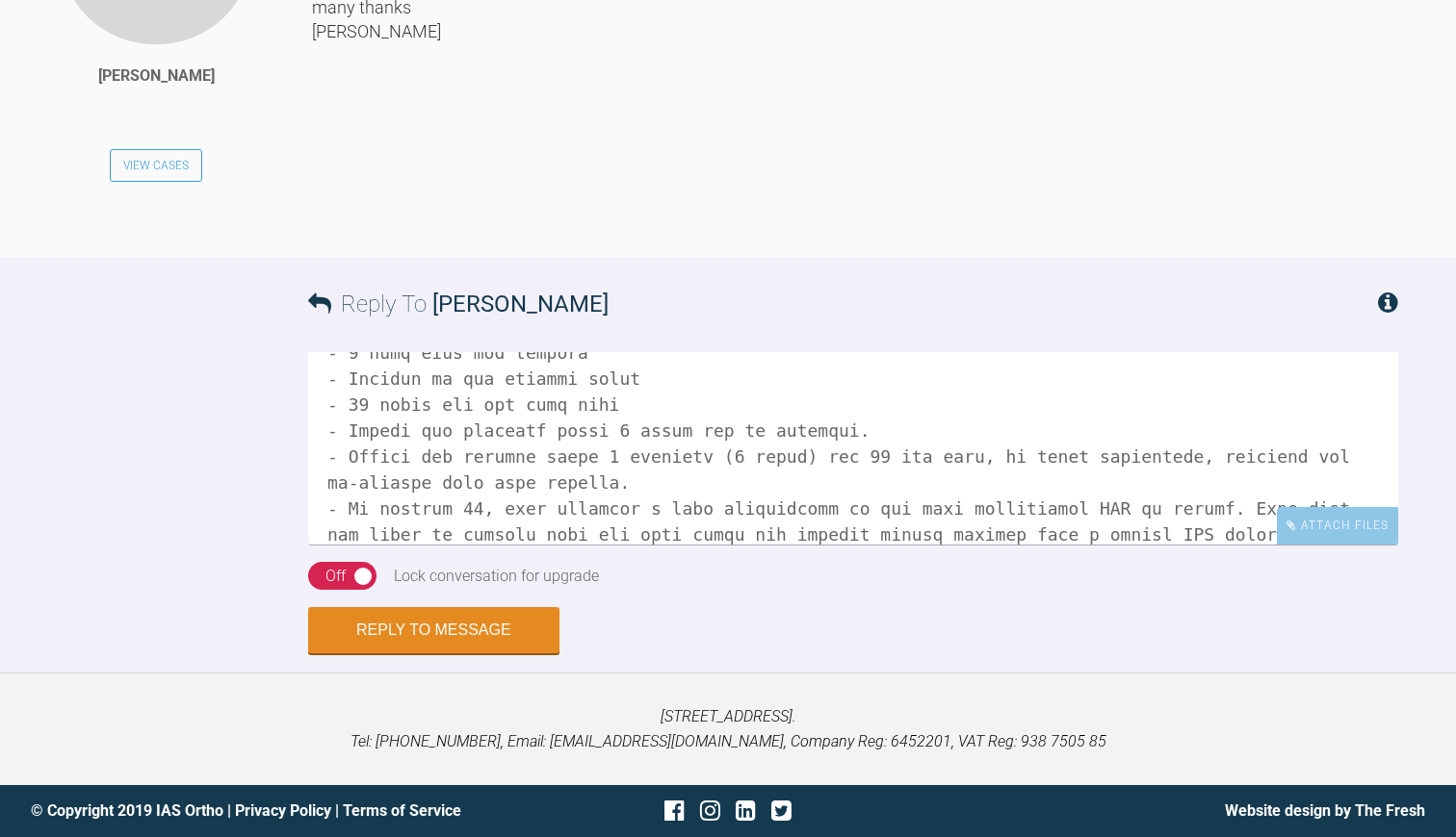
click at [423, 540] on textarea at bounding box center [853, 448] width 1090 height 192
drag, startPoint x: 422, startPoint y: 541, endPoint x: 583, endPoint y: 541, distance: 161.0
click at [583, 541] on textarea at bounding box center [853, 448] width 1090 height 192
drag, startPoint x: 652, startPoint y: 539, endPoint x: 583, endPoint y: 539, distance: 69.0
click at [583, 539] on textarea at bounding box center [853, 448] width 1090 height 192
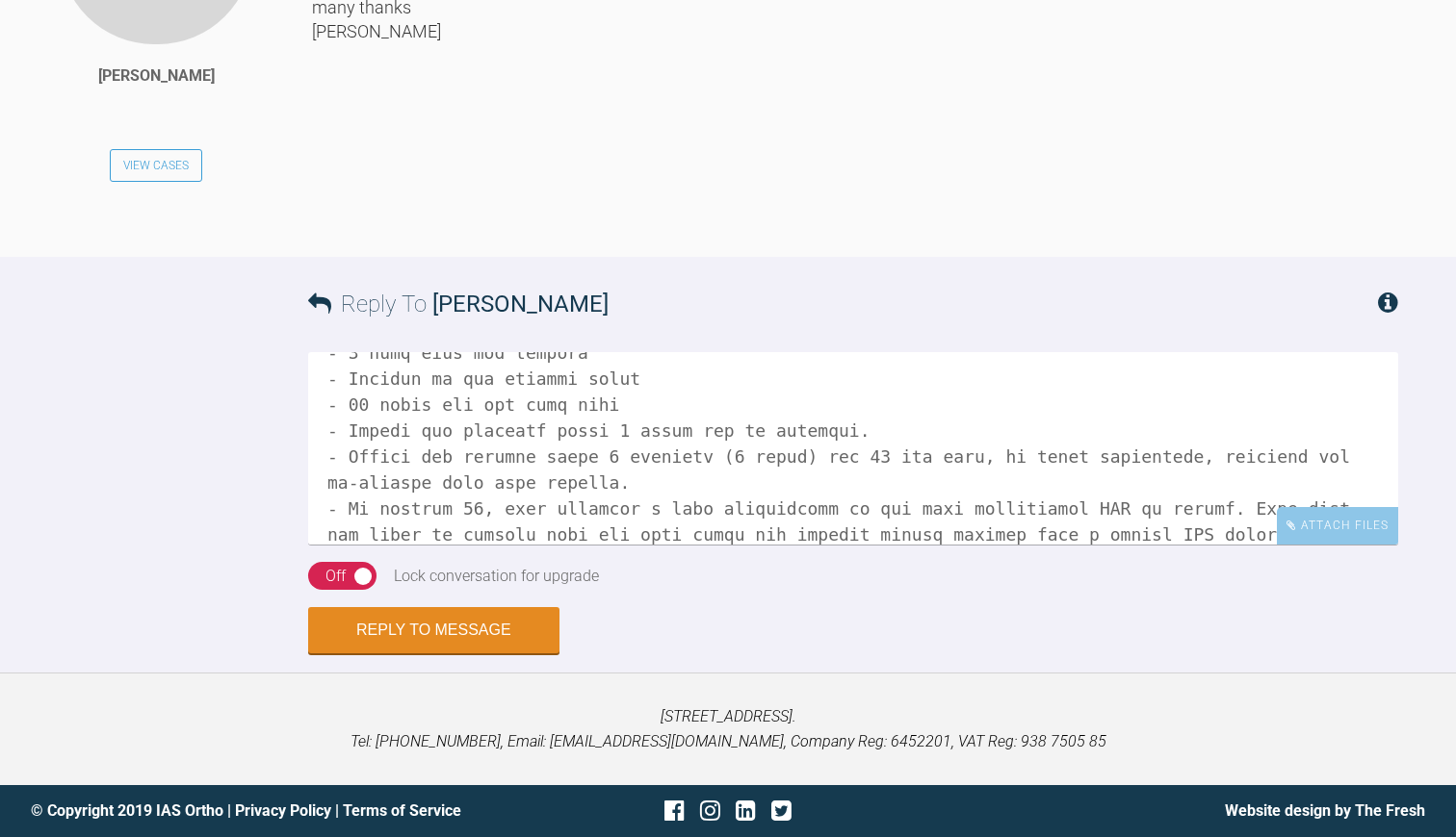
click at [366, 540] on textarea at bounding box center [853, 448] width 1090 height 192
paste textarea "intra oral"
click at [651, 537] on textarea at bounding box center [853, 448] width 1090 height 192
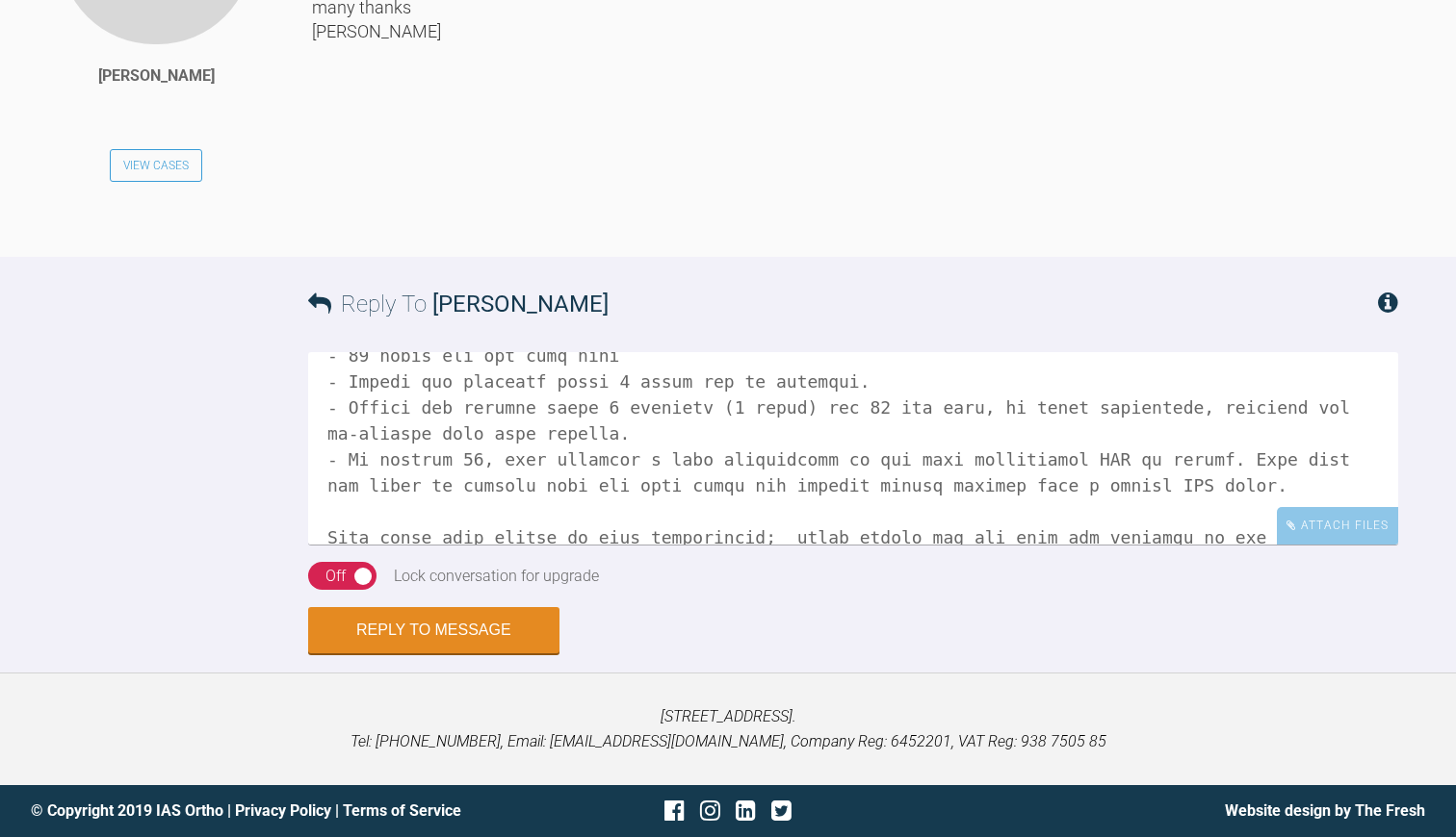
scroll to position [366, 0]
click at [1241, 504] on textarea at bounding box center [853, 448] width 1090 height 192
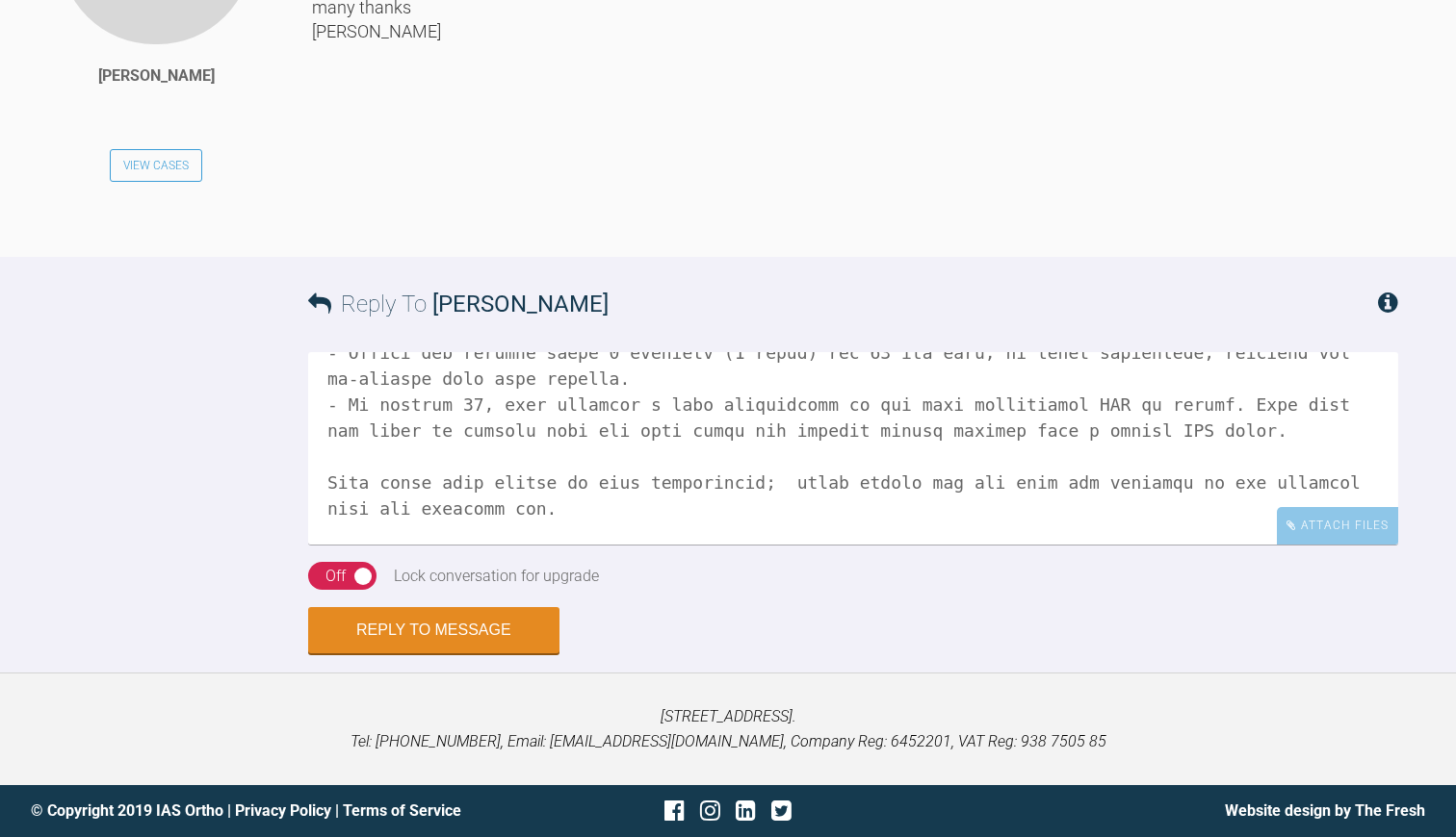
scroll to position [447, 0]
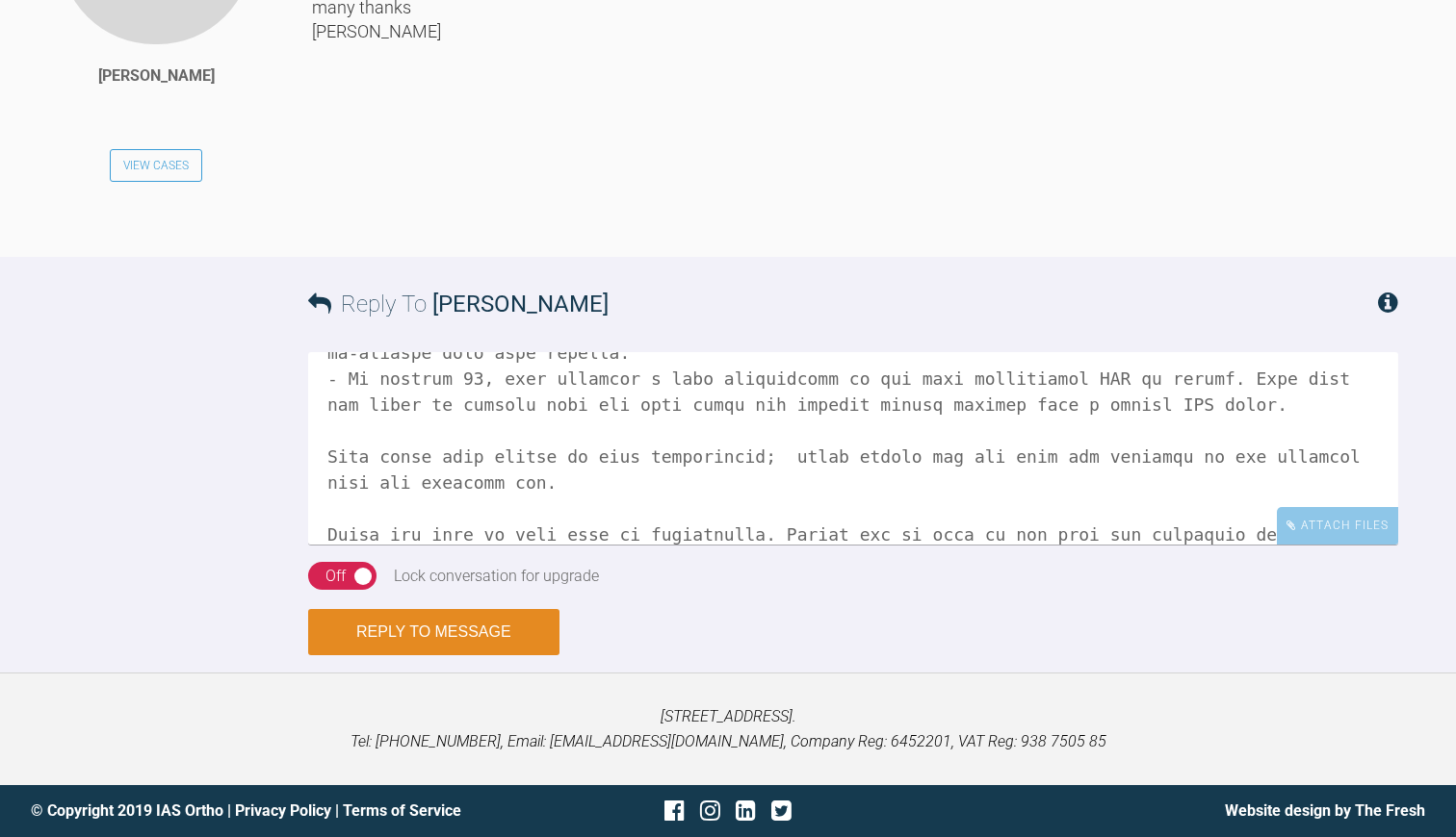
type textarea "Hi [PERSON_NAME] I am so sorry; was away for my anniversary to [GEOGRAPHIC_DATA…"
click at [435, 633] on button "Reply to Message" at bounding box center [433, 632] width 251 height 47
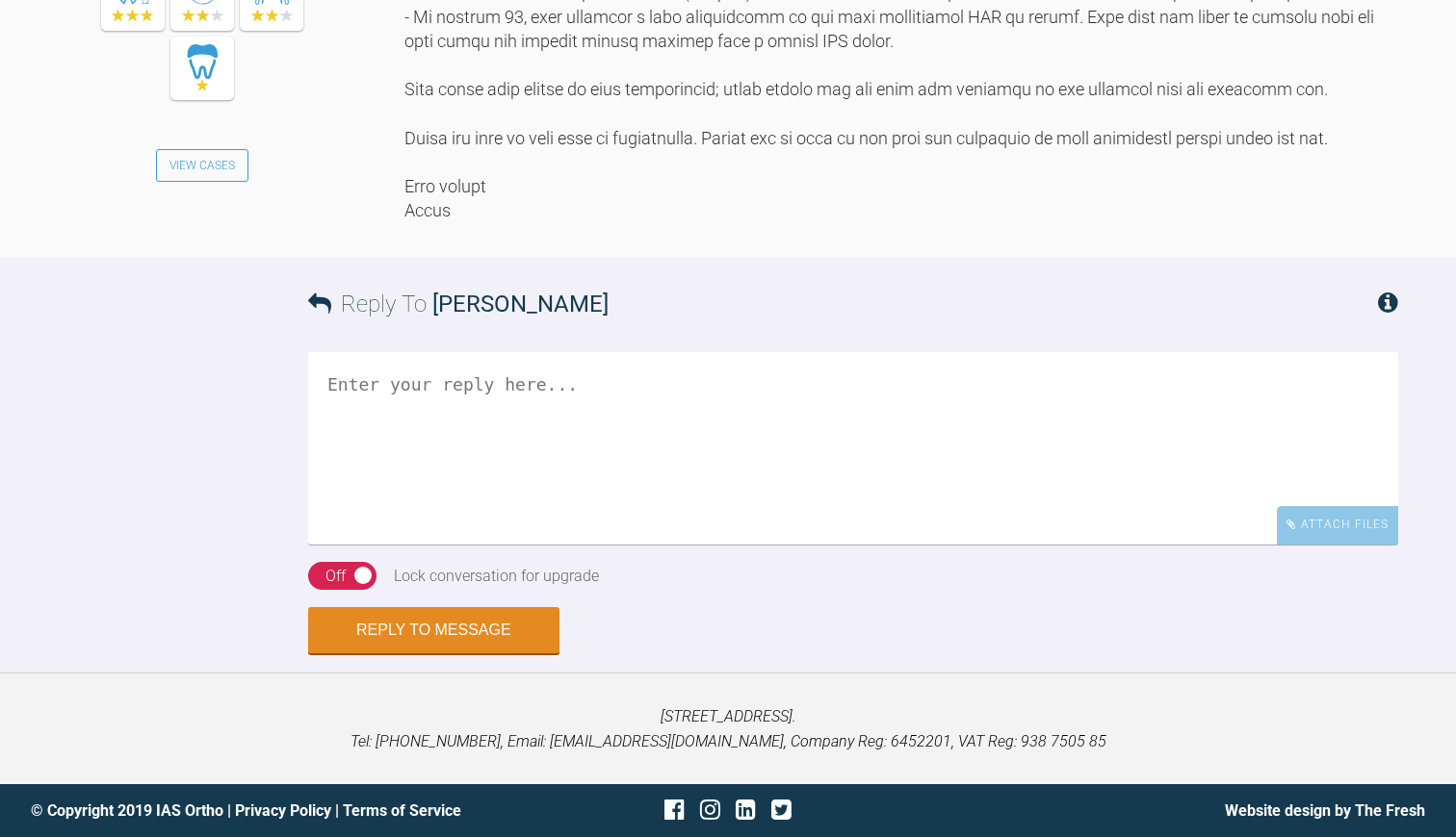
scroll to position [7838, 0]
click at [363, 591] on div "On Off" at bounding box center [342, 576] width 68 height 29
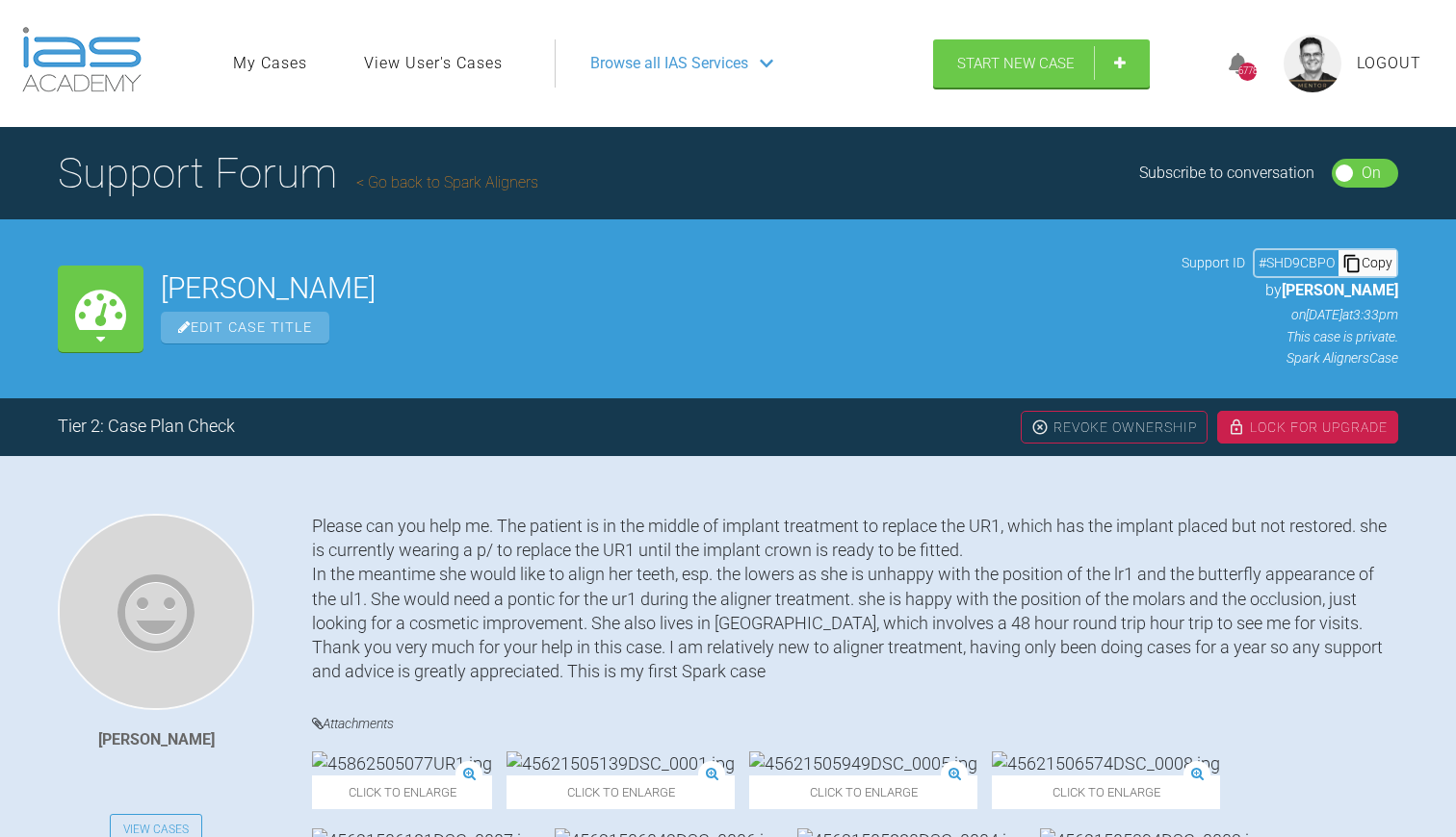
scroll to position [0, 0]
click at [1268, 430] on div "Lock For Upgrade" at bounding box center [1307, 426] width 181 height 33
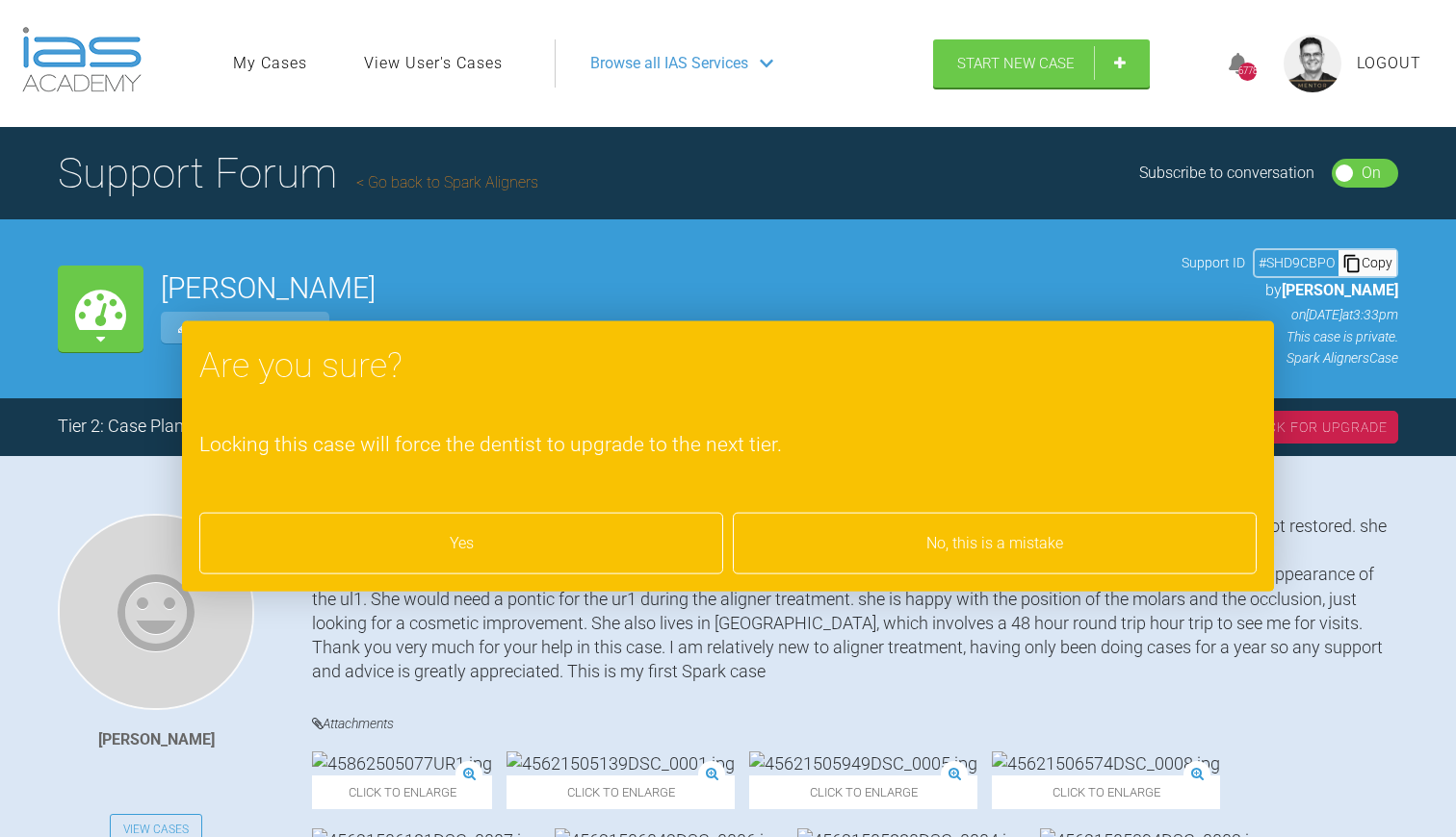
drag, startPoint x: 840, startPoint y: 455, endPoint x: 585, endPoint y: 535, distance: 267.3
click at [585, 535] on div "Yes" at bounding box center [461, 543] width 524 height 61
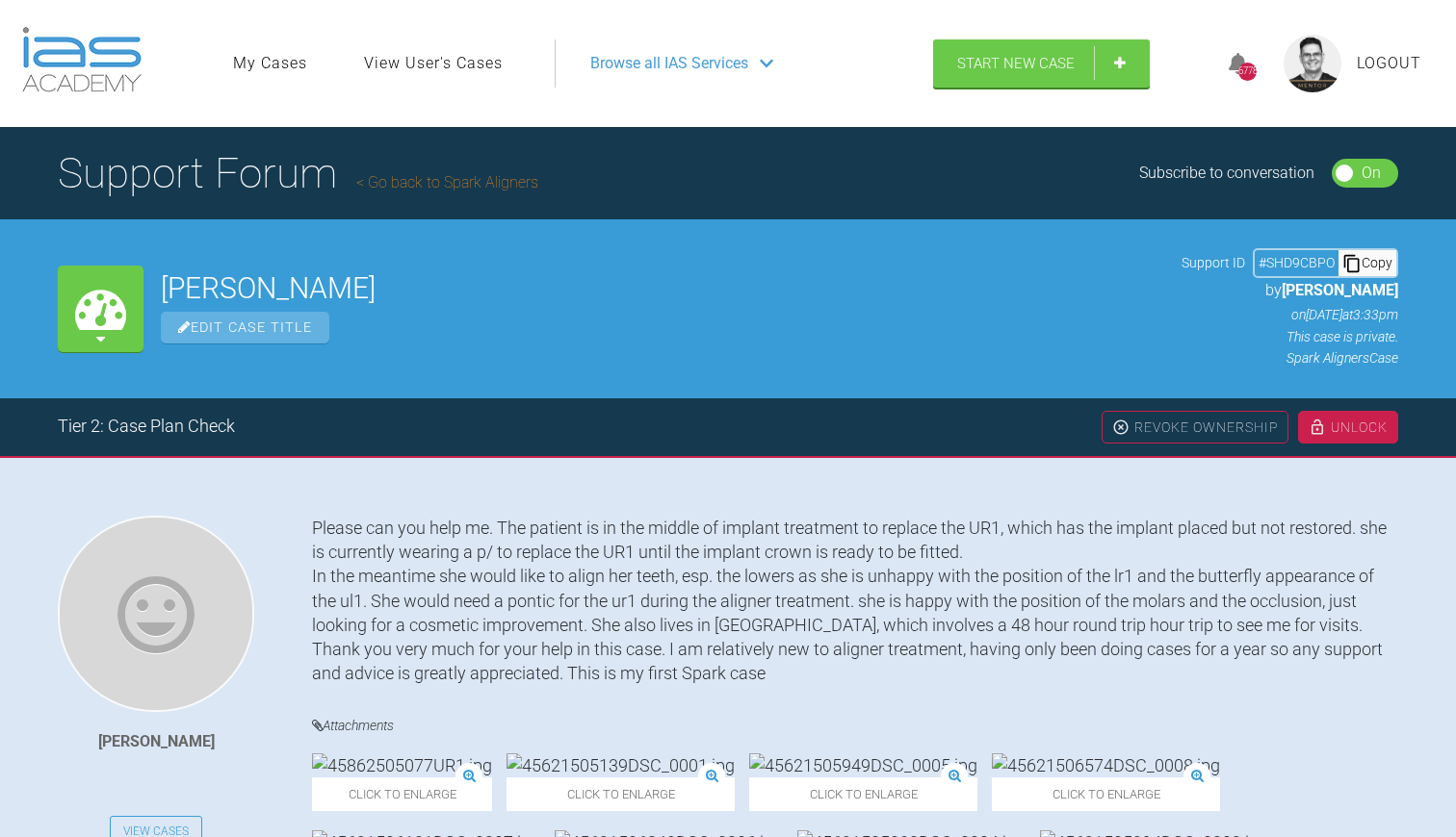
click at [458, 183] on link "Go back to Spark Aligners" at bounding box center [446, 182] width 182 height 18
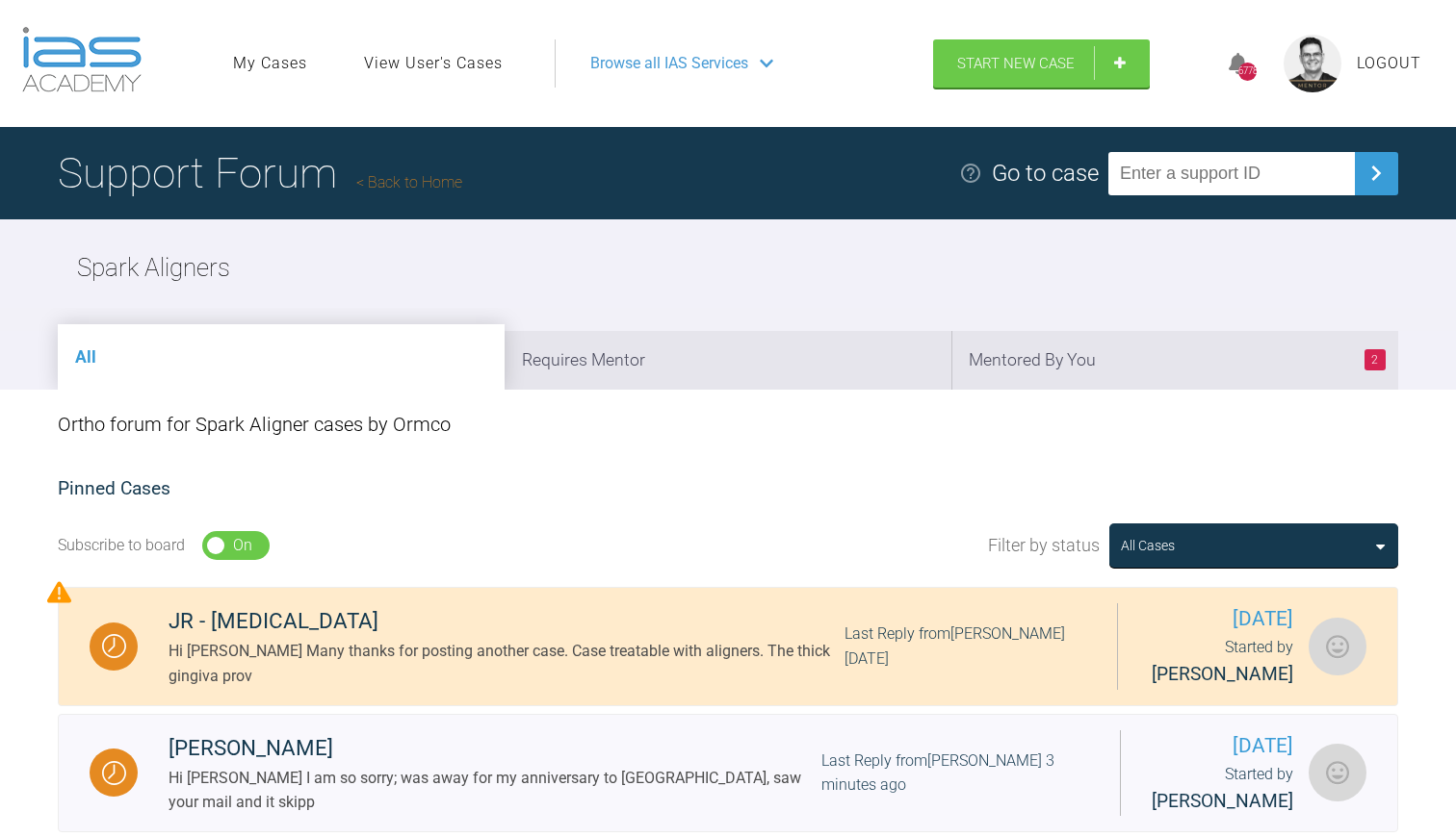
click at [415, 185] on link "Back to Home" at bounding box center [409, 182] width 106 height 18
